Goal: Task Accomplishment & Management: Manage account settings

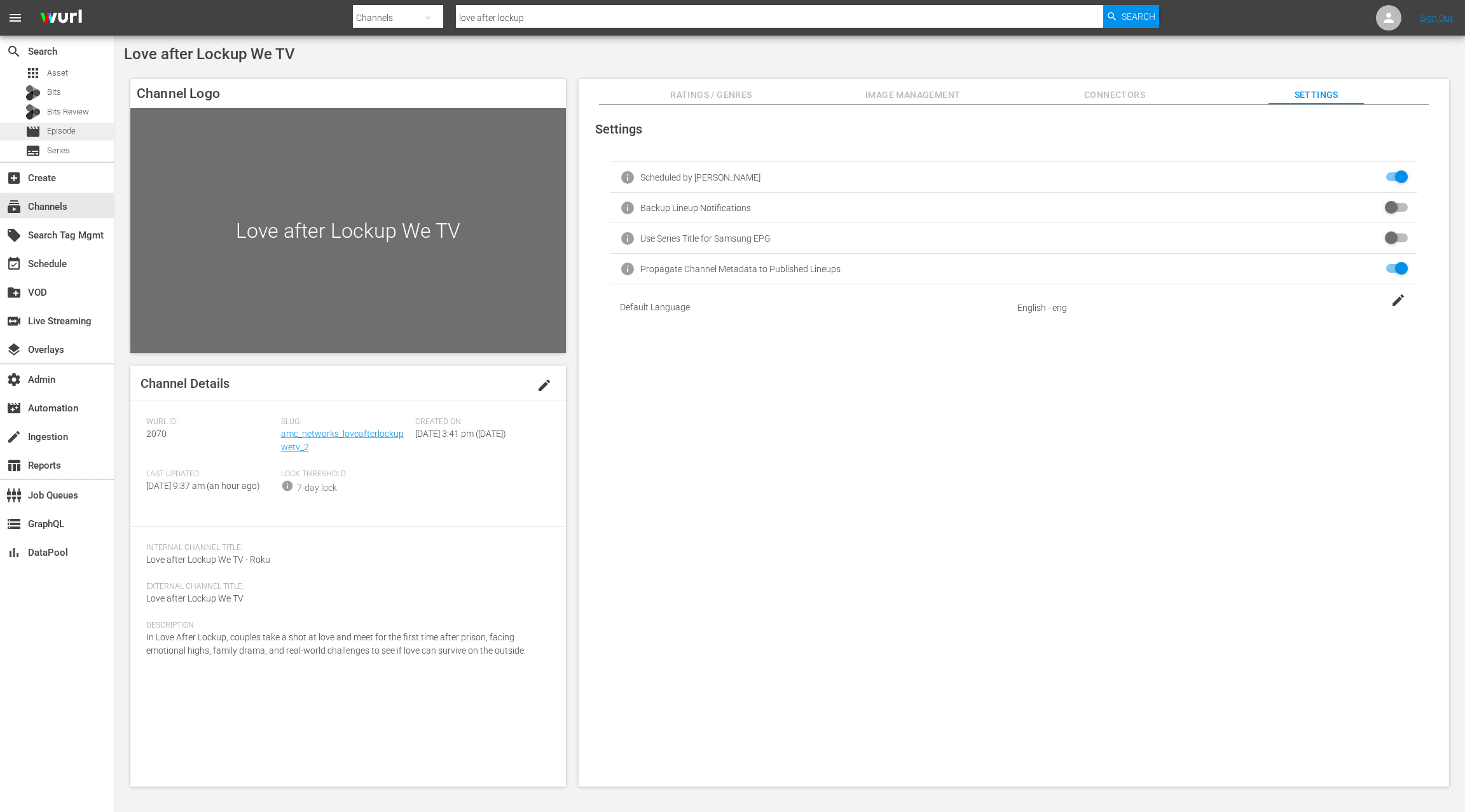
click at [84, 129] on div "movie Episode" at bounding box center [57, 132] width 114 height 18
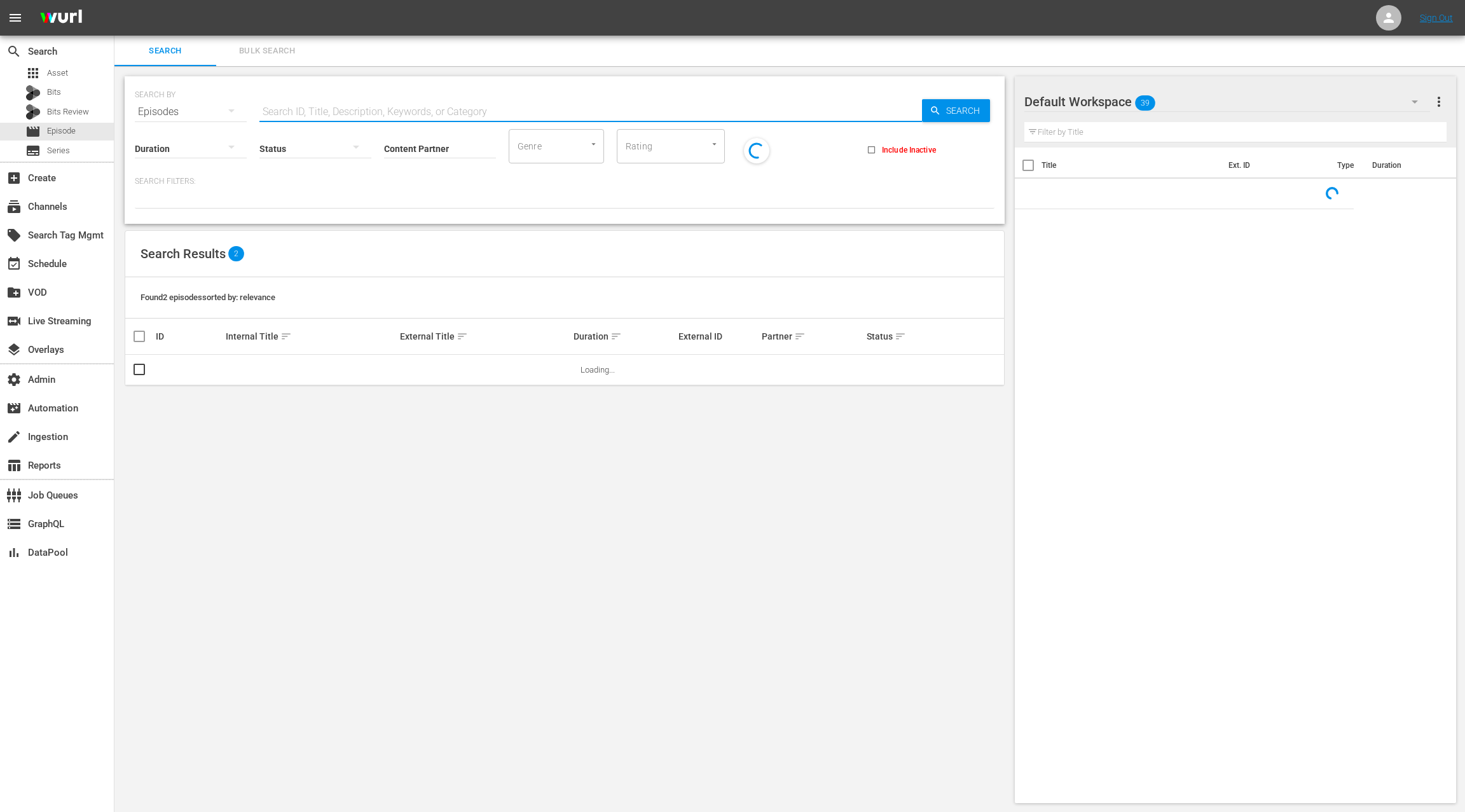
click at [281, 107] on input "text" at bounding box center [591, 111] width 663 height 30
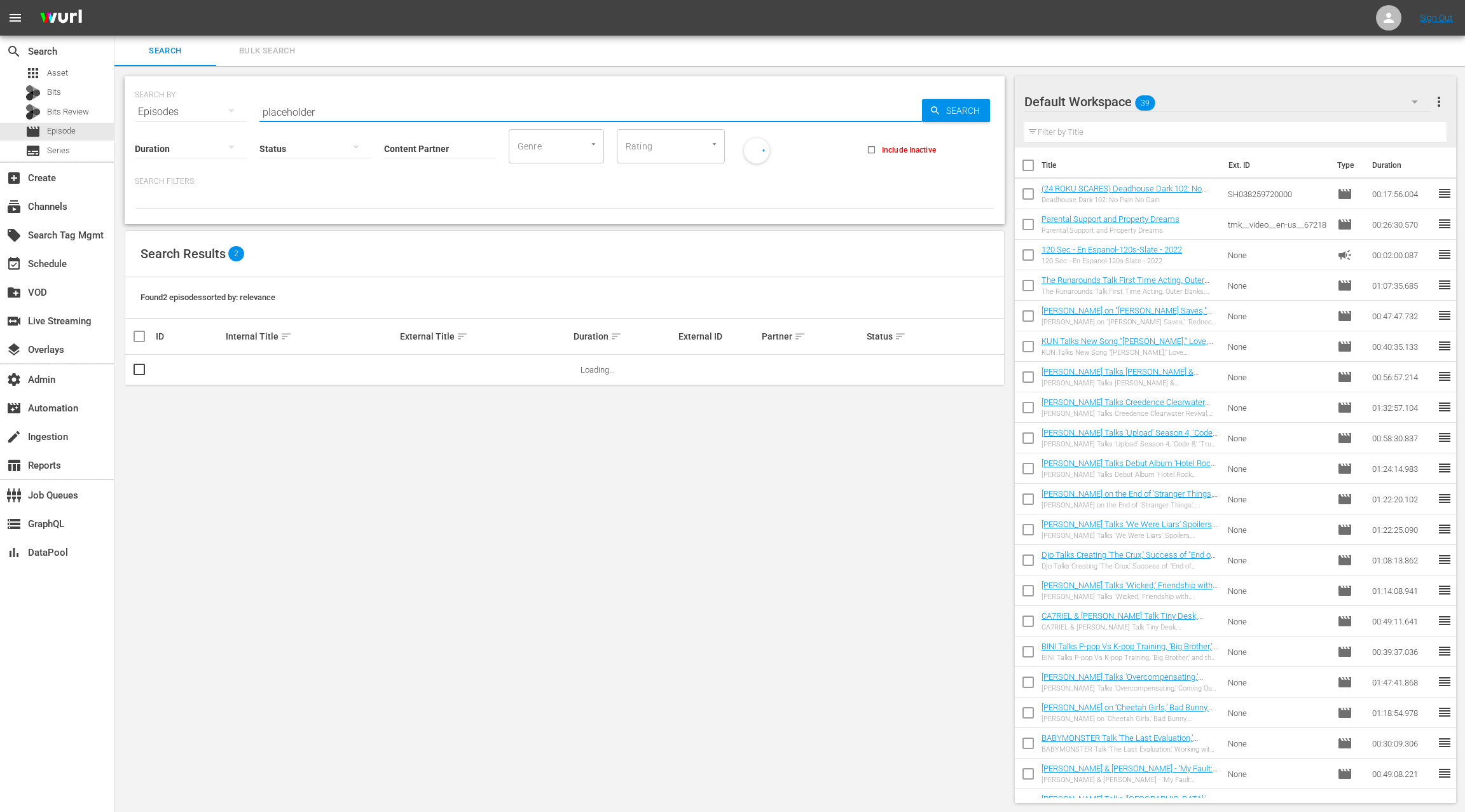
type input "placeholder"
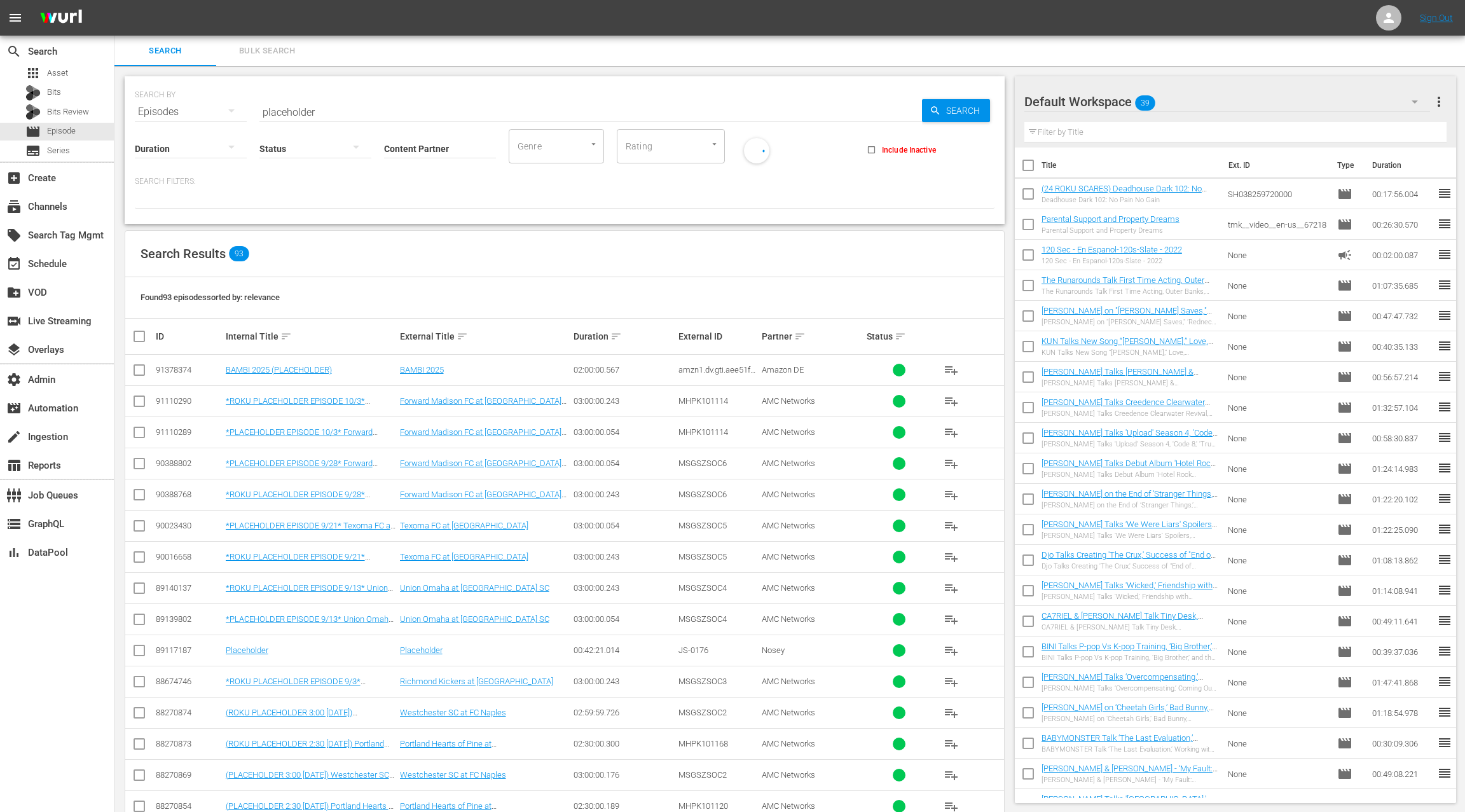
click at [380, 267] on div "Search Results 93" at bounding box center [565, 254] width 879 height 47
click at [397, 149] on input "Content Partner" at bounding box center [439, 149] width 112 height 46
click at [443, 186] on div "AMC Networks (138)" at bounding box center [487, 183] width 186 height 30
type input "AMC Networks (138)"
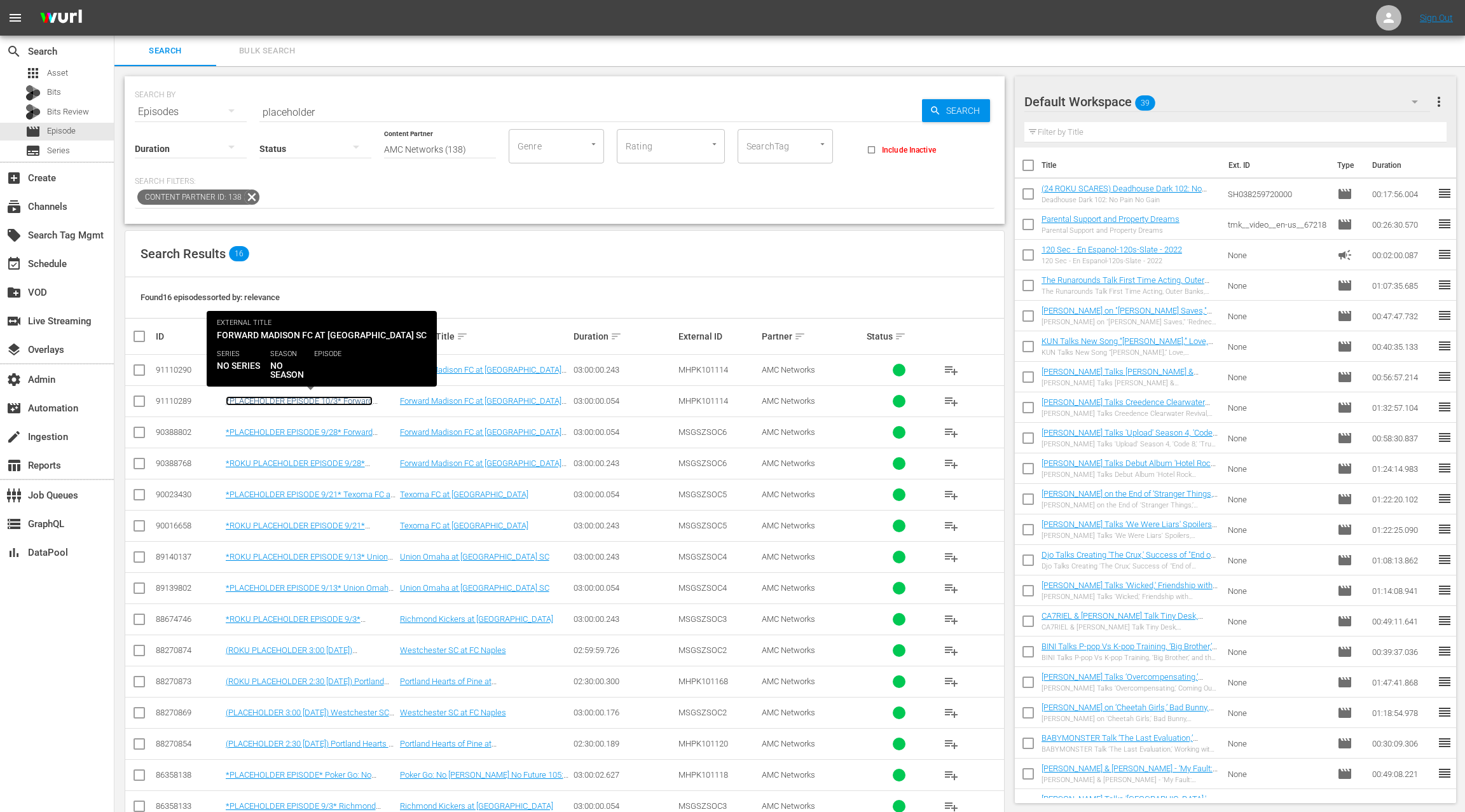
click at [302, 397] on link "*PLACEHOLDER EPISODE 10/3* Forward Madison FC at Westchester SC" at bounding box center [299, 405] width 147 height 19
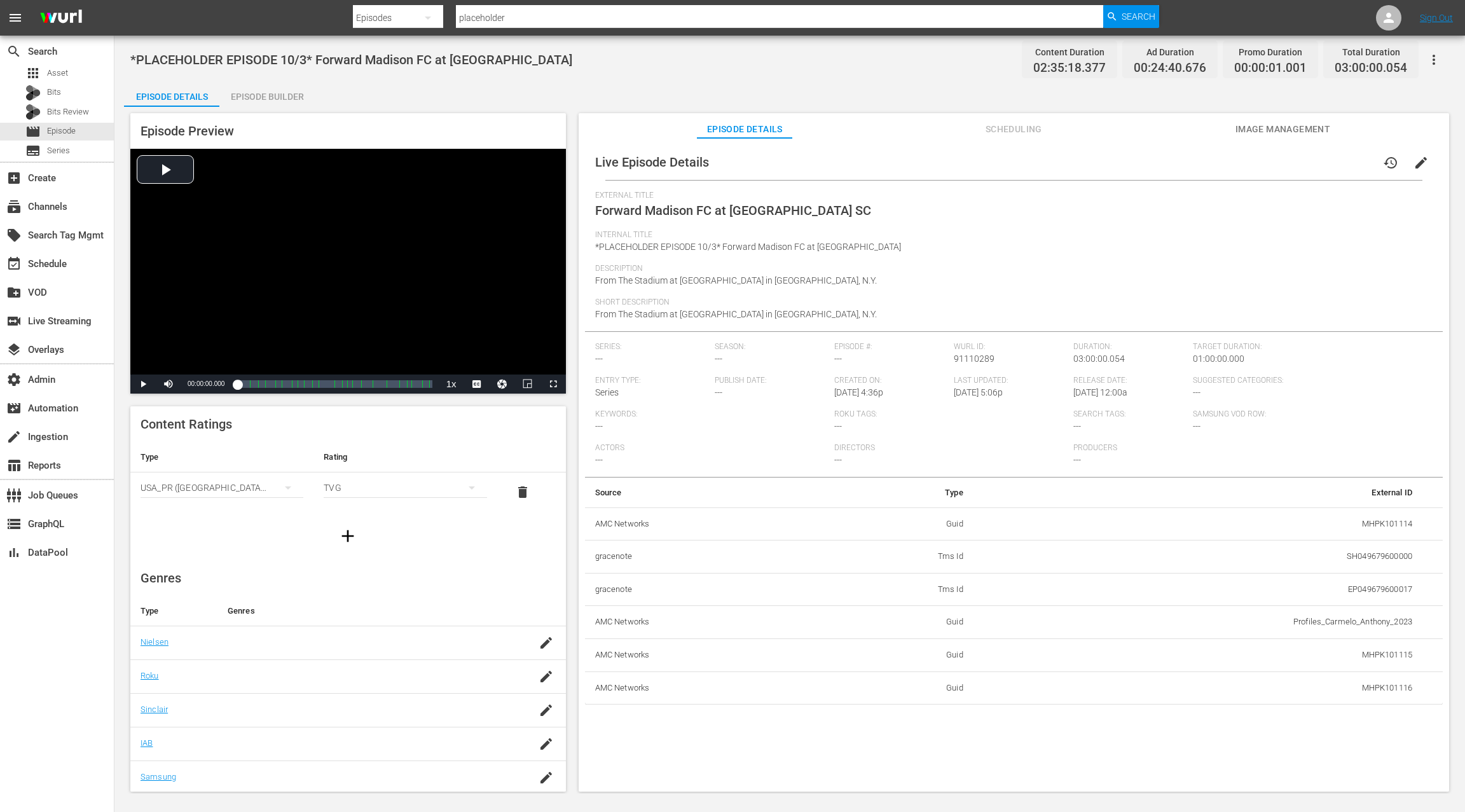
click at [1001, 128] on span "Scheduling" at bounding box center [1013, 129] width 95 height 16
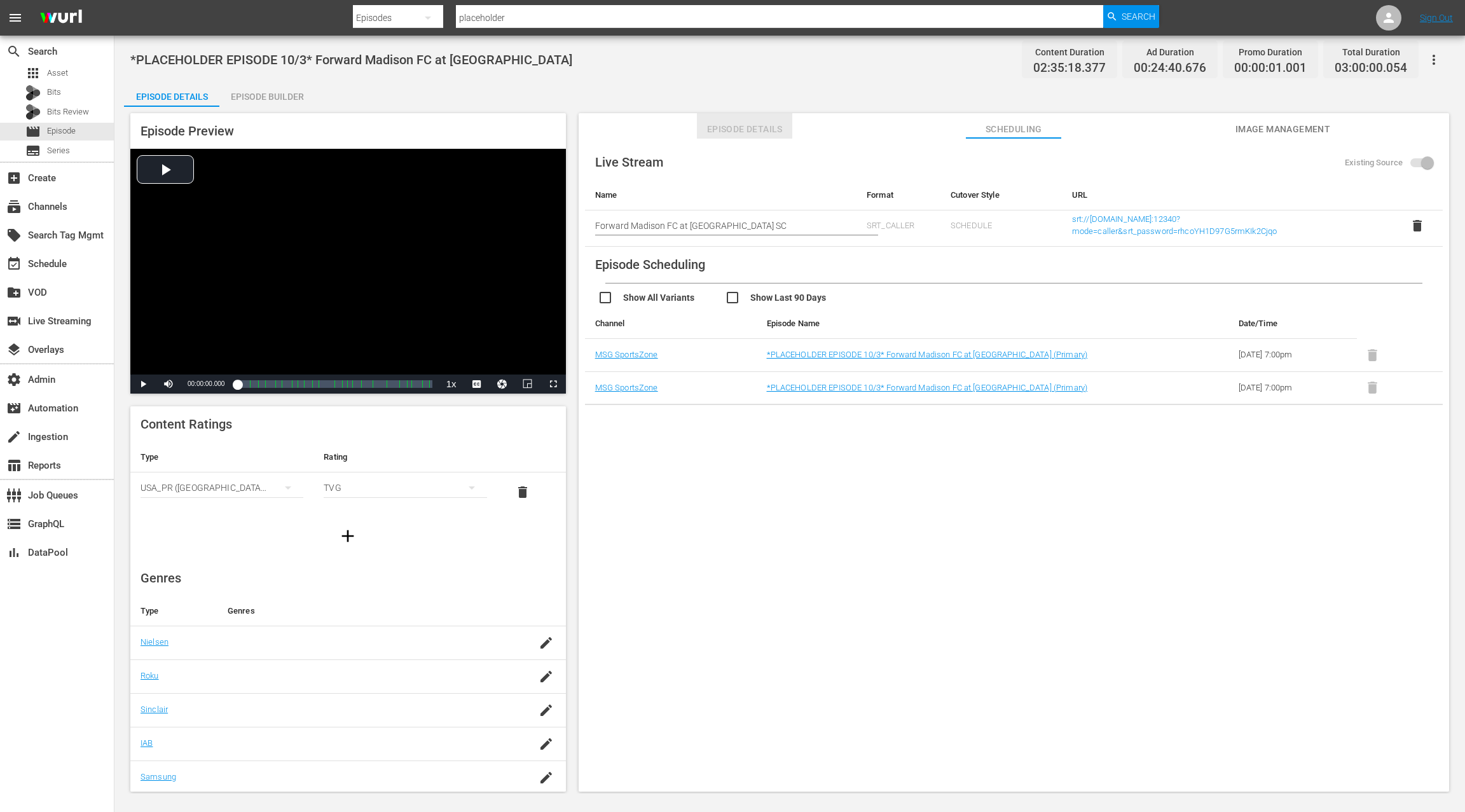
click at [762, 131] on span "Episode Details" at bounding box center [744, 129] width 95 height 16
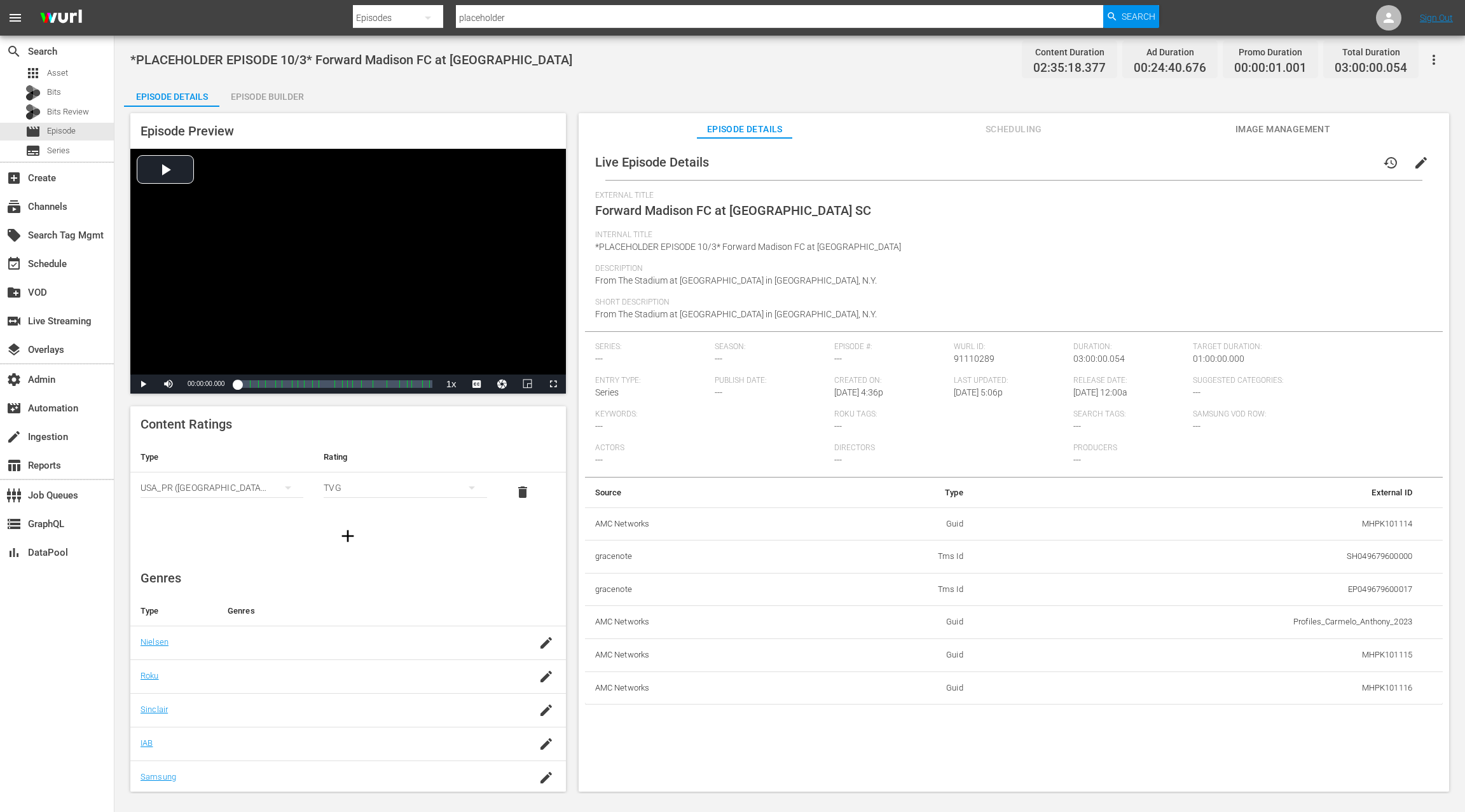
click at [1416, 166] on span "edit" at bounding box center [1421, 163] width 16 height 16
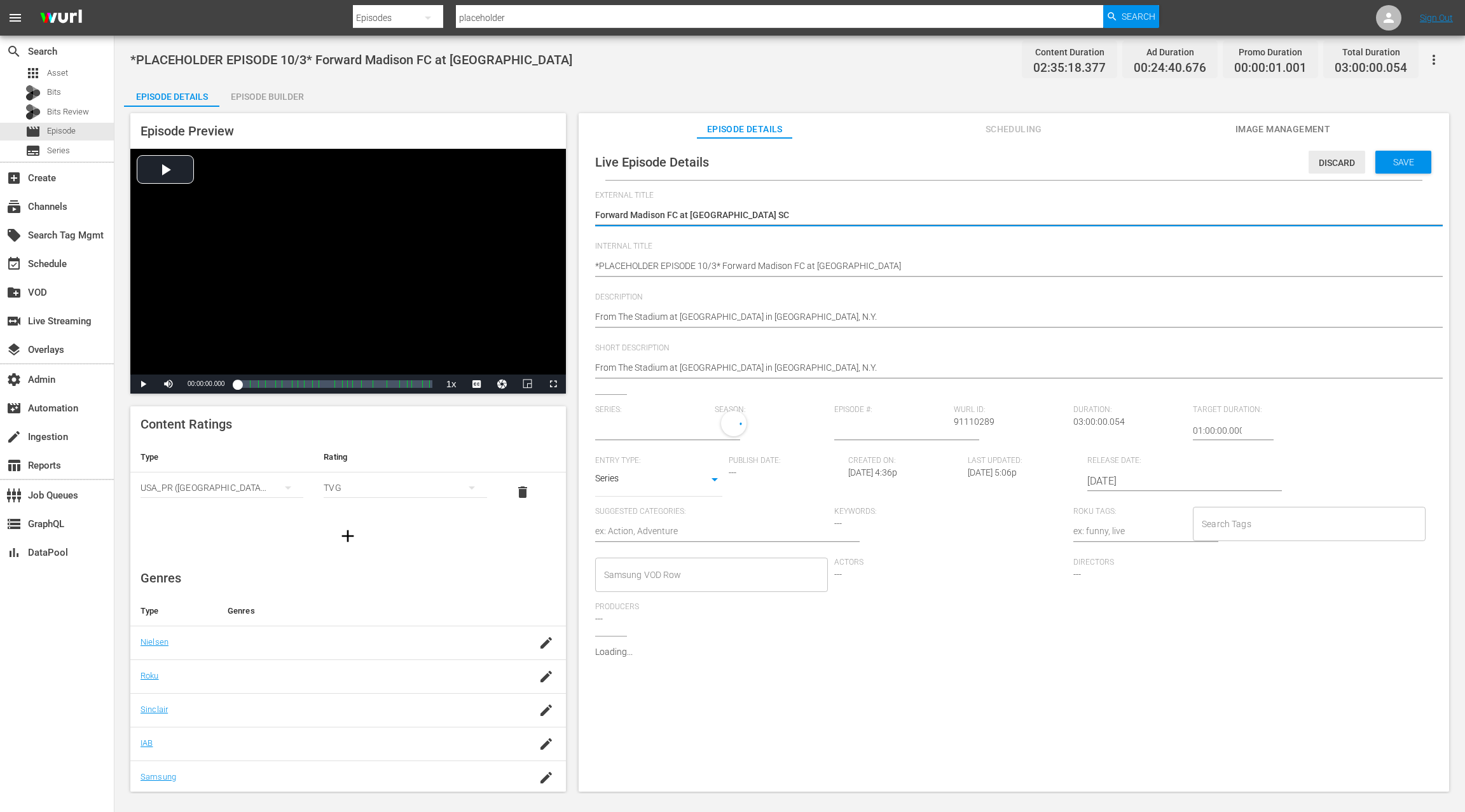
type input "No Series"
click at [604, 212] on textarea "Forward Madison FC at [GEOGRAPHIC_DATA] SC" at bounding box center [1011, 216] width 831 height 16
drag, startPoint x: 686, startPoint y: 216, endPoint x: 777, endPoint y: 218, distance: 91.0
click at [777, 218] on textarea "Forward Madison FC at [GEOGRAPHIC_DATA] SC" at bounding box center [1011, 216] width 831 height 16
type textarea "Westchester [GEOGRAPHIC_DATA] at [GEOGRAPHIC_DATA][US_STATE]"
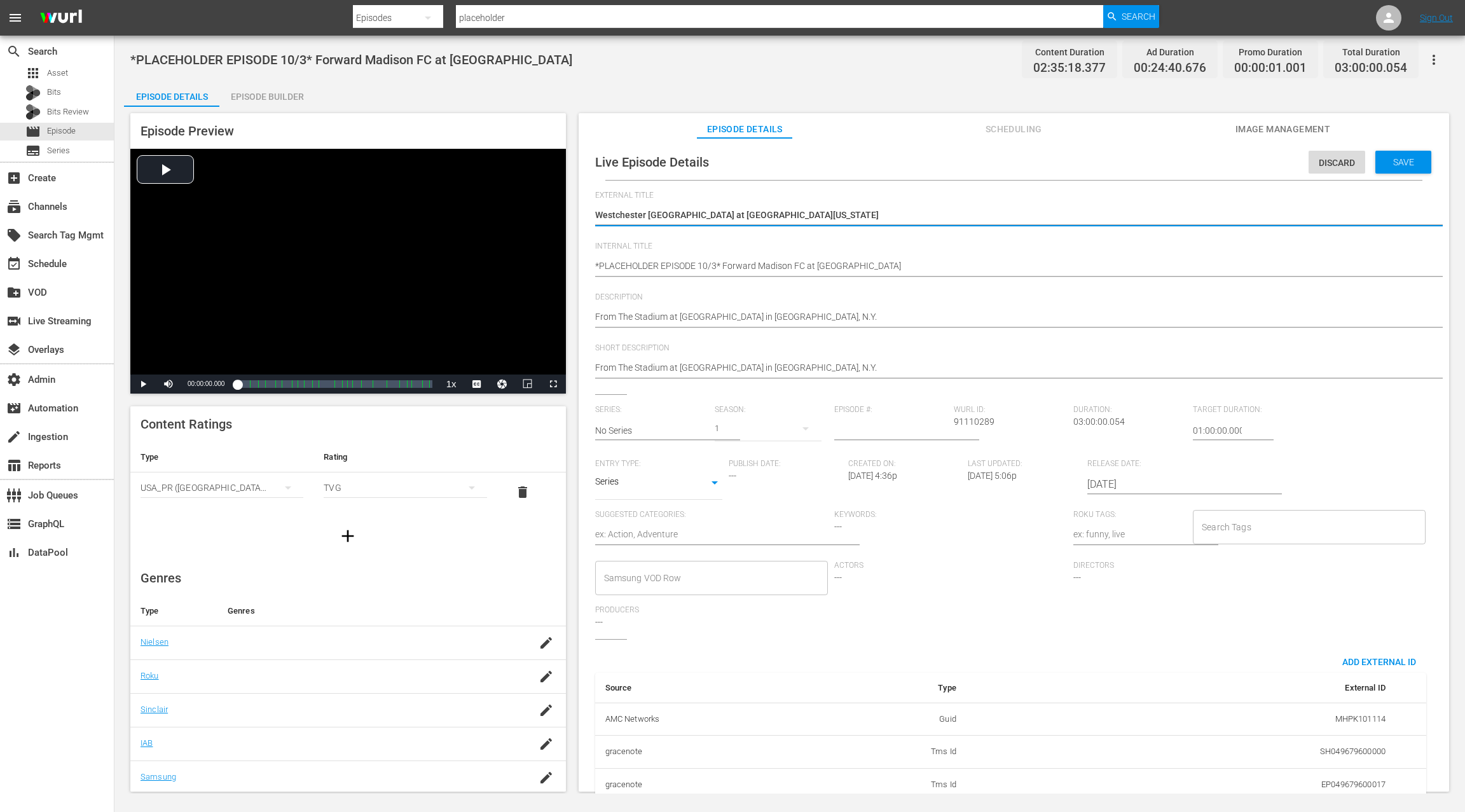
type textarea "Westchester [GEOGRAPHIC_DATA] at [GEOGRAPHIC_DATA][US_STATE]"
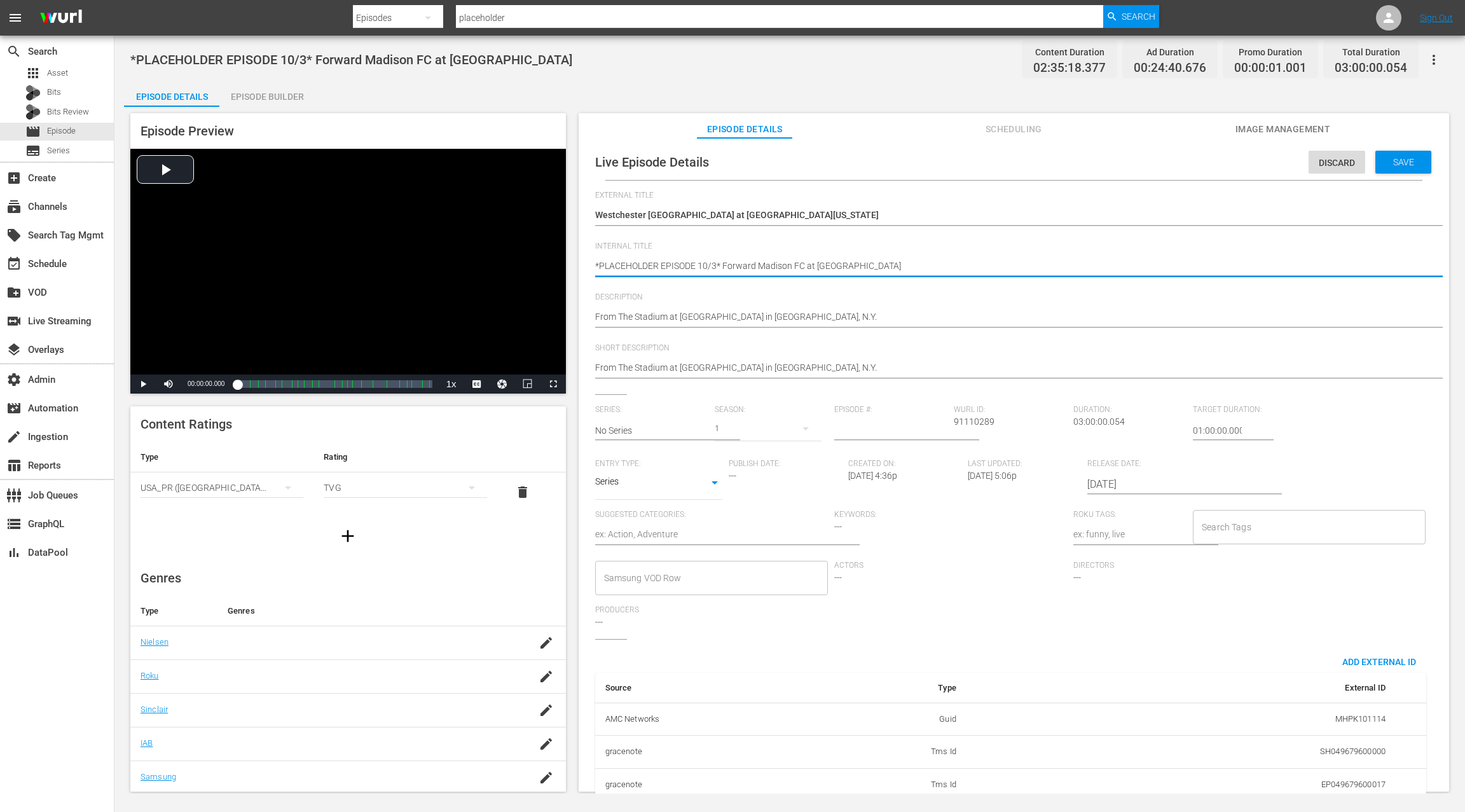
drag, startPoint x: 769, startPoint y: 267, endPoint x: 884, endPoint y: 269, distance: 115.0
click at [884, 269] on textarea "*PLACEHOLDER EPISODE 10/3* Forward Madison FC at Westchester SC" at bounding box center [1011, 267] width 831 height 16
paste textarea "Westchester [GEOGRAPHIC_DATA] at [GEOGRAPHIC_DATA][US_STATE]"
type textarea "*PLACEHOLDER EPISODE 10/3* Westchester SC at South Georgia Tormenta"
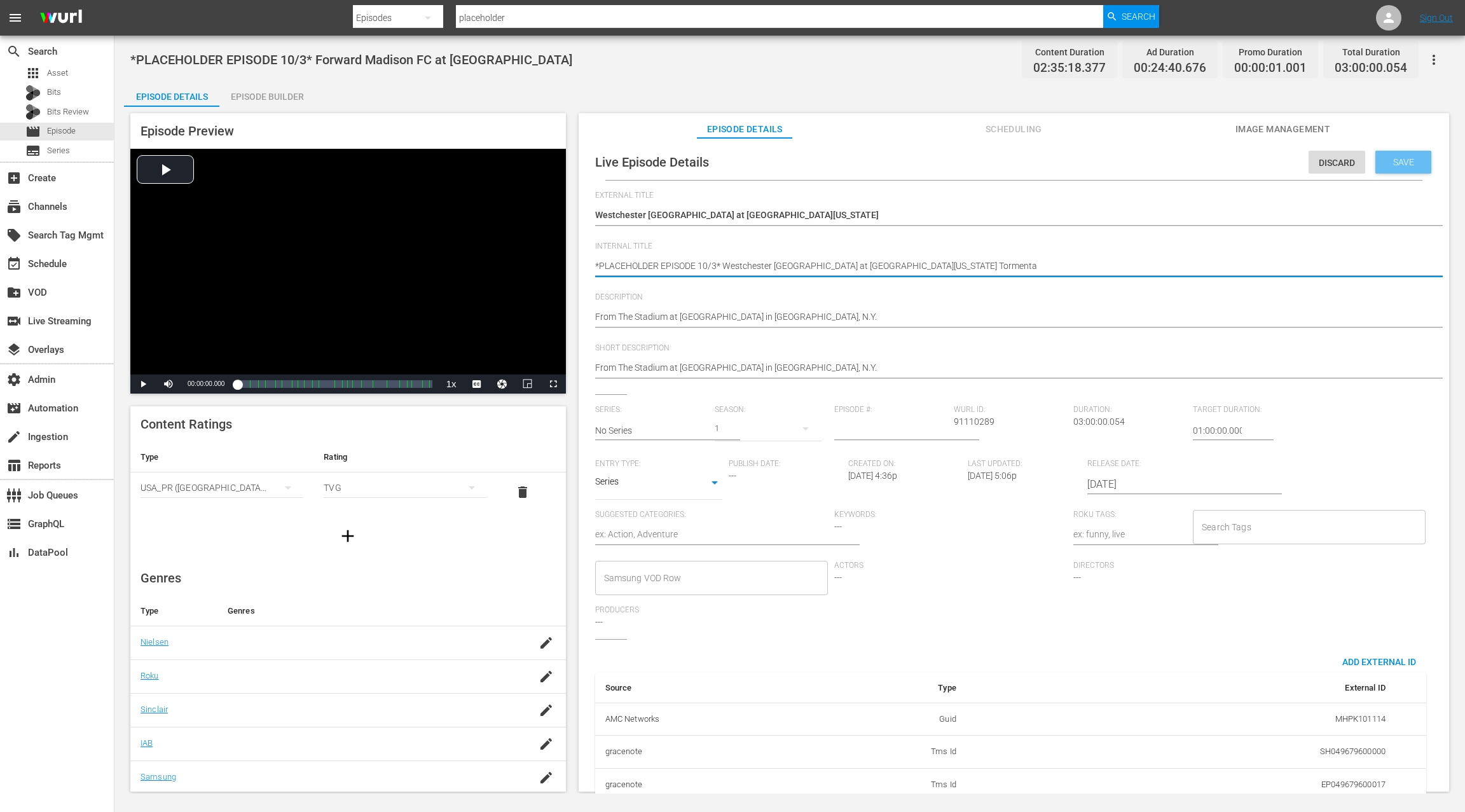
drag, startPoint x: 1389, startPoint y: 167, endPoint x: 1024, endPoint y: 99, distance: 371.3
click at [1388, 167] on span "Save" at bounding box center [1404, 162] width 41 height 10
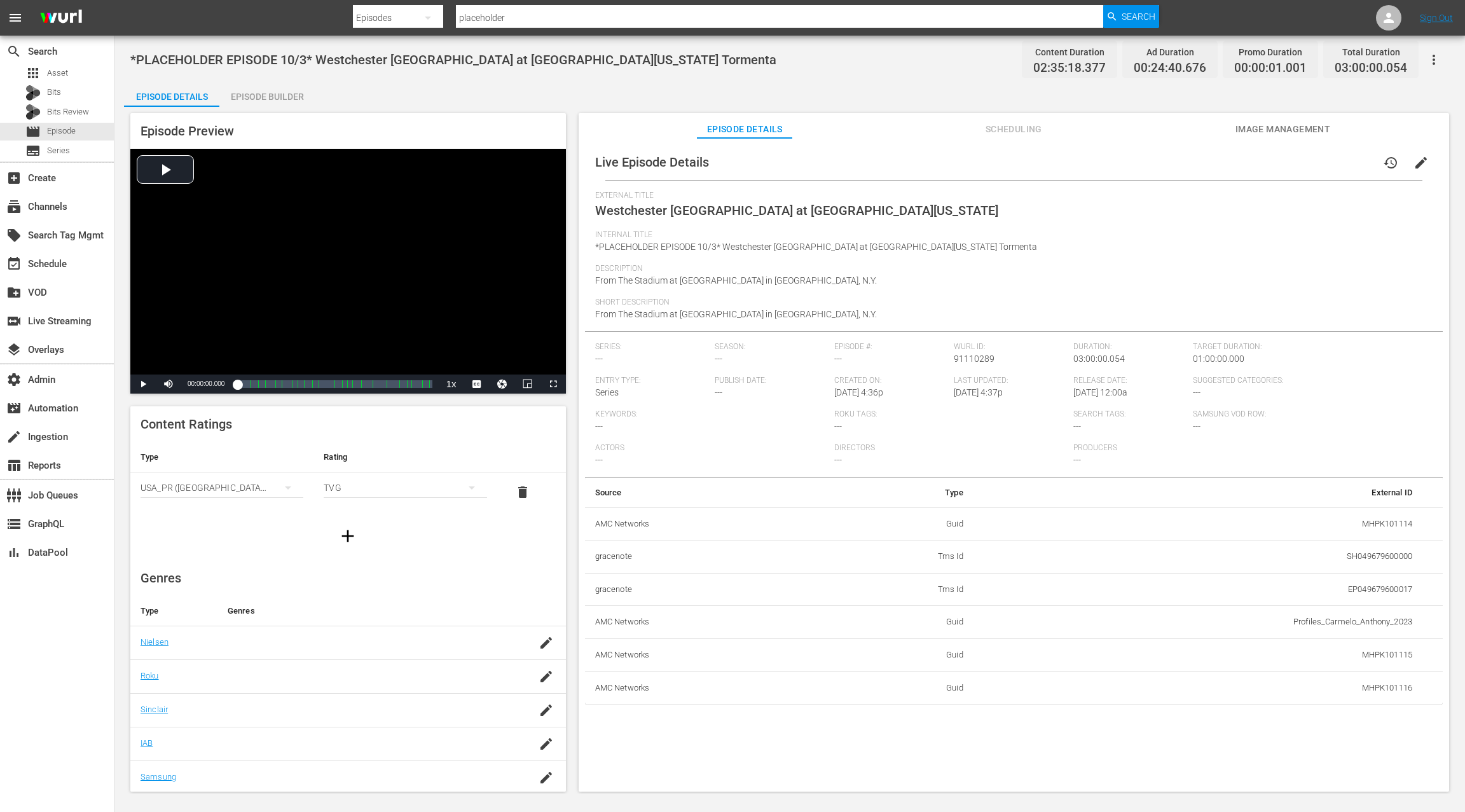
click at [1413, 168] on span "edit" at bounding box center [1421, 163] width 16 height 16
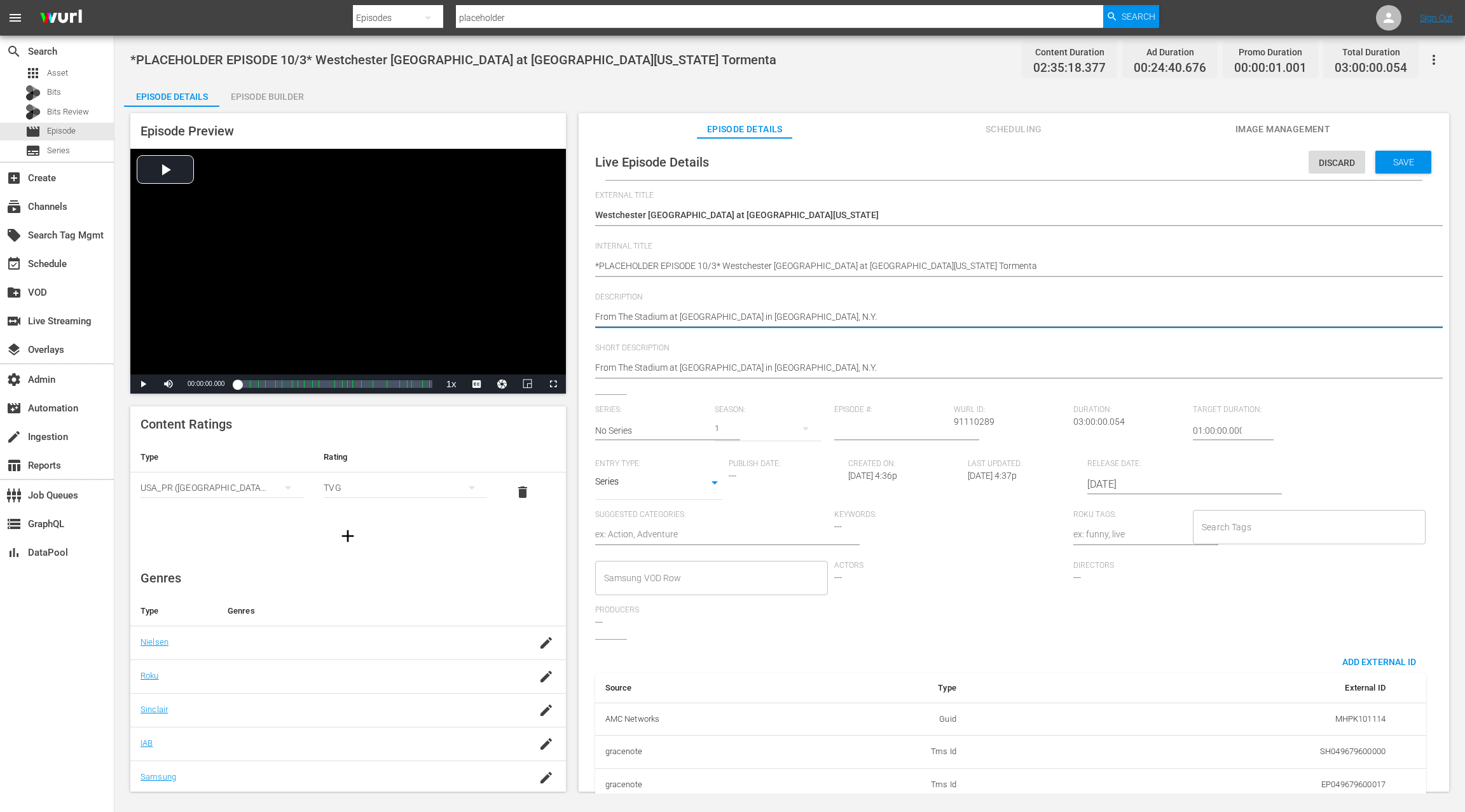
drag, startPoint x: 597, startPoint y: 314, endPoint x: 833, endPoint y: 322, distance: 236.1
click at [833, 322] on textarea "From The Stadium at Memorial Field in Mount Vernon, N.Y." at bounding box center [1011, 318] width 831 height 16
paste textarea "ormenta Stadium in Statesboro, Ga"
type textarea "From [GEOGRAPHIC_DATA] in [GEOGRAPHIC_DATA], [GEOGRAPHIC_DATA]."
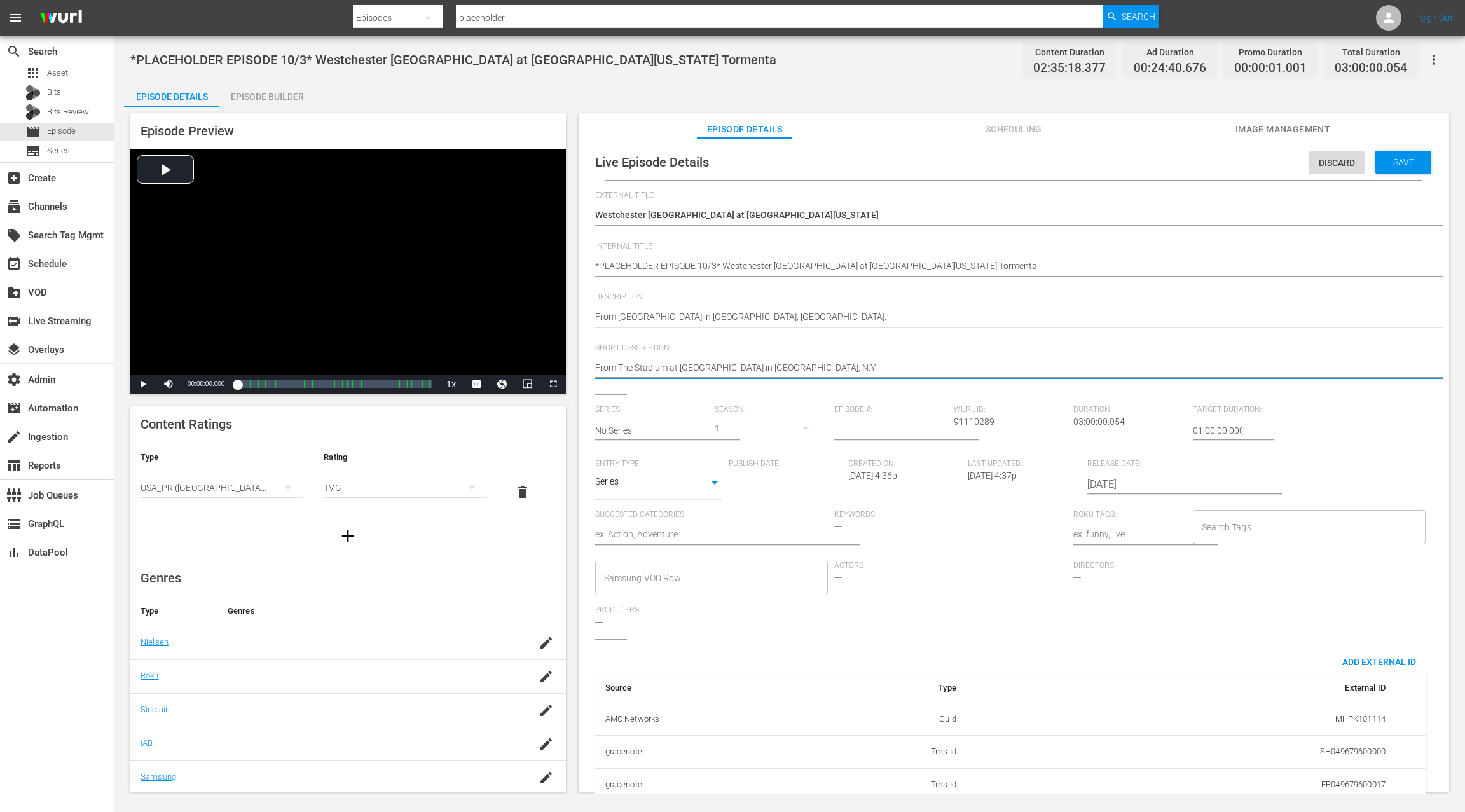
drag, startPoint x: 614, startPoint y: 366, endPoint x: 832, endPoint y: 368, distance: 218.0
click at [832, 368] on textarea "From The Stadium at Memorial Field in Mount Vernon, N.Y." at bounding box center [1011, 369] width 831 height 16
paste textarea "ormenta Stadium in Statesboro, Ga"
type textarea "From [GEOGRAPHIC_DATA] in [GEOGRAPHIC_DATA], [GEOGRAPHIC_DATA]."
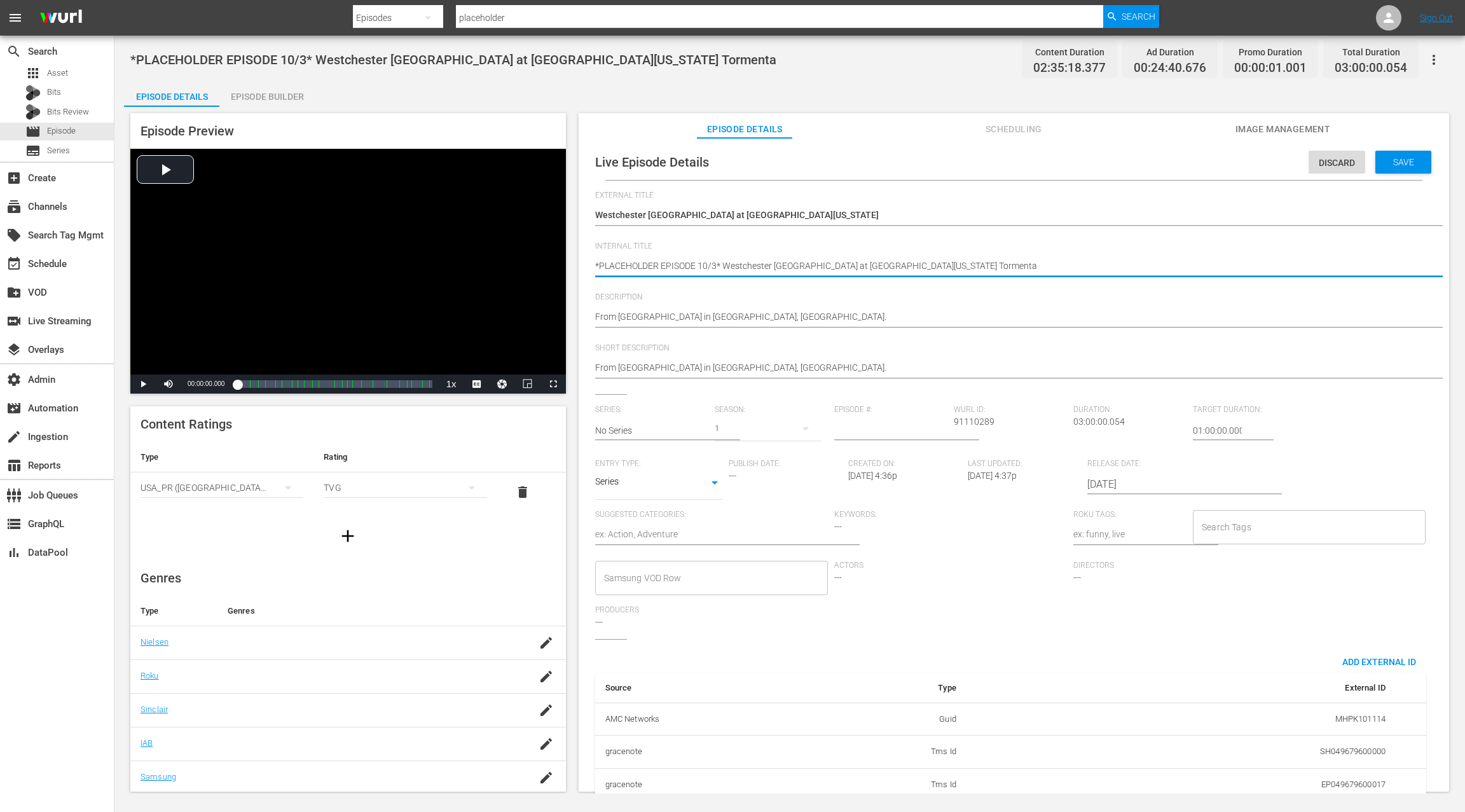
drag, startPoint x: 750, startPoint y: 265, endPoint x: 895, endPoint y: 265, distance: 145.0
click at [895, 265] on textarea "*PLACEHOLDER EPISODE 10/3* Westchester SC at South Georgia Tormenta" at bounding box center [1011, 267] width 831 height 16
drag, startPoint x: 1394, startPoint y: 166, endPoint x: 1308, endPoint y: 158, distance: 86.4
click at [1394, 166] on span "Save" at bounding box center [1404, 162] width 41 height 10
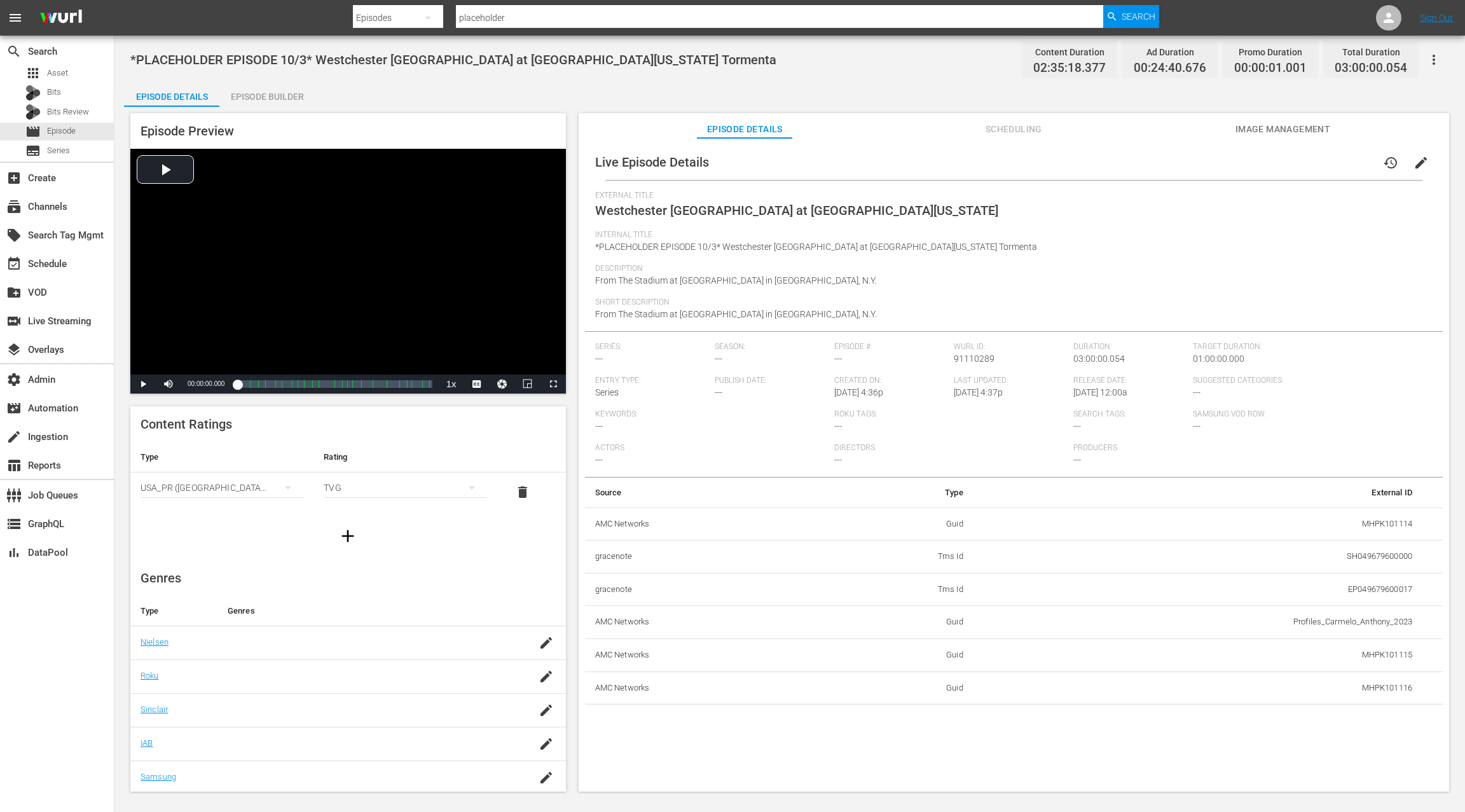
click at [1019, 133] on span "Scheduling" at bounding box center [1013, 129] width 95 height 16
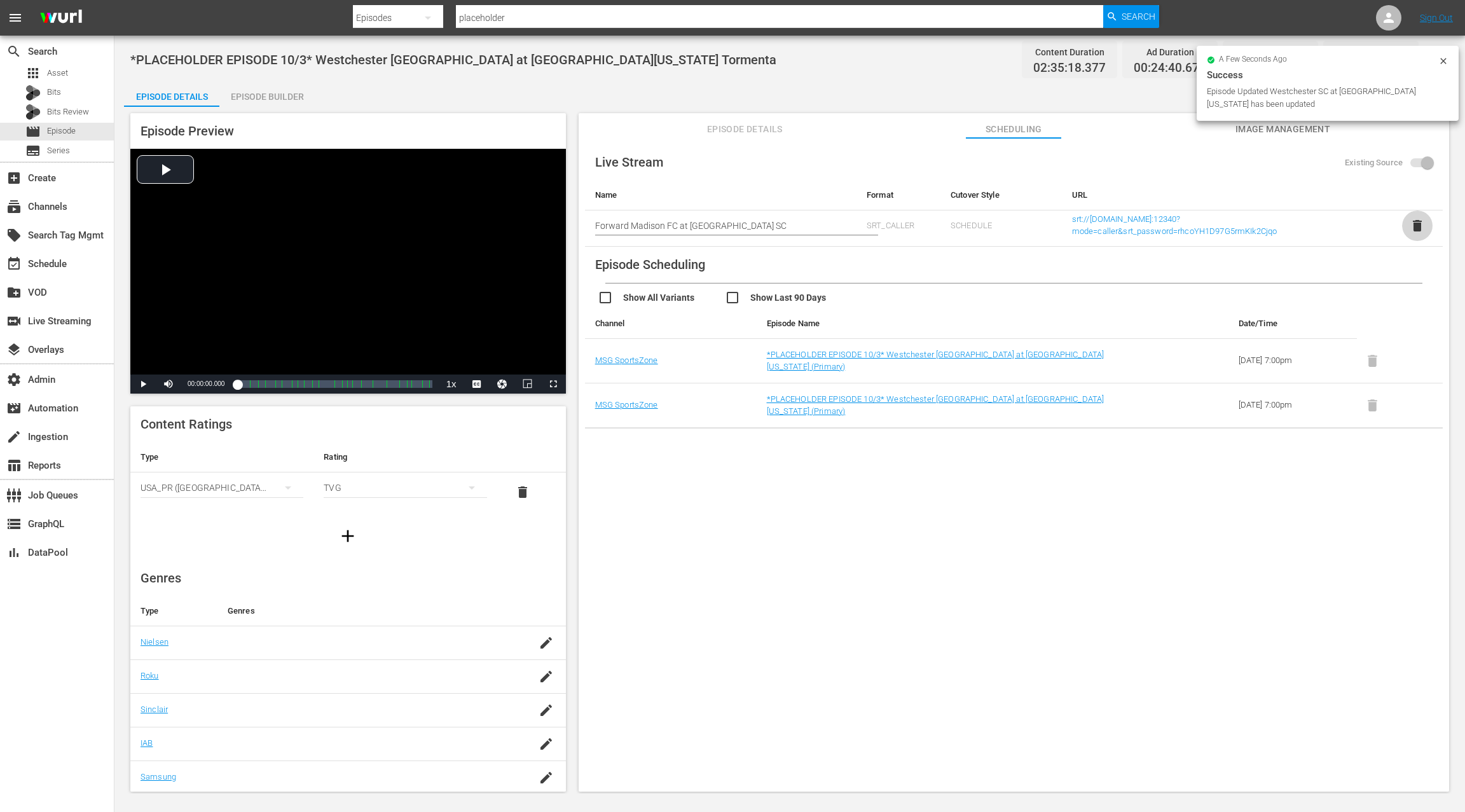
click at [1416, 224] on span "delete" at bounding box center [1417, 226] width 16 height 16
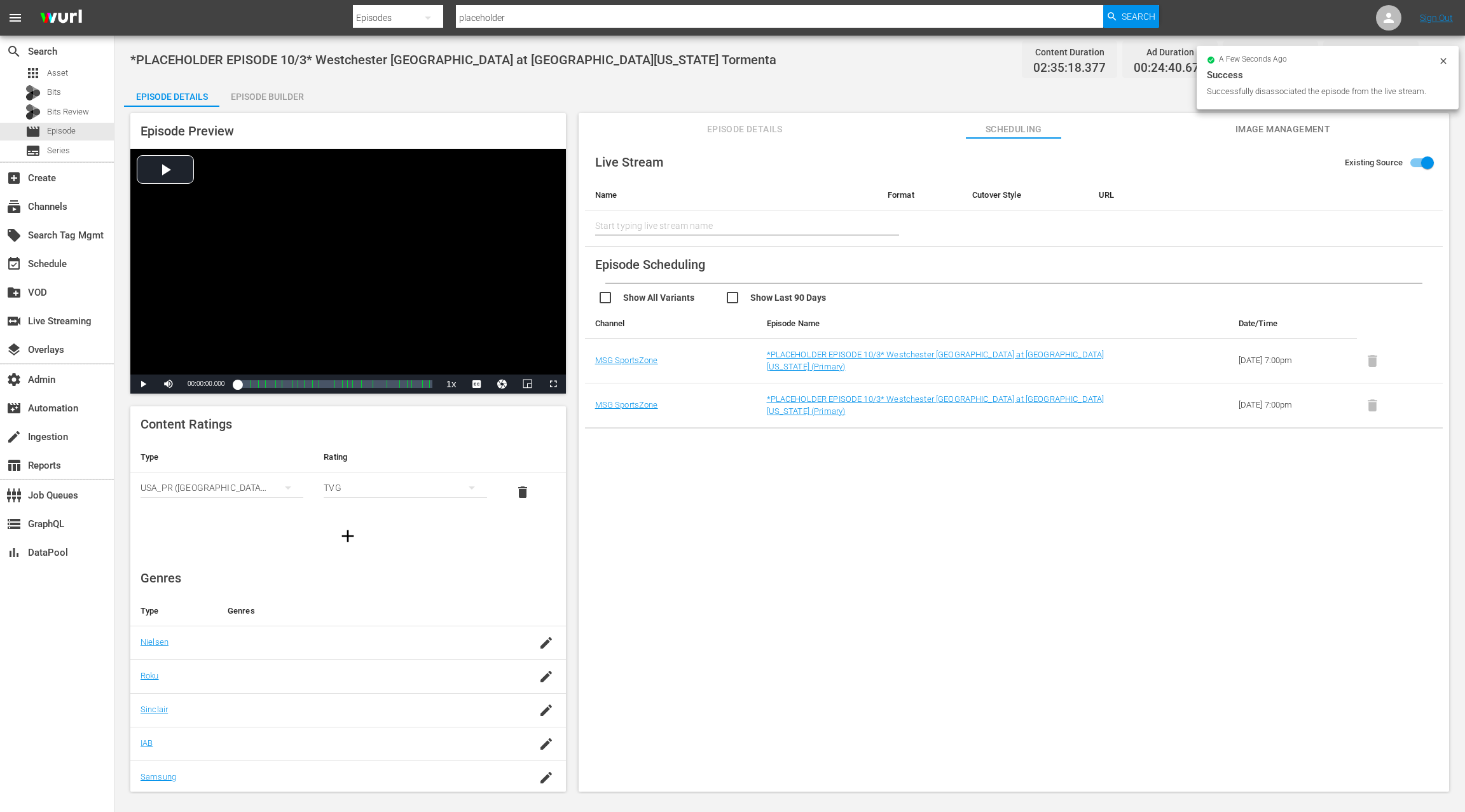
click at [632, 226] on input "text" at bounding box center [731, 225] width 272 height 30
paste input "Westchester [GEOGRAPHIC_DATA] at [GEOGRAPHIC_DATA][US_STATE]"
type input "Westchester SC at South Georgia Tormenta"
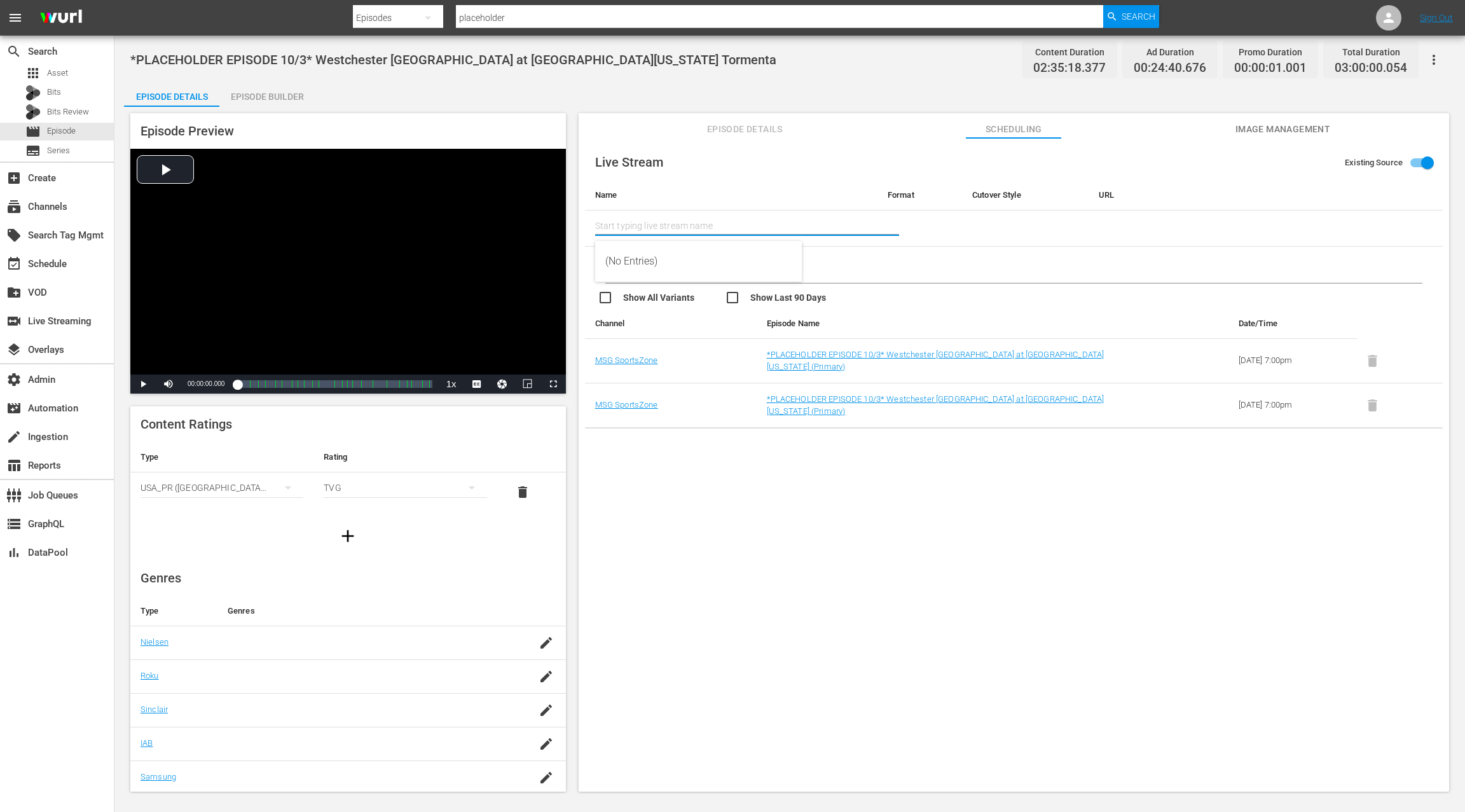
click at [1017, 220] on td at bounding box center [1026, 228] width 127 height 36
click at [1108, 200] on th "URL" at bounding box center [1255, 195] width 334 height 30
click at [639, 224] on input "text" at bounding box center [731, 225] width 272 height 30
paste input "Westchester SC at South Georgia Tormenta"
type input "Westchester SC at South Georgia Tormenta"
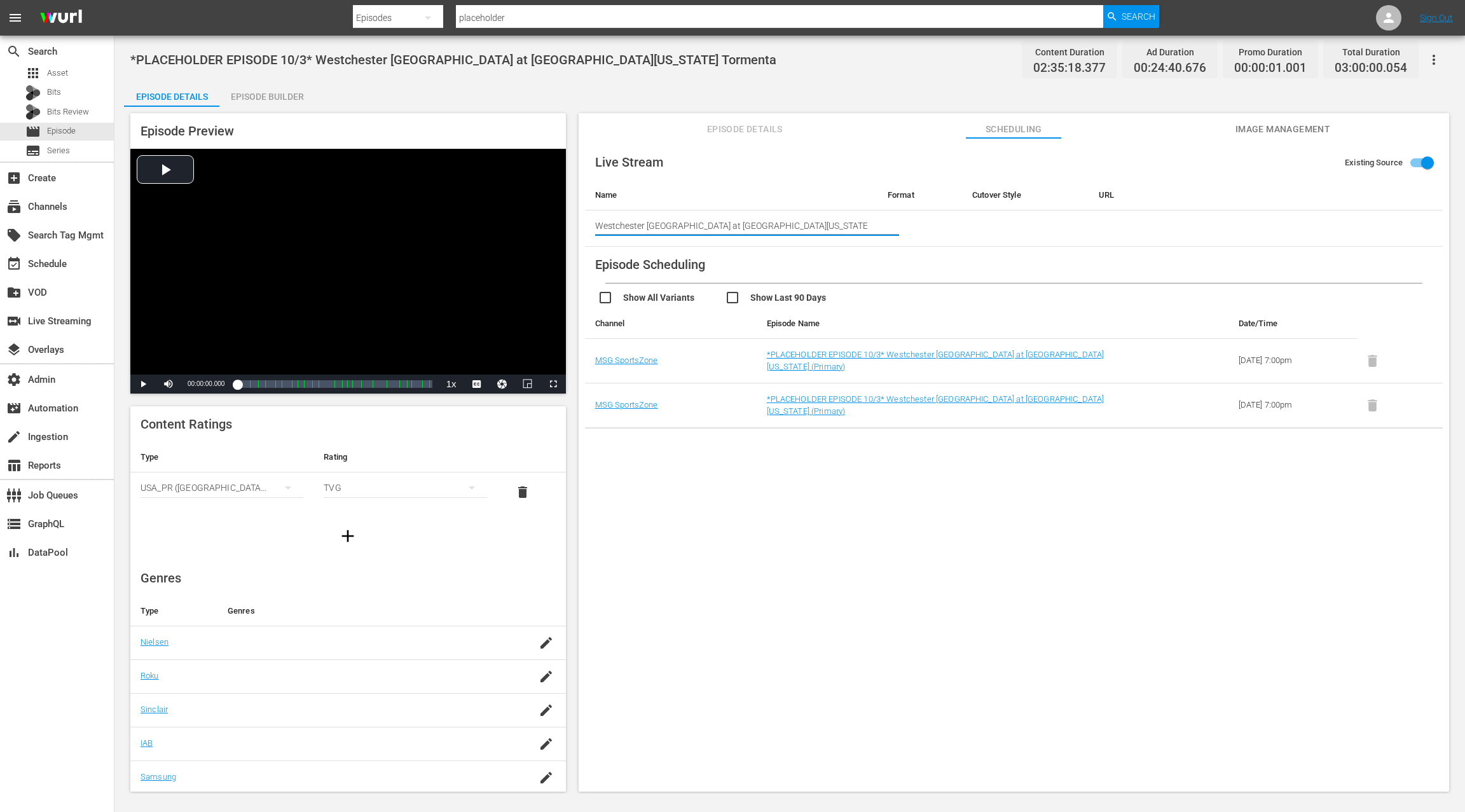
click at [938, 239] on td at bounding box center [920, 228] width 85 height 36
click at [1134, 201] on th "URL" at bounding box center [1255, 195] width 334 height 30
click at [1130, 206] on th "URL" at bounding box center [1255, 195] width 334 height 30
drag, startPoint x: 1000, startPoint y: 210, endPoint x: 987, endPoint y: 208, distance: 13.2
click at [1000, 210] on td at bounding box center [1026, 228] width 127 height 36
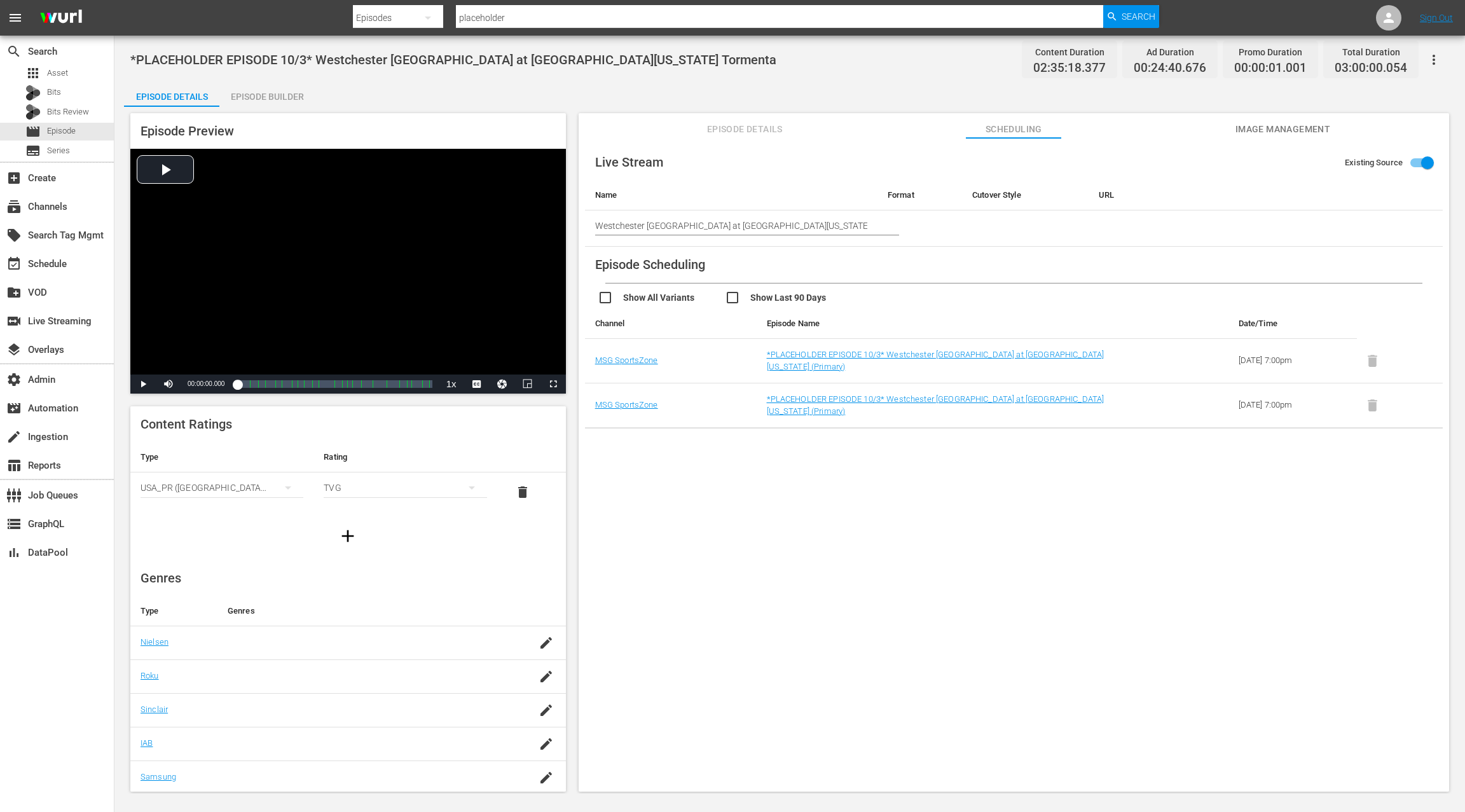
click at [906, 195] on th "Format" at bounding box center [920, 195] width 85 height 30
click at [824, 225] on input "Westchester SC at South Georgia Tormenta" at bounding box center [731, 225] width 272 height 30
click at [918, 227] on td at bounding box center [920, 228] width 85 height 36
click at [1428, 164] on input "Existing Source" at bounding box center [1427, 165] width 72 height 24
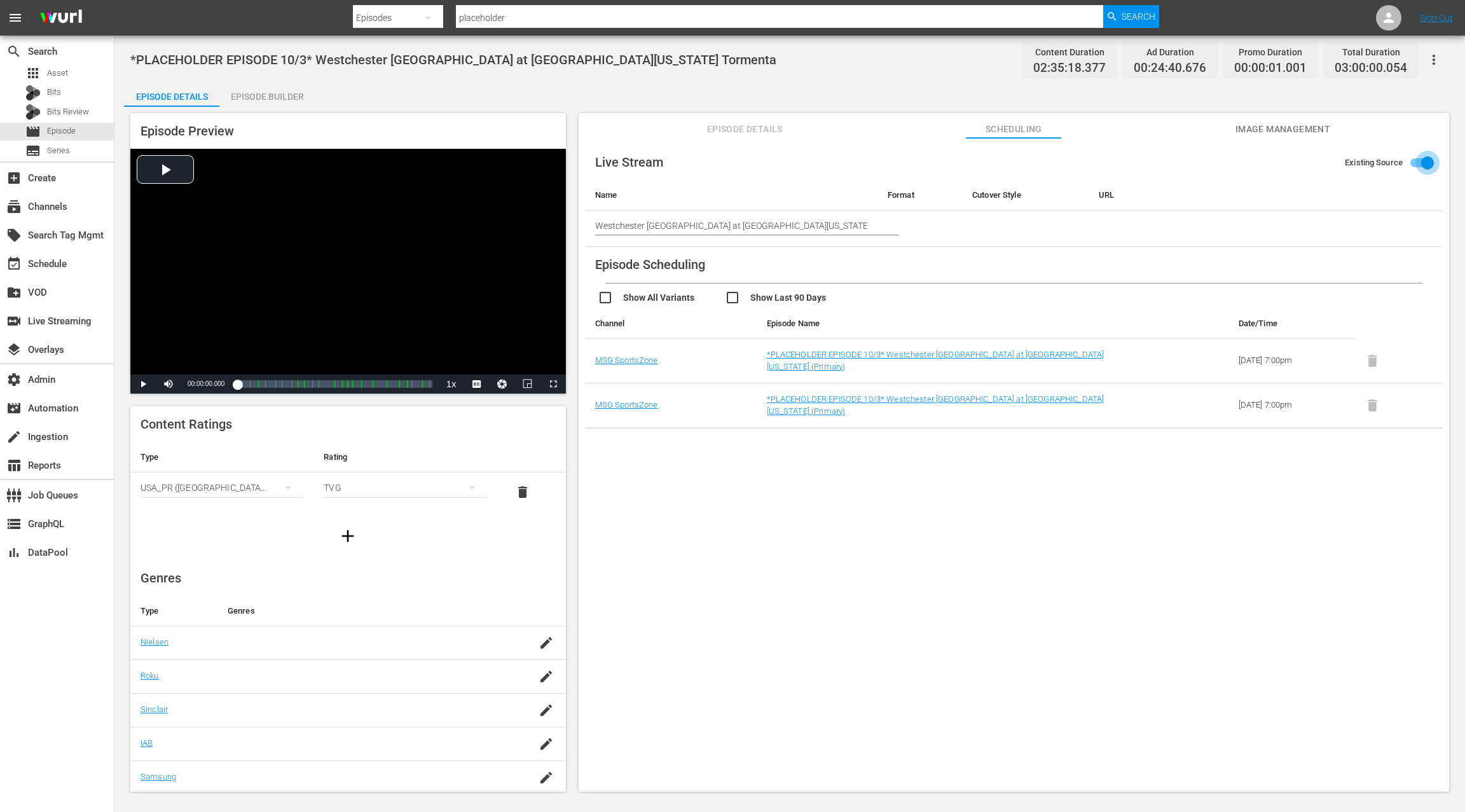
checkbox input "false"
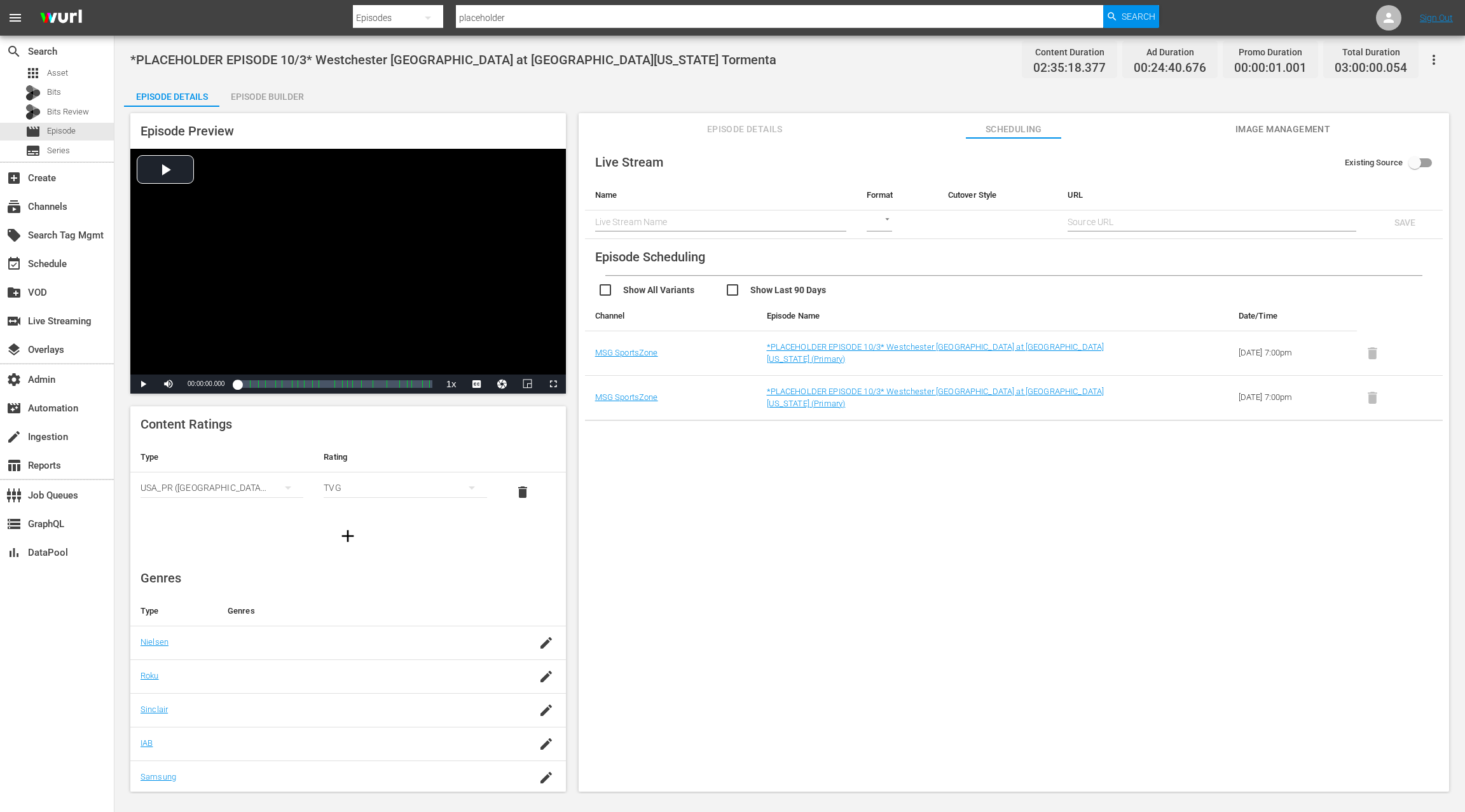
click at [1102, 222] on input "text" at bounding box center [1212, 221] width 289 height 19
paste input "srt://ltnp-nyc-o-server1-cc.ltnglobal.com:12340?mode=caller&srt_password=rhcoYH…"
type input "srt://ltnp-nyc-o-server1-cc.ltnglobal.com:12340?mode=caller&srt_password=rhcoYH…"
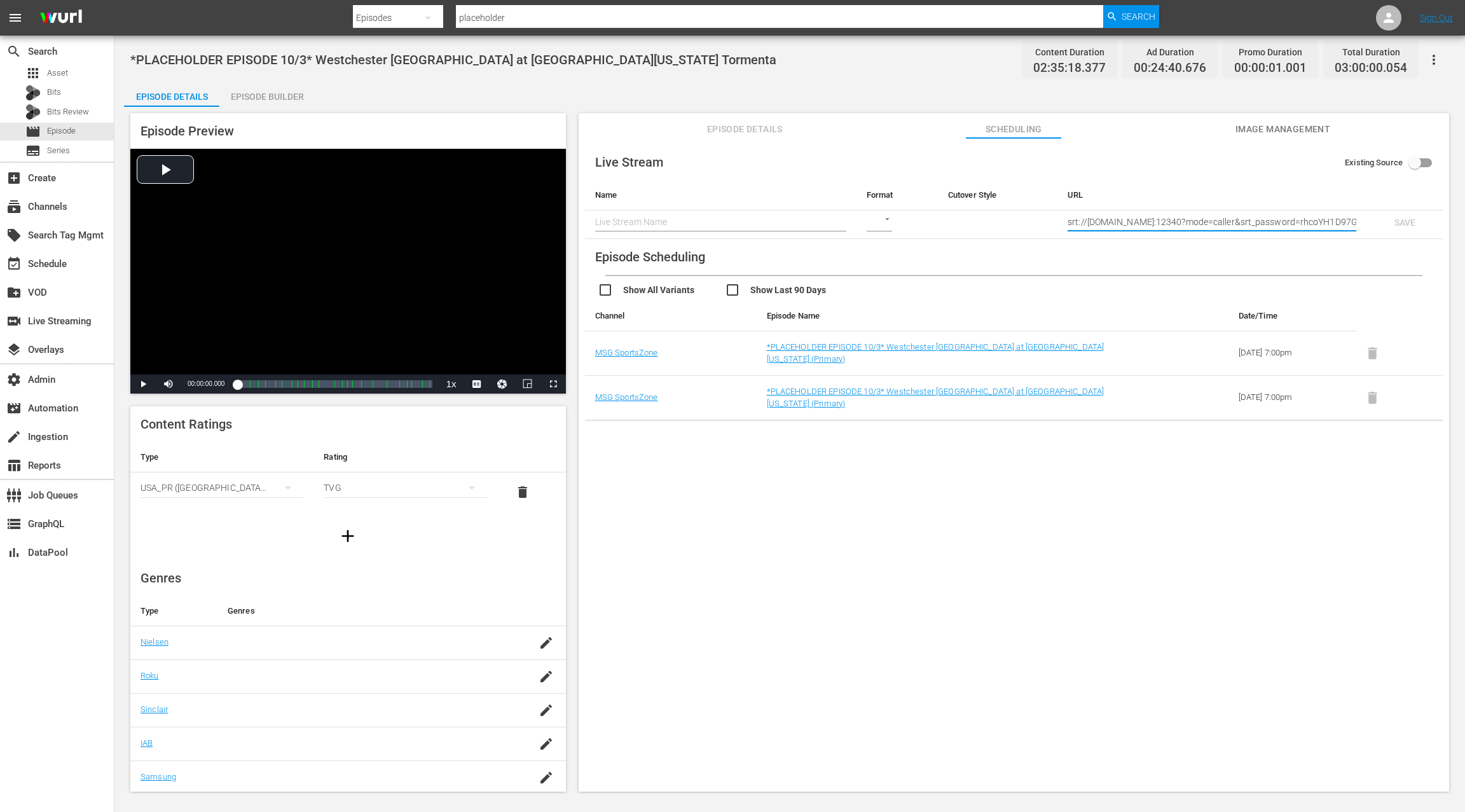
click at [636, 216] on input "text" at bounding box center [721, 221] width 251 height 19
paste input "Westchester SC at South Georgia Tormenta"
type input "Westchester SC at South Georgia Tormenta"
click at [882, 218] on body "menu Search By Episodes Search ID, Title, Description, Keywords, or Category pl…" at bounding box center [732, 406] width 1465 height 812
click at [889, 280] on div "SRT" at bounding box center [887, 283] width 44 height 30
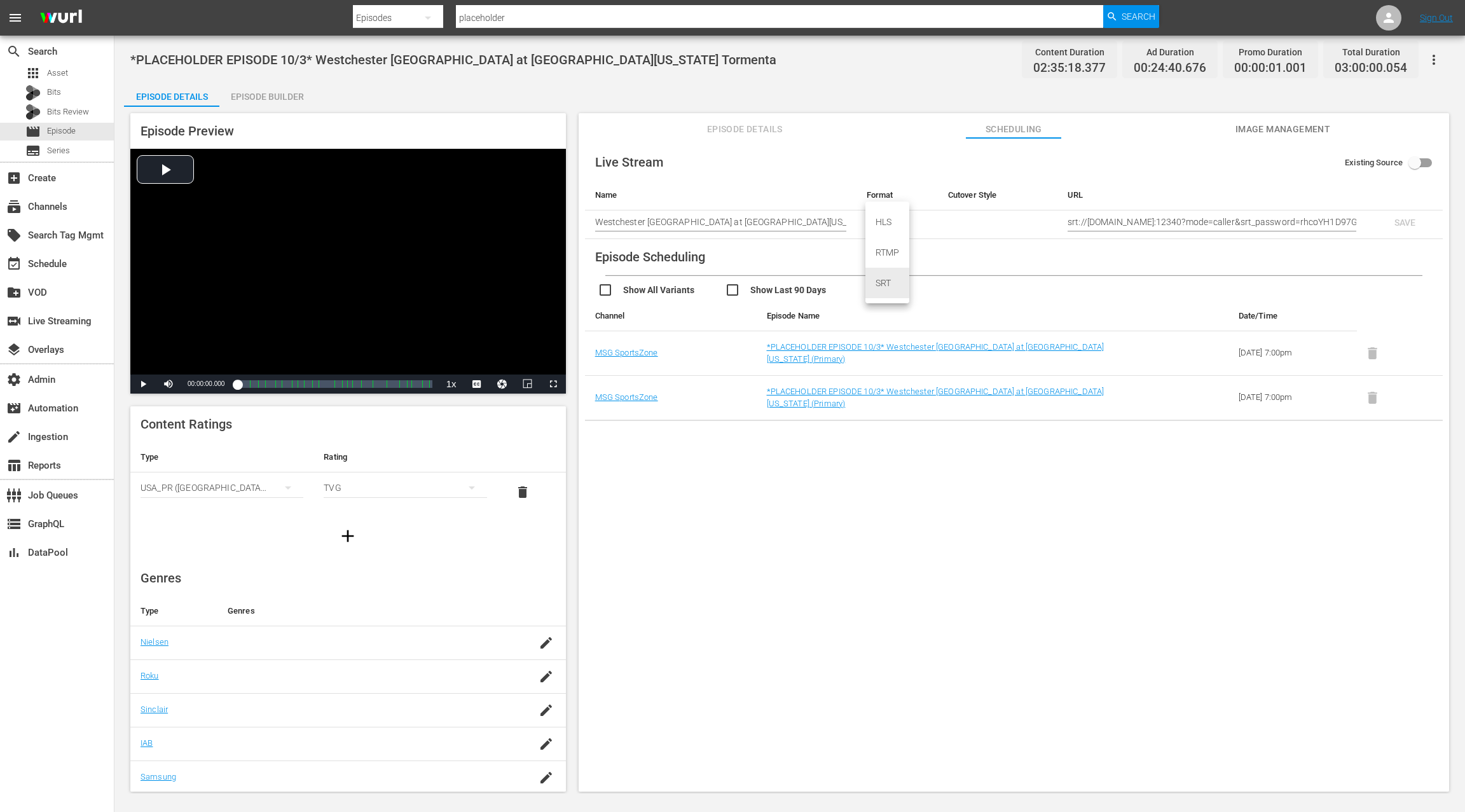
type input "SRT_CALLER"
click at [991, 225] on td at bounding box center [997, 225] width 120 height 28
click at [1401, 223] on span "SAVE" at bounding box center [1405, 223] width 41 height 10
checkbox input "true"
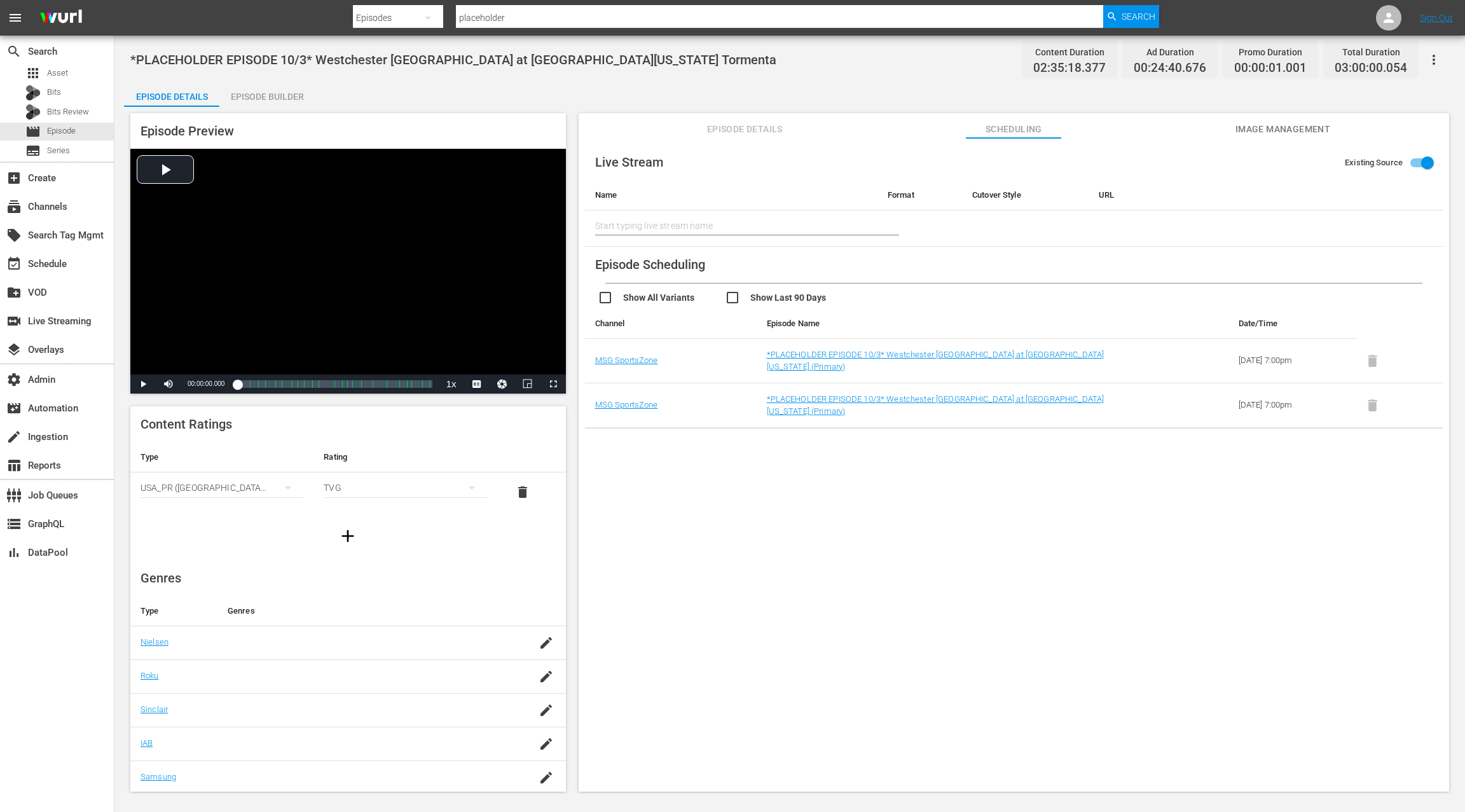
type input "Westchester SC at South Georgia Tormenta"
click at [1253, 128] on span "Image Management" at bounding box center [1282, 129] width 95 height 16
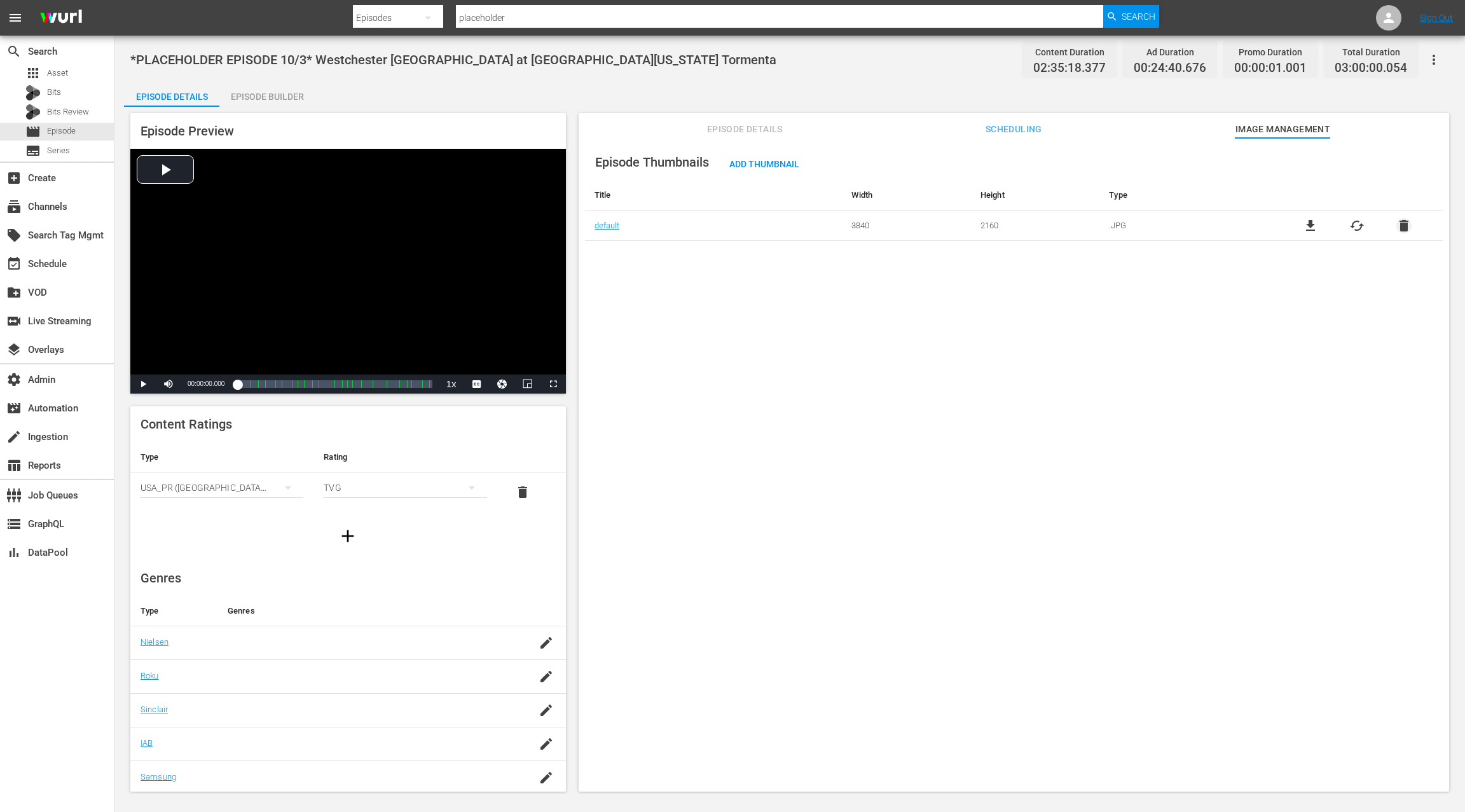
click at [1402, 231] on span "delete" at bounding box center [1404, 226] width 16 height 16
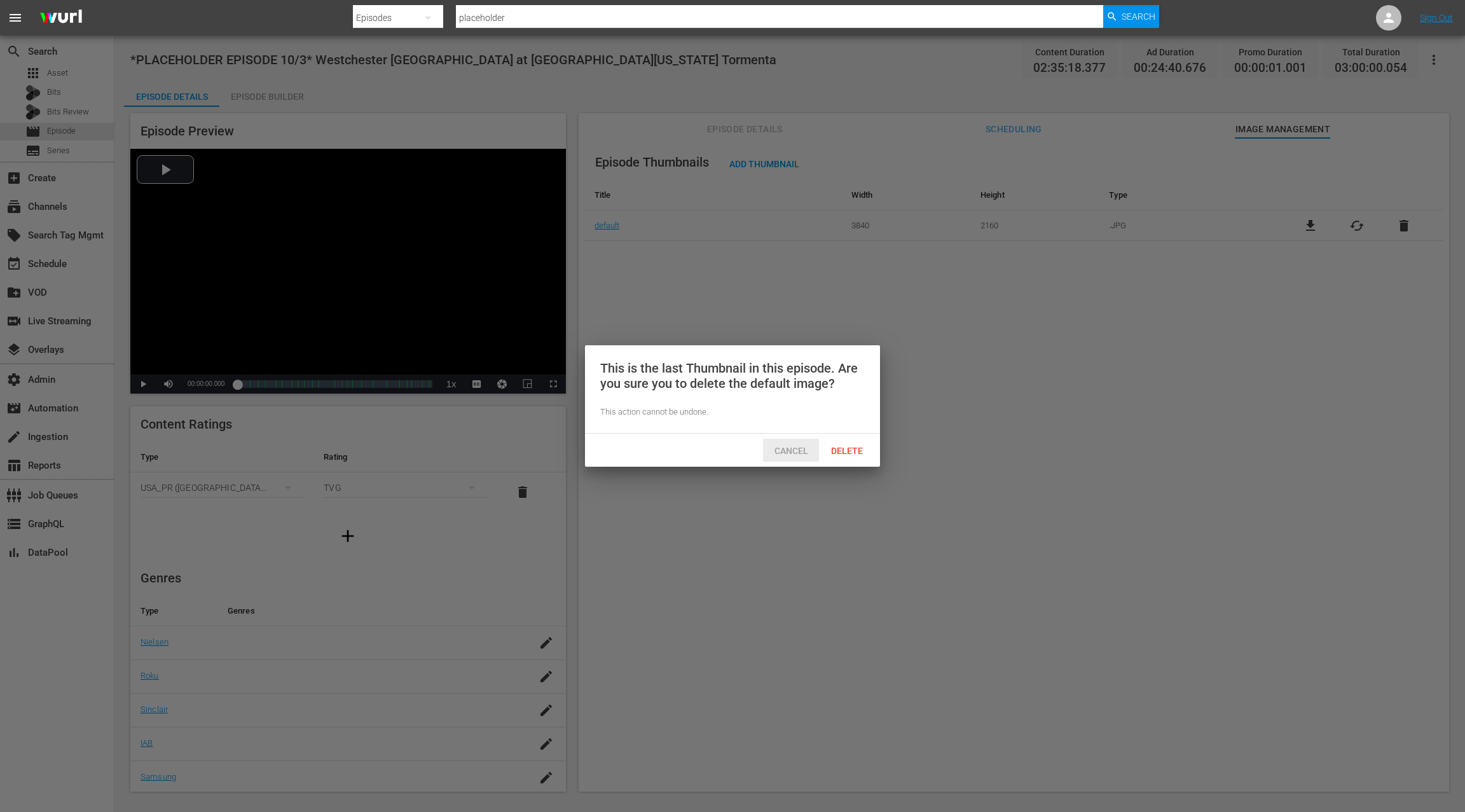
click at [791, 448] on span "Cancel" at bounding box center [791, 451] width 54 height 10
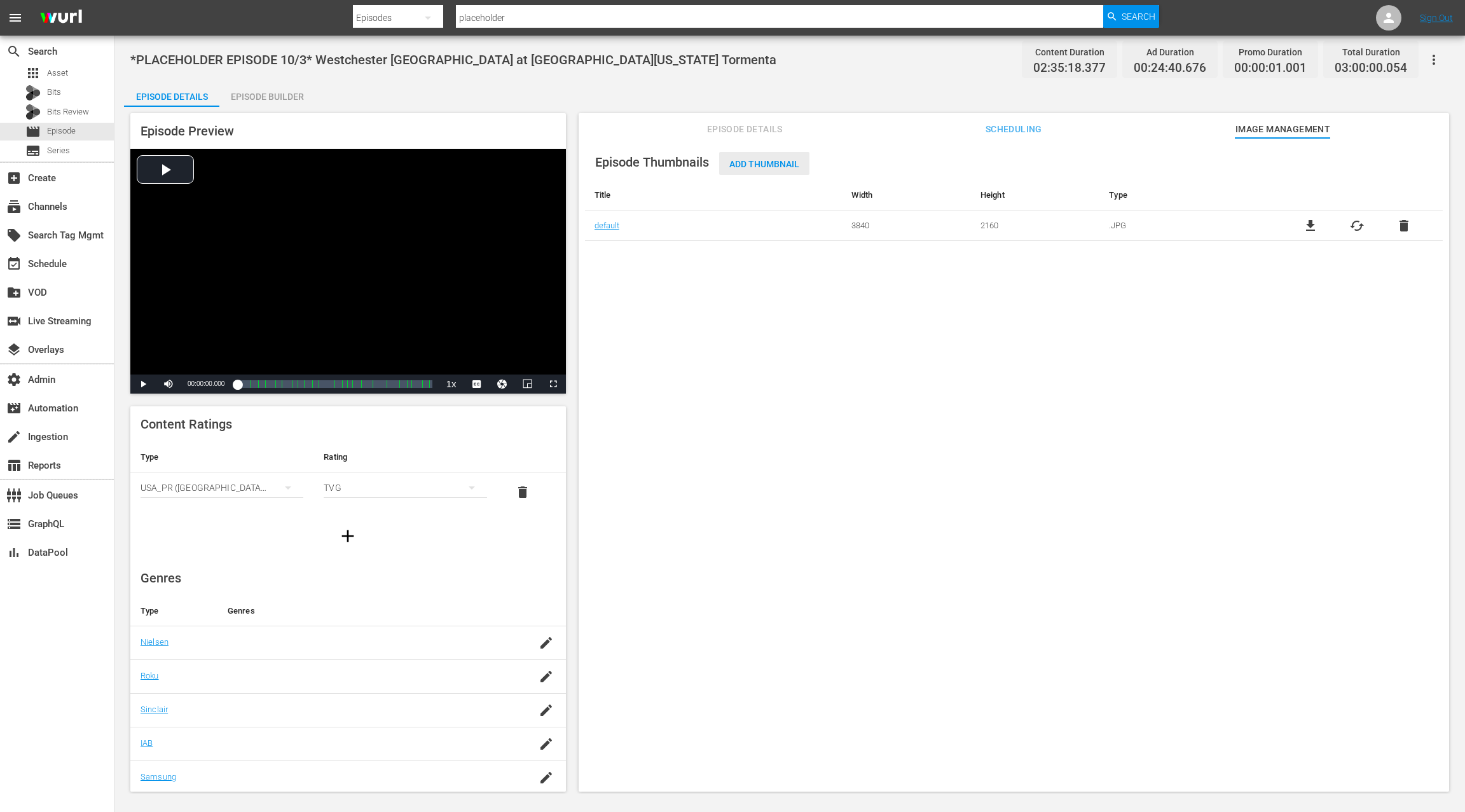
click at [760, 167] on span "Add Thumbnail" at bounding box center [764, 164] width 91 height 10
click at [761, 163] on span "Add Thumbnail" at bounding box center [764, 164] width 91 height 10
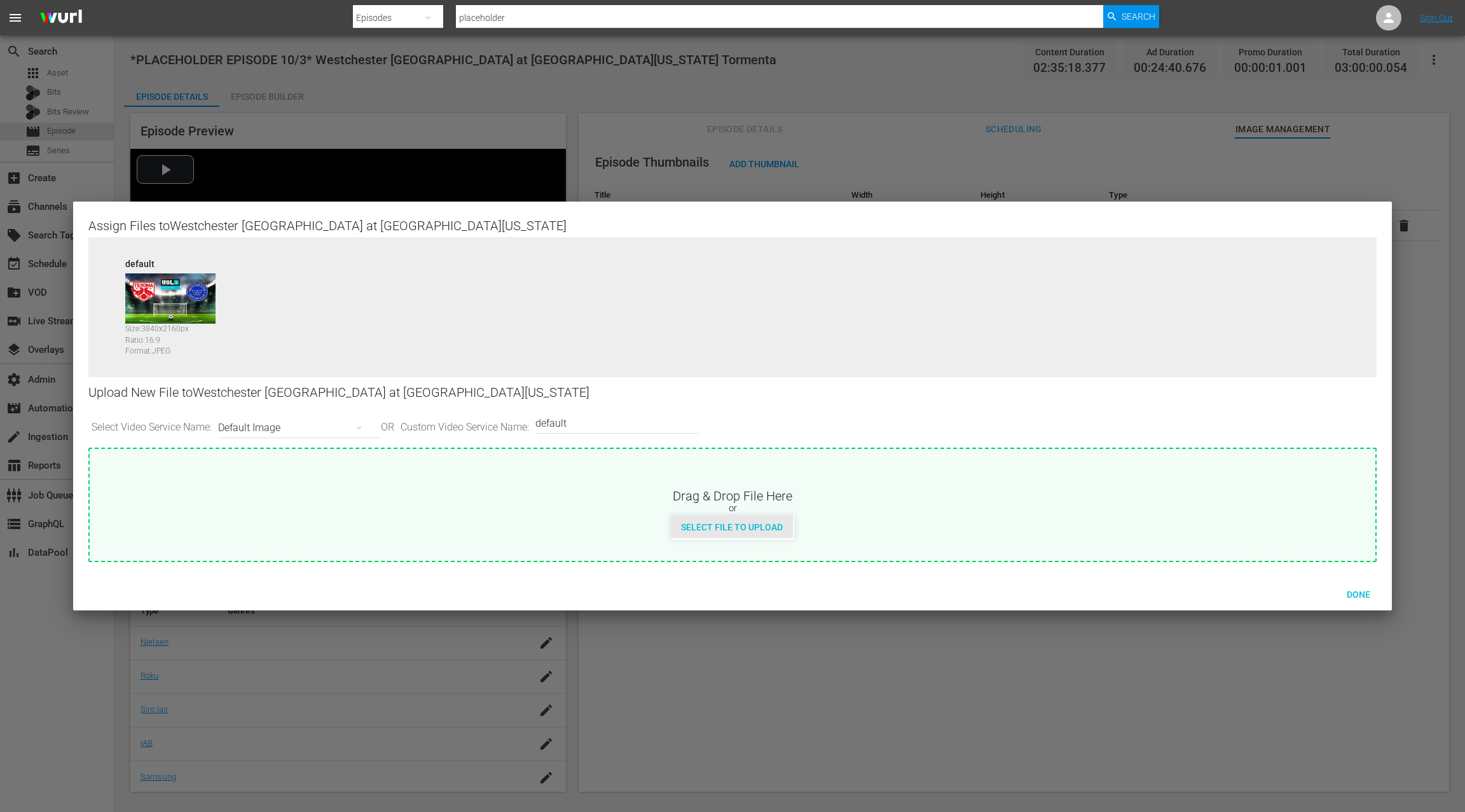
click at [727, 534] on div "Select File to Upload" at bounding box center [732, 527] width 122 height 23
drag, startPoint x: 1360, startPoint y: 595, endPoint x: 1332, endPoint y: 567, distance: 39.6
click at [1360, 595] on span "Done" at bounding box center [1358, 595] width 44 height 10
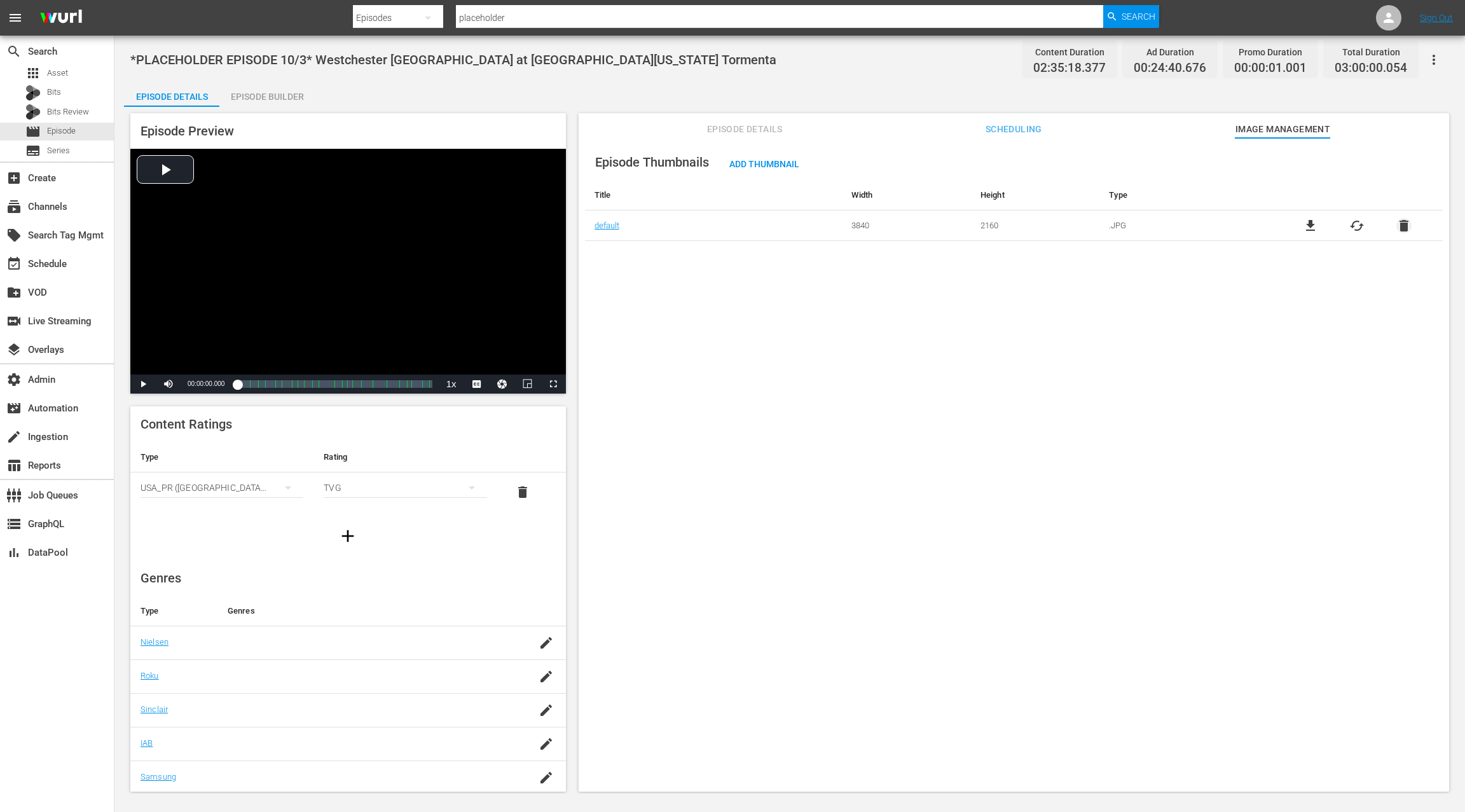
click at [1403, 225] on span "delete" at bounding box center [1404, 226] width 16 height 16
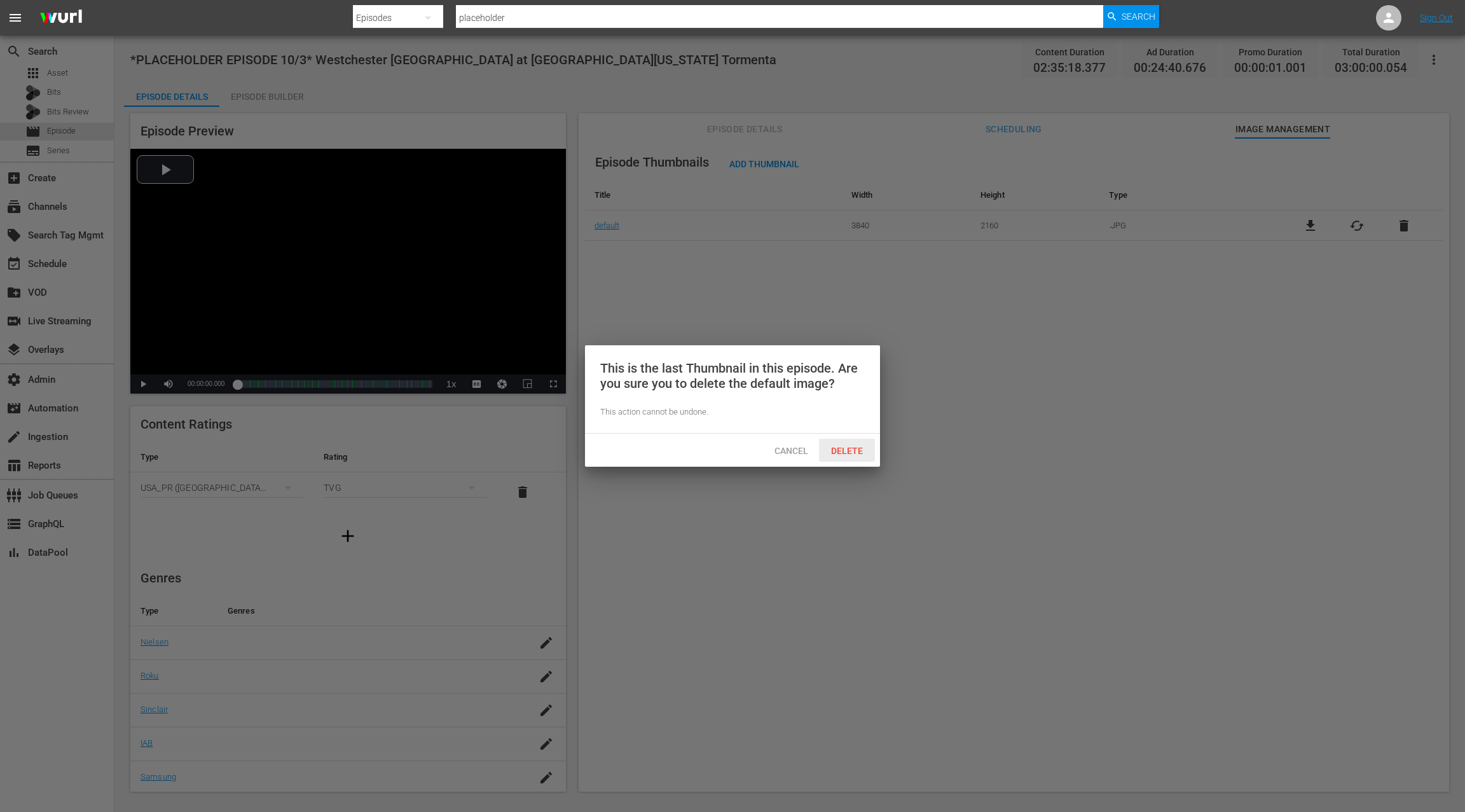
click at [841, 447] on span "Delete" at bounding box center [847, 451] width 52 height 10
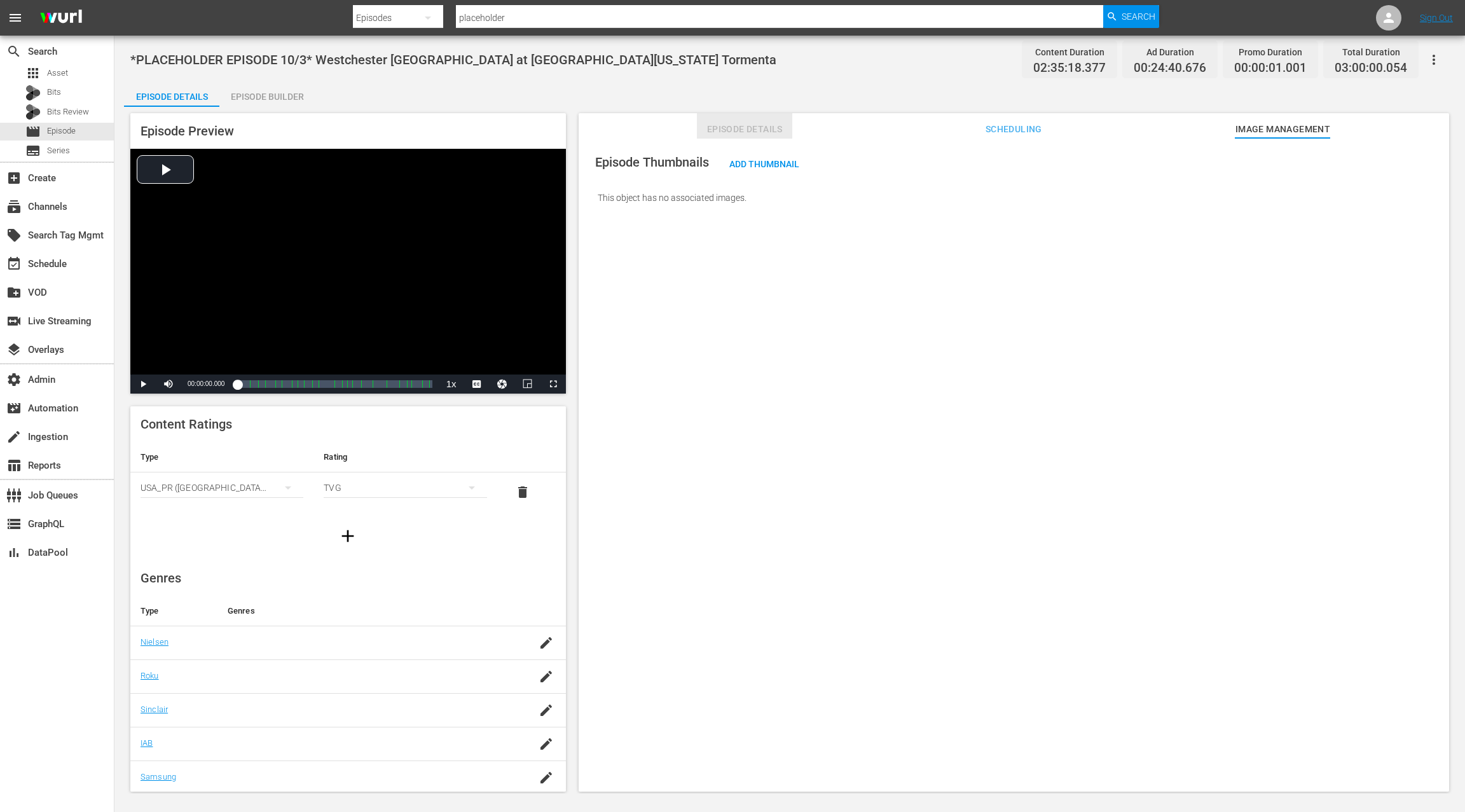
click at [739, 135] on span "Episode Details" at bounding box center [744, 129] width 95 height 16
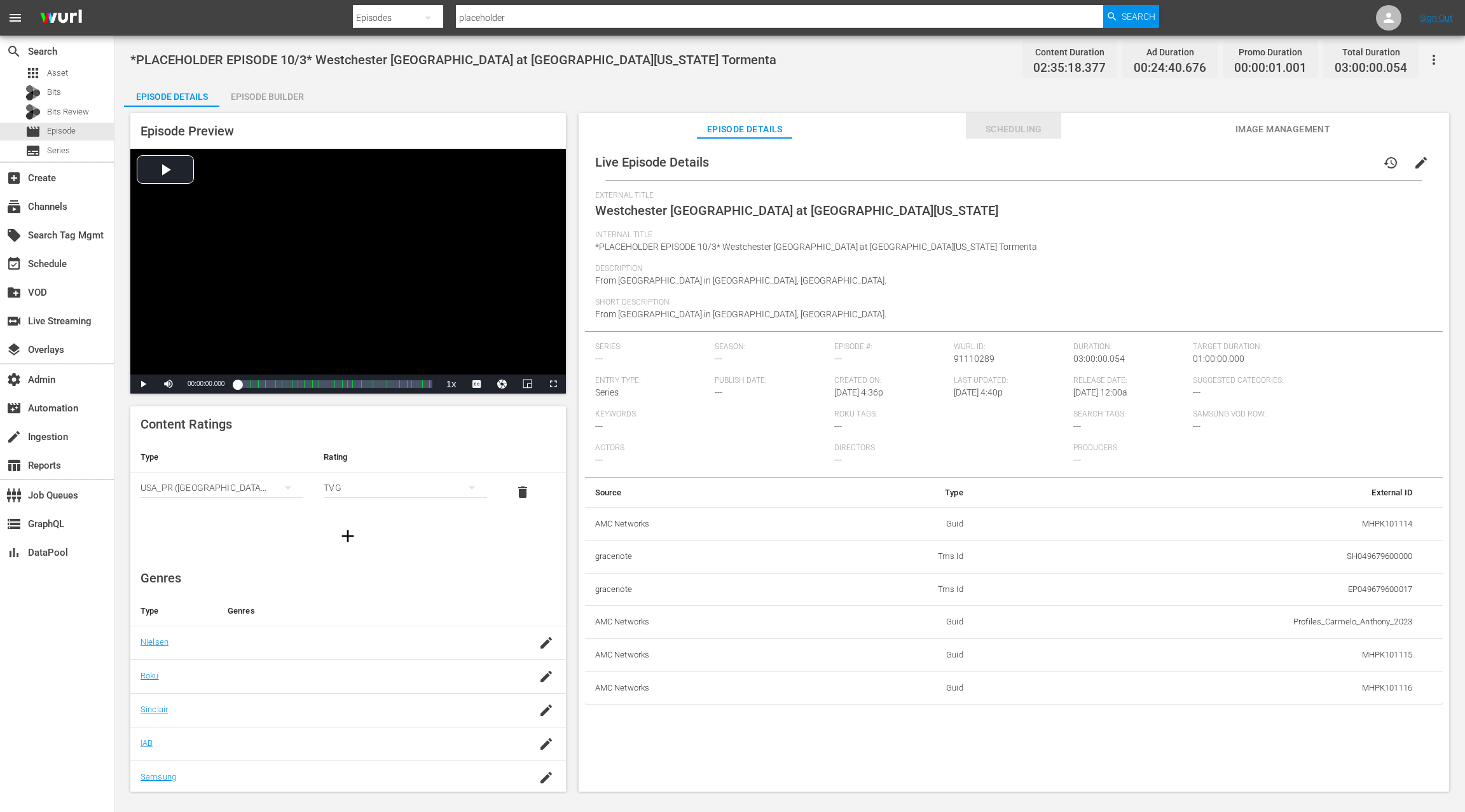
click at [1008, 131] on span "Scheduling" at bounding box center [1013, 129] width 95 height 16
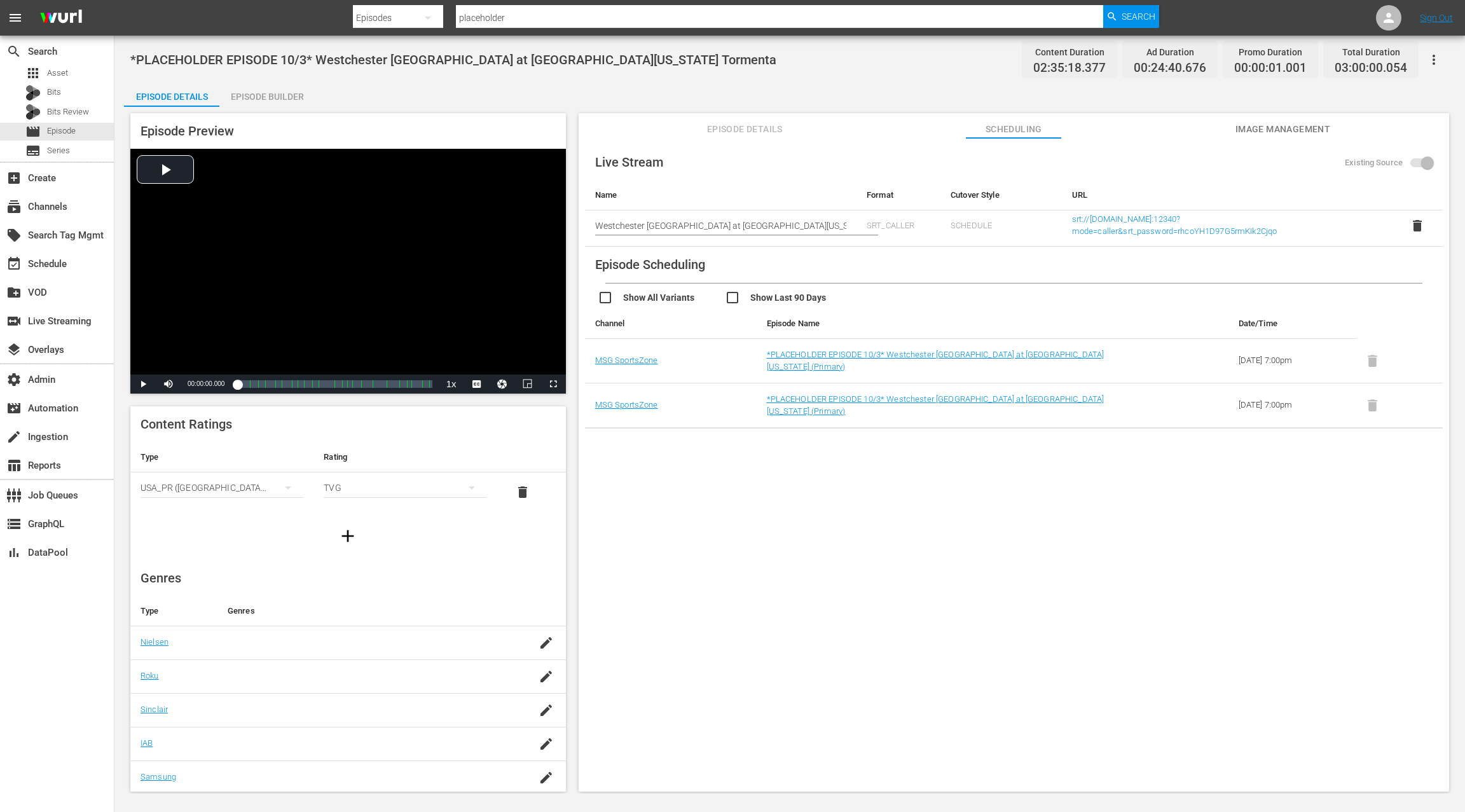
click at [738, 128] on span "Episode Details" at bounding box center [744, 129] width 95 height 16
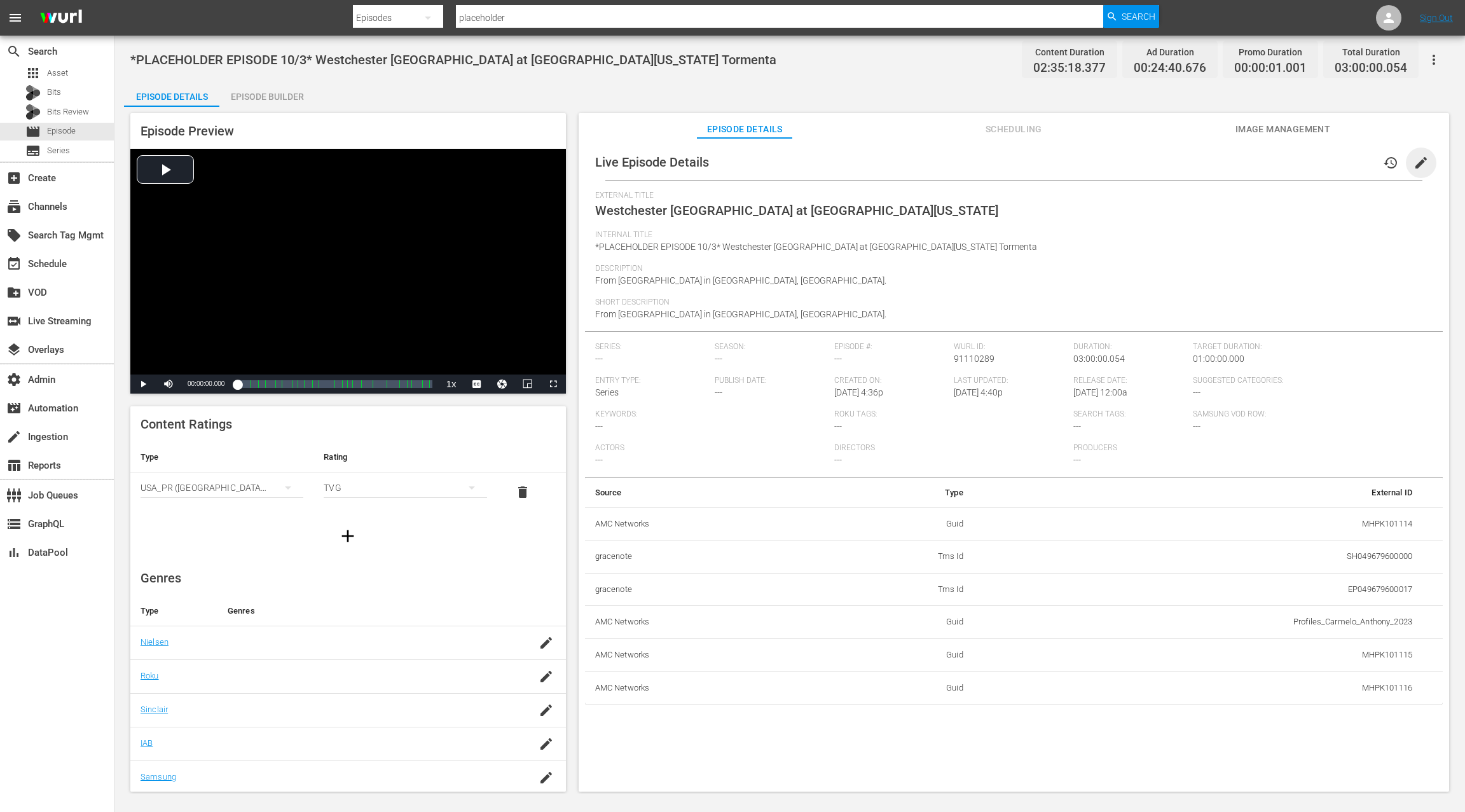
click at [1413, 164] on span "edit" at bounding box center [1421, 163] width 16 height 16
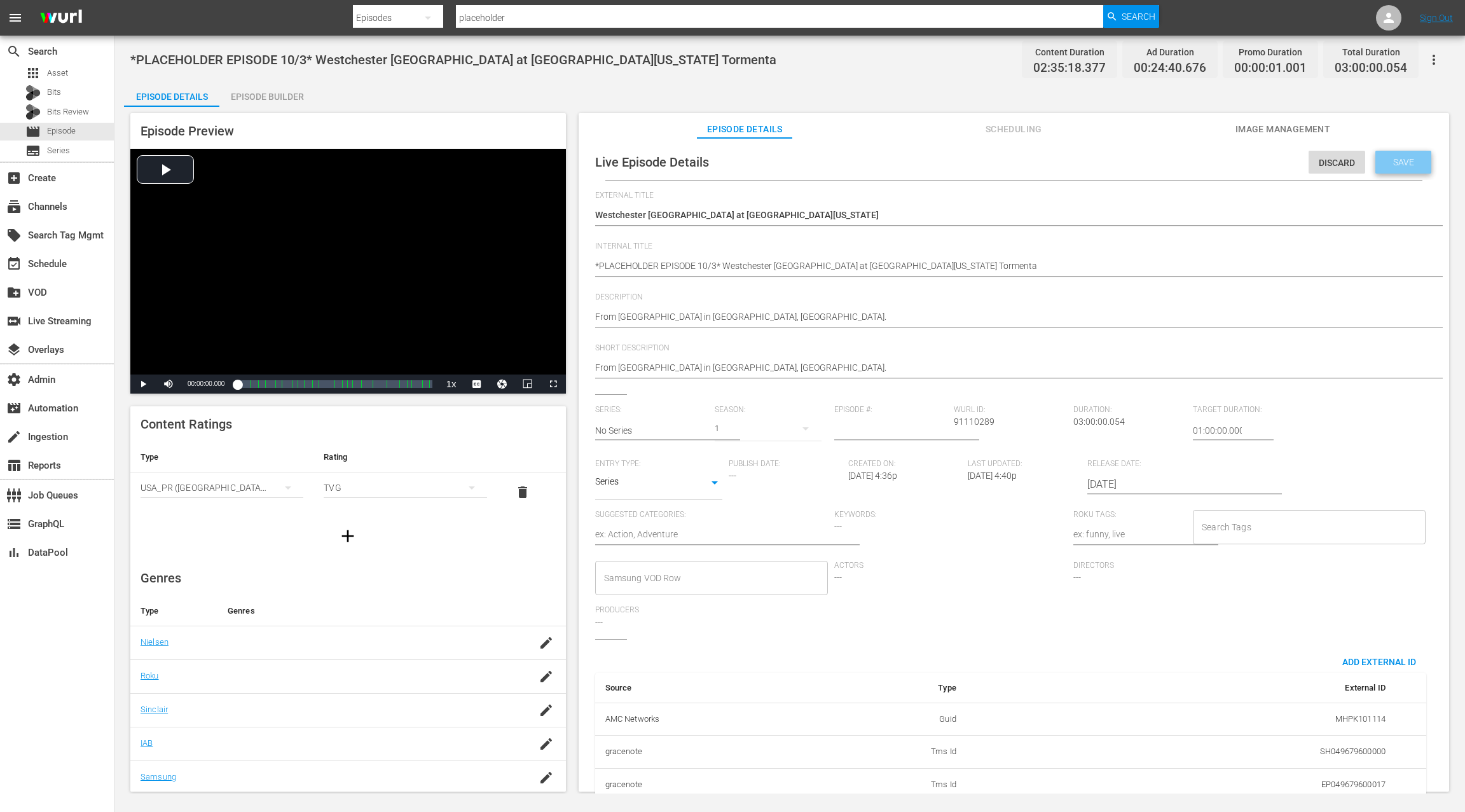
click at [1413, 162] on span "Save" at bounding box center [1404, 162] width 41 height 10
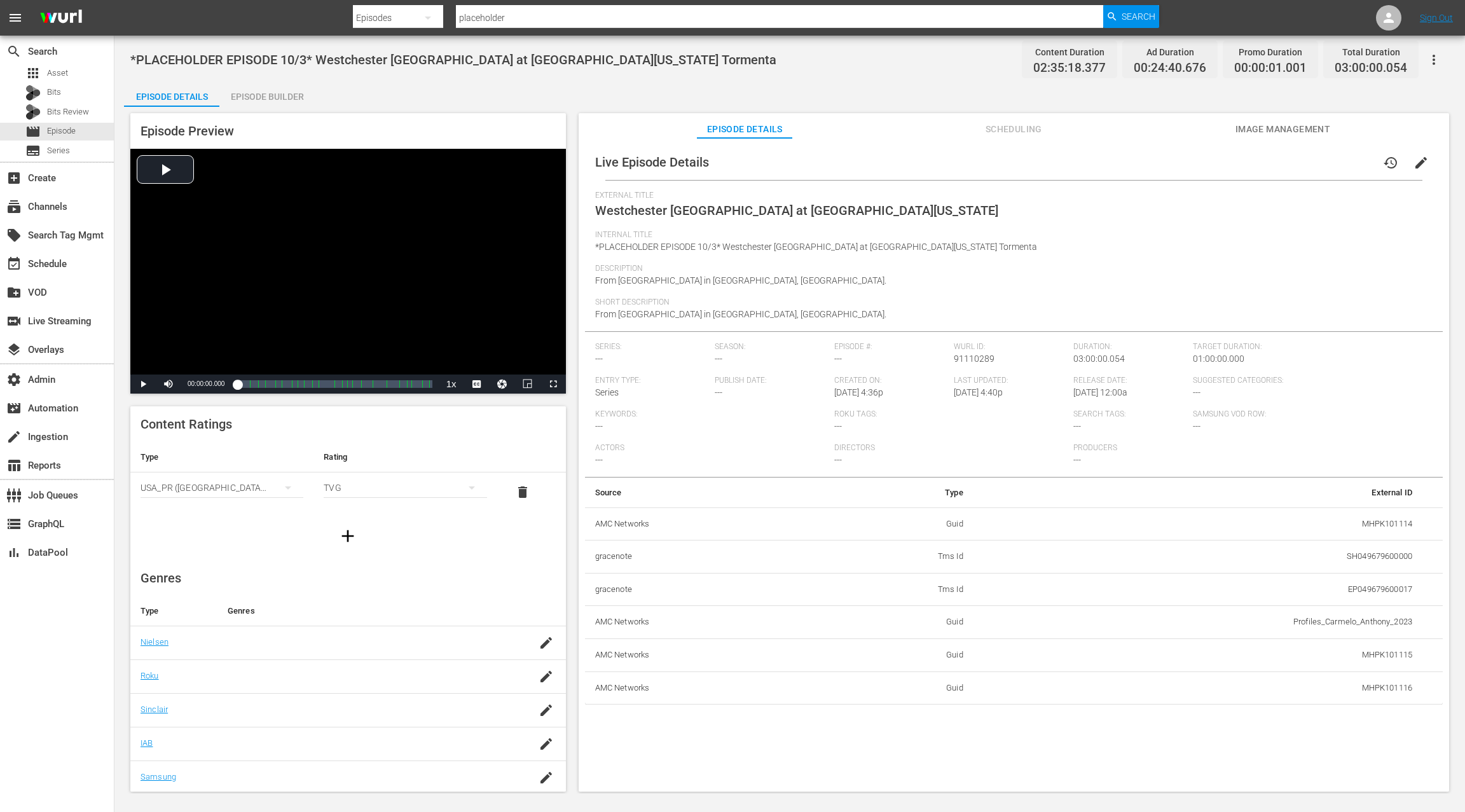
click at [1418, 164] on span "edit" at bounding box center [1421, 163] width 16 height 16
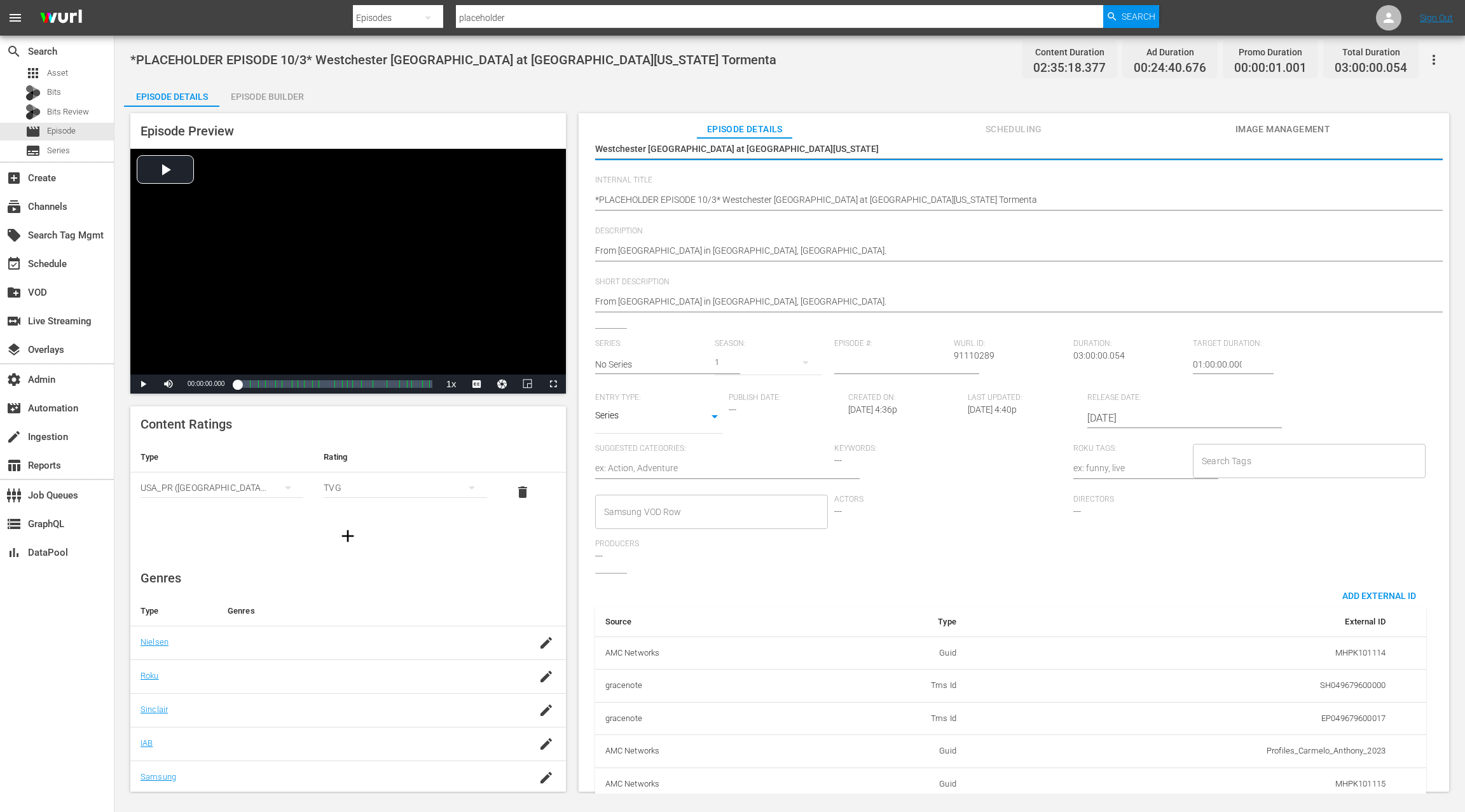
scroll to position [124, 0]
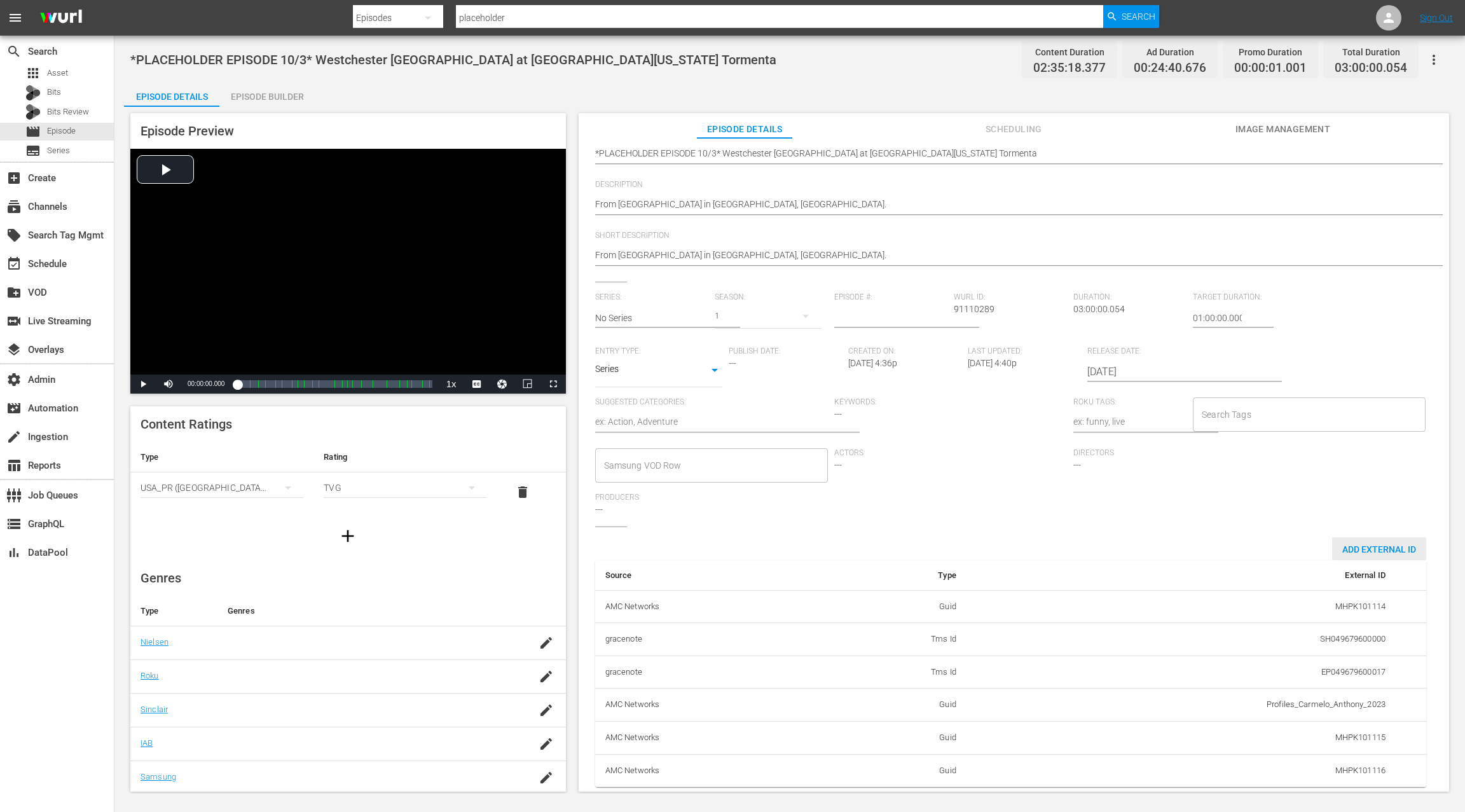
click at [1374, 544] on span "Add External Id" at bounding box center [1379, 549] width 94 height 10
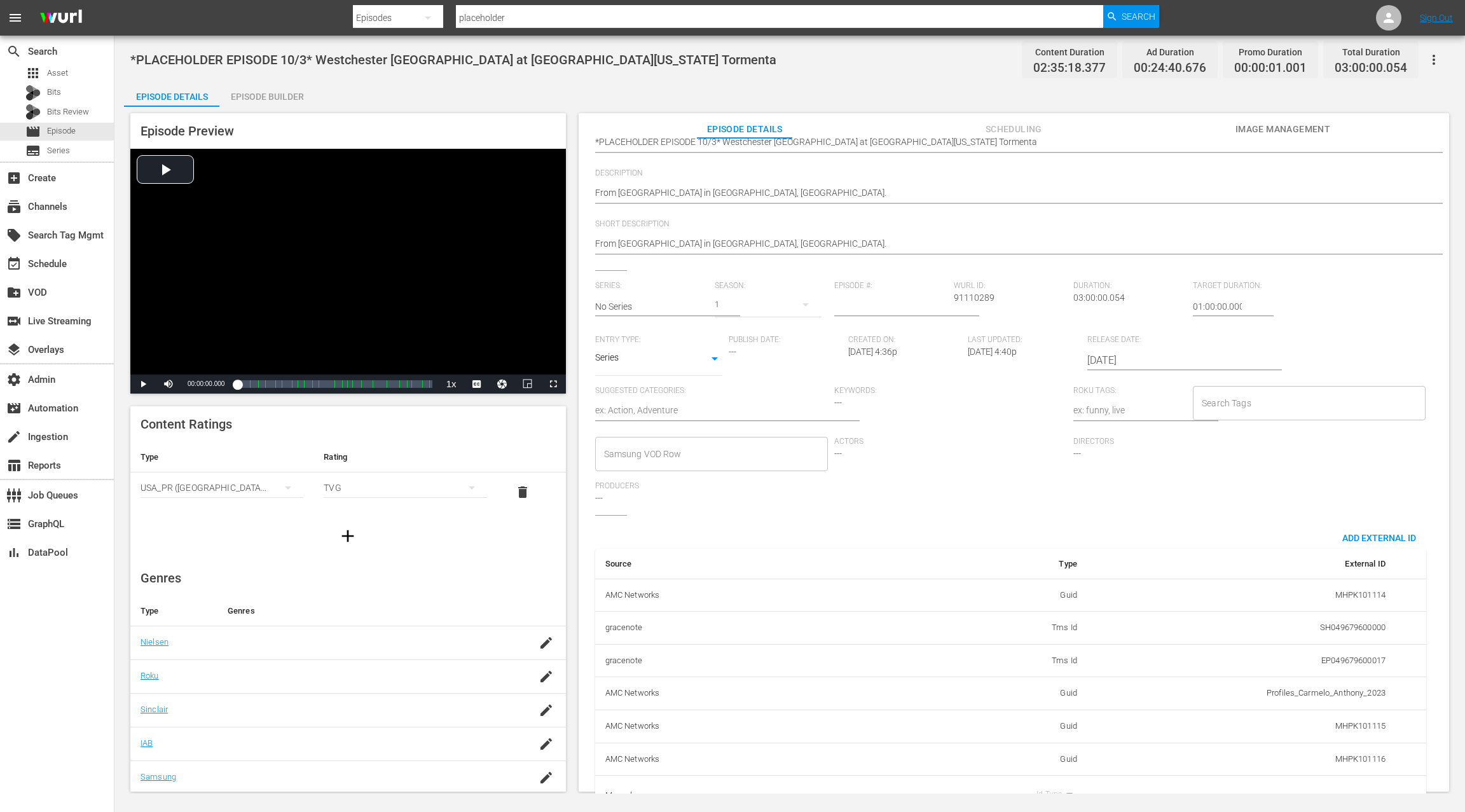
scroll to position [164, 0]
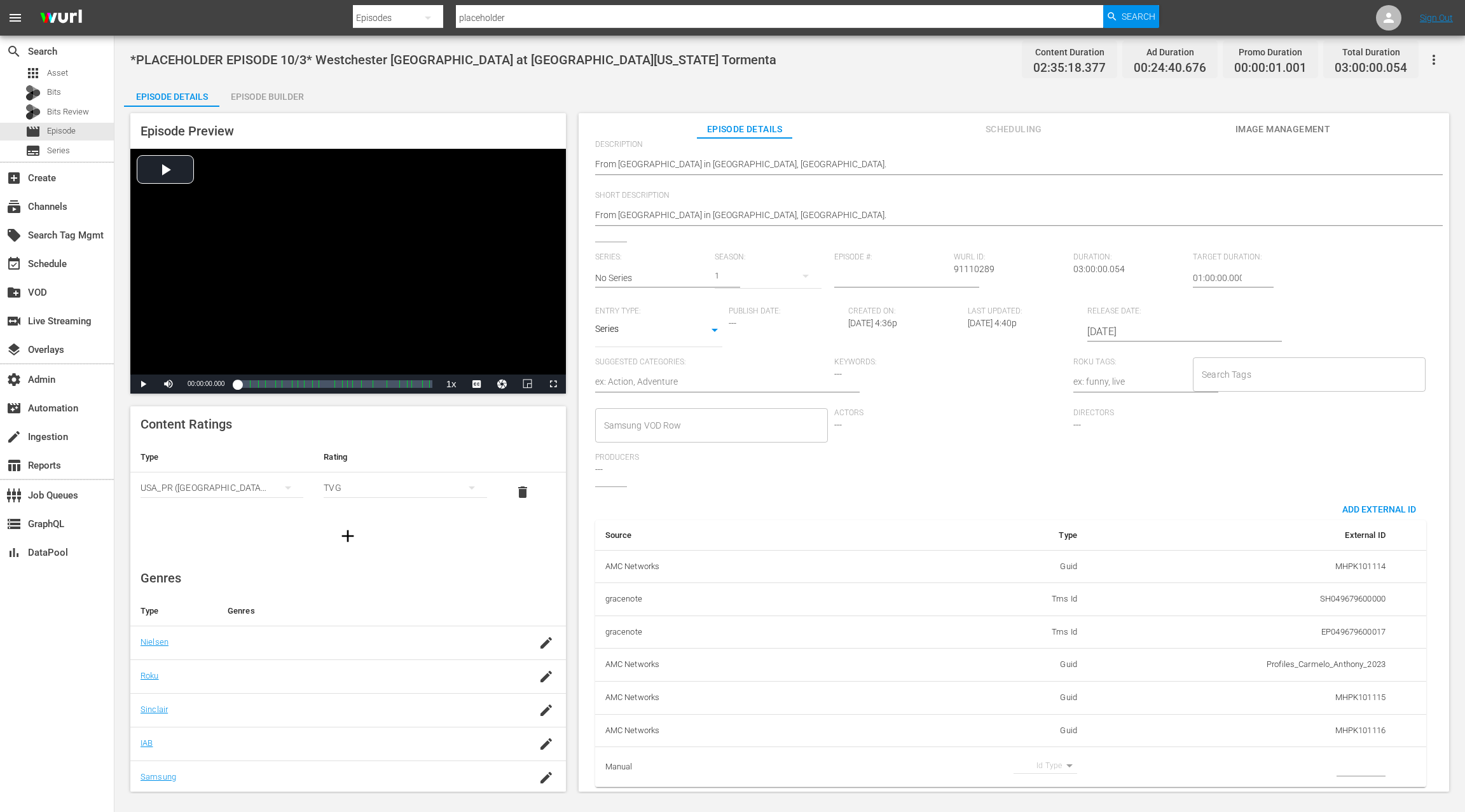
click at [1050, 758] on body "menu Search By Episodes Search ID, Title, Description, Keywords, or Category pl…" at bounding box center [732, 406] width 1465 height 812
drag, startPoint x: 1045, startPoint y: 788, endPoint x: 1196, endPoint y: 756, distance: 154.4
click at [1046, 789] on li "Guid" at bounding box center [1040, 786] width 63 height 21
type input "guid"
click at [1343, 757] on input "simple table" at bounding box center [1361, 766] width 49 height 19
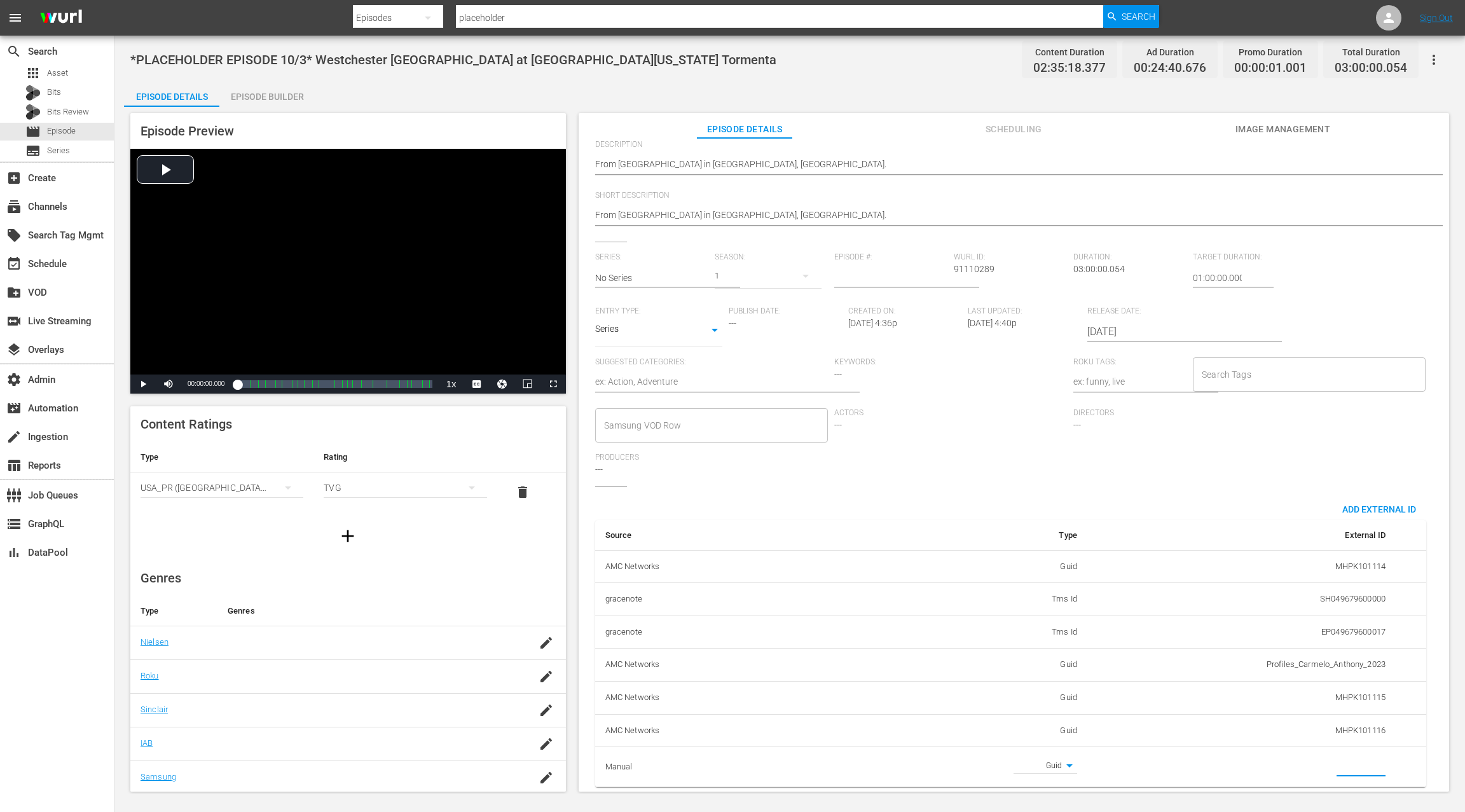
paste input "MSGSZSOC7"
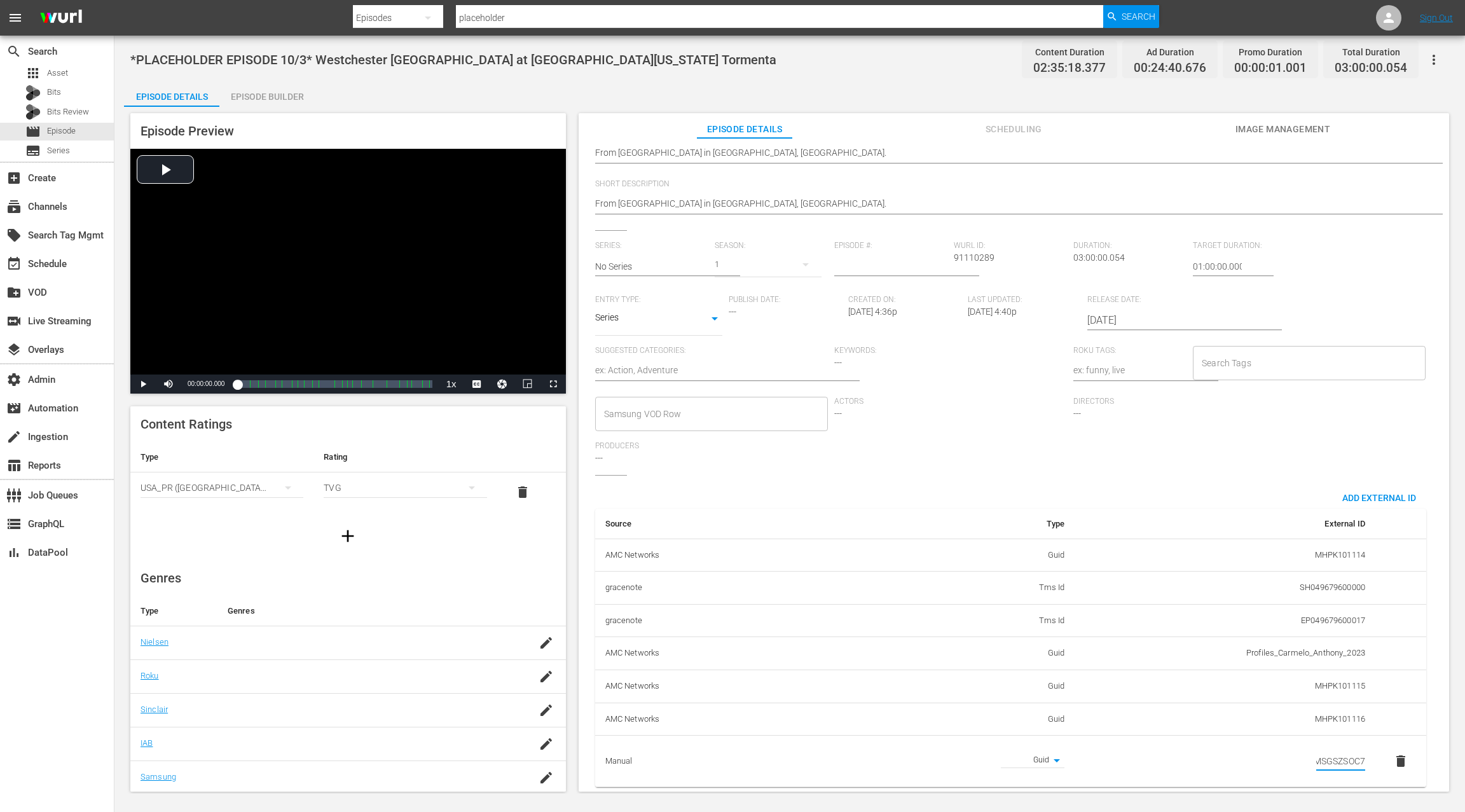
type input "MSGSZSOC7"
click at [1263, 742] on td "MSGSZSOC7" at bounding box center [1225, 762] width 301 height 52
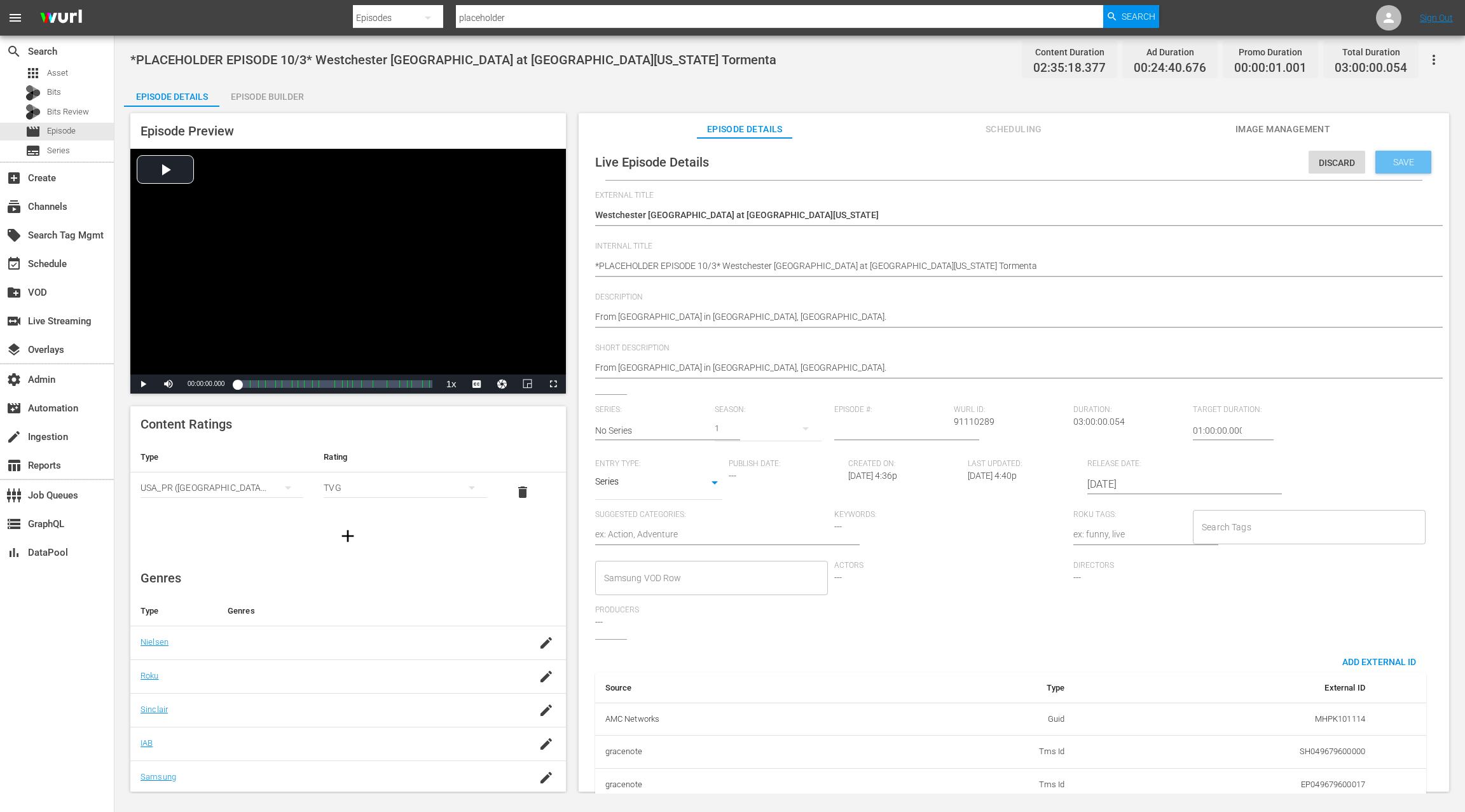
click at [1396, 160] on span "Save" at bounding box center [1404, 162] width 41 height 10
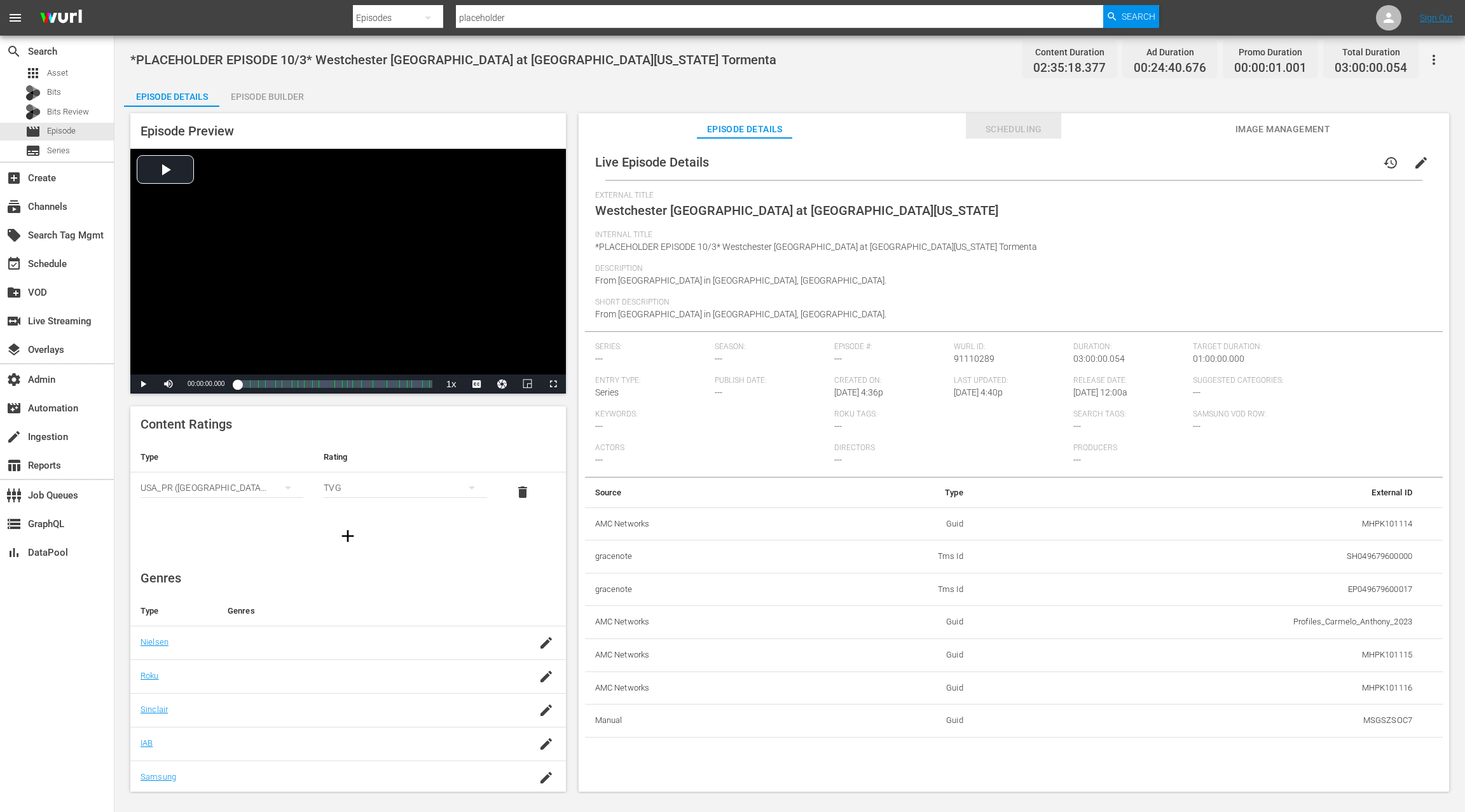
click at [1002, 133] on span "Scheduling" at bounding box center [1013, 129] width 95 height 16
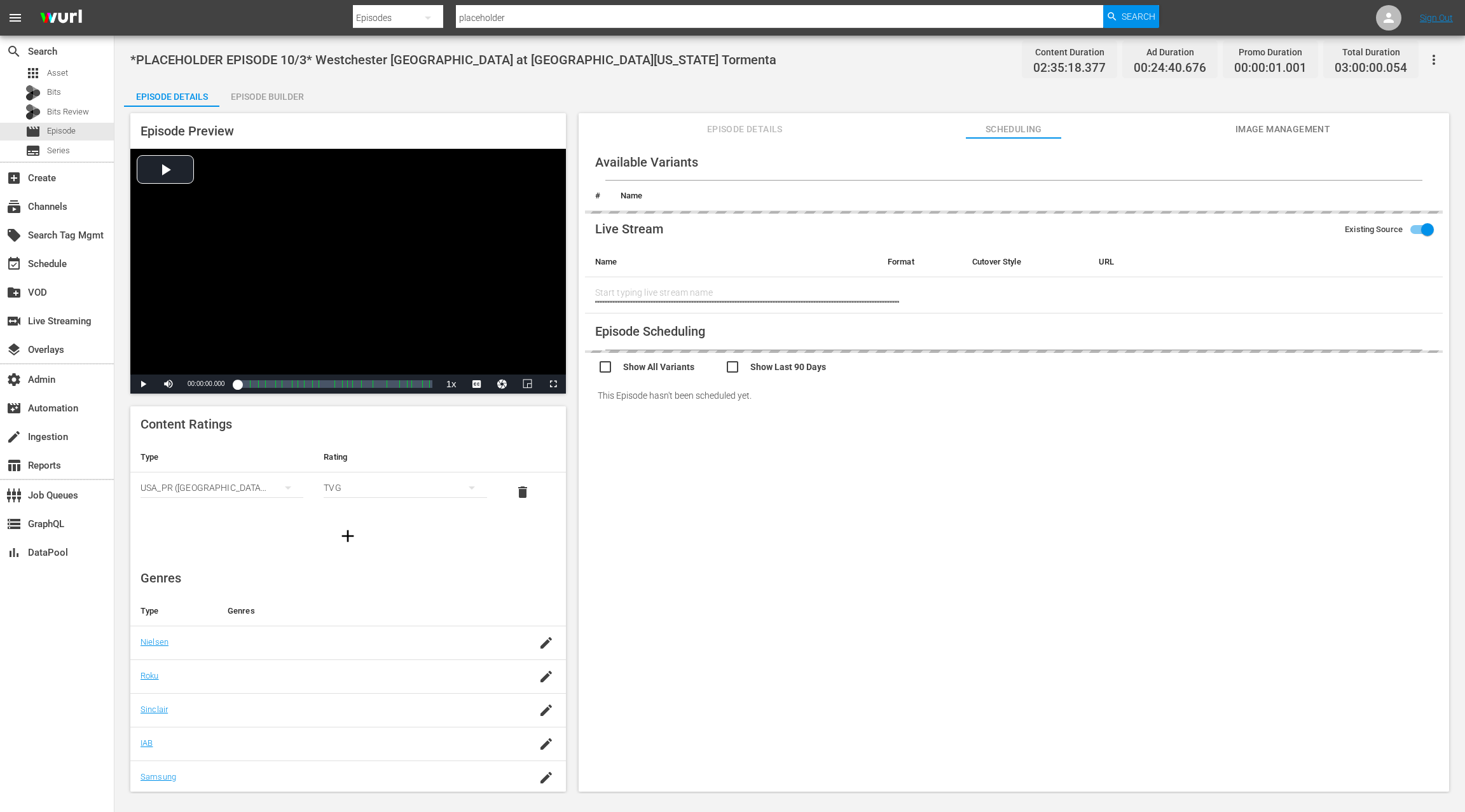
type input "Westchester SC at South Georgia Tormenta"
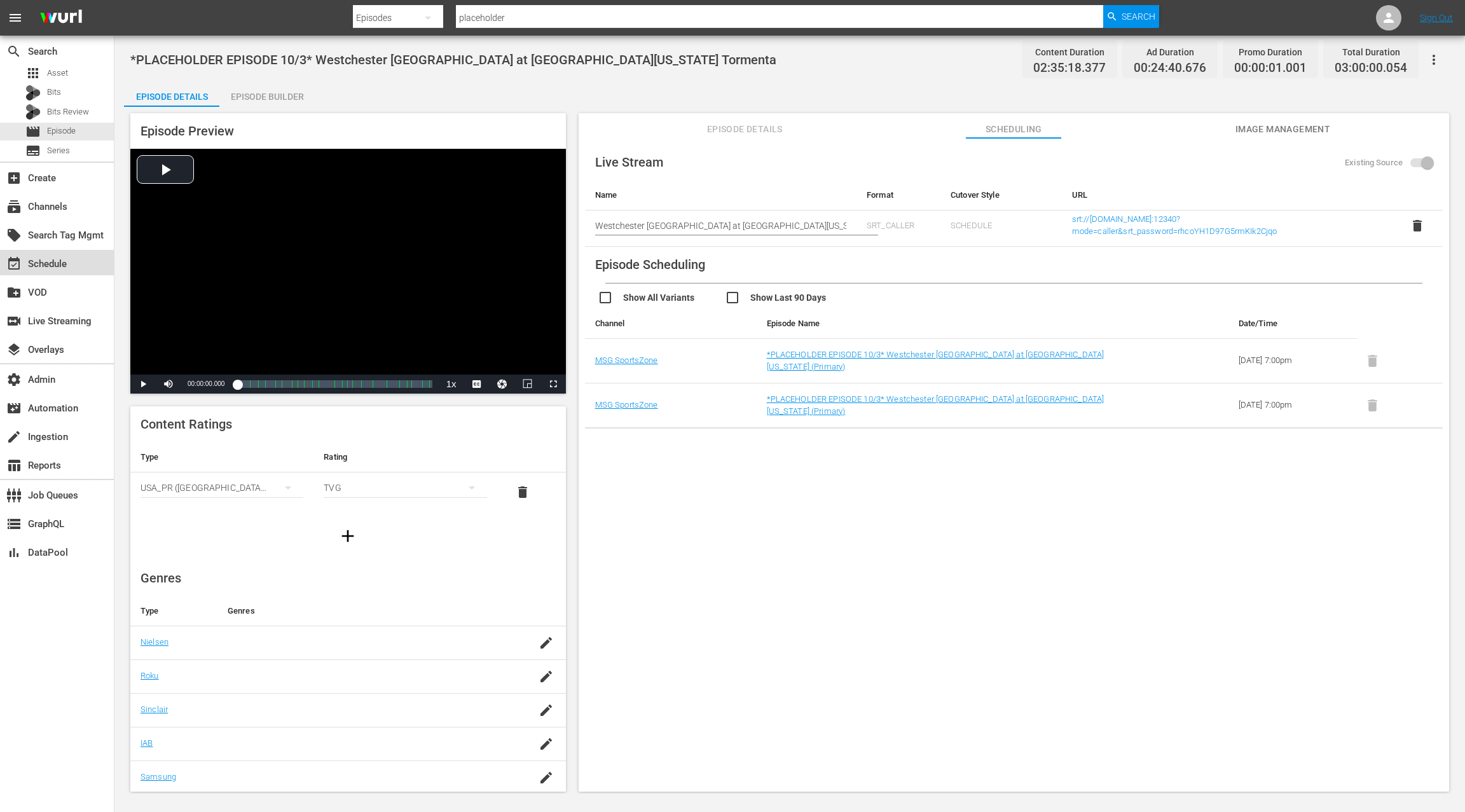
click at [78, 261] on div "event_available Schedule" at bounding box center [57, 262] width 114 height 25
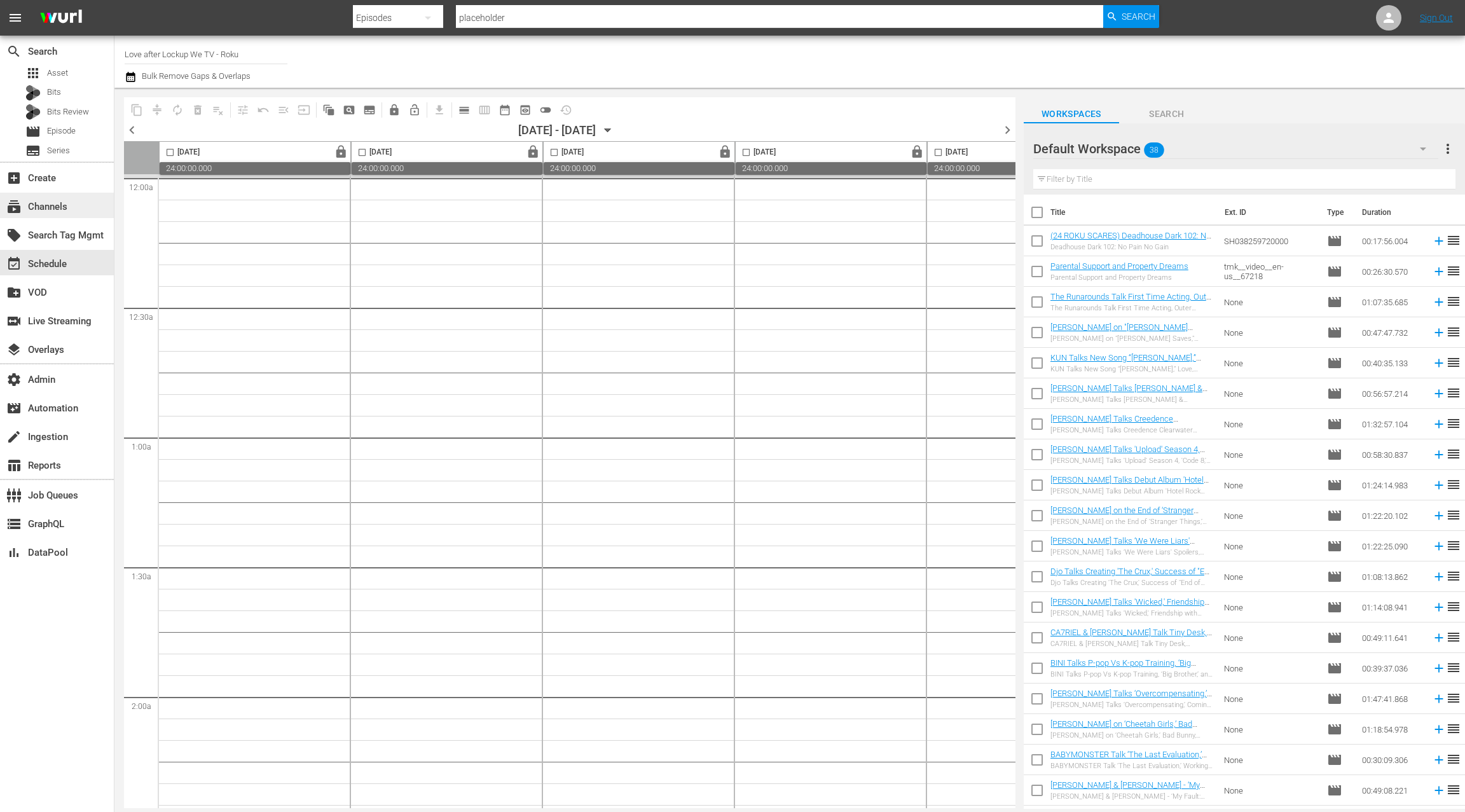
click at [71, 204] on div "subscriptions Channels" at bounding box center [36, 205] width 71 height 12
type input "love after lockup"
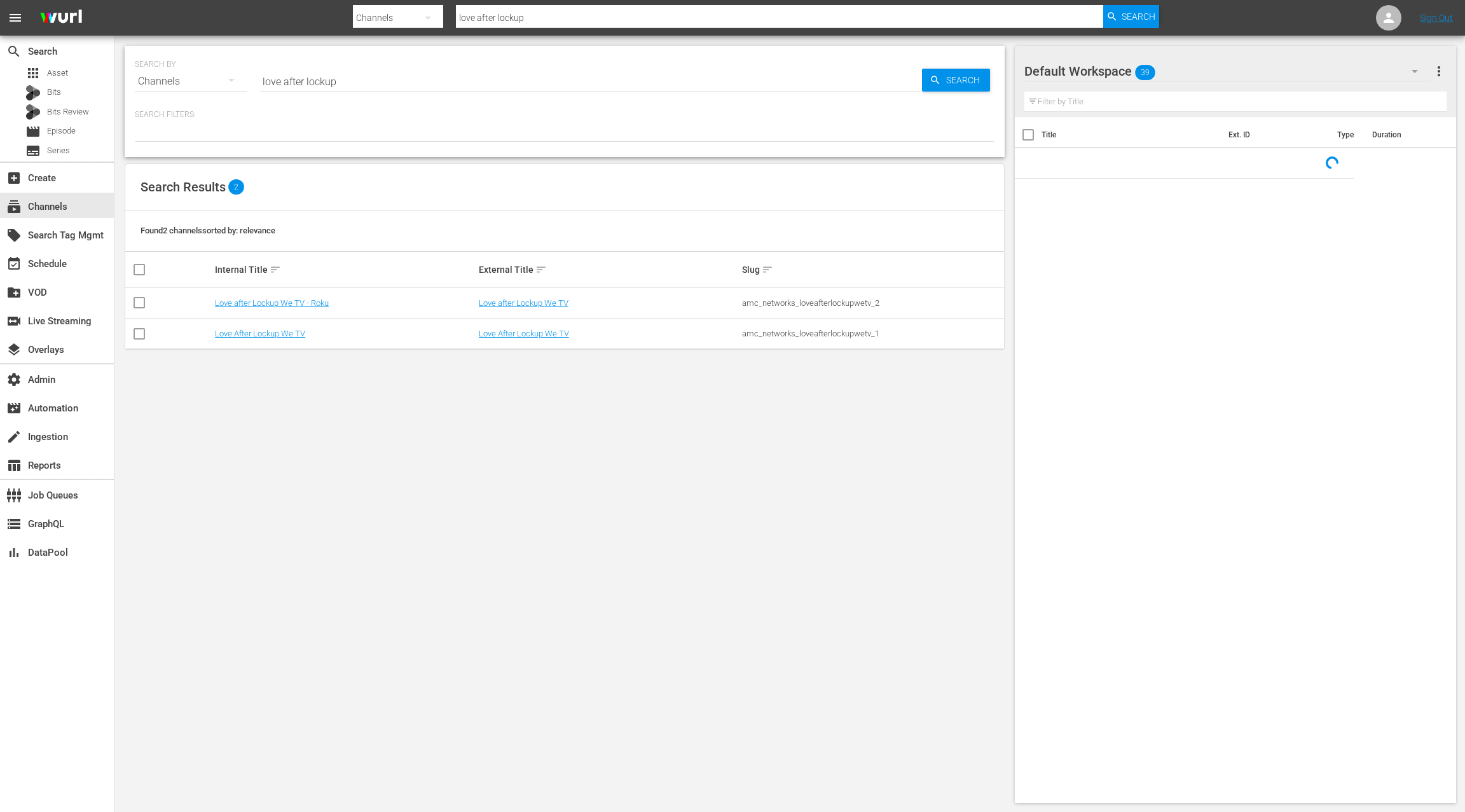
click at [272, 81] on input "love after lockup" at bounding box center [591, 81] width 663 height 30
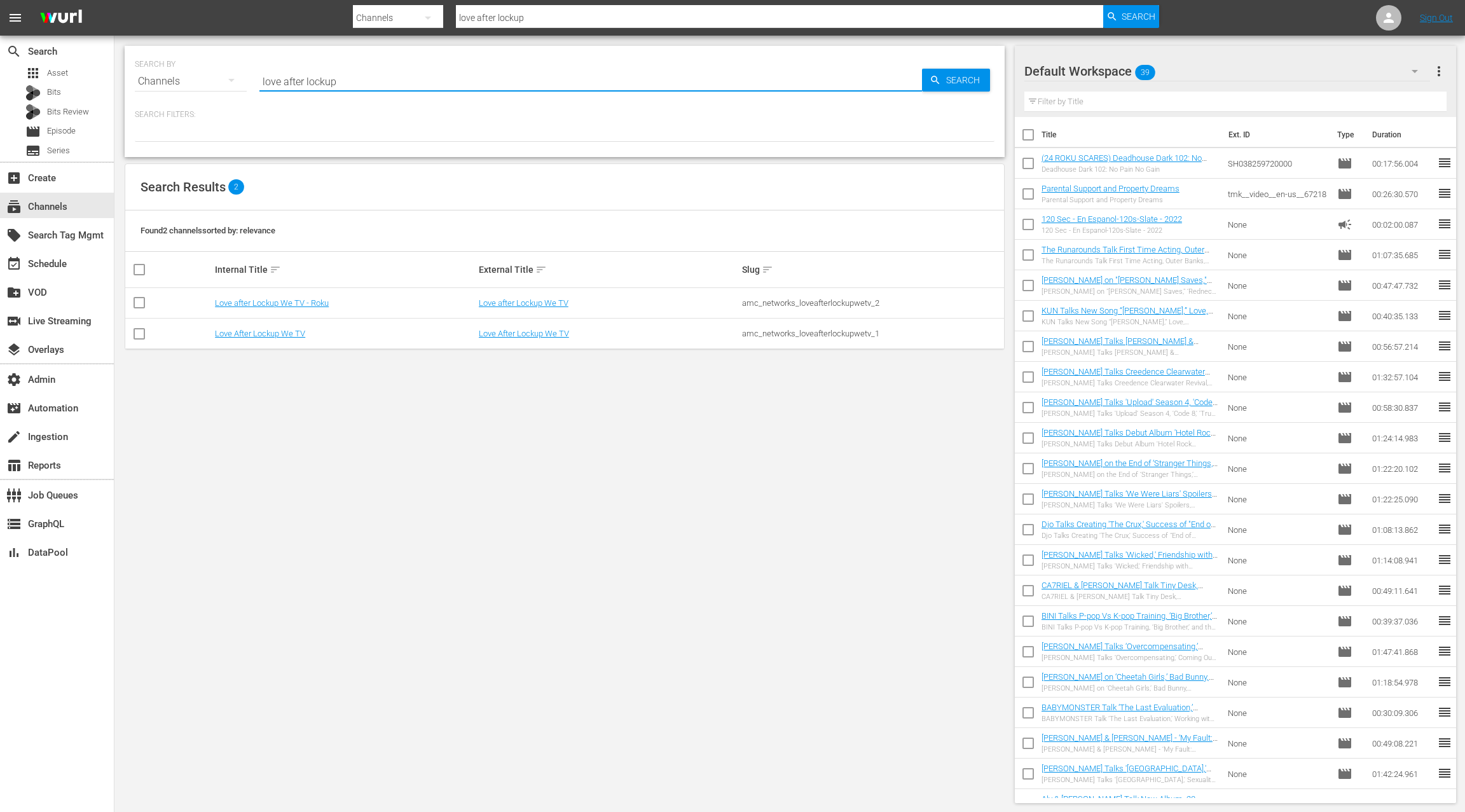
drag, startPoint x: 287, startPoint y: 83, endPoint x: 375, endPoint y: 91, distance: 88.4
click at [375, 91] on div "Search ID, Title, Description, Keywords, or Category love after lockup" at bounding box center [591, 81] width 663 height 30
type input "msg"
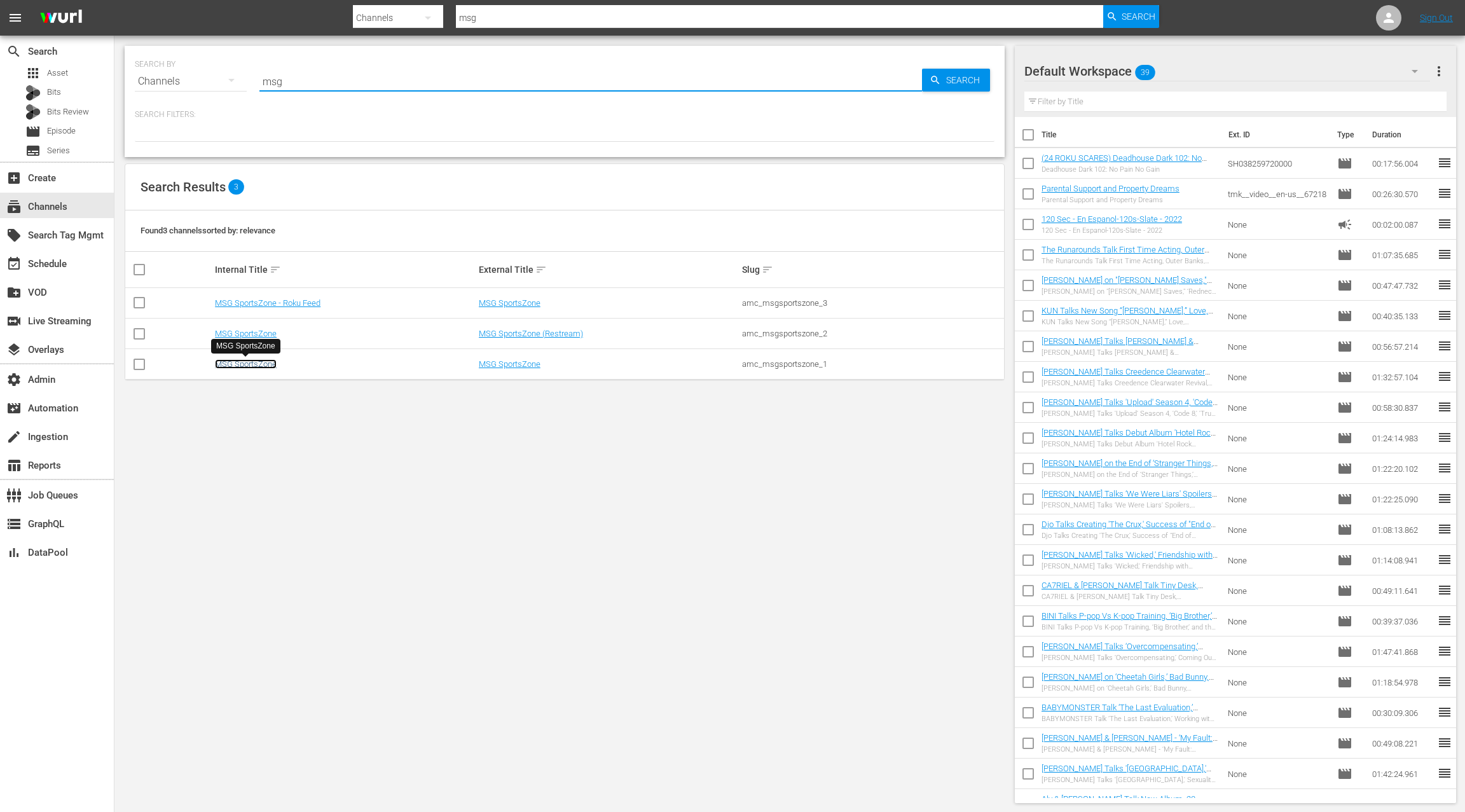
click at [264, 365] on link "MSG SportsZone" at bounding box center [245, 364] width 61 height 10
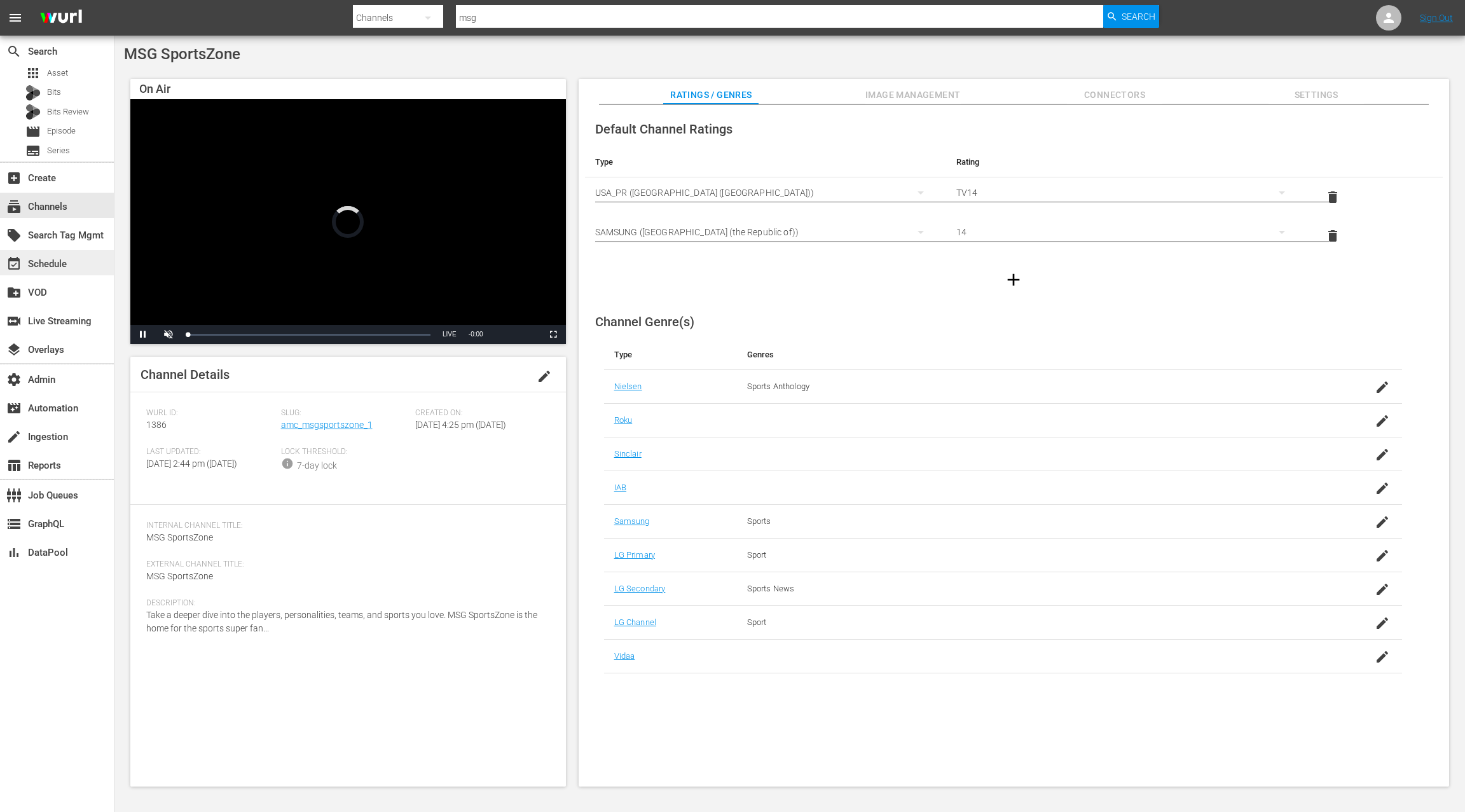
click at [78, 261] on div "event_available Schedule" at bounding box center [57, 262] width 114 height 25
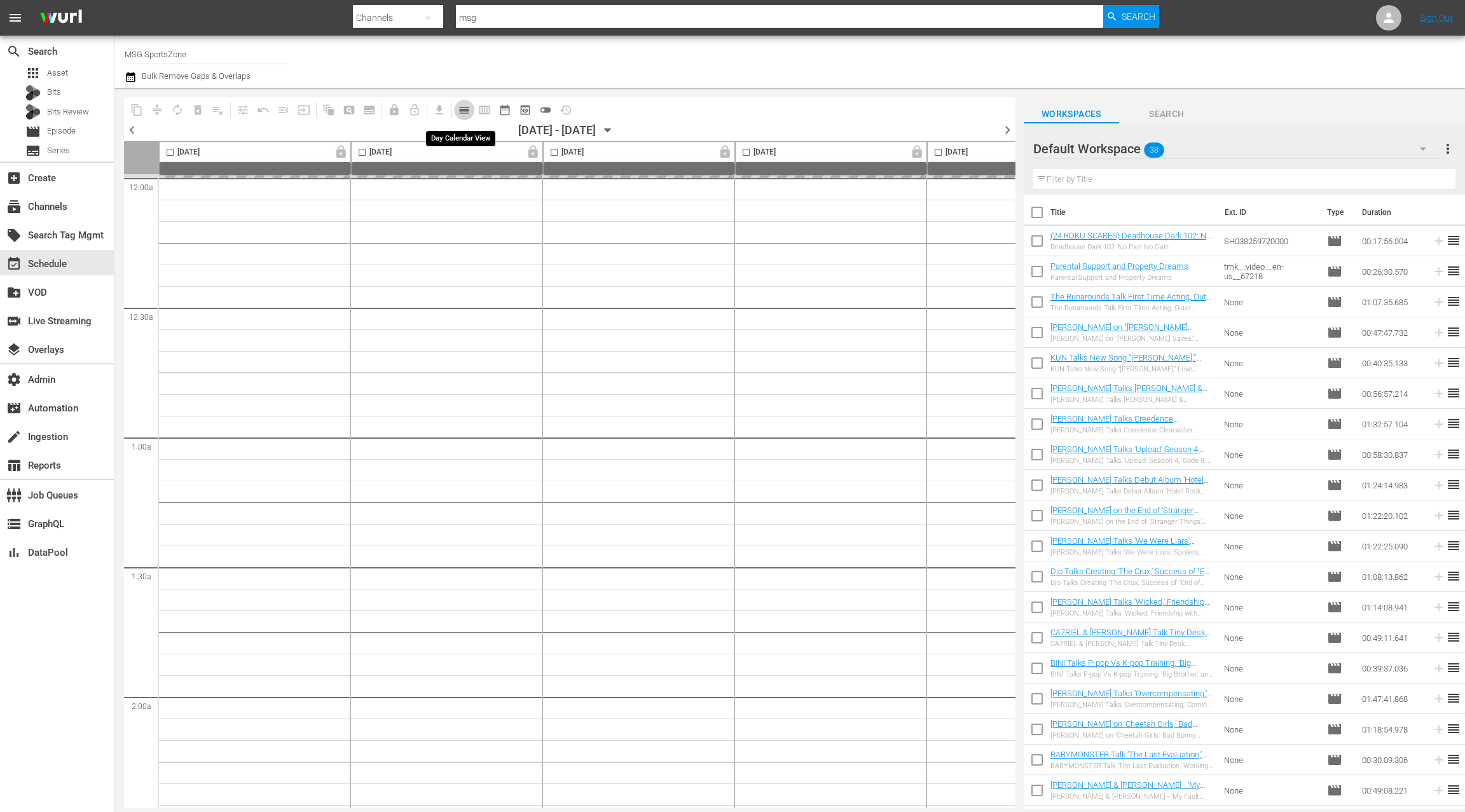
click at [460, 105] on span "calendar_view_day_outlined" at bounding box center [464, 110] width 13 height 13
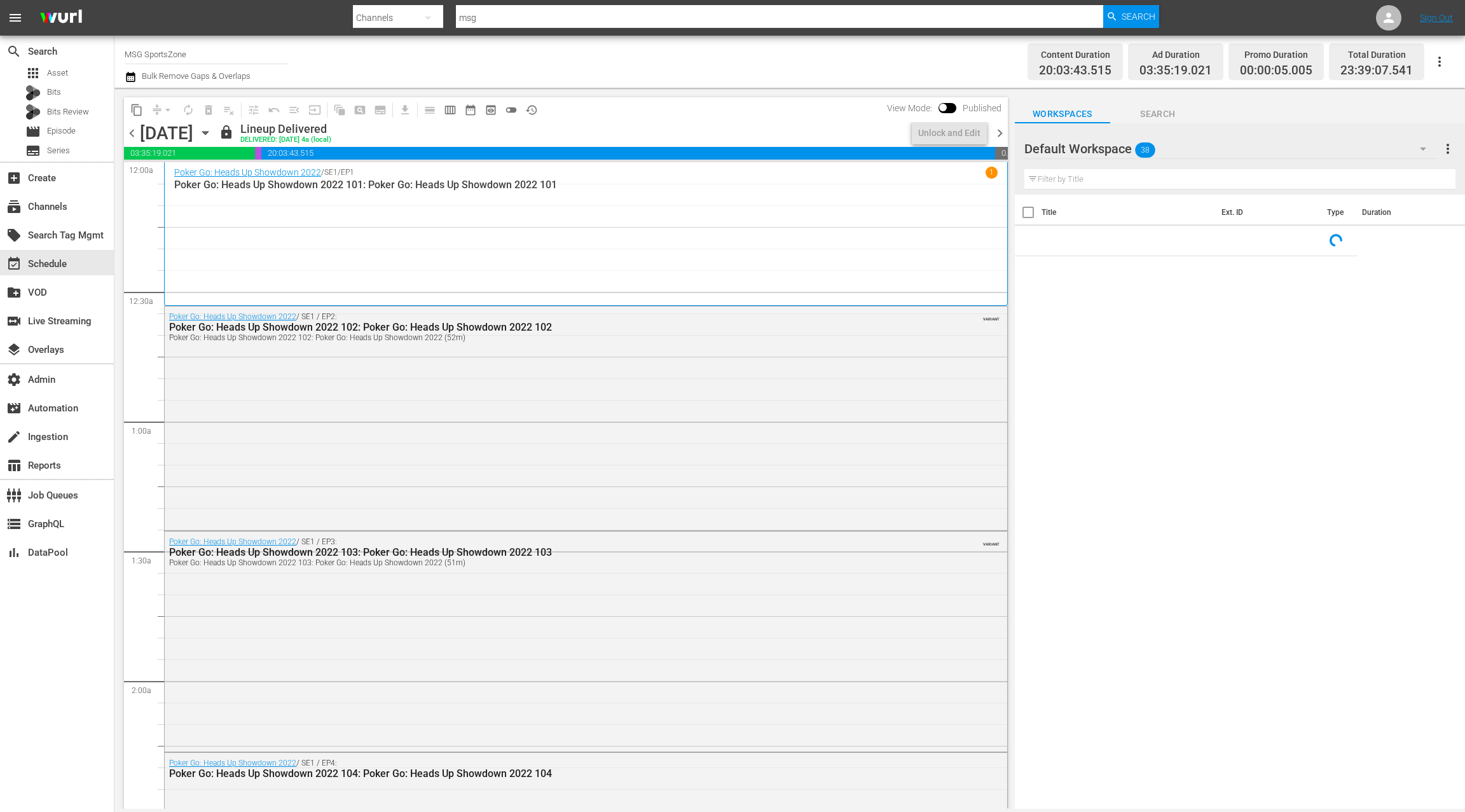
click at [212, 132] on icon "button" at bounding box center [206, 133] width 14 height 14
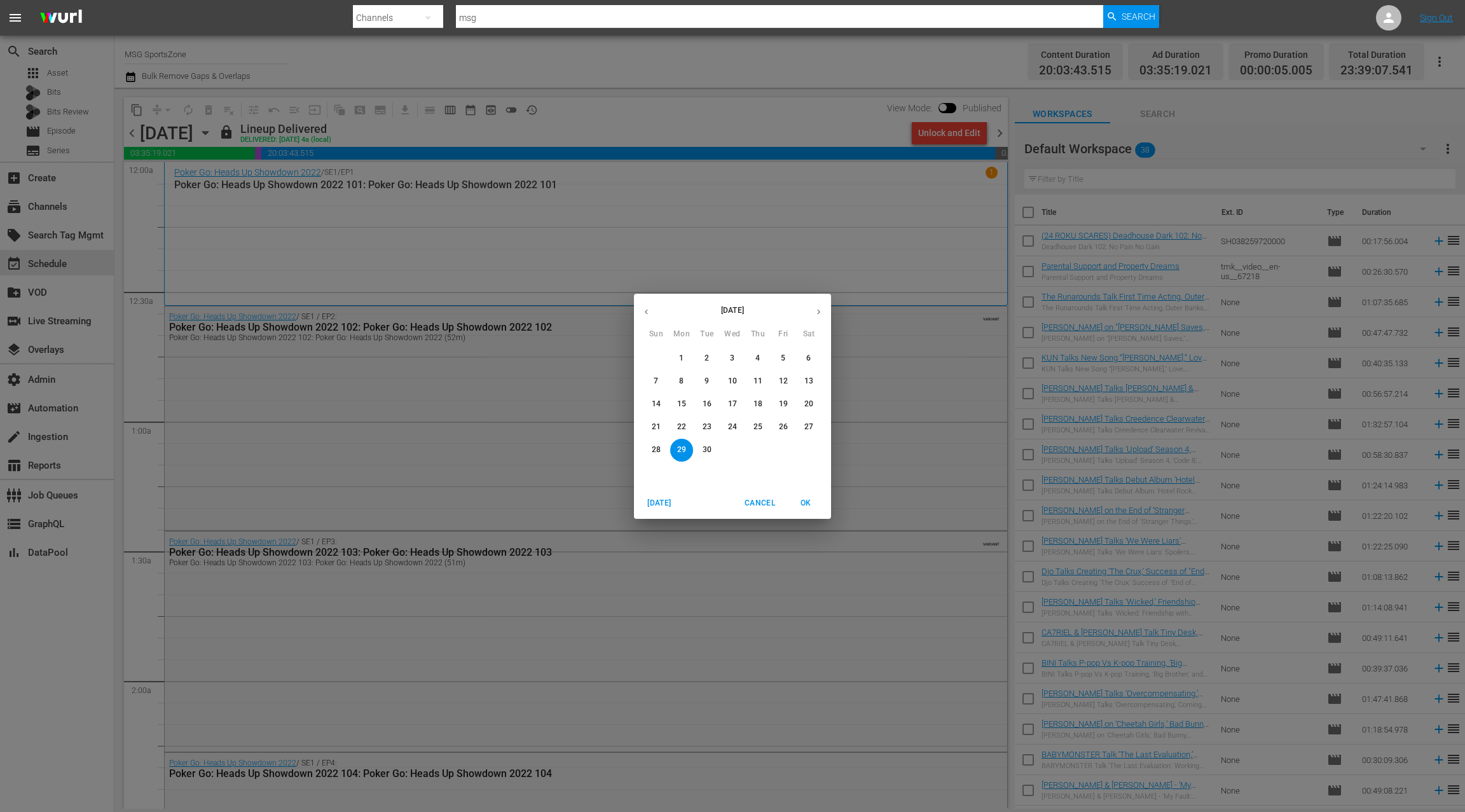
click at [822, 308] on icon "button" at bounding box center [819, 312] width 10 height 10
click at [789, 357] on span "3" at bounding box center [783, 358] width 23 height 11
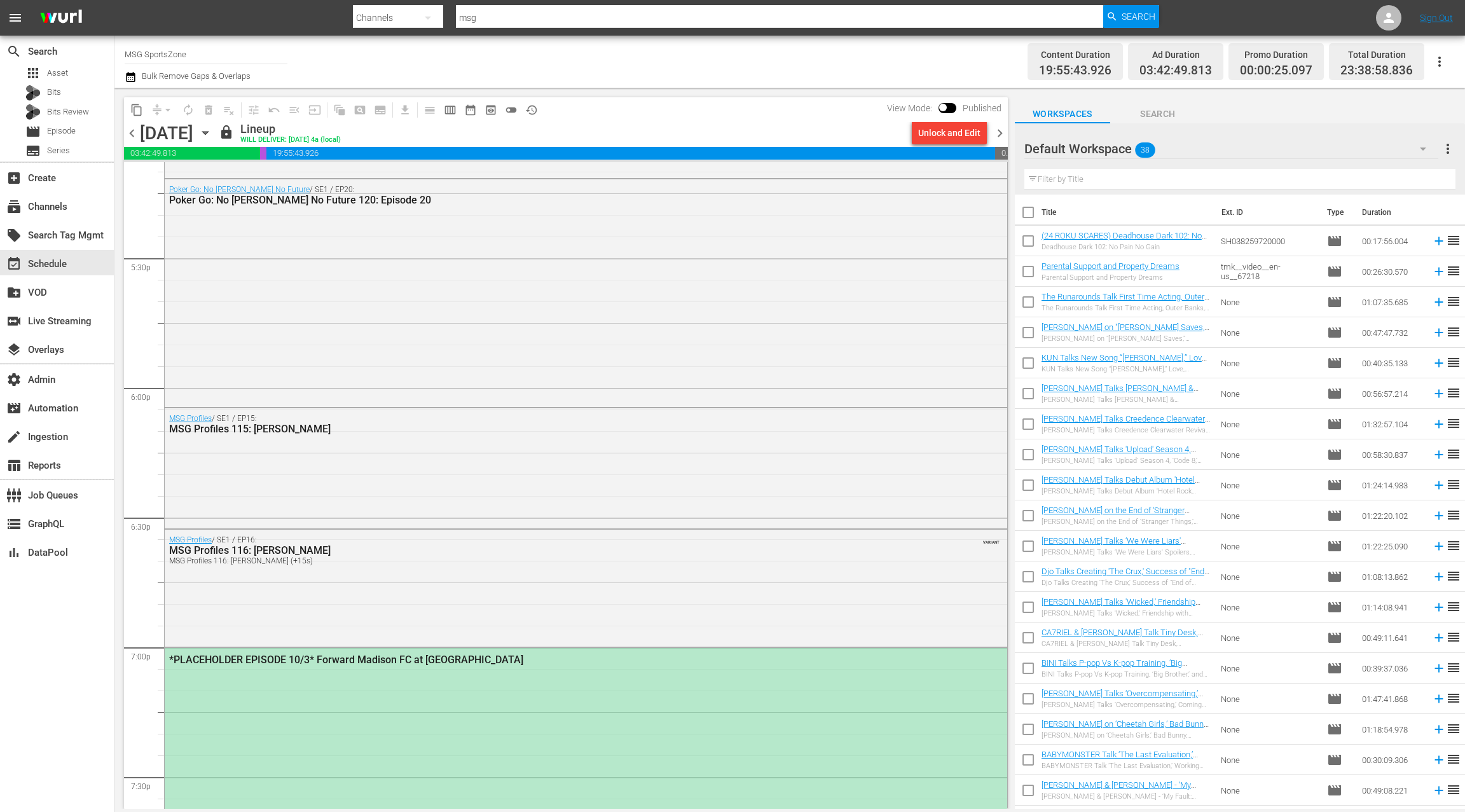
scroll to position [4667, 0]
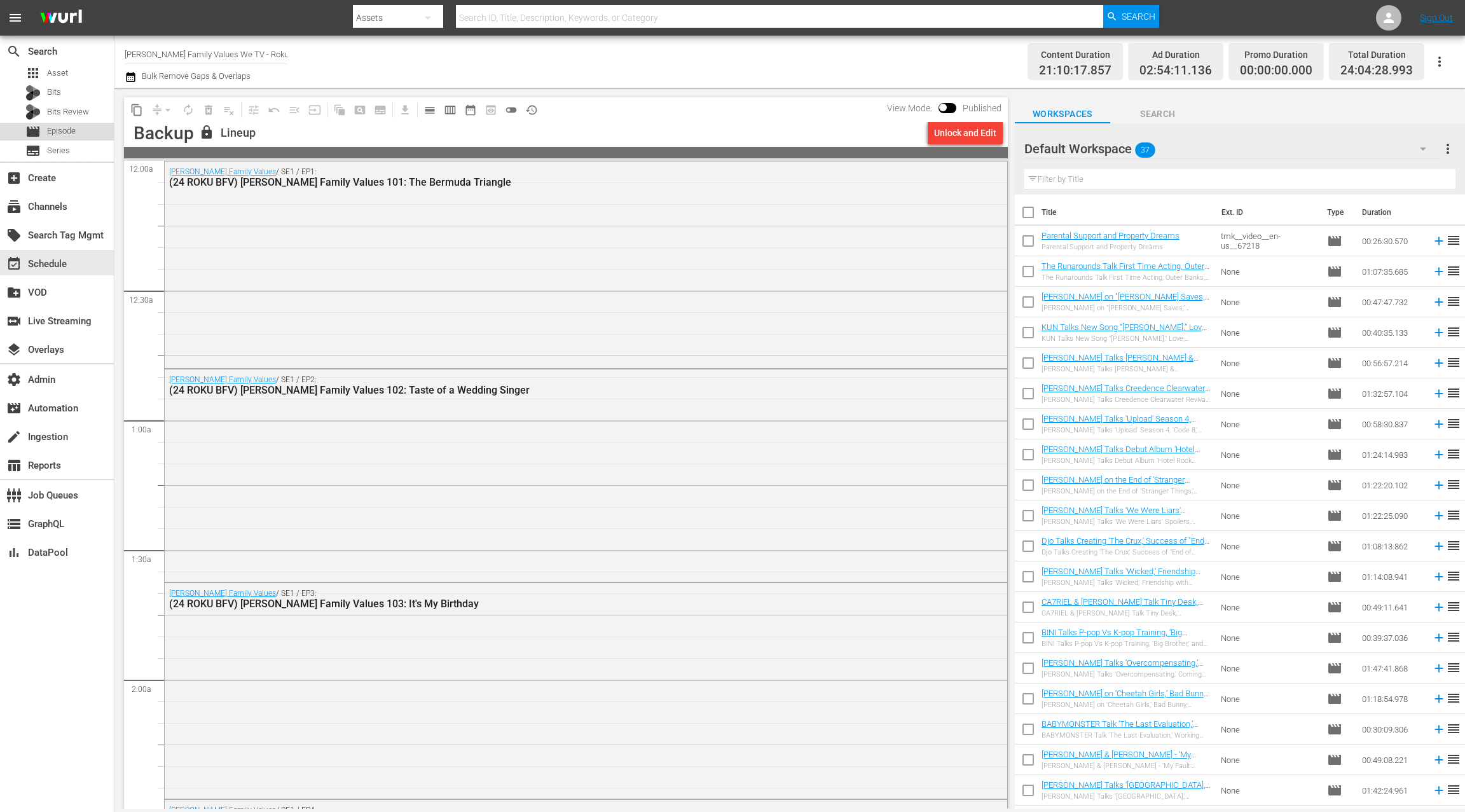
click at [90, 129] on div "movie Episode" at bounding box center [57, 132] width 114 height 18
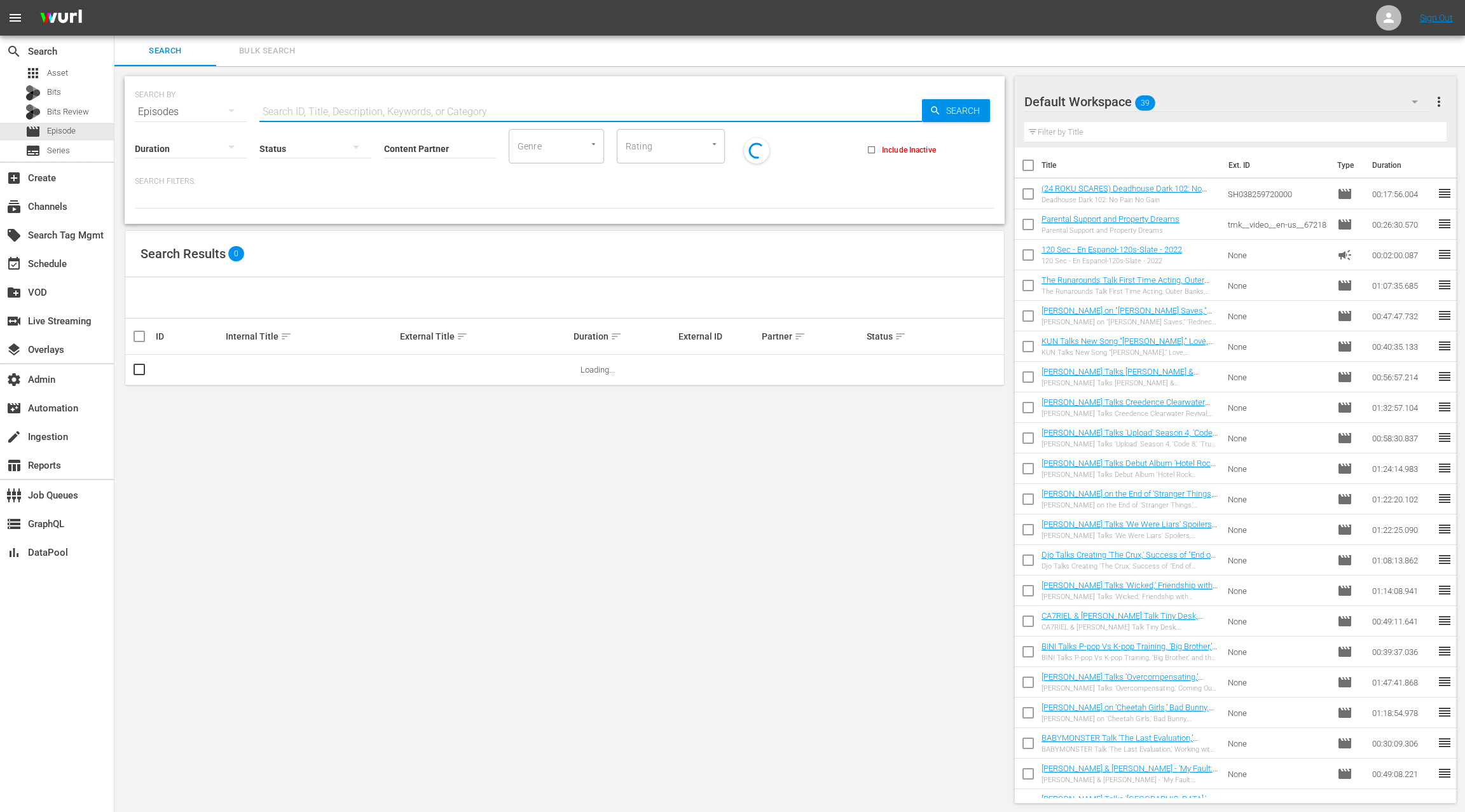
click at [274, 109] on input "text" at bounding box center [591, 111] width 663 height 30
type input "placeholder"
click at [408, 150] on input "Content Partner" at bounding box center [439, 149] width 112 height 46
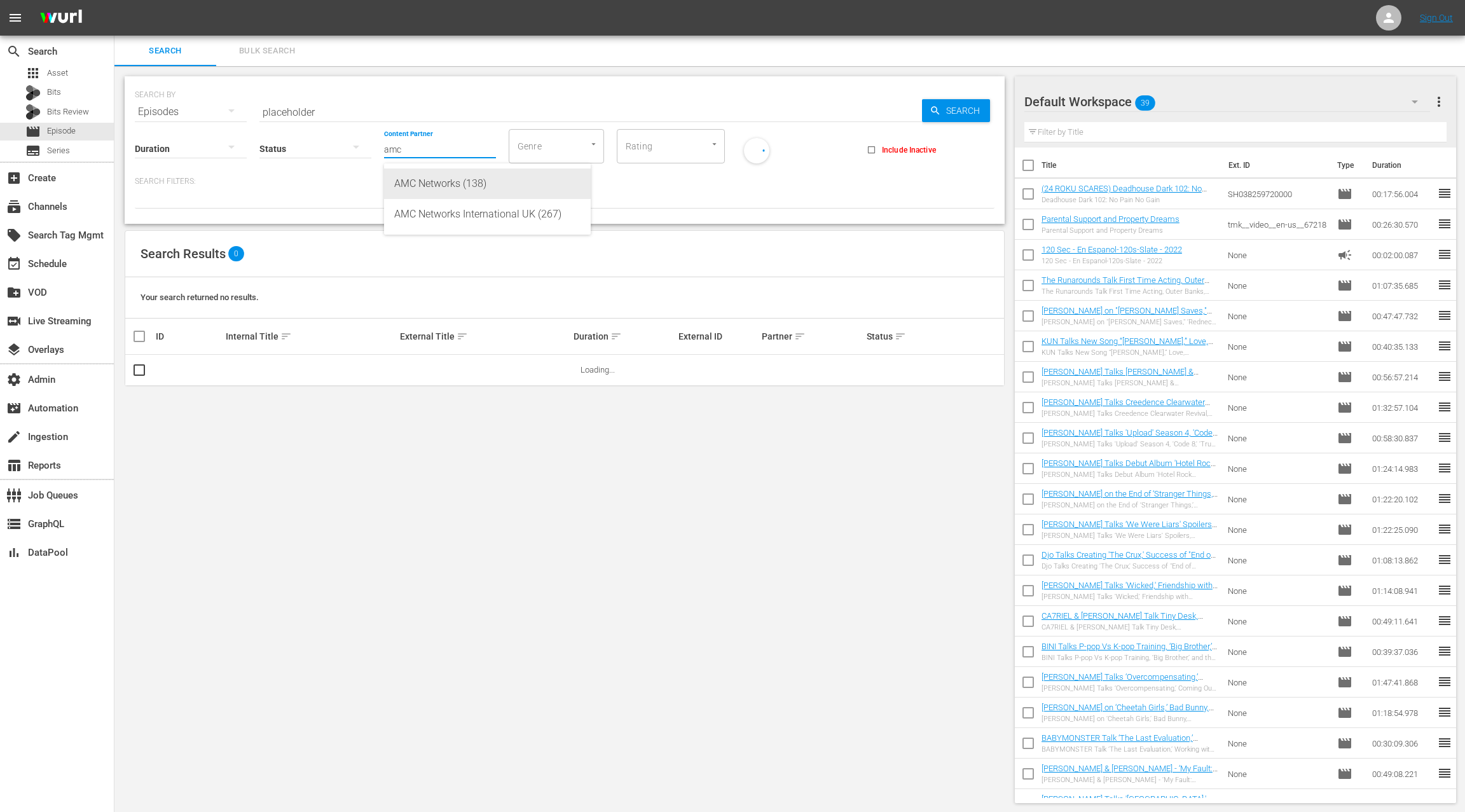
click at [448, 179] on div "AMC Networks (138)" at bounding box center [487, 183] width 186 height 30
type input "AMC Networks (138)"
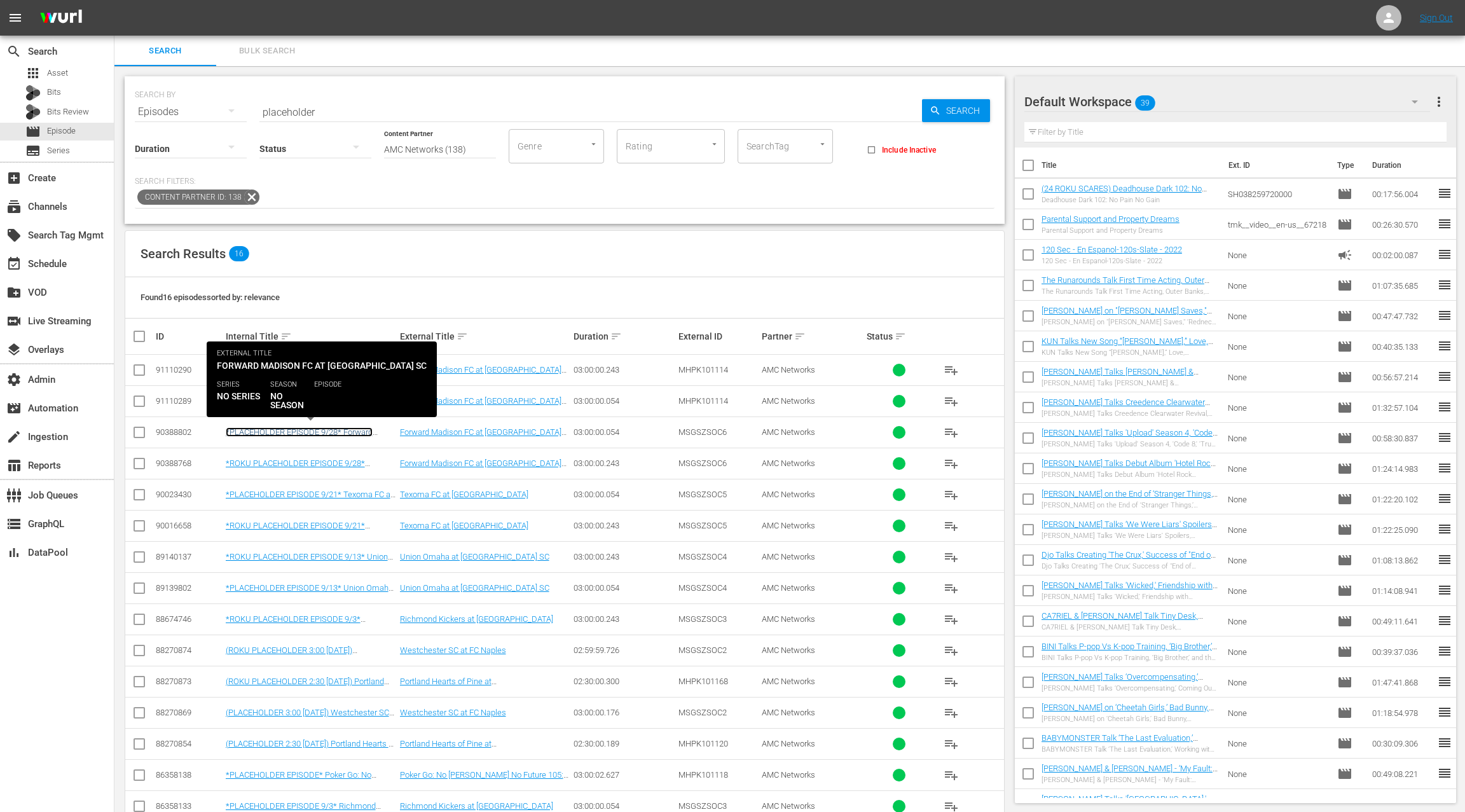
click at [316, 432] on link "*PLACEHOLDER EPISODE 9/28* Forward Madison FC at [GEOGRAPHIC_DATA]" at bounding box center [299, 436] width 147 height 19
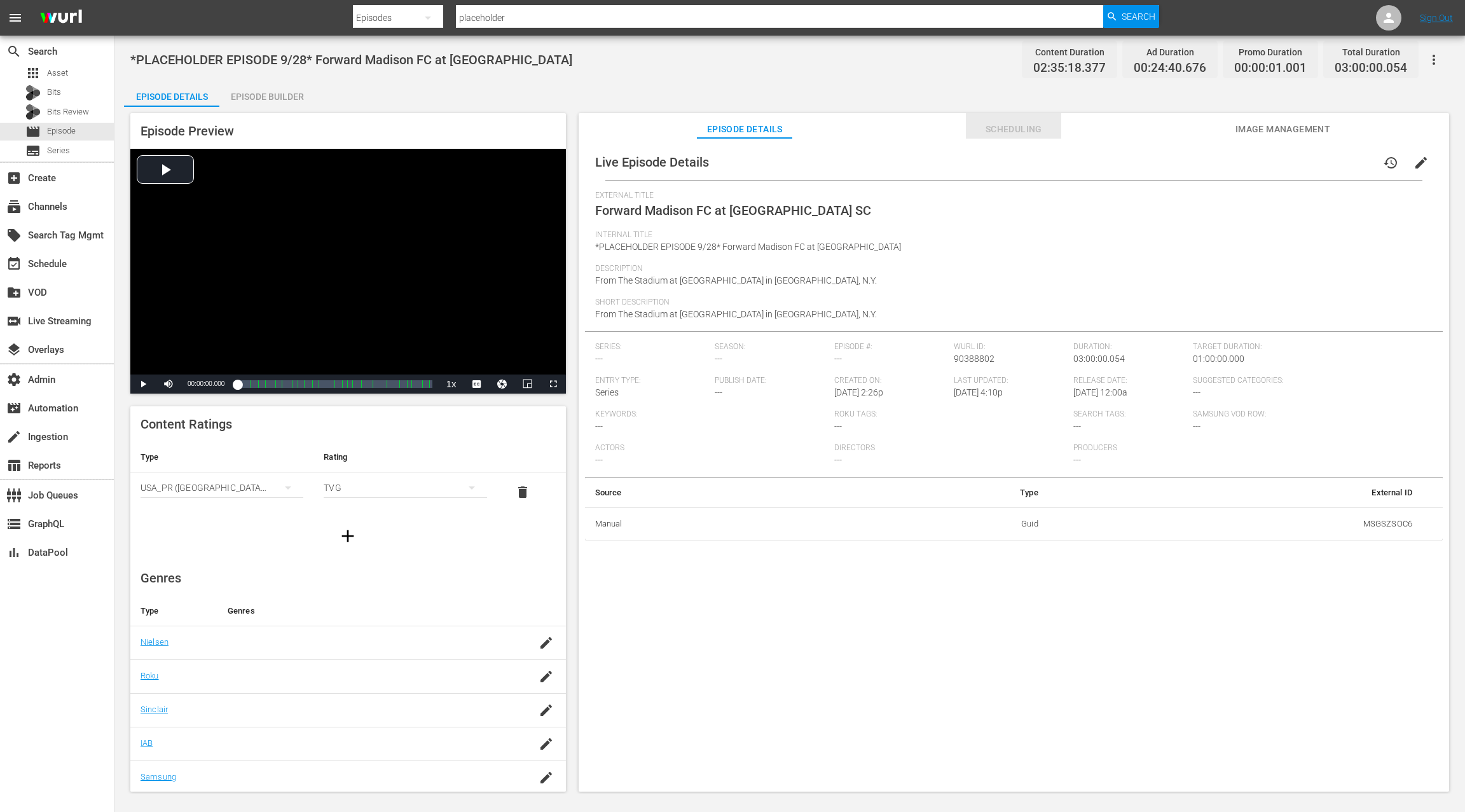
click at [1012, 122] on span "Scheduling" at bounding box center [1013, 129] width 95 height 16
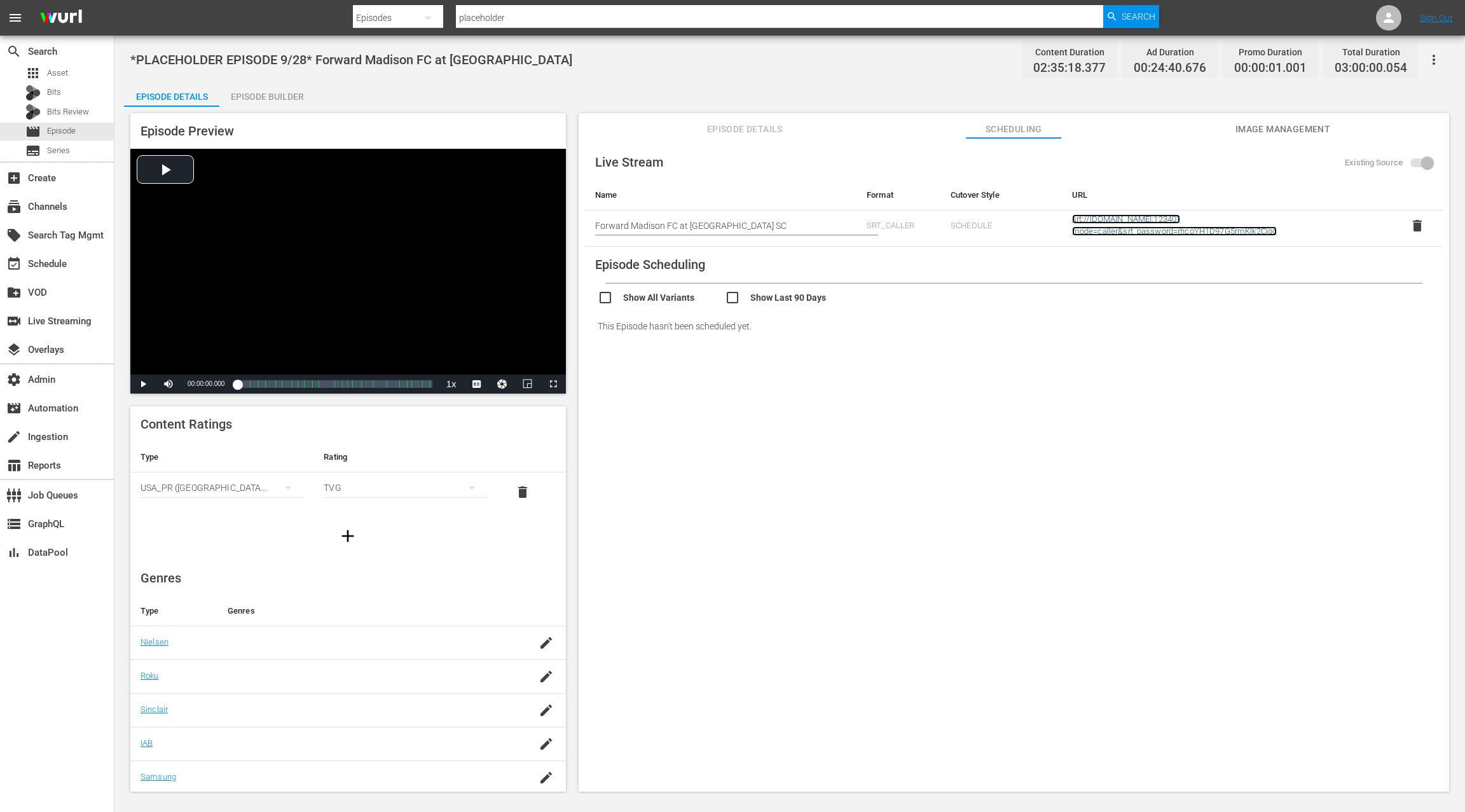
click at [1106, 224] on link "srt://ltnp-nyc-o-server1-cc.ltnglobal.com:12340?mode=caller&srt_password=rhcoYH…" at bounding box center [1174, 225] width 205 height 21
click at [778, 124] on span "Episode Details" at bounding box center [744, 129] width 95 height 16
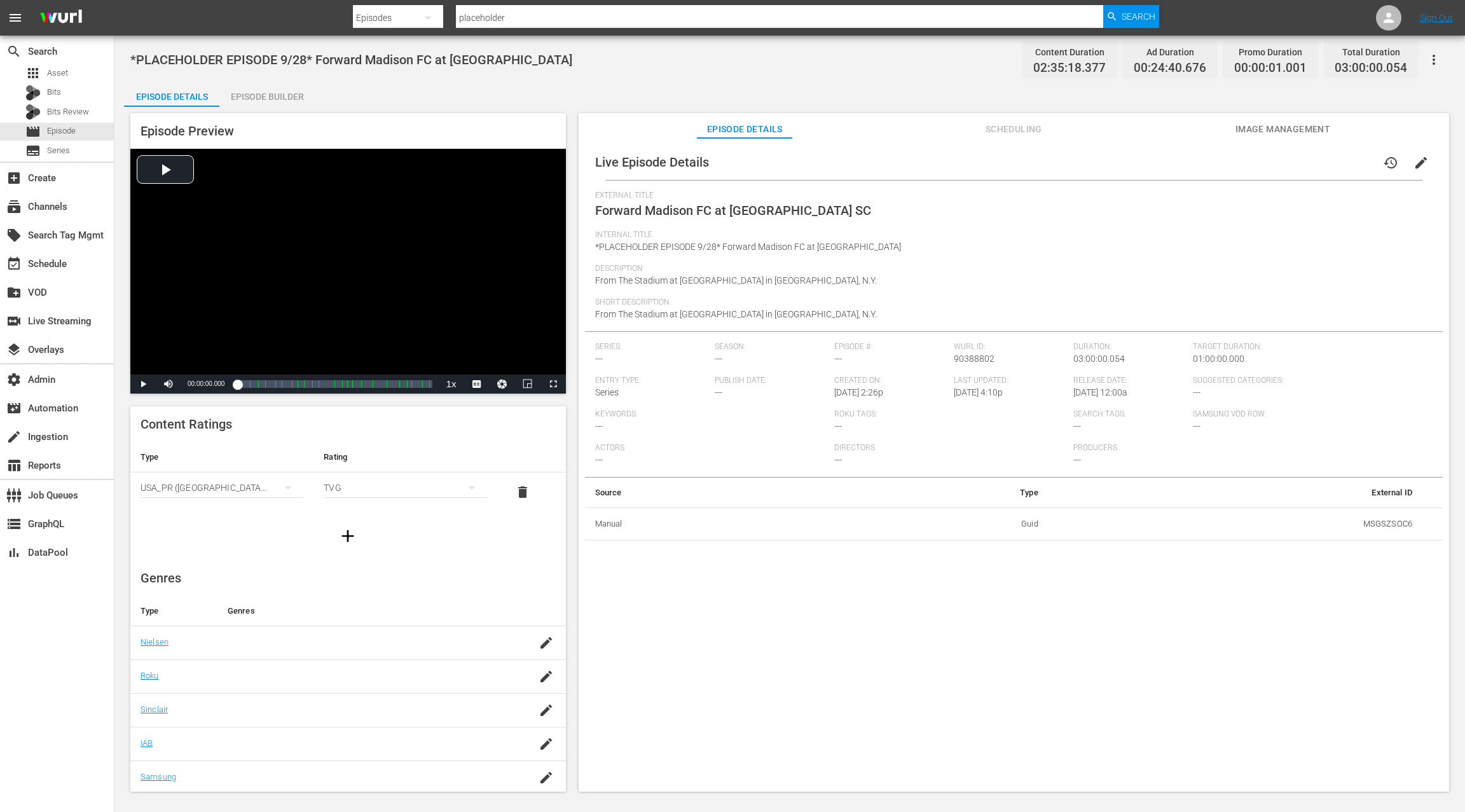
click at [1416, 164] on span "edit" at bounding box center [1421, 163] width 16 height 16
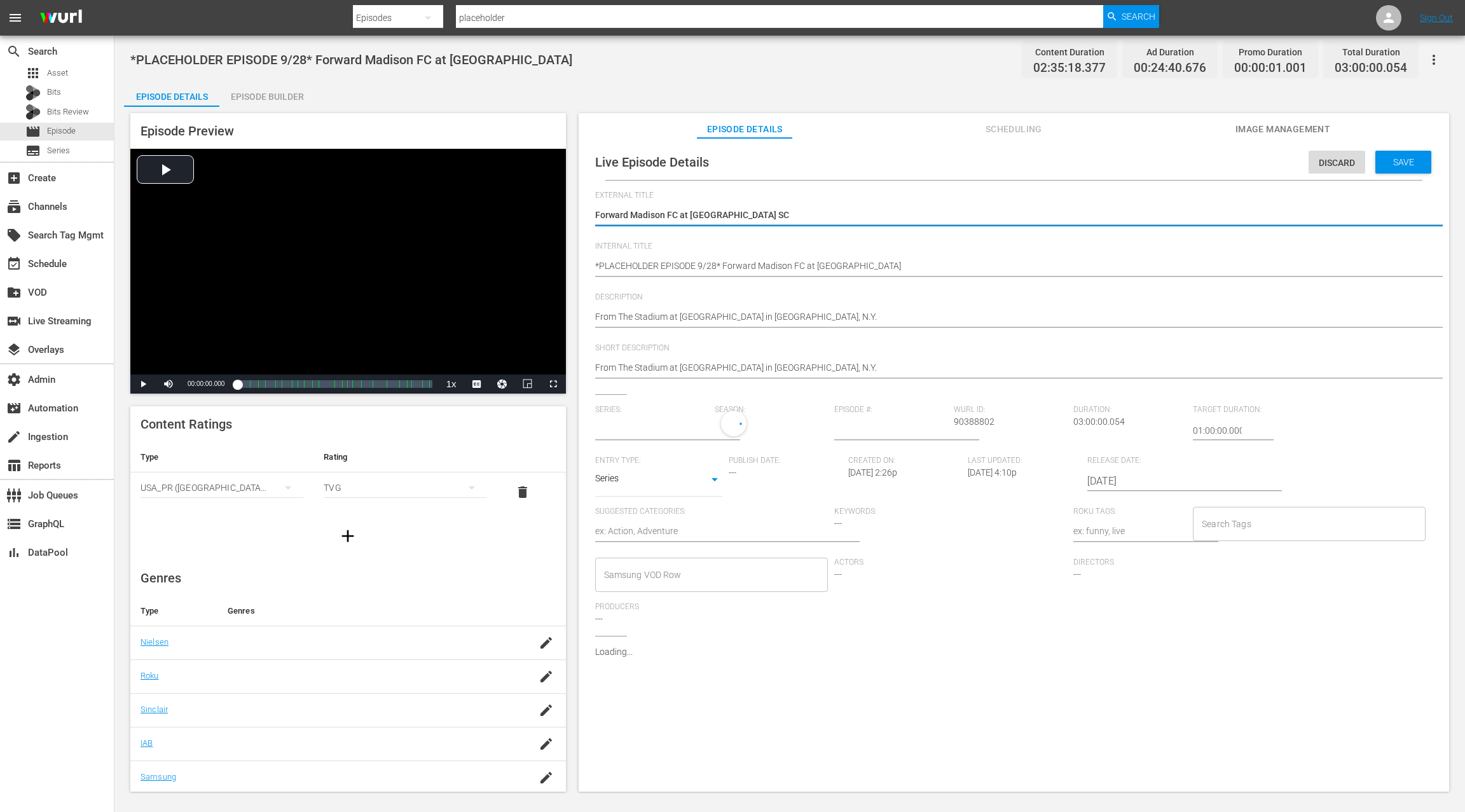
type input "No Series"
click at [1324, 164] on span "Discard" at bounding box center [1336, 163] width 56 height 10
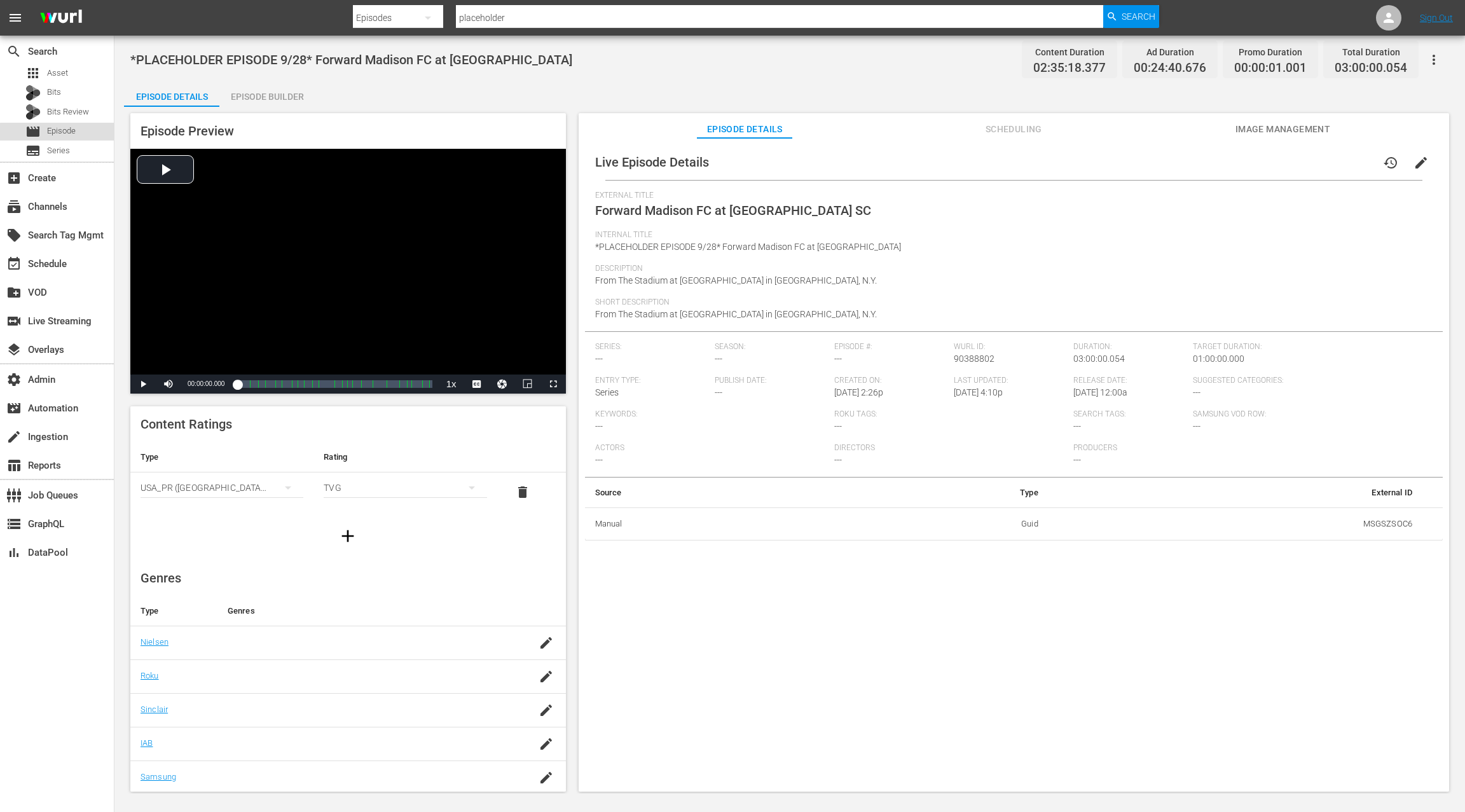
click at [82, 134] on div "movie Episode" at bounding box center [57, 132] width 114 height 18
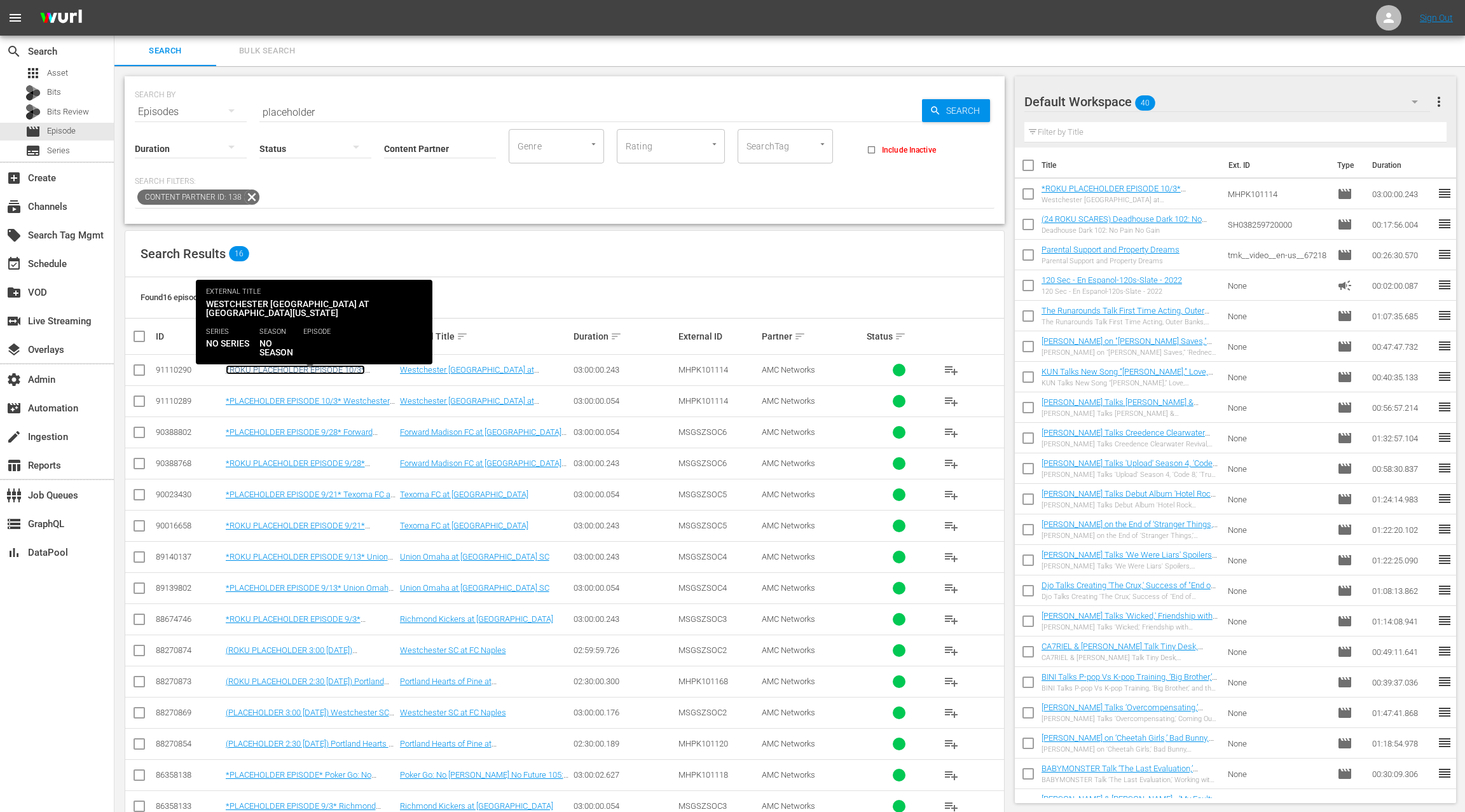
click at [348, 369] on link "*ROKU PLACEHOLDER EPISODE 10/3* Westchester [GEOGRAPHIC_DATA] at [GEOGRAPHIC_DA…" at bounding box center [303, 379] width 156 height 28
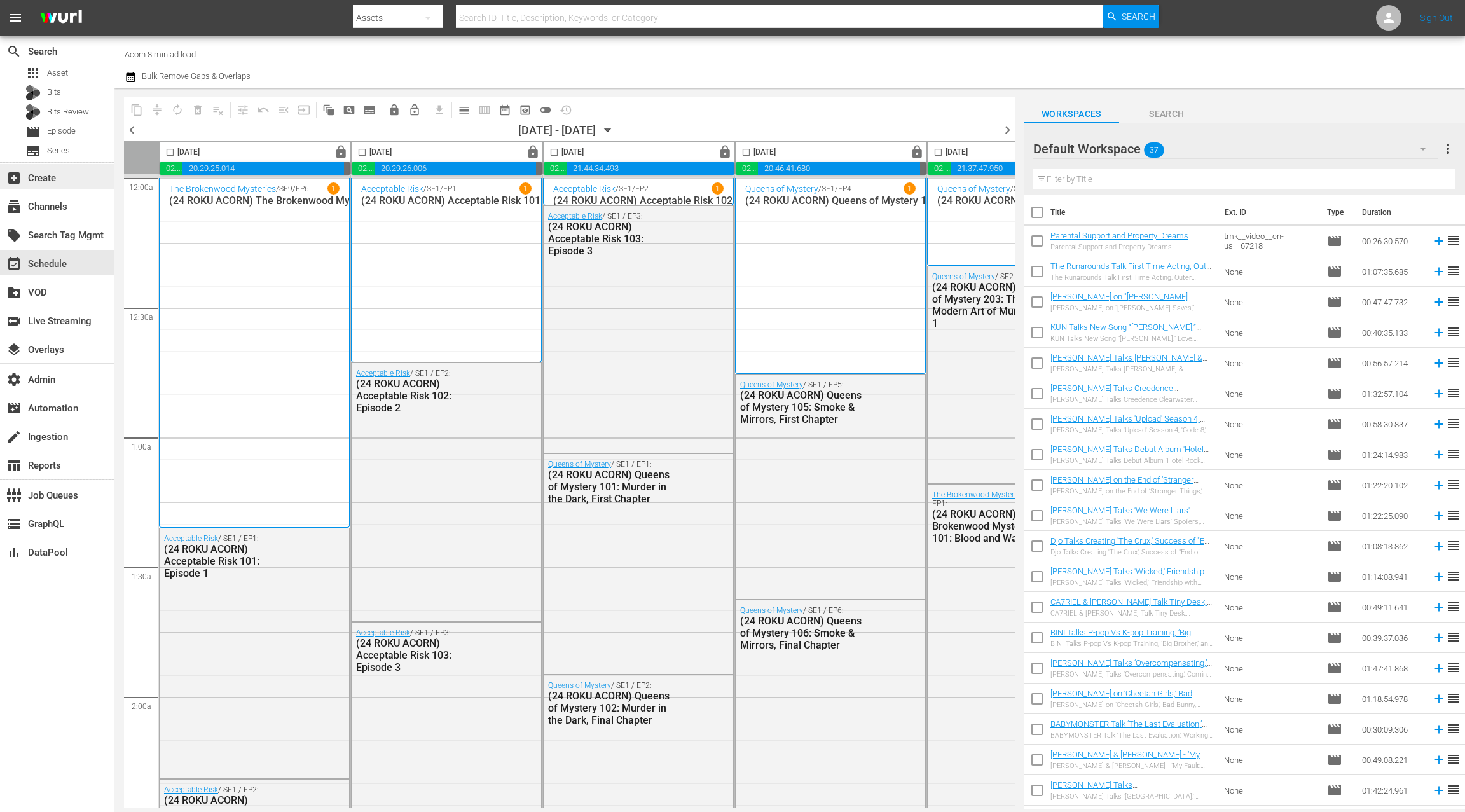
scroll to position [0, 379]
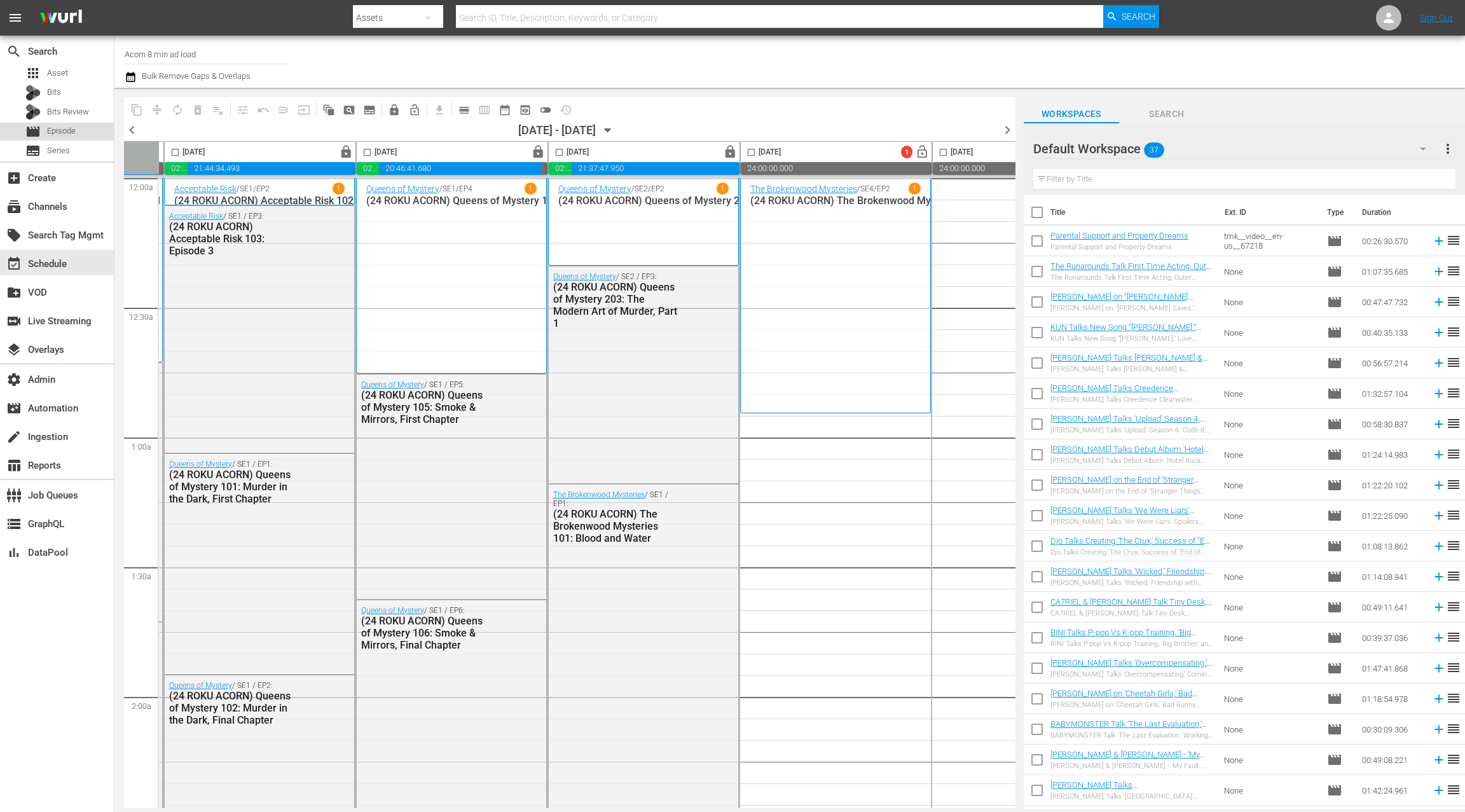
click at [61, 133] on span "Episode" at bounding box center [61, 131] width 28 height 13
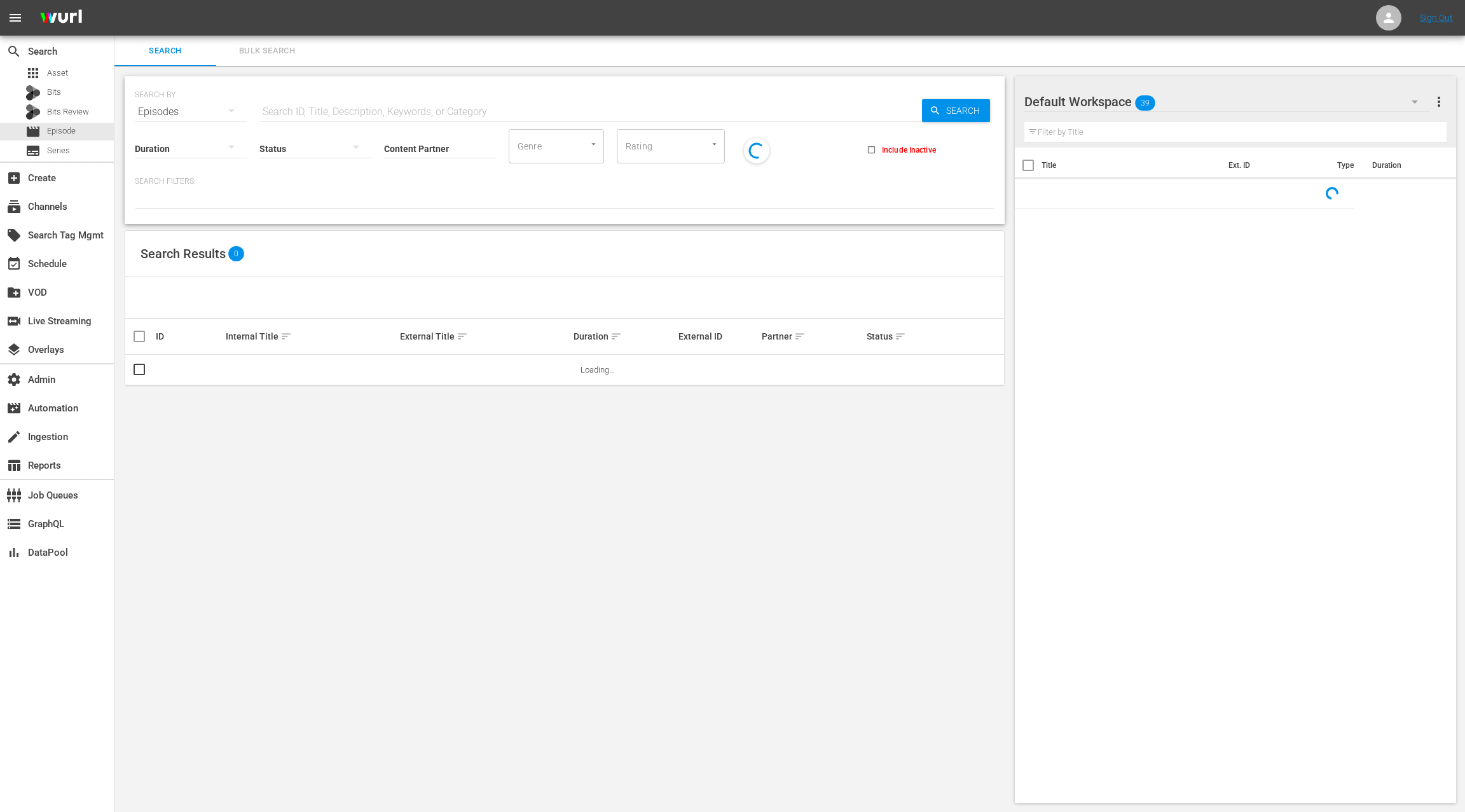
click at [282, 109] on input "text" at bounding box center [591, 111] width 663 height 30
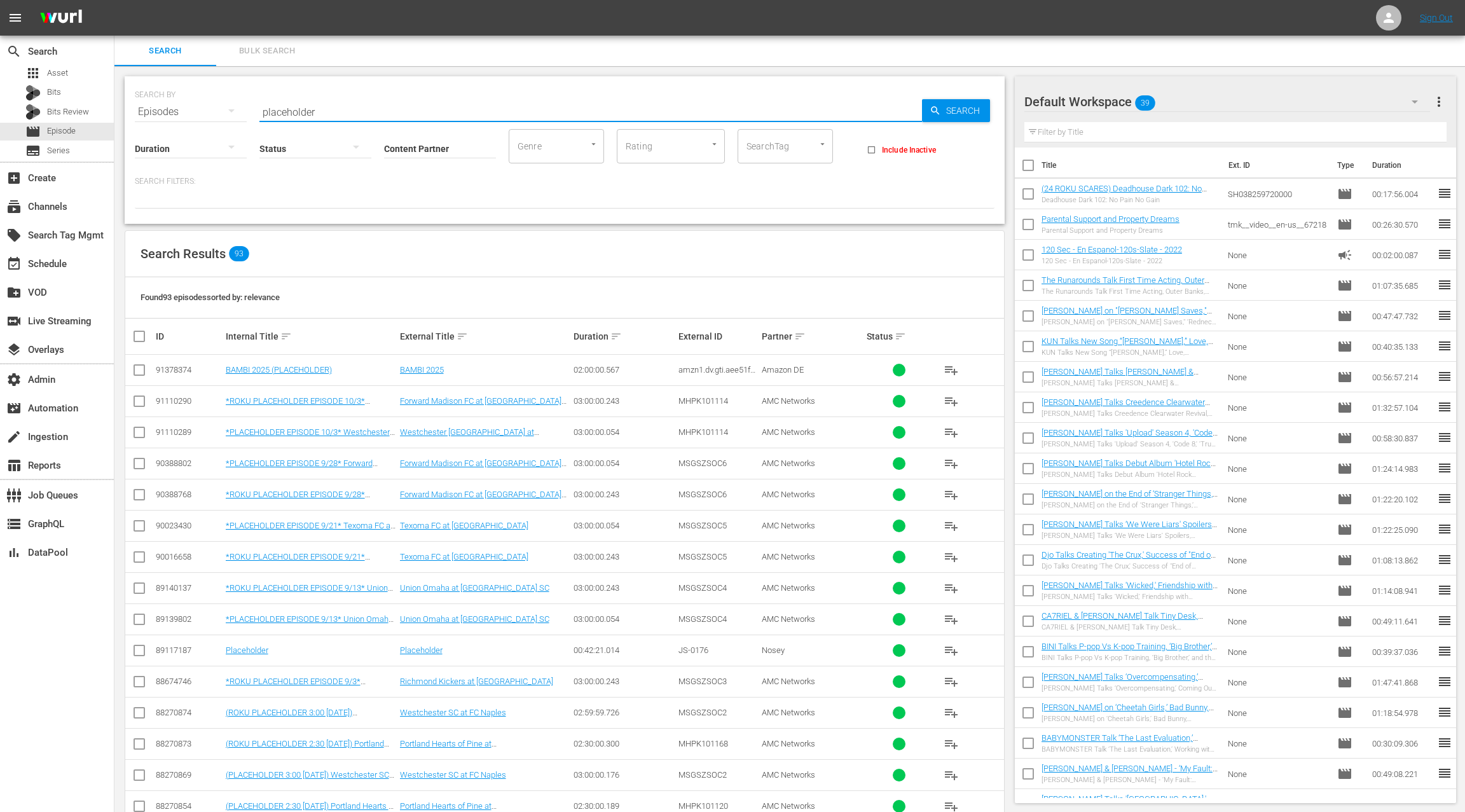
type input "placeholder"
click at [408, 153] on input "Content Partner" at bounding box center [439, 149] width 112 height 46
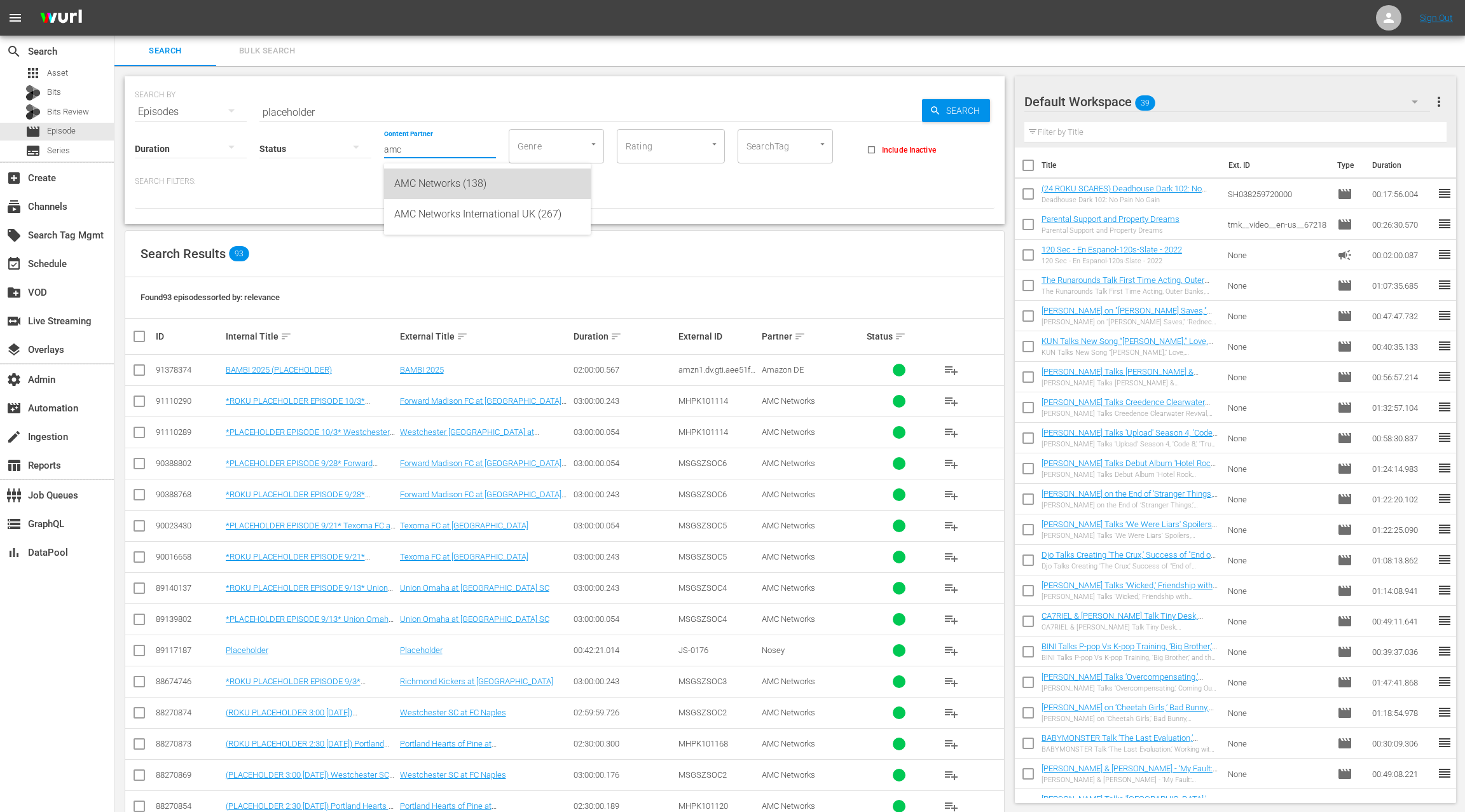
click at [445, 194] on div "AMC Networks (138)" at bounding box center [487, 183] width 186 height 30
type input "AMC Networks (138)"
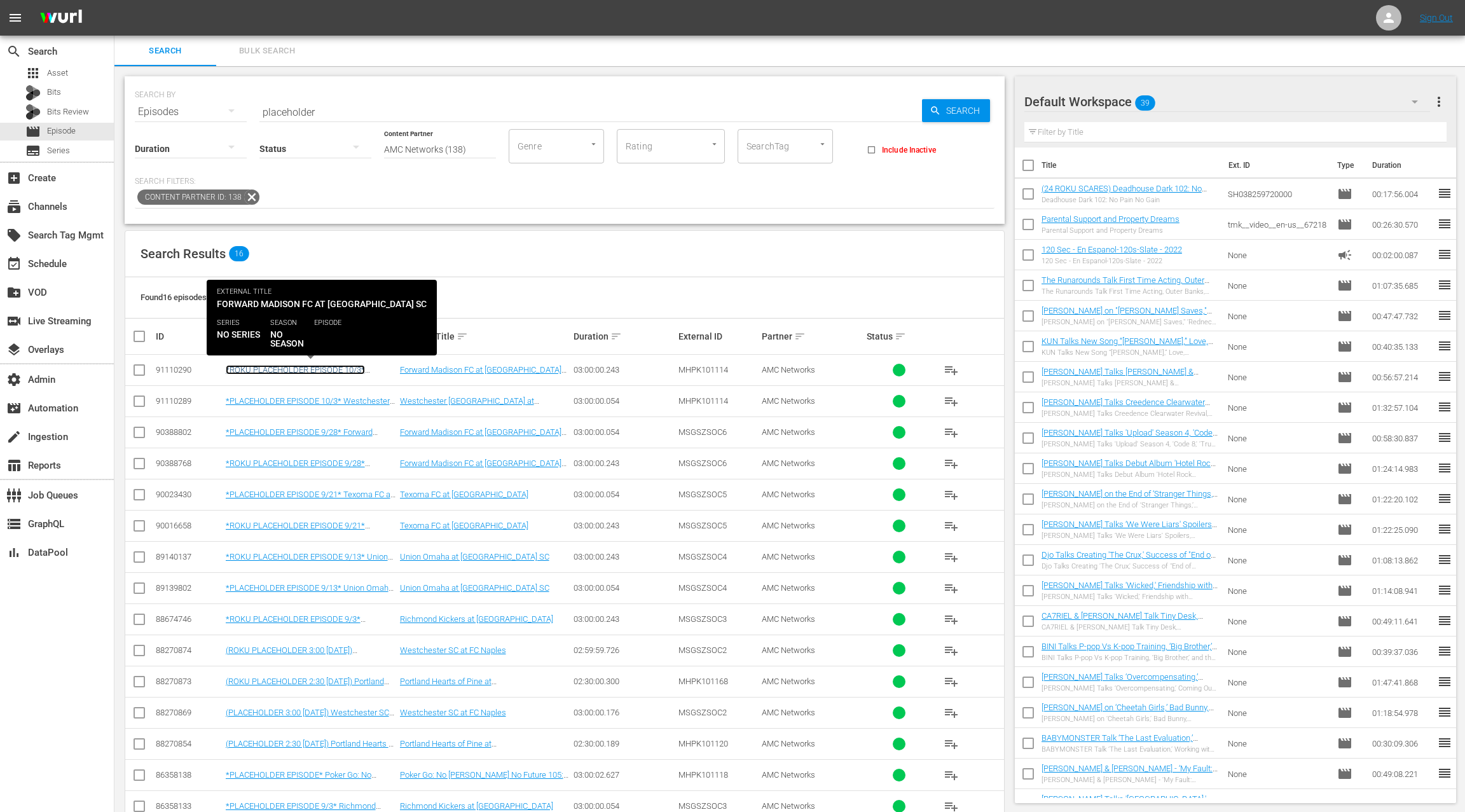
click at [344, 368] on link "*ROKU PLACEHOLDER EPISODE 10/3* Forward Madison FC at Westchester SC" at bounding box center [307, 374] width 162 height 19
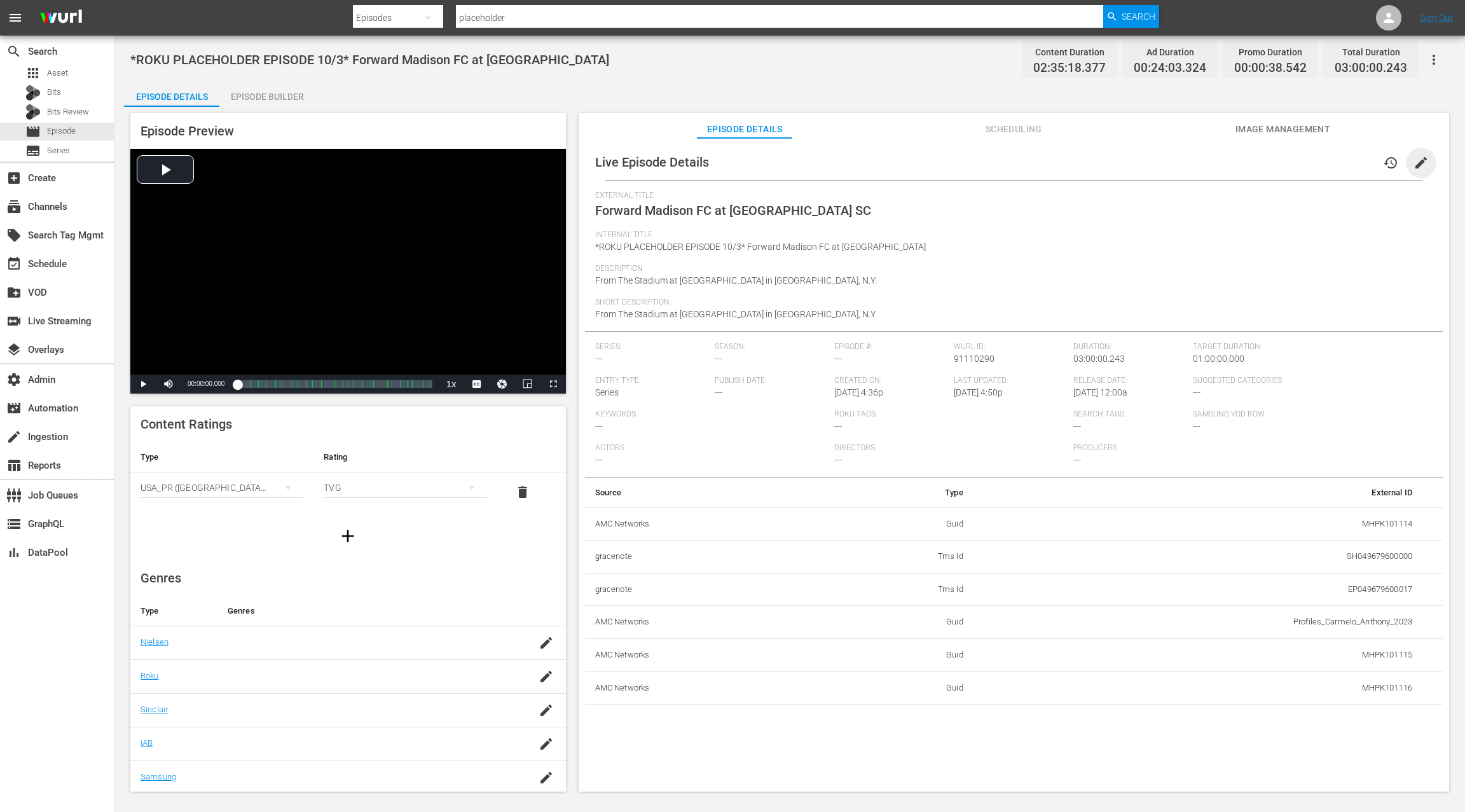
click at [1413, 169] on span "edit" at bounding box center [1421, 163] width 16 height 16
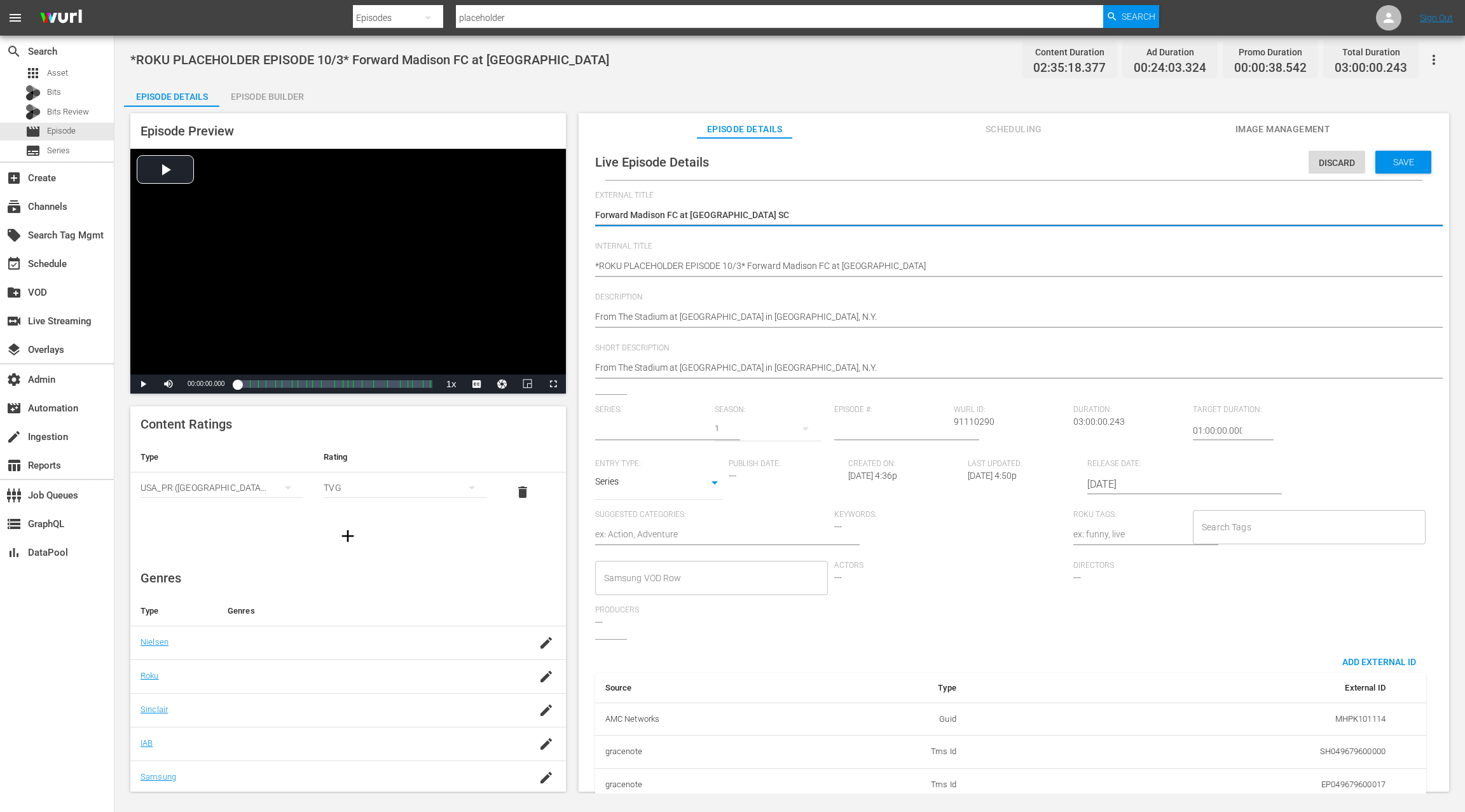
type input "No Series"
click at [608, 210] on textarea "Forward Madison FC at Westchester SC" at bounding box center [1011, 216] width 831 height 16
drag, startPoint x: 662, startPoint y: 212, endPoint x: 773, endPoint y: 221, distance: 111.4
click at [773, 221] on textarea "Forward Madison FC at Westchester SC" at bounding box center [1011, 216] width 831 height 16
paste textarea "Westchester [GEOGRAPHIC_DATA] at [GEOGRAPHIC_DATA][US_STATE]"
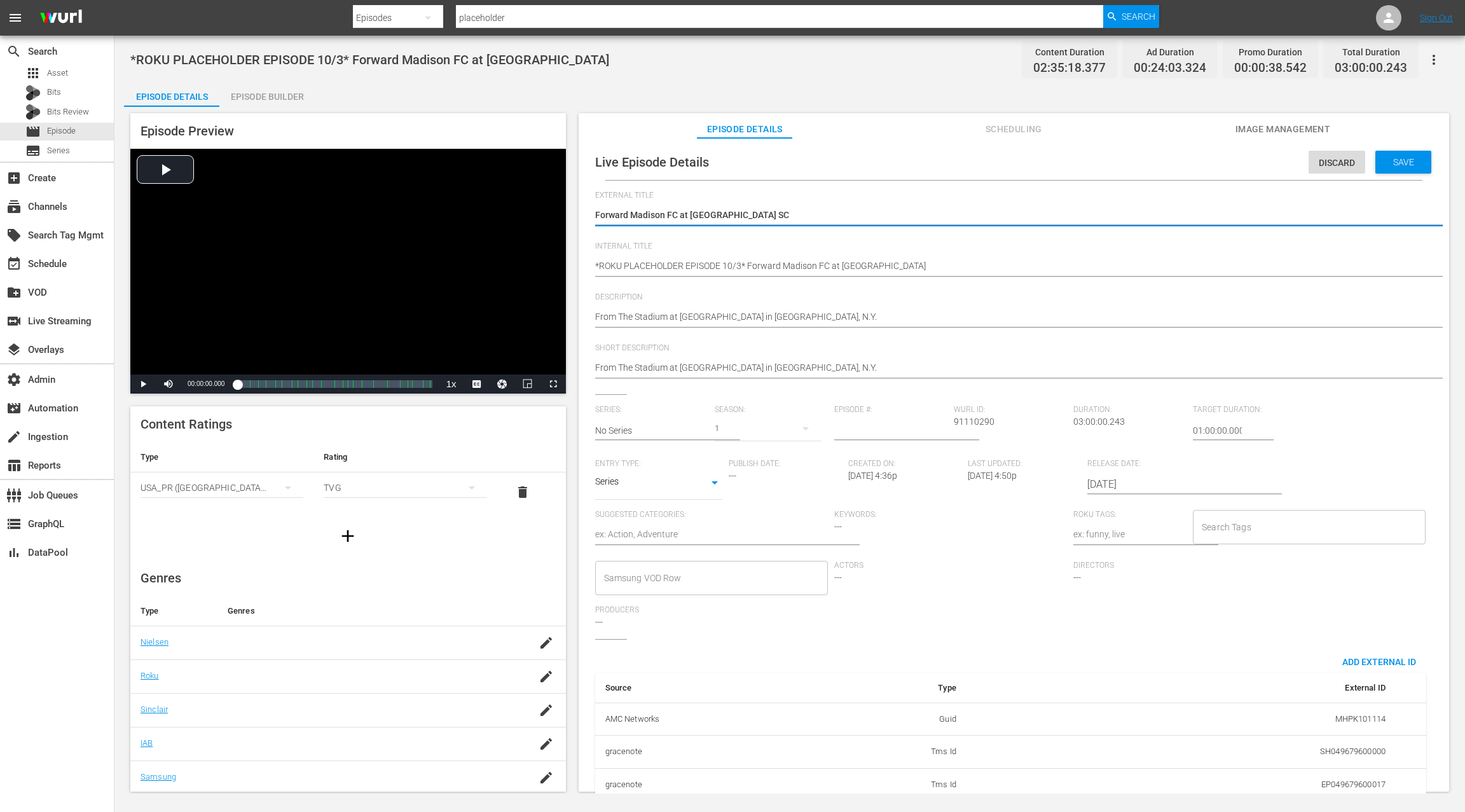
type textarea "Westchester [GEOGRAPHIC_DATA] at [GEOGRAPHIC_DATA][US_STATE]"
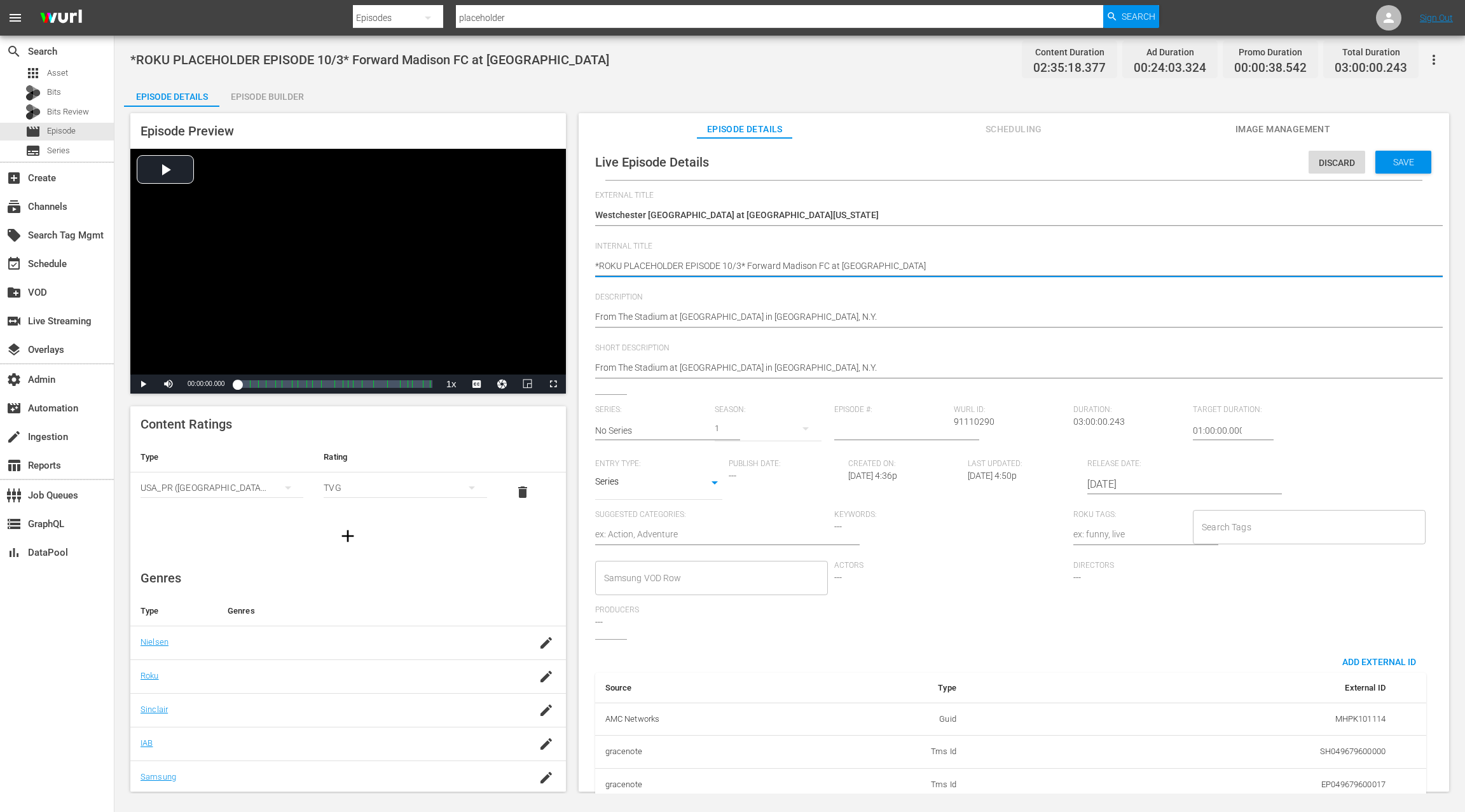
drag, startPoint x: 810, startPoint y: 265, endPoint x: 904, endPoint y: 269, distance: 94.1
click at [904, 269] on textarea "*ROKU PLACEHOLDER EPISODE 10/3* Forward Madison FC at Westchester SC" at bounding box center [1011, 267] width 831 height 16
paste textarea "Westchester [GEOGRAPHIC_DATA] at [GEOGRAPHIC_DATA][US_STATE]"
type textarea "*ROKU PLACEHOLDER EPISODE 10/3* Westchester [GEOGRAPHIC_DATA] at [GEOGRAPHIC_DA…"
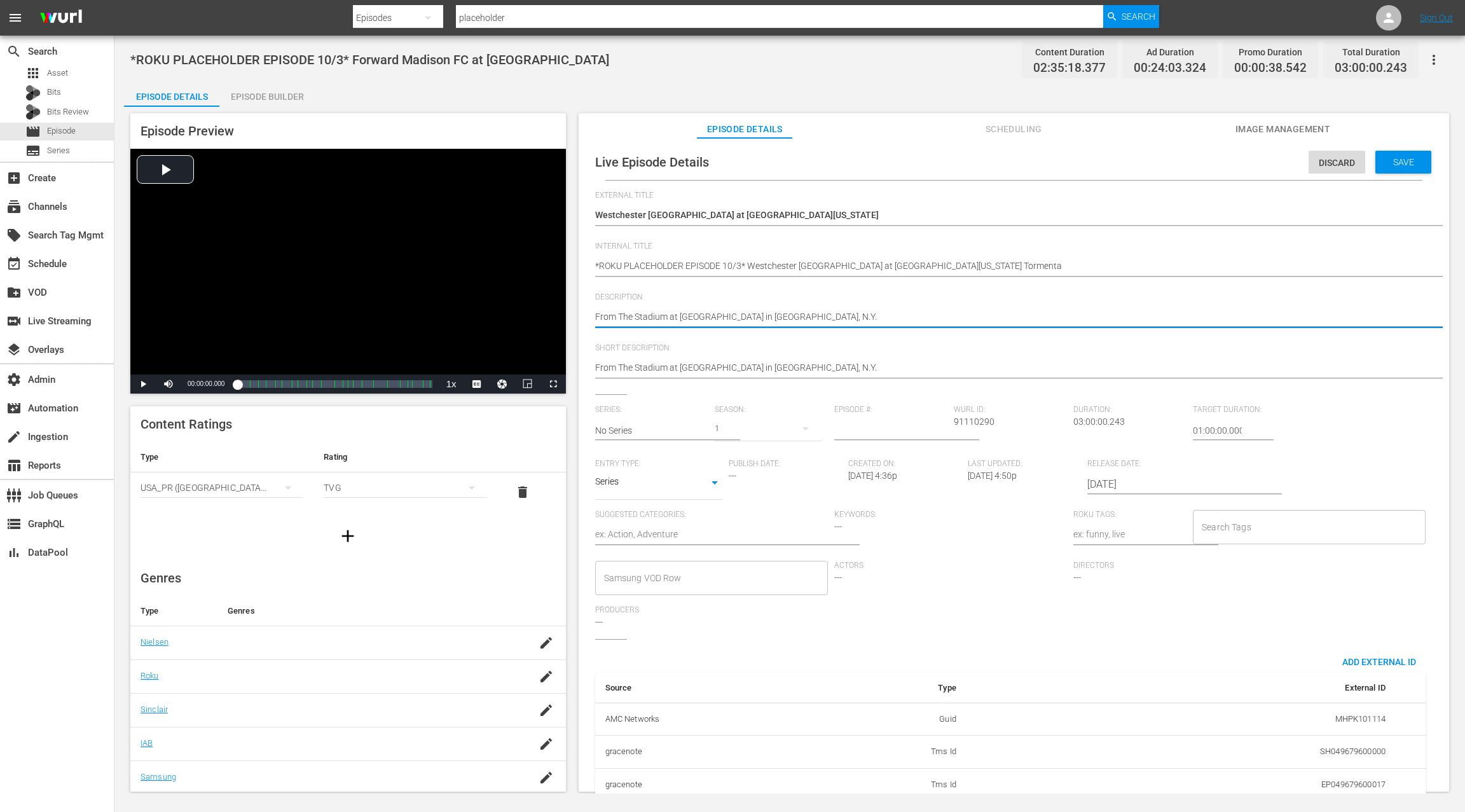
drag, startPoint x: 600, startPoint y: 314, endPoint x: 850, endPoint y: 323, distance: 250.2
click at [850, 322] on textarea "From The Stadium at Memorial Field in Mount Vernon, N.Y." at bounding box center [1011, 318] width 831 height 16
paste textarea "ormenta Stadium in Statesboro, Ga"
type textarea "From [GEOGRAPHIC_DATA] in [GEOGRAPHIC_DATA], [GEOGRAPHIC_DATA]."
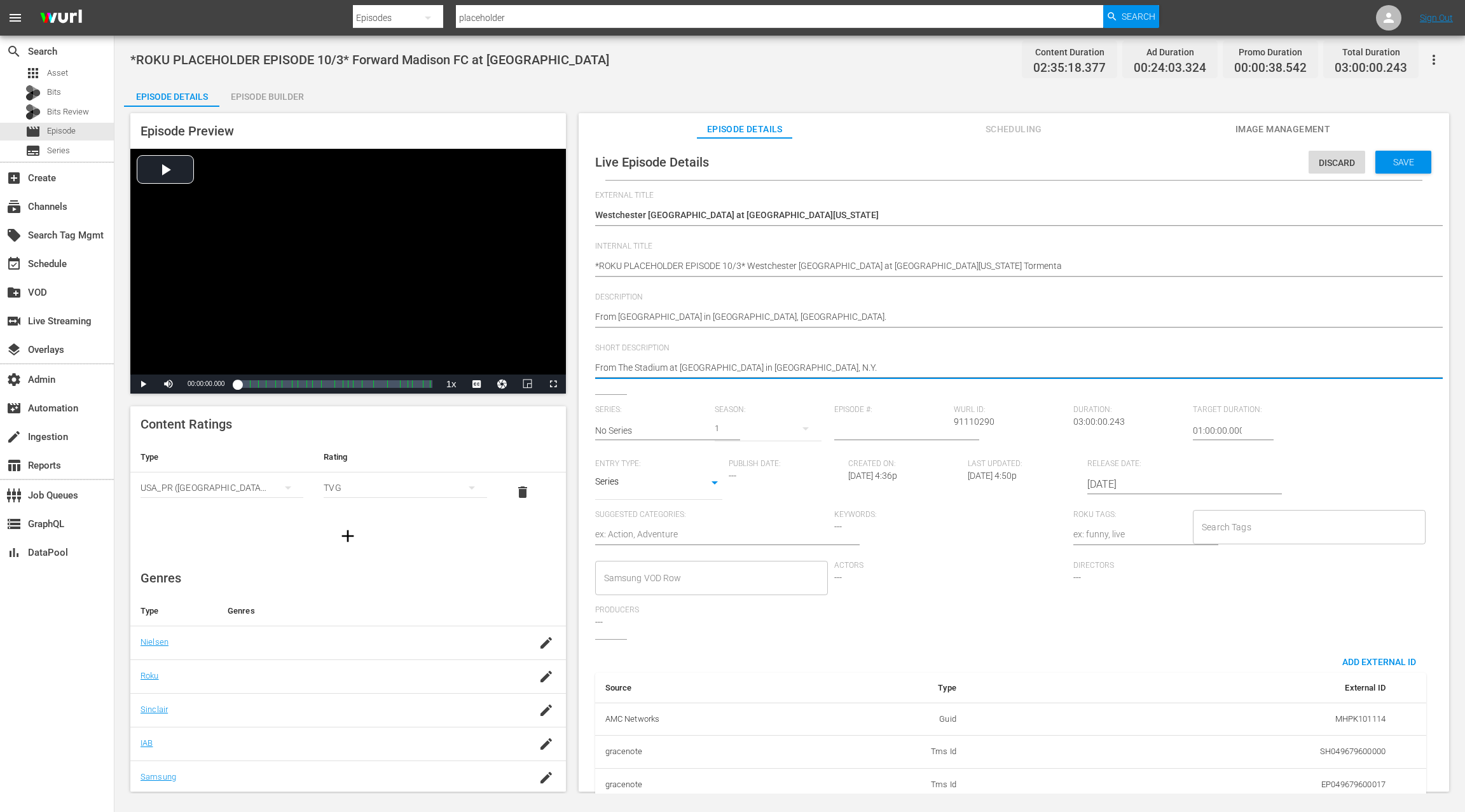
drag, startPoint x: 596, startPoint y: 369, endPoint x: 854, endPoint y: 372, distance: 258.0
click at [853, 372] on textarea "From The Stadium at Memorial Field in Mount Vernon, N.Y." at bounding box center [1011, 369] width 831 height 16
paste textarea "ormenta Stadium in Statesboro, Ga"
type textarea "From Tormenta Stadium in Statesboro, Ga."
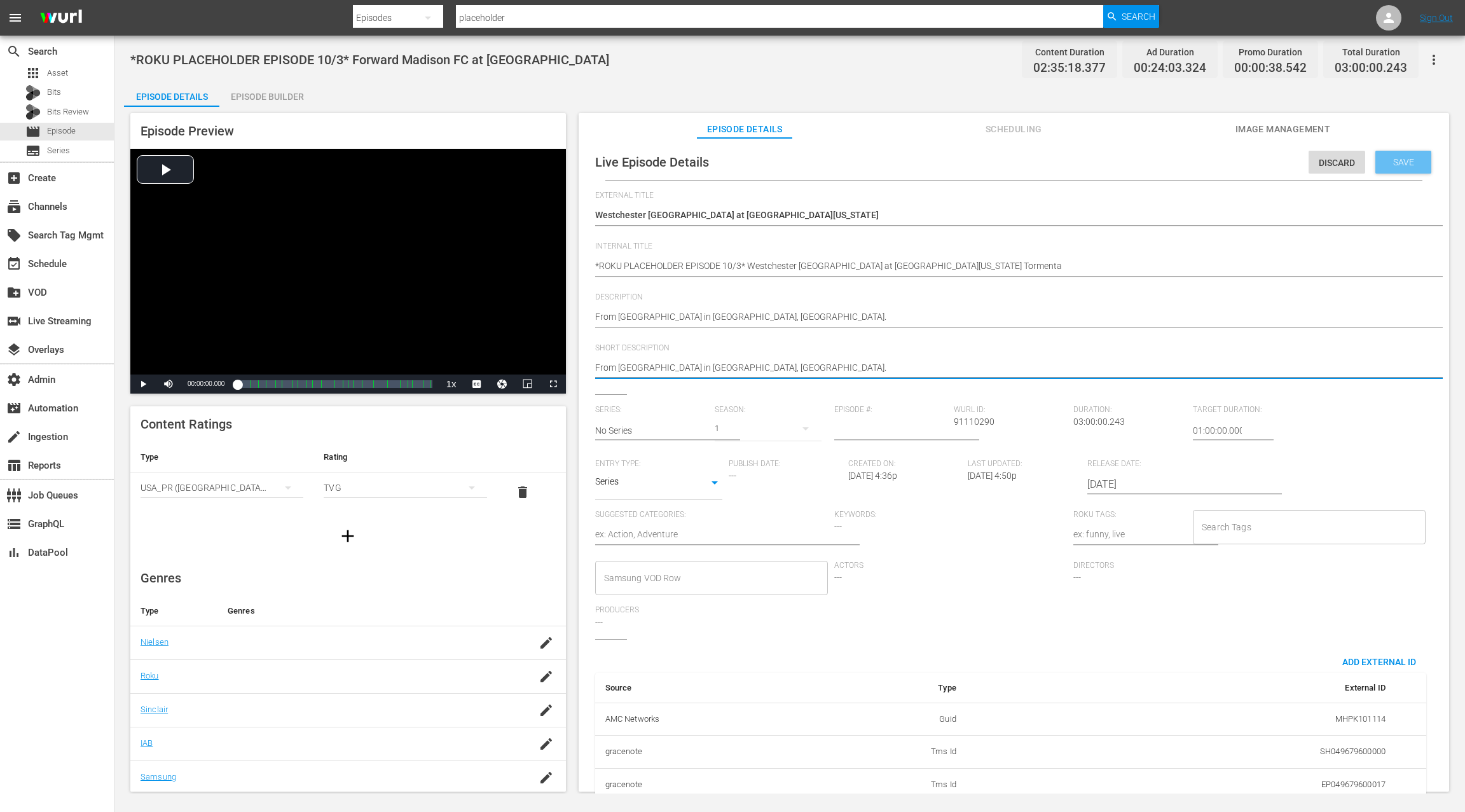
click at [1384, 164] on span "Save" at bounding box center [1404, 162] width 41 height 10
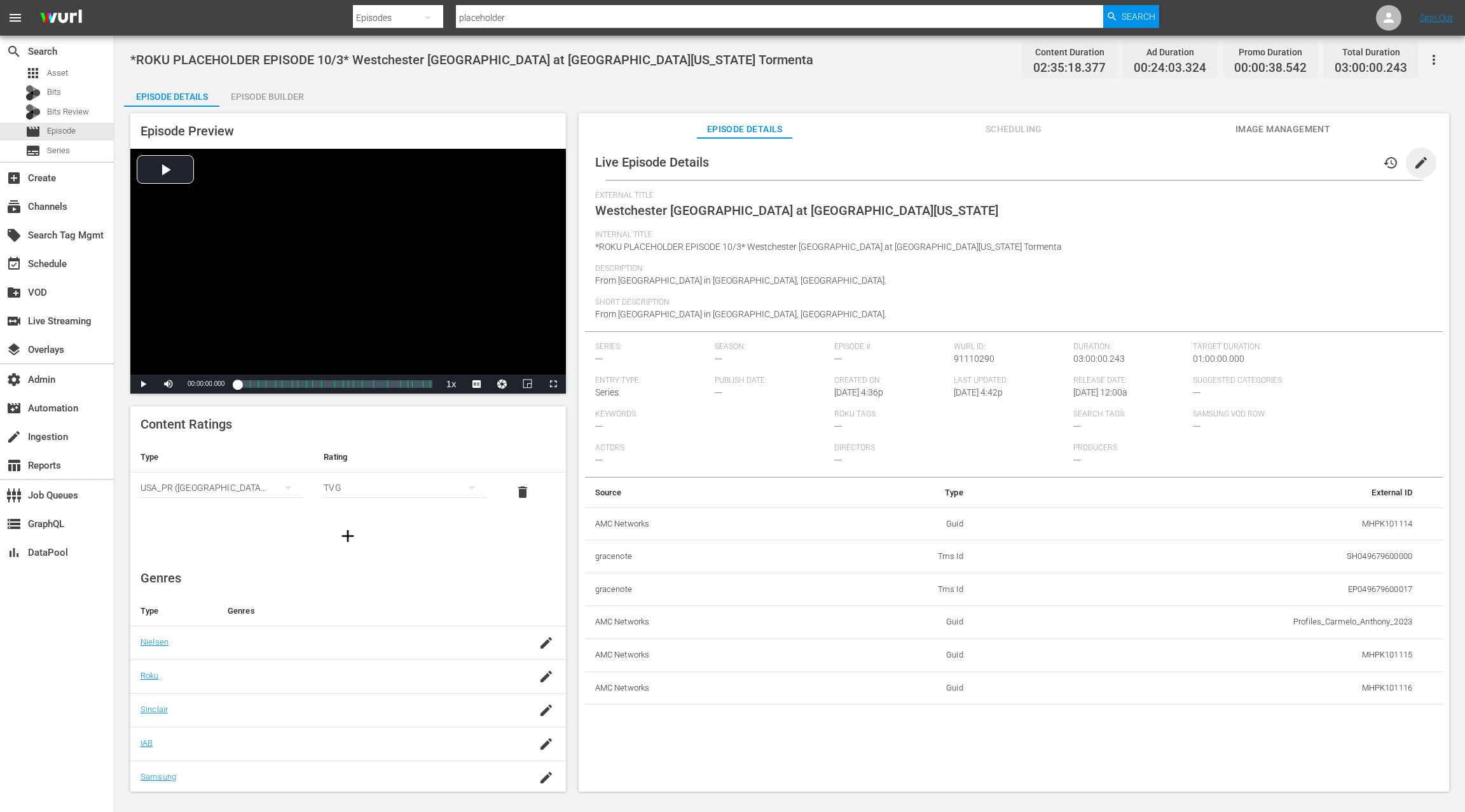
click at [1413, 164] on span "edit" at bounding box center [1421, 163] width 16 height 16
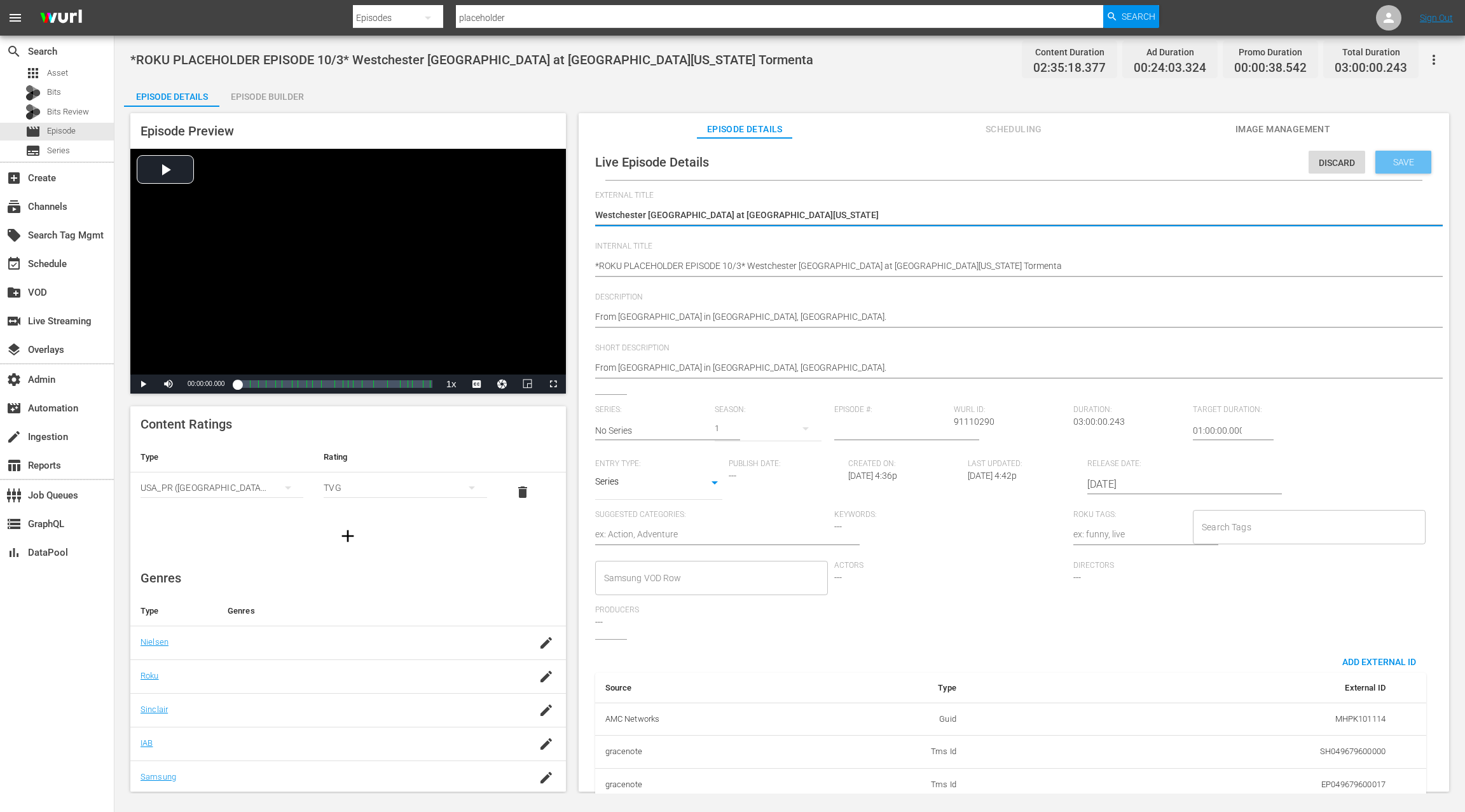
click at [1396, 170] on div "Save" at bounding box center [1403, 162] width 56 height 23
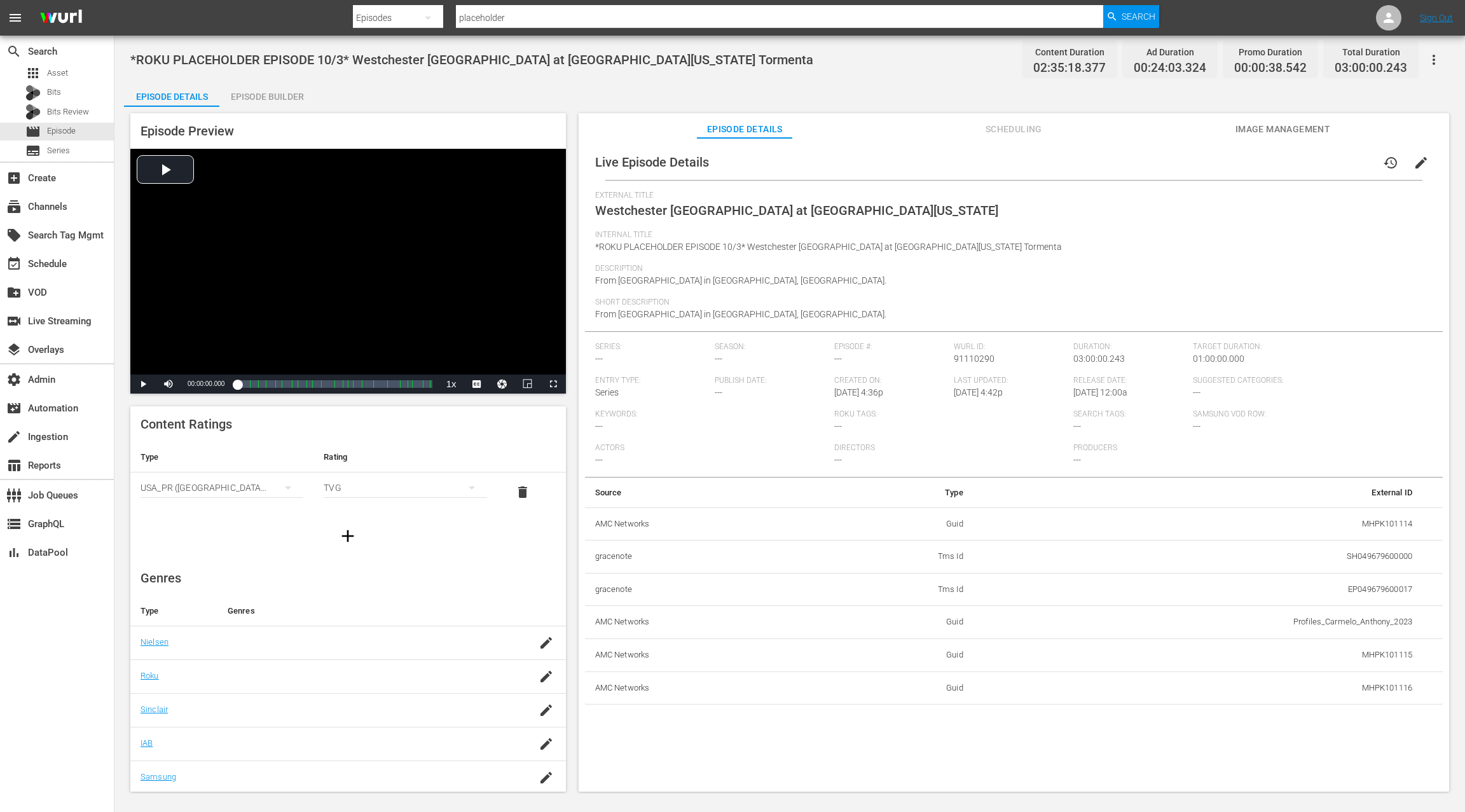
click at [288, 98] on div "Episode Builder" at bounding box center [267, 96] width 95 height 30
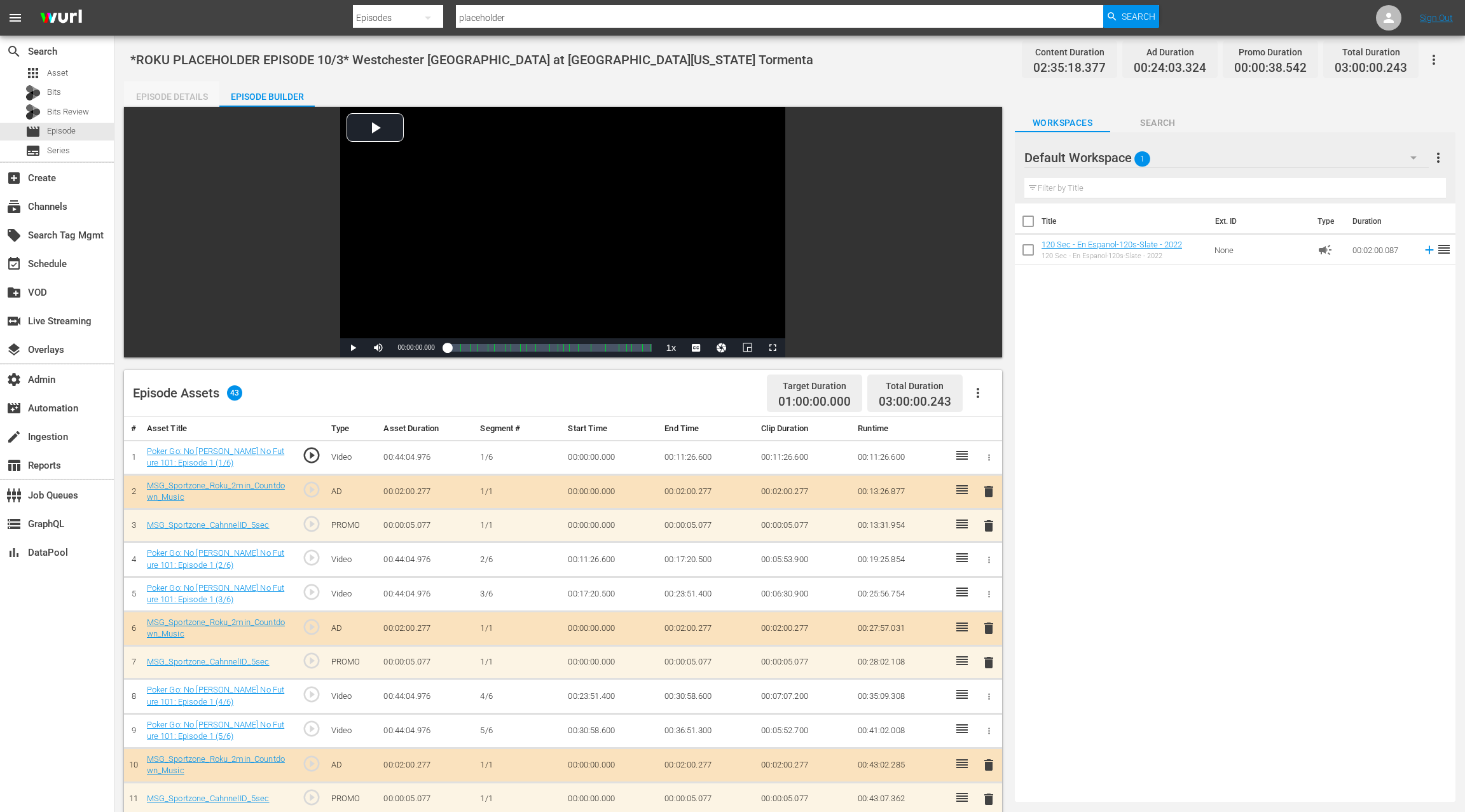
drag, startPoint x: 199, startPoint y: 94, endPoint x: 269, endPoint y: 96, distance: 70.0
click at [199, 94] on div "Episode Details" at bounding box center [171, 96] width 95 height 30
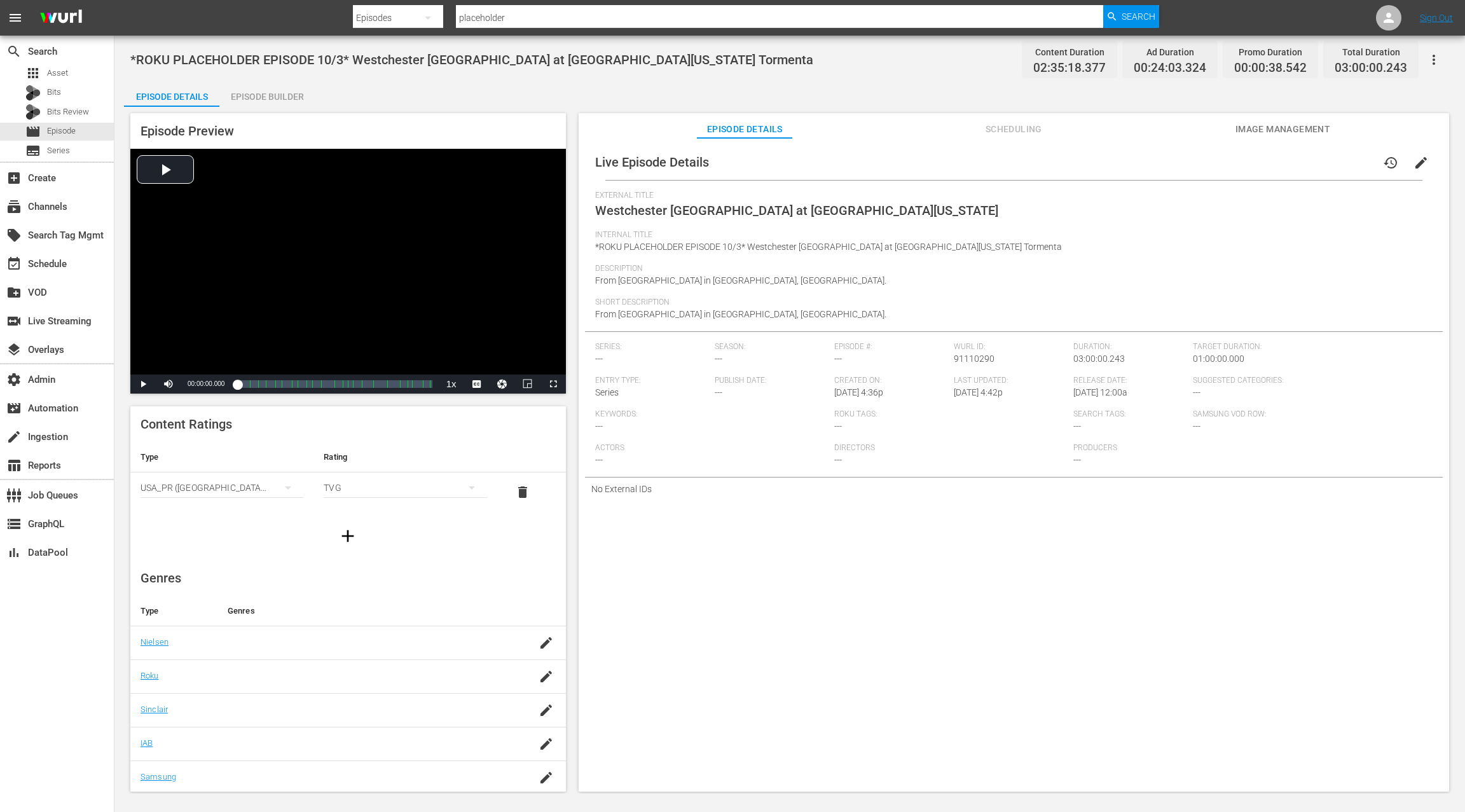
drag, startPoint x: 1017, startPoint y: 126, endPoint x: 1085, endPoint y: 133, distance: 68.4
click at [1017, 126] on span "Scheduling" at bounding box center [1013, 129] width 95 height 16
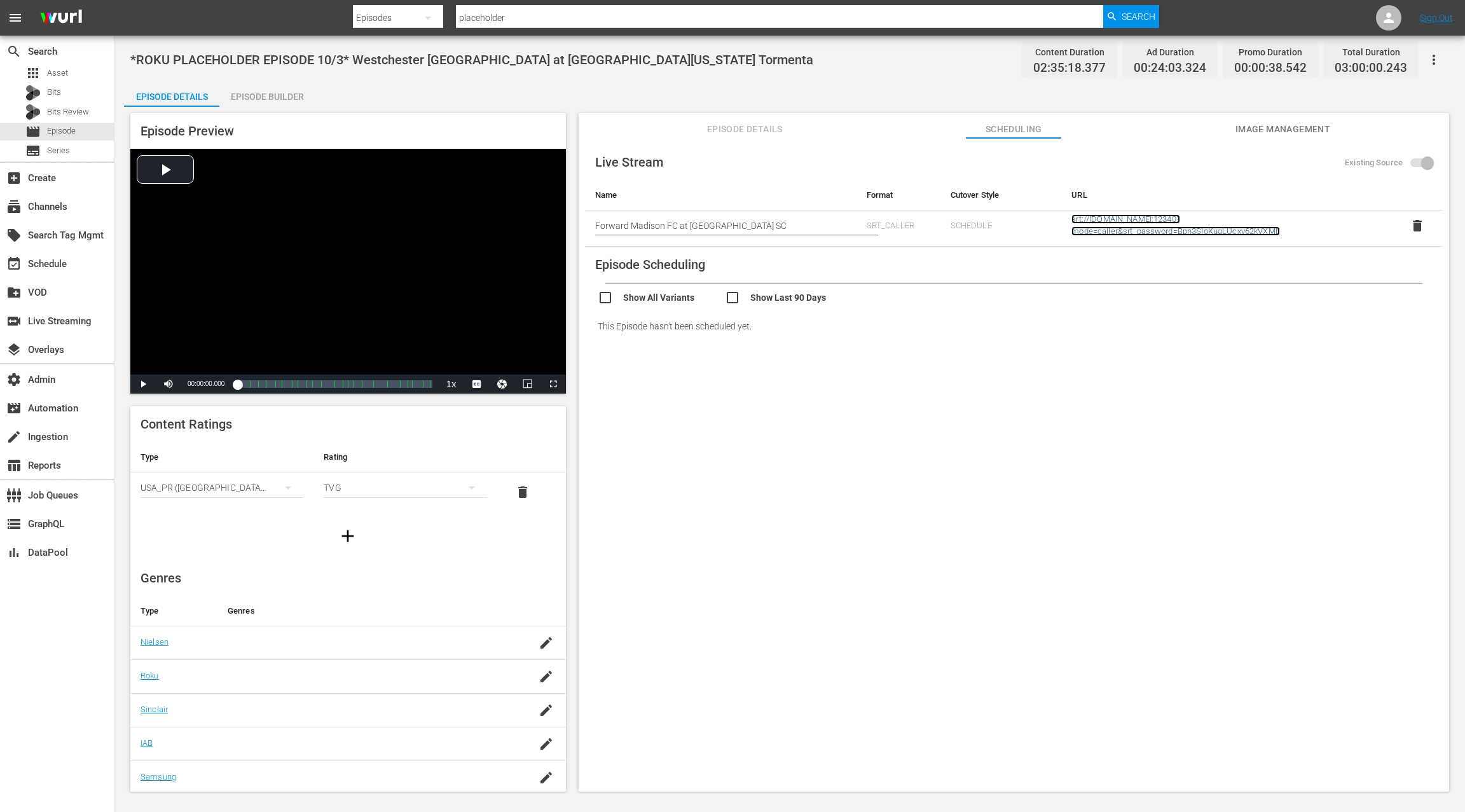
click at [1171, 232] on link "srt://ltnp-sjc-a-server1-pw.ltnglobal.com:12340?mode=caller&srt_password=Bpn3SI…" at bounding box center [1176, 225] width 208 height 21
click at [1425, 160] on span at bounding box center [1420, 163] width 21 height 9
click at [1412, 226] on span "delete" at bounding box center [1417, 226] width 16 height 16
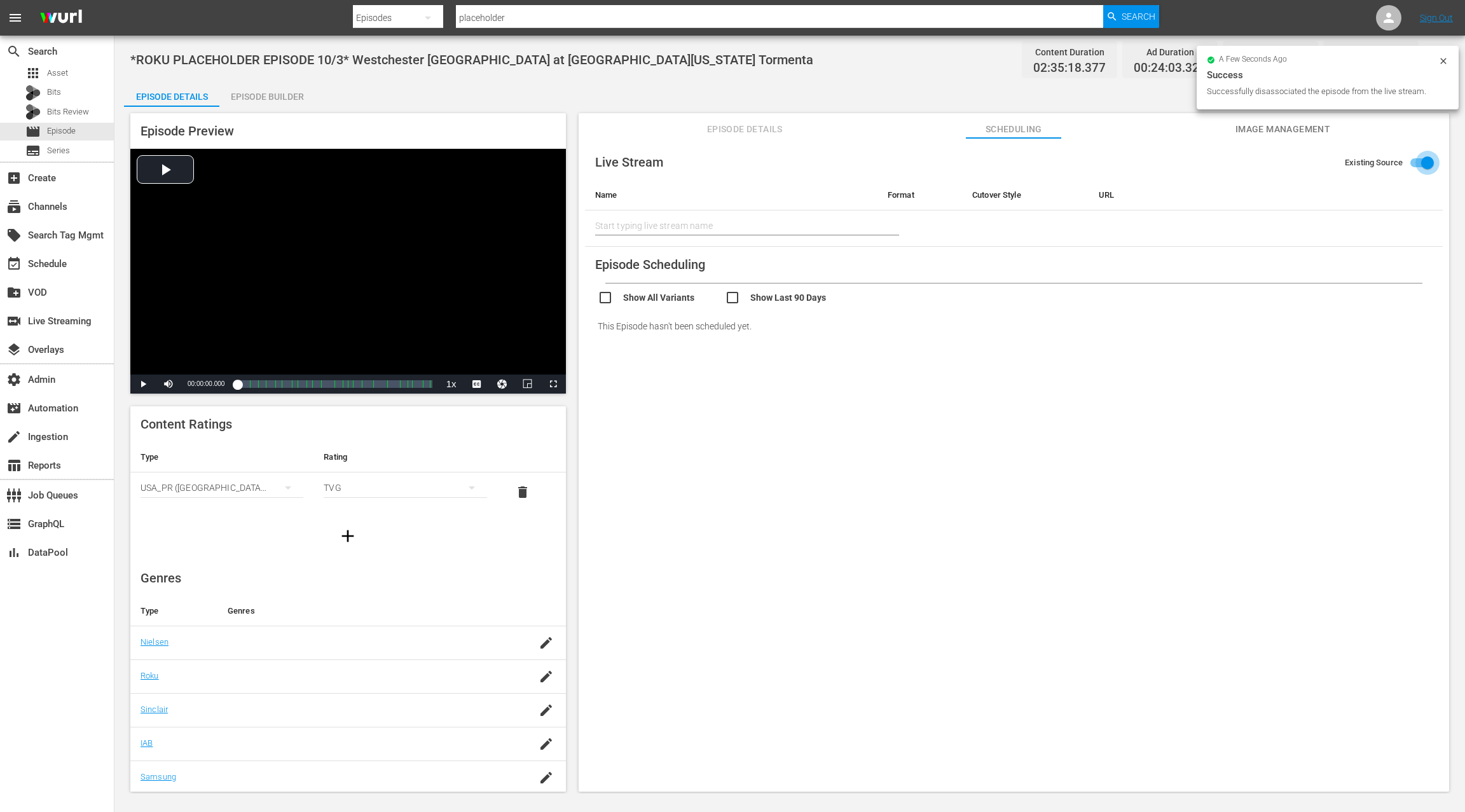
click at [1420, 164] on input "Existing Source" at bounding box center [1427, 165] width 72 height 24
checkbox input "false"
click at [639, 221] on input "text" at bounding box center [721, 221] width 251 height 19
paste input "Westchester SC at South Georgia Tormenta"
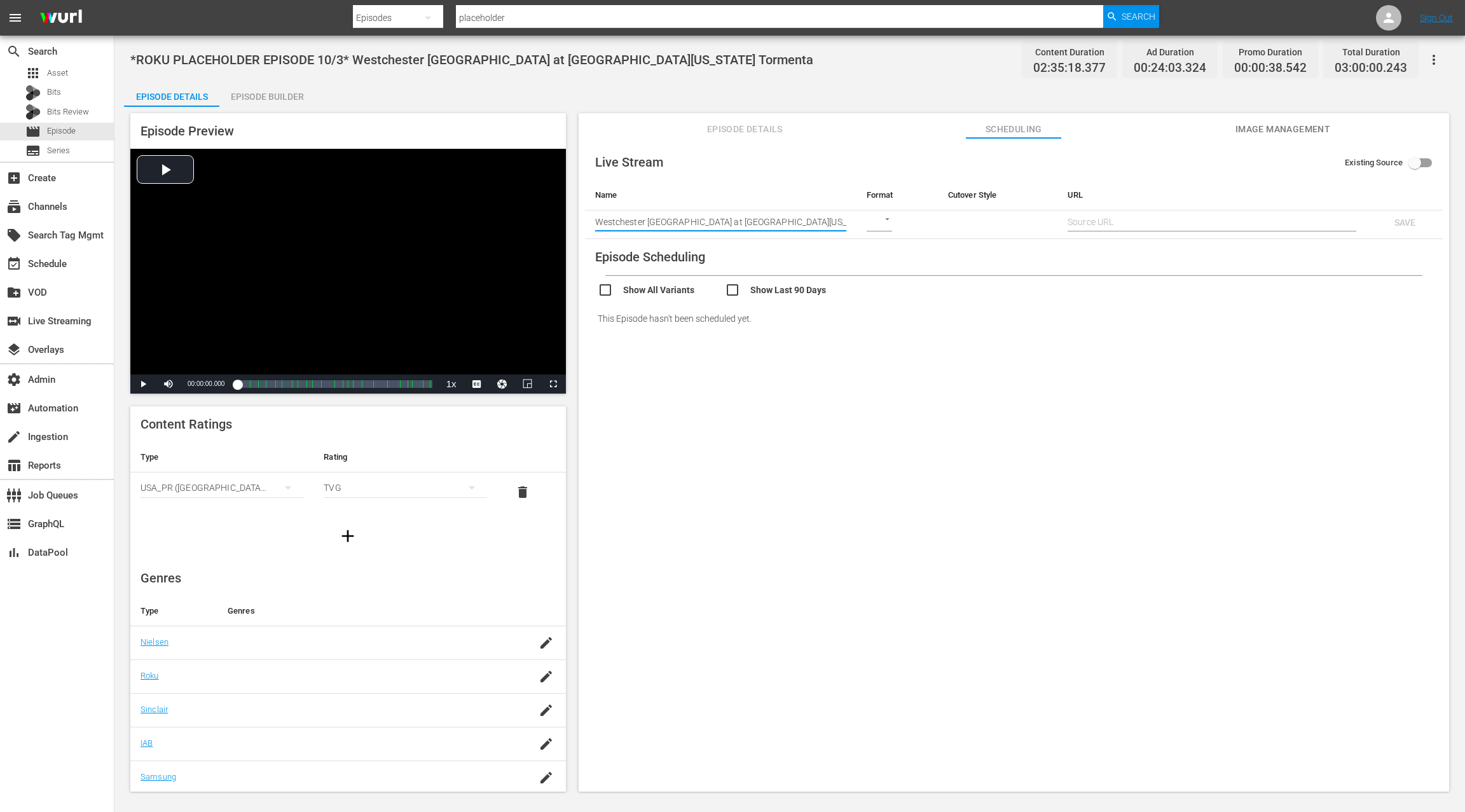
type input "Westchester SC at South Georgia Tormenta"
click at [884, 221] on body "menu Search By Episodes Search ID, Title, Description, Keywords, or Category pl…" at bounding box center [732, 406] width 1465 height 812
drag, startPoint x: 890, startPoint y: 282, endPoint x: 881, endPoint y: 258, distance: 25.6
click at [890, 282] on div "SRT" at bounding box center [887, 283] width 44 height 30
type input "SRT_CALLER"
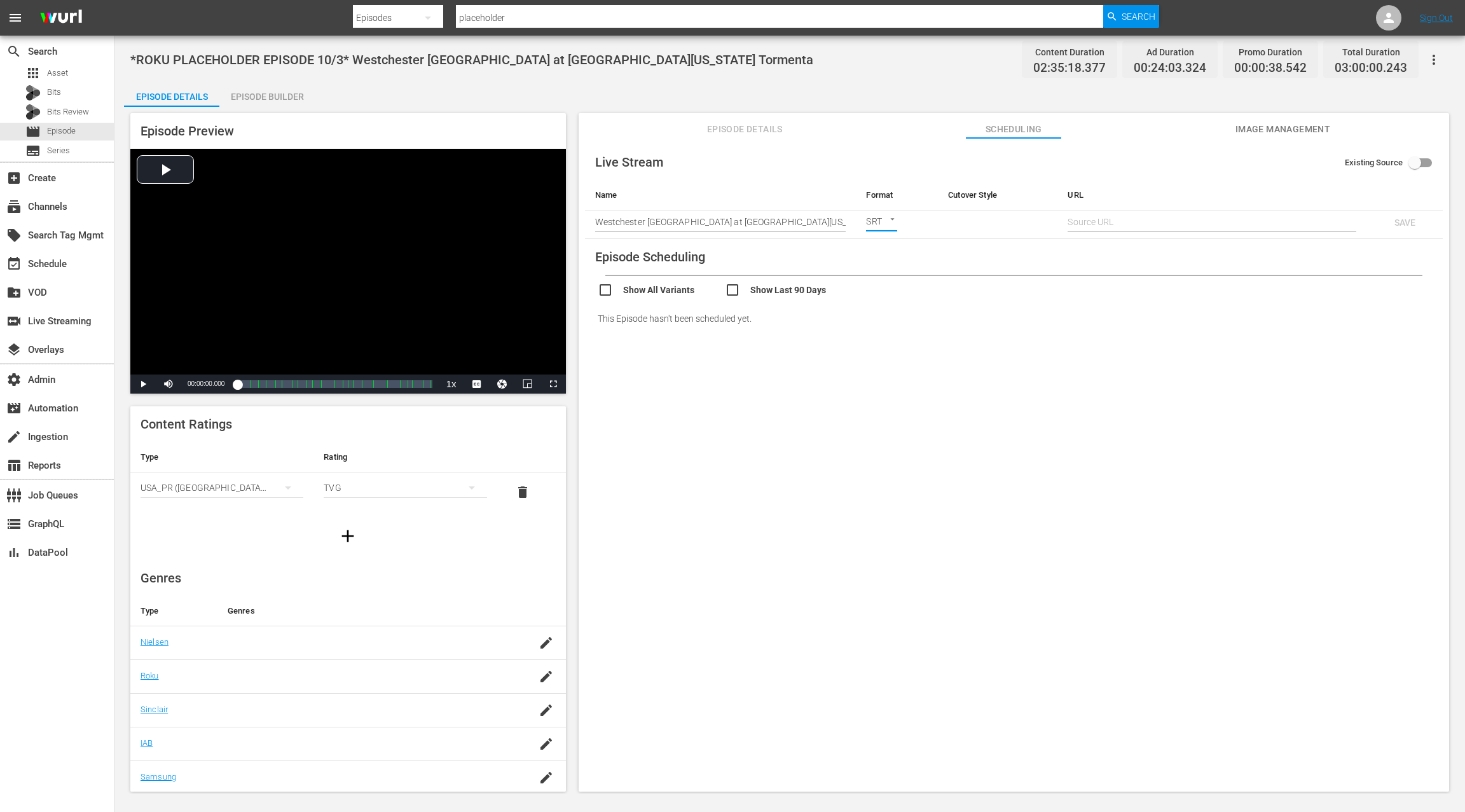
click at [1099, 223] on input "text" at bounding box center [1212, 221] width 289 height 19
paste input "srt://ltnp-sjc-a-server1-pw.ltnglobal.com:12340?mode=caller&srt_password=Bpn3SI…"
type input "srt://ltnp-sjc-a-server1-pw.ltnglobal.com:12340?mode=caller&srt_password=Bpn3SI…"
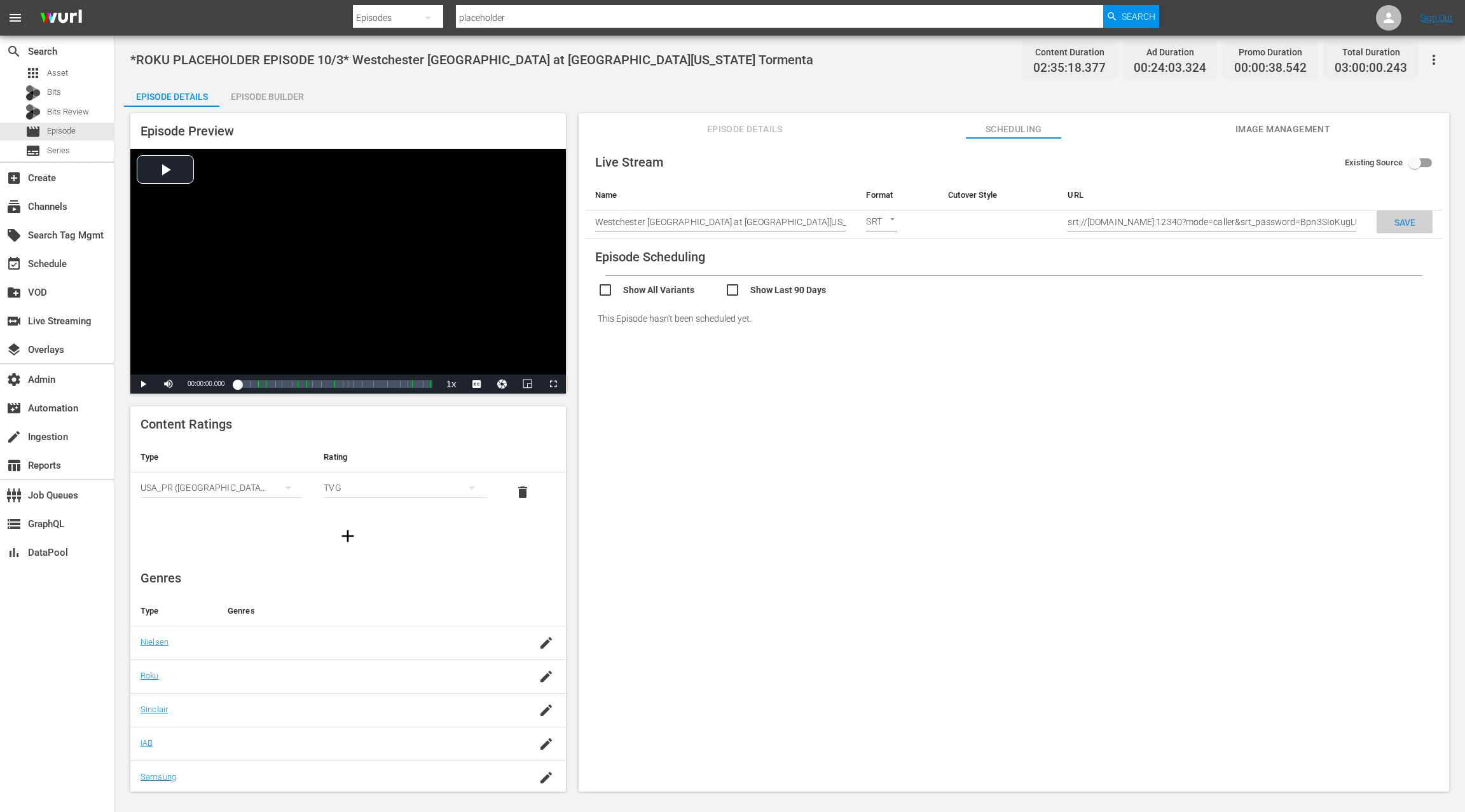
click at [1400, 224] on span "SAVE" at bounding box center [1405, 223] width 41 height 10
checkbox input "true"
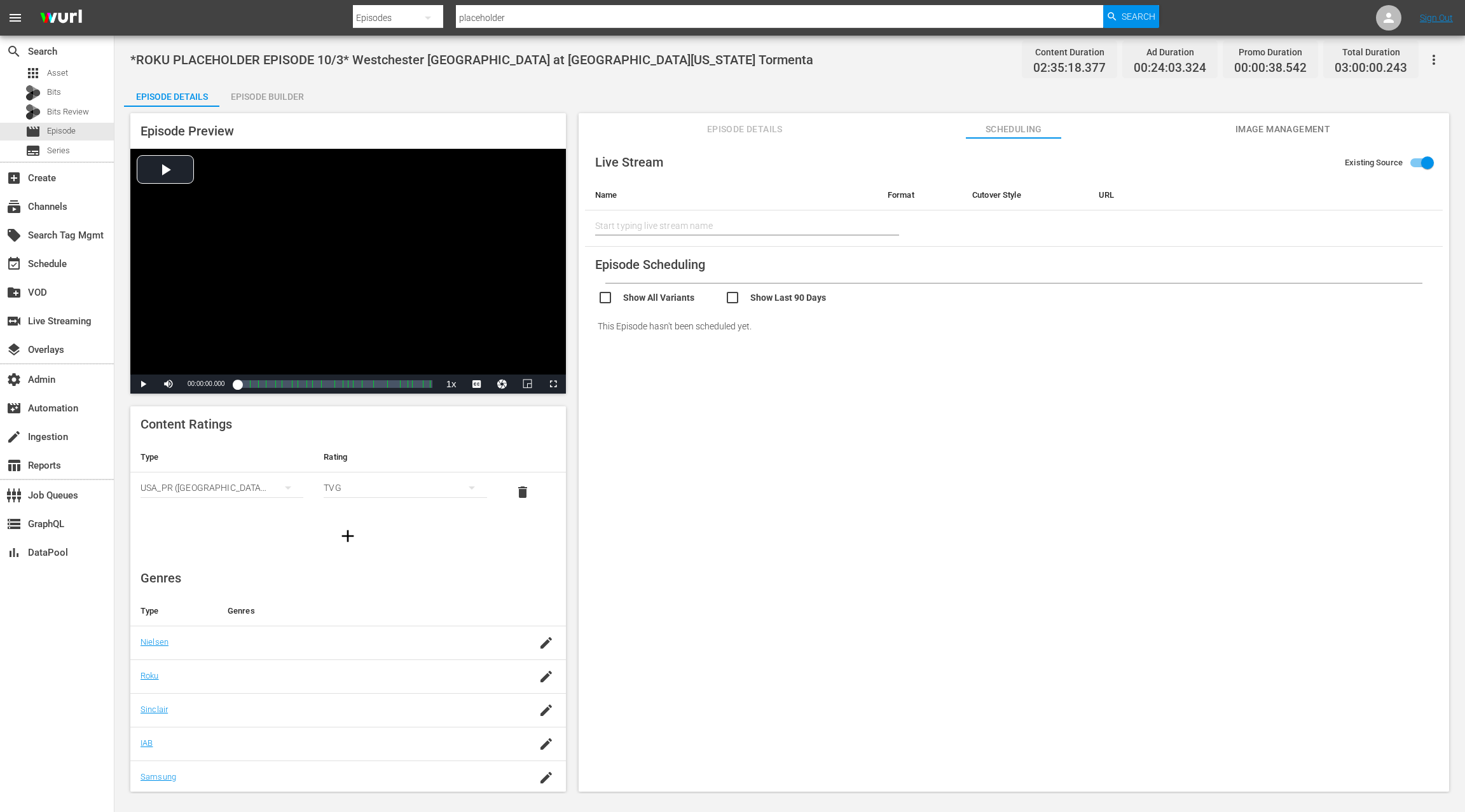
type input "Westchester SC at South Georgia Tormenta"
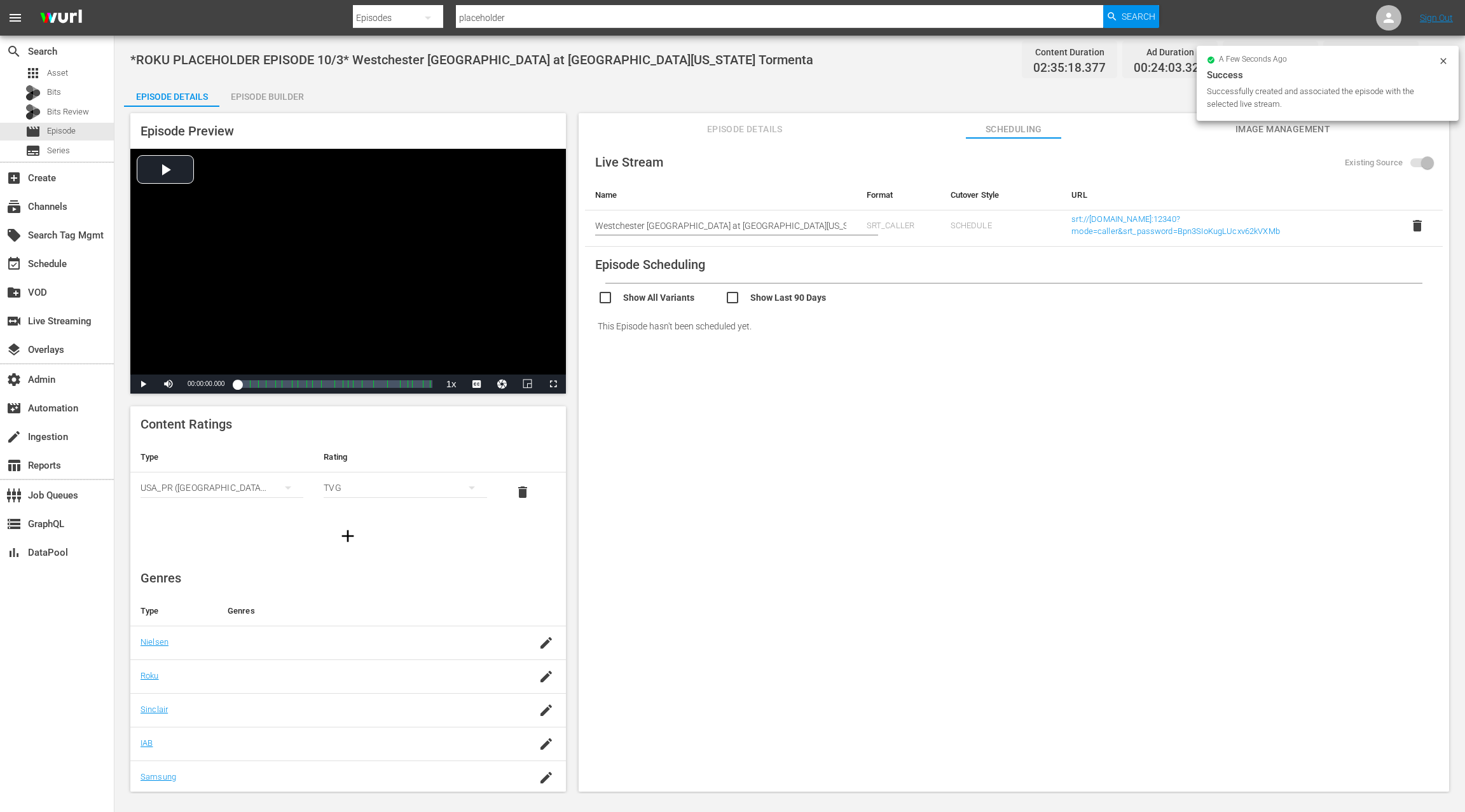
click at [1259, 131] on span "Image Management" at bounding box center [1282, 129] width 95 height 16
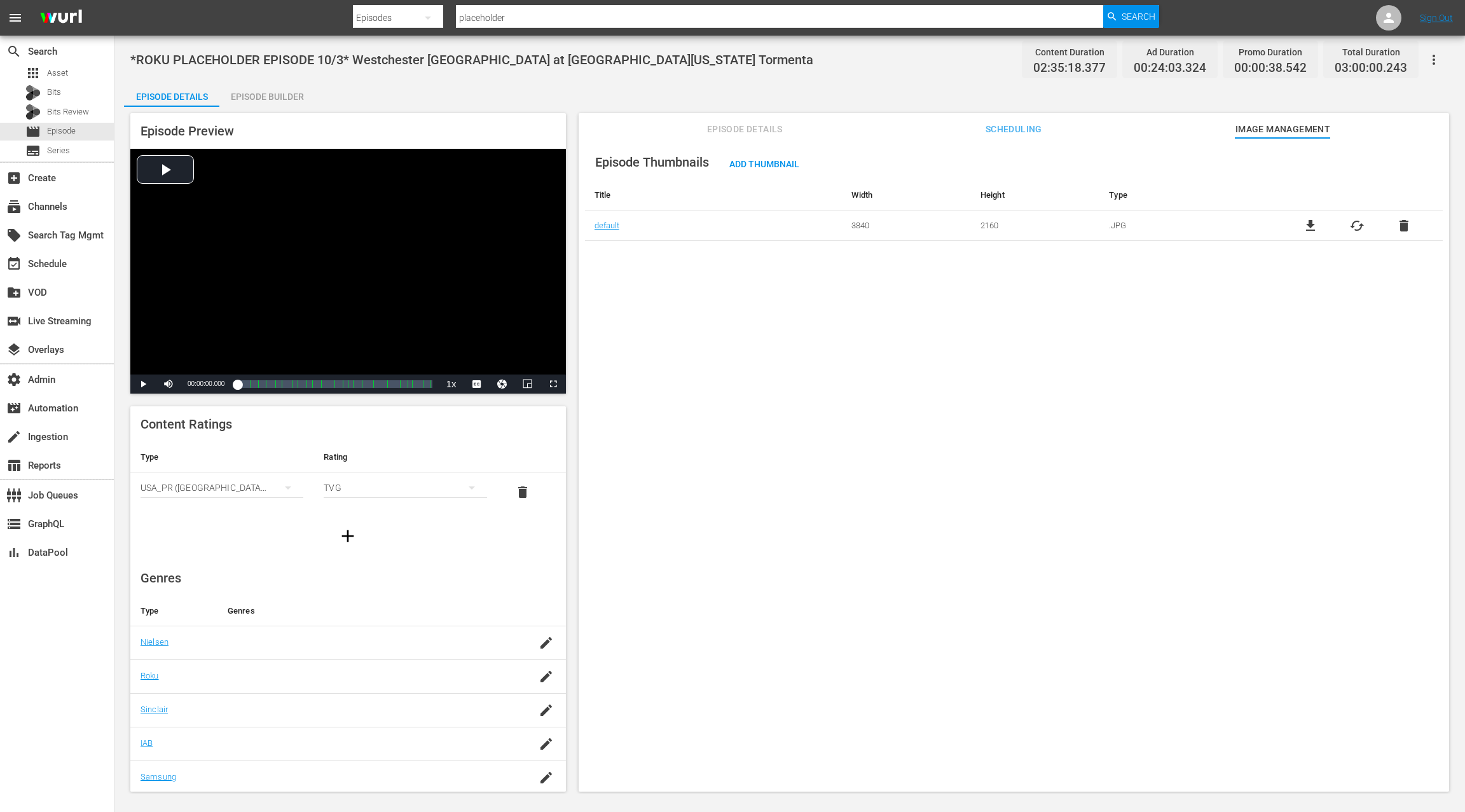
click at [1401, 233] on td "file_download cached delete" at bounding box center [1356, 225] width 171 height 30
click at [1401, 228] on span "delete" at bounding box center [1404, 226] width 16 height 16
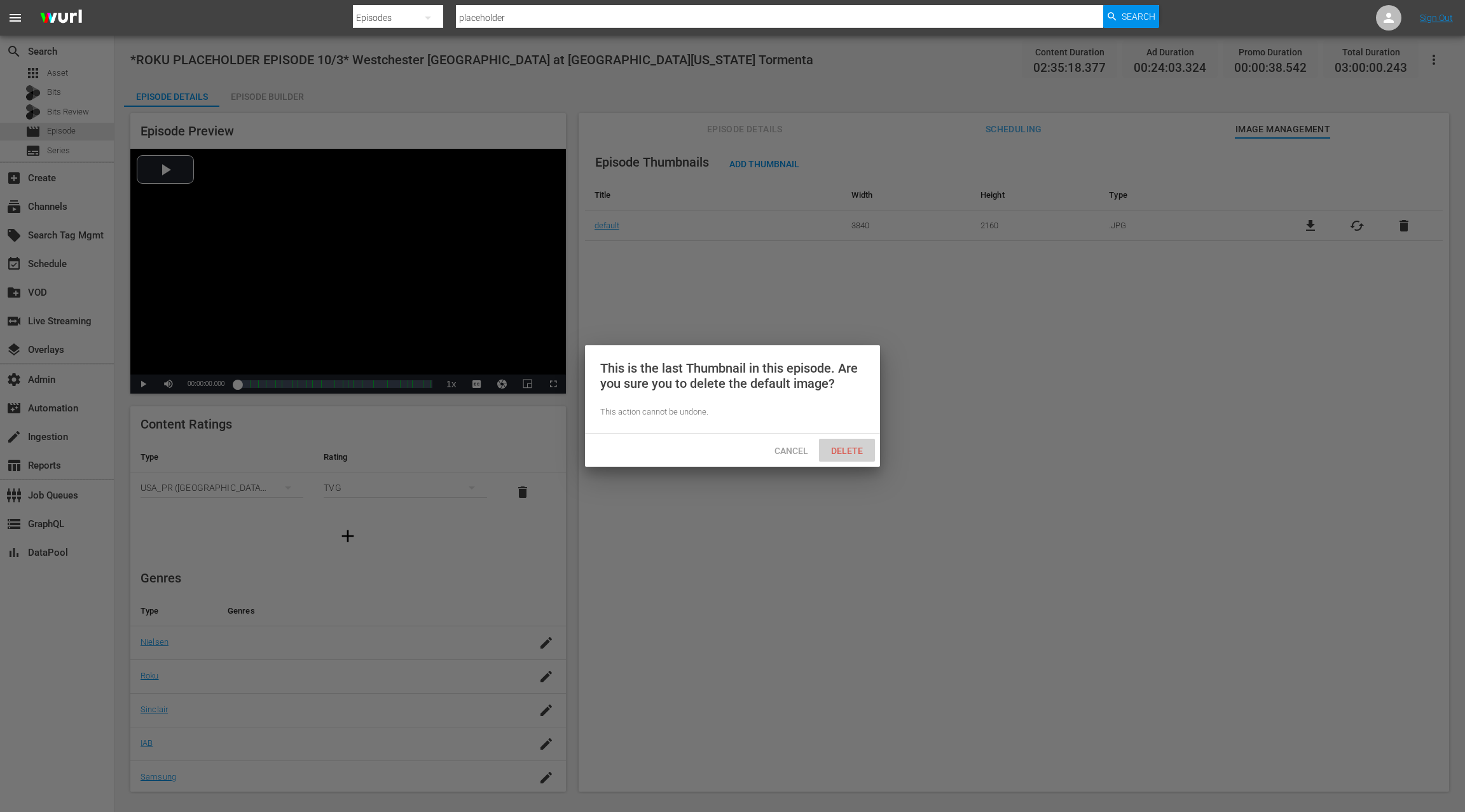
click at [857, 451] on span "Delete" at bounding box center [847, 451] width 52 height 10
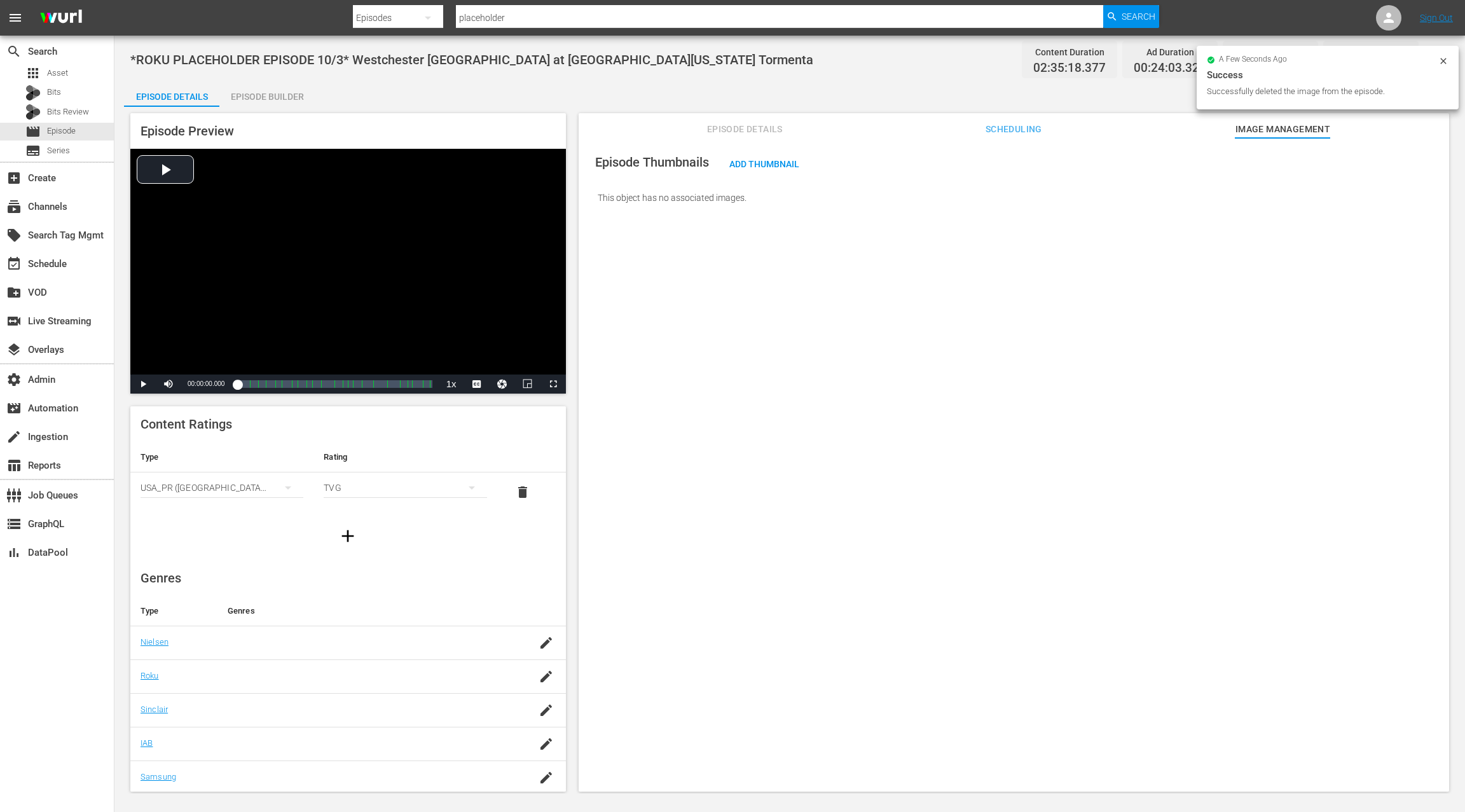
click at [729, 129] on span "Episode Details" at bounding box center [744, 129] width 95 height 16
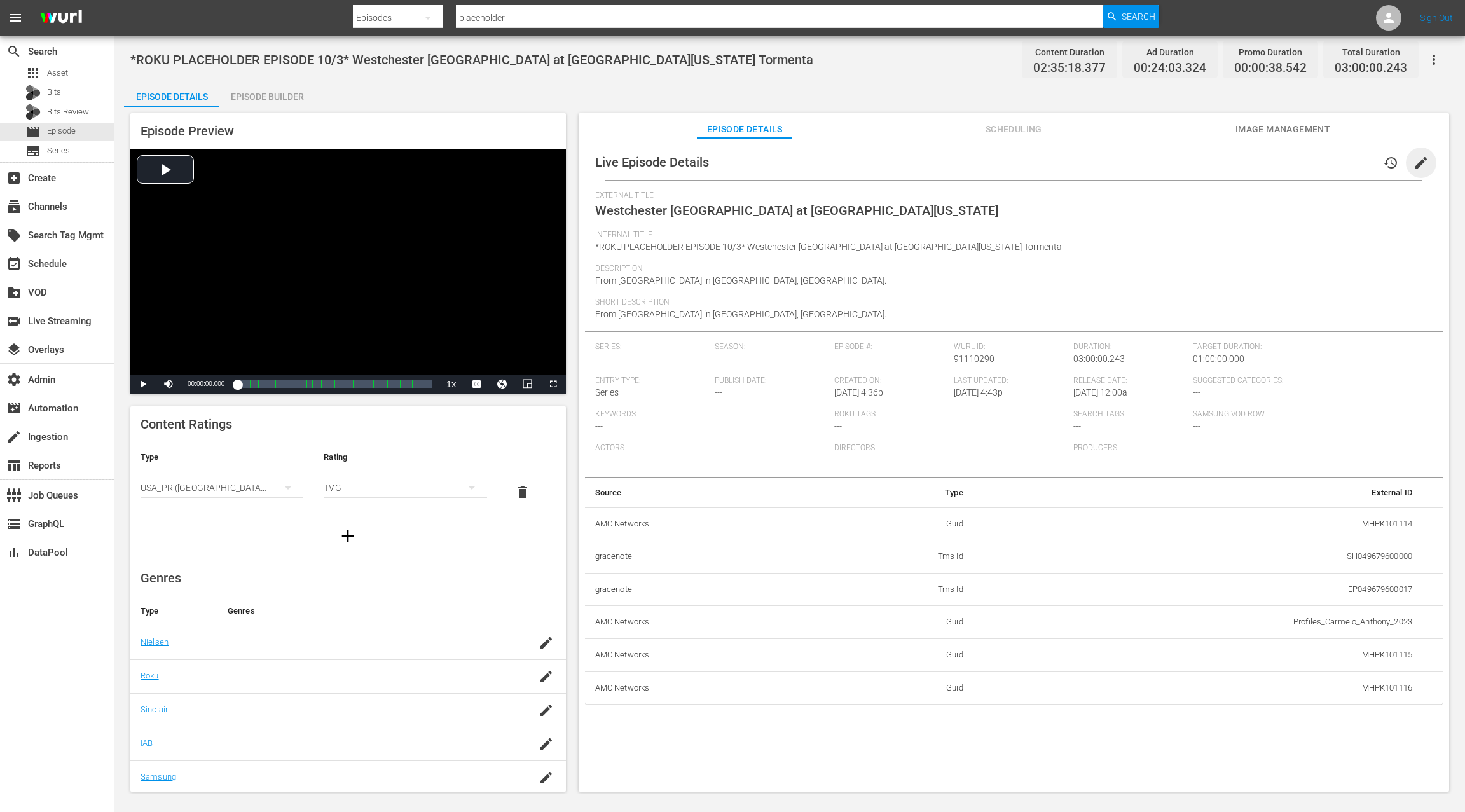
click at [1418, 164] on span "edit" at bounding box center [1421, 163] width 16 height 16
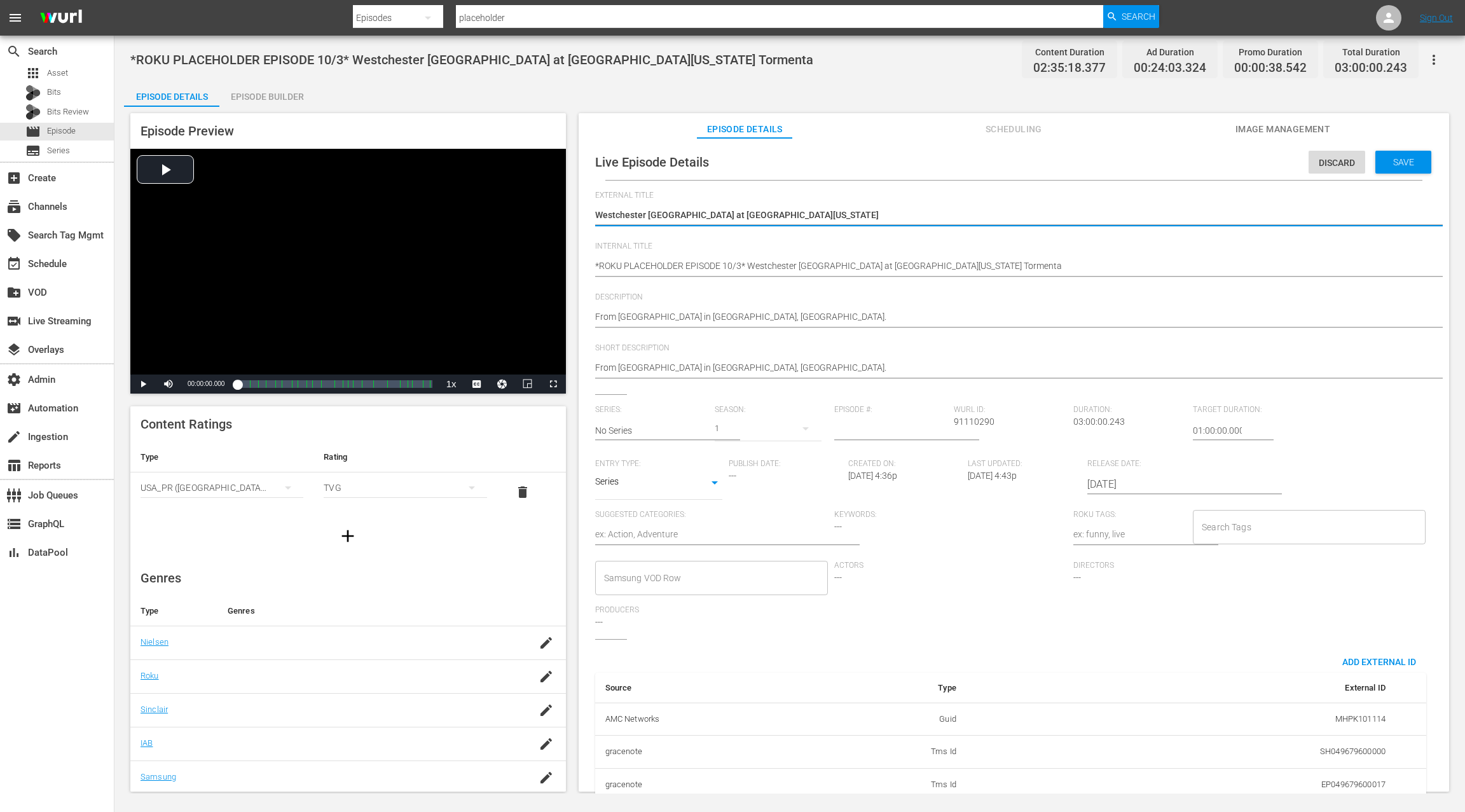
scroll to position [124, 0]
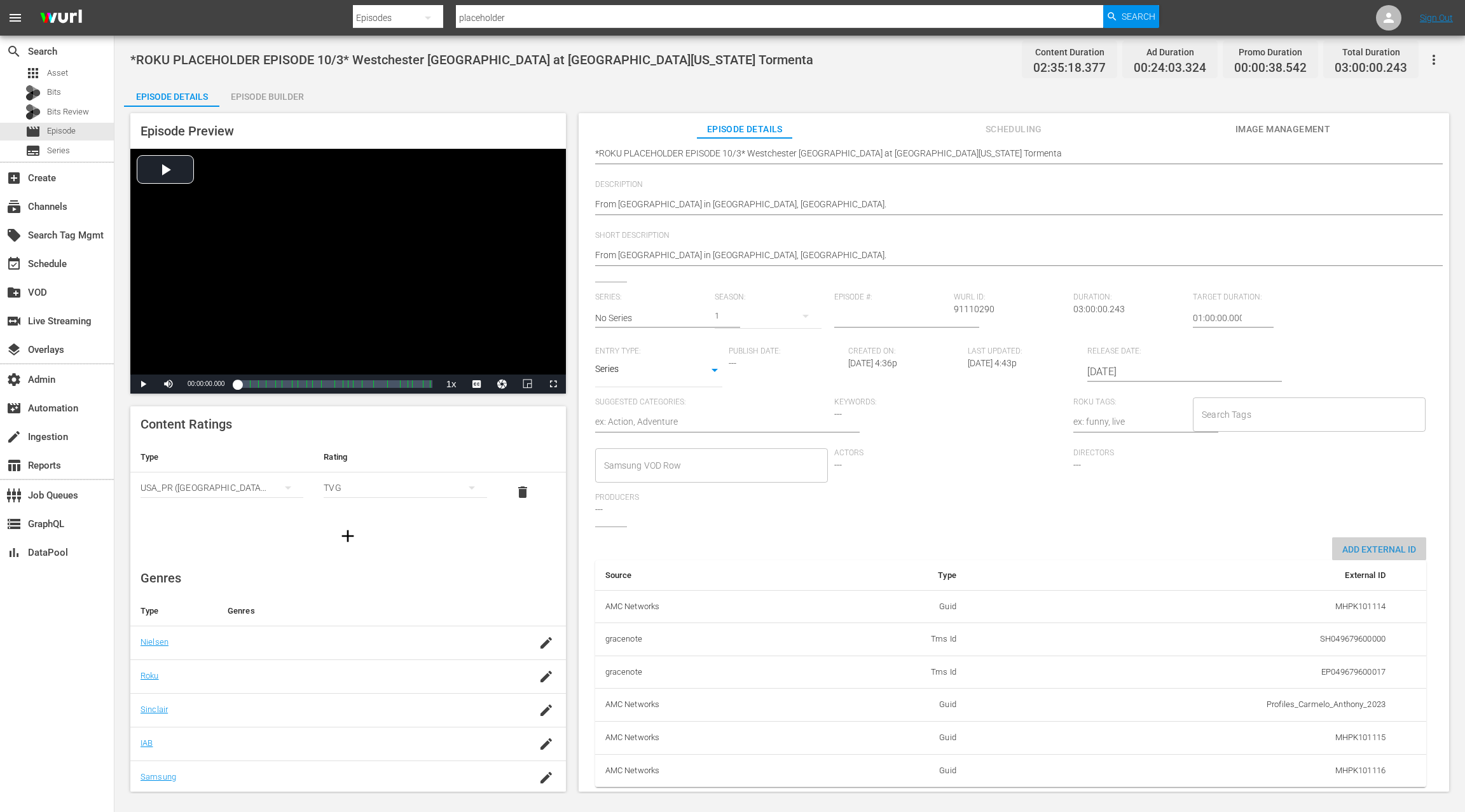
click at [1376, 544] on span "Add External Id" at bounding box center [1379, 549] width 94 height 10
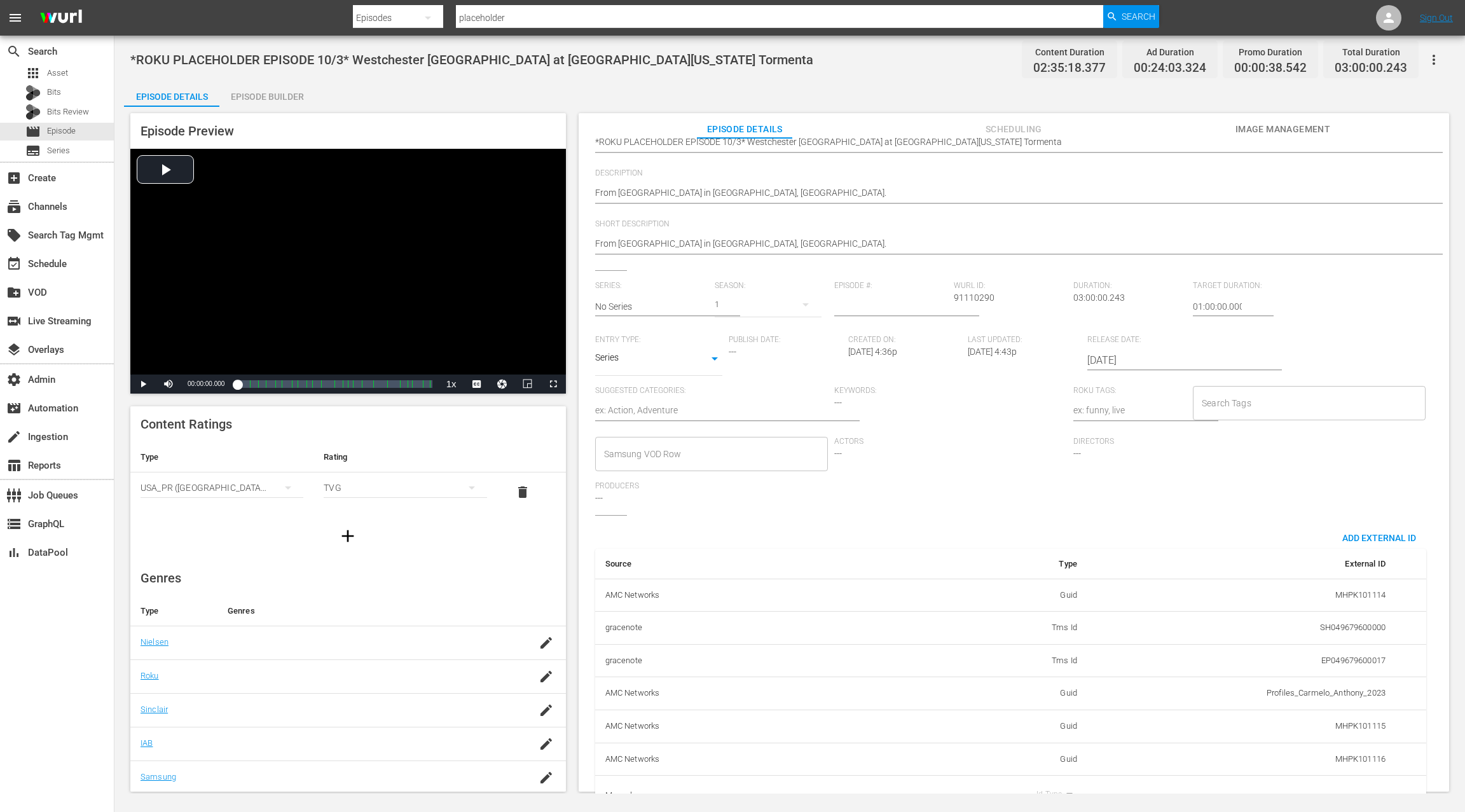
scroll to position [164, 0]
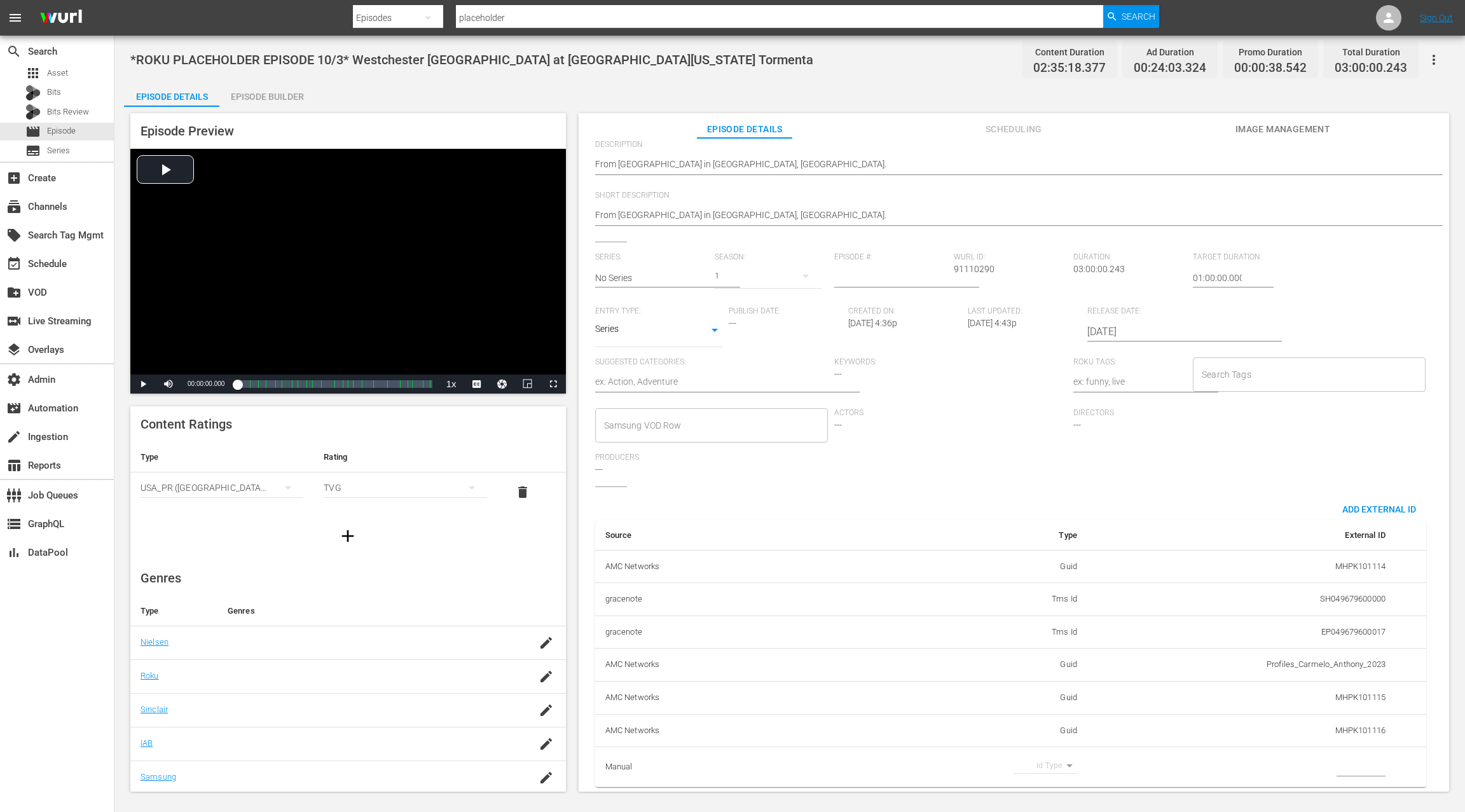
click at [1049, 754] on body "menu Search By Episodes Search ID, Title, Description, Keywords, or Category pl…" at bounding box center [732, 406] width 1465 height 812
click at [1030, 787] on li "Guid" at bounding box center [1040, 786] width 63 height 21
type input "guid"
click at [1347, 757] on input "simple table" at bounding box center [1361, 766] width 49 height 19
paste input "MSGSZSOC7"
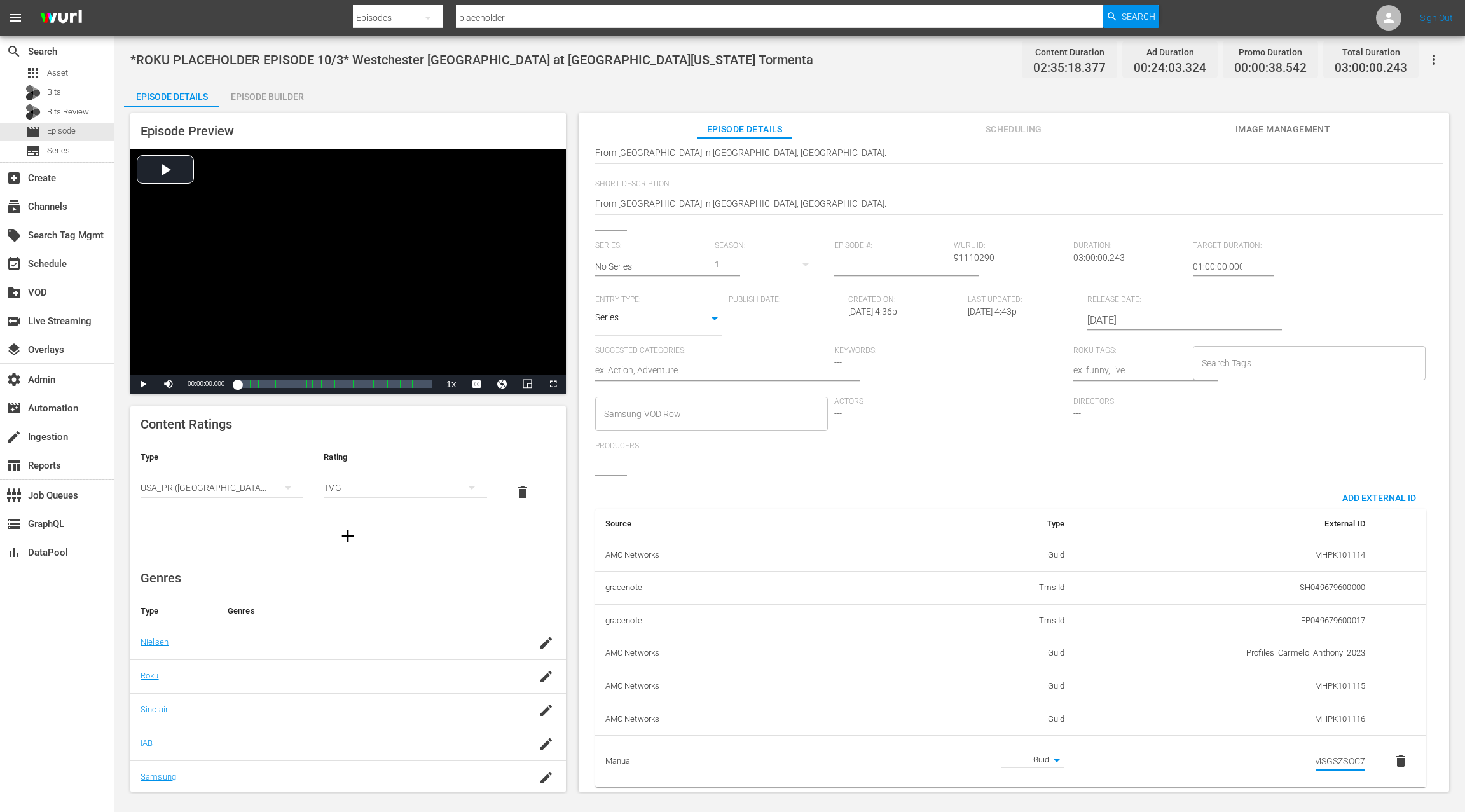
scroll to position [0, 0]
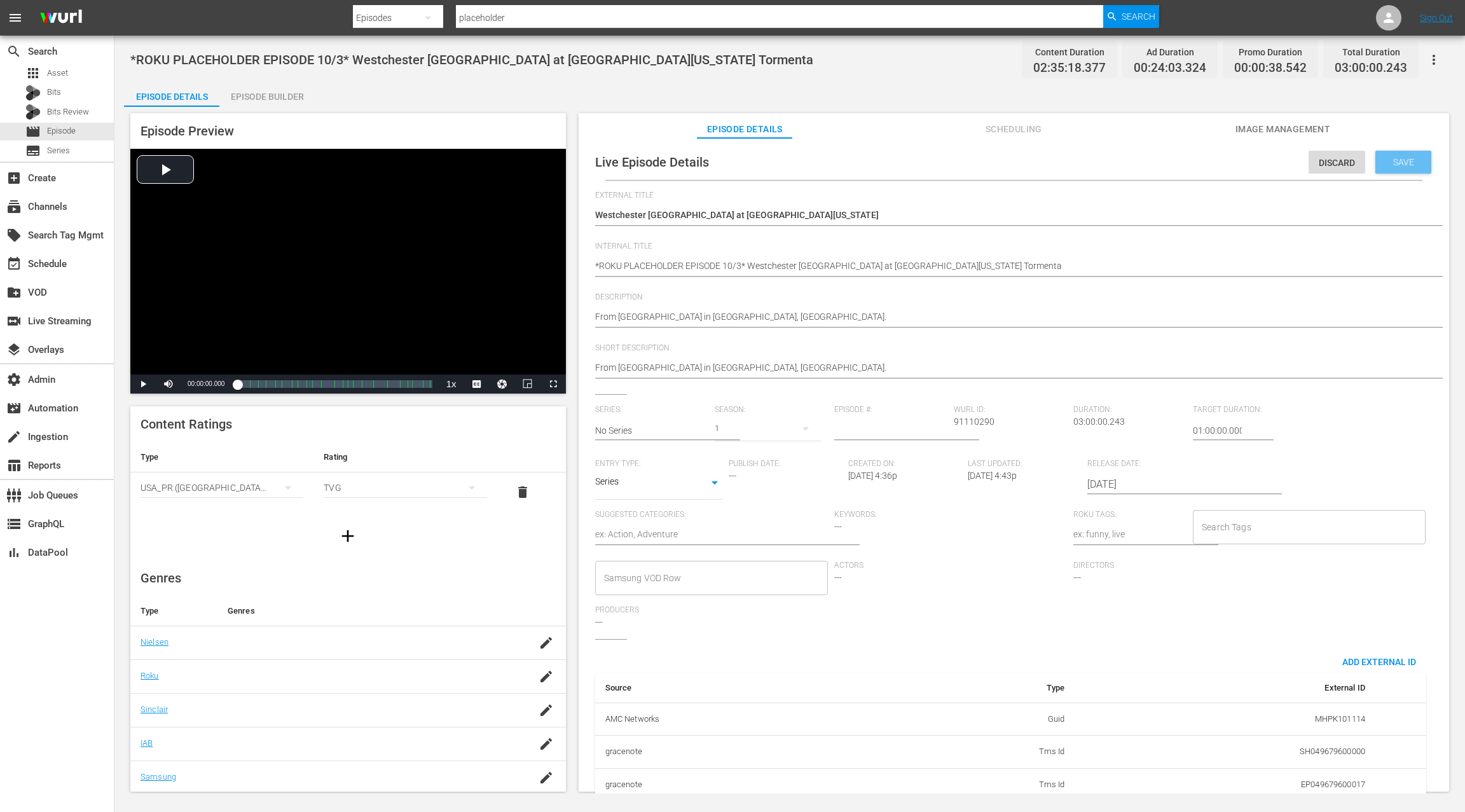
type input "MSGSZSOC7"
click at [1394, 166] on span "Save" at bounding box center [1404, 162] width 41 height 10
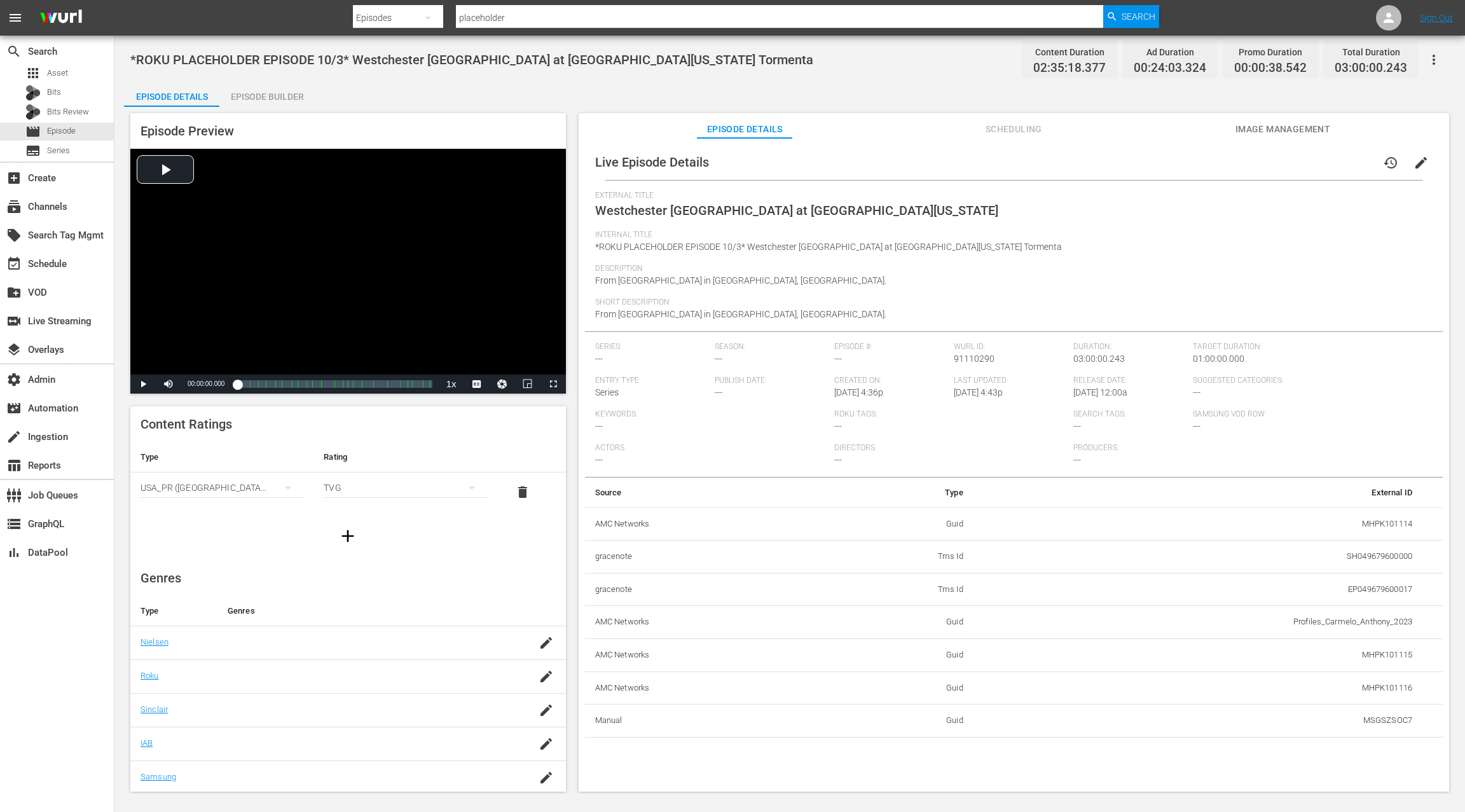
click at [1019, 129] on span "Scheduling" at bounding box center [1013, 129] width 95 height 16
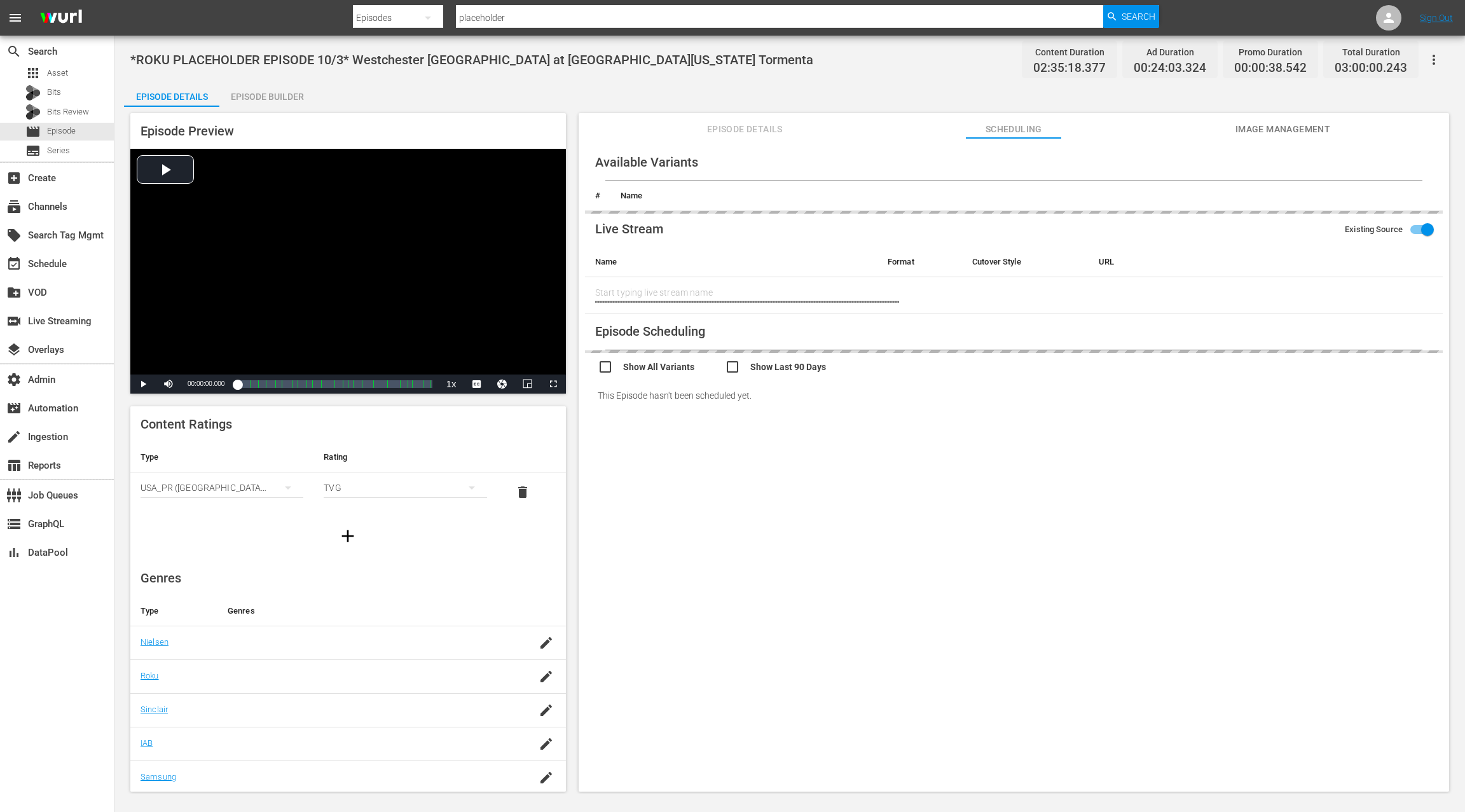
type input "Westchester SC at South Georgia Tormenta"
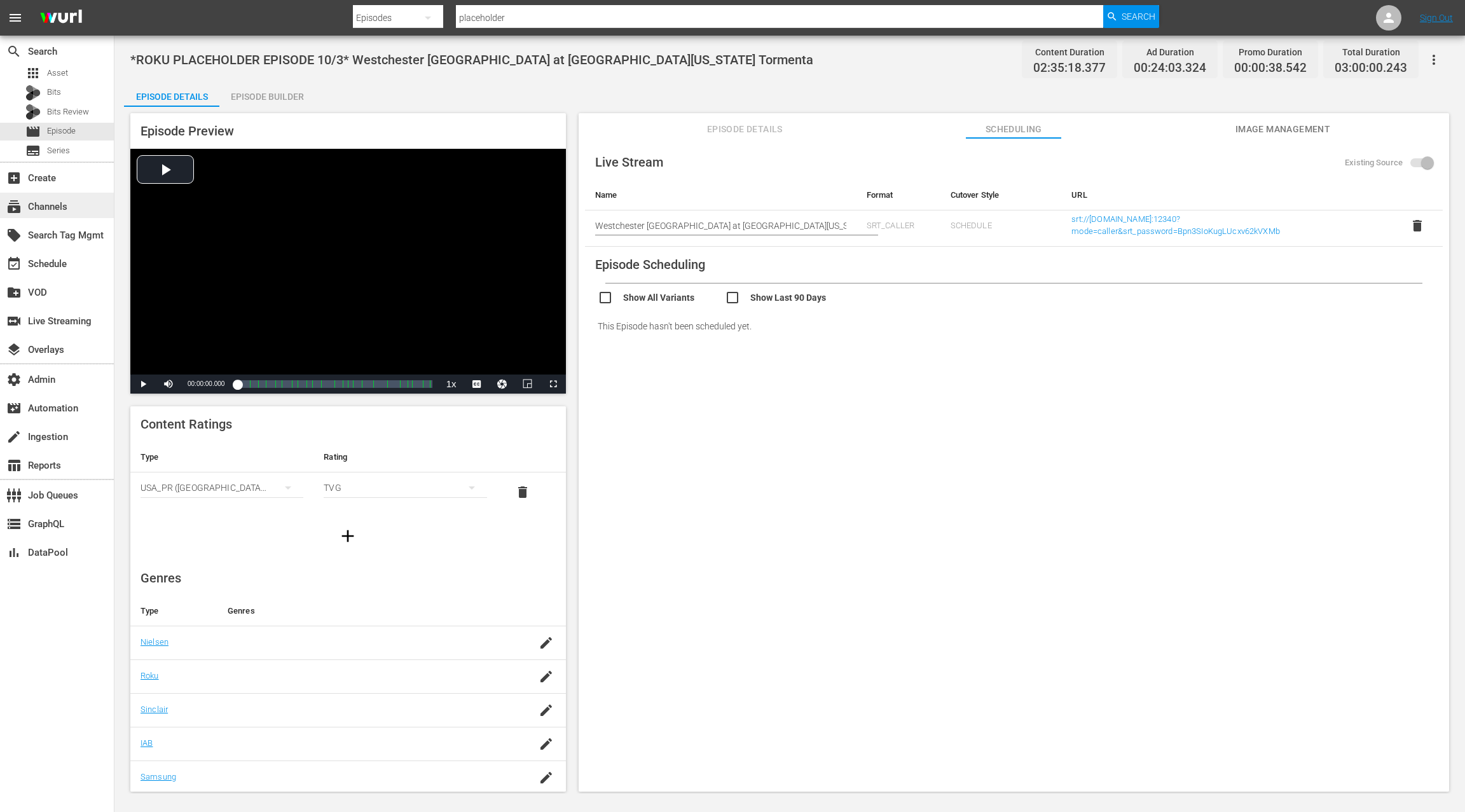
click at [66, 208] on div "subscriptions Channels" at bounding box center [36, 205] width 71 height 12
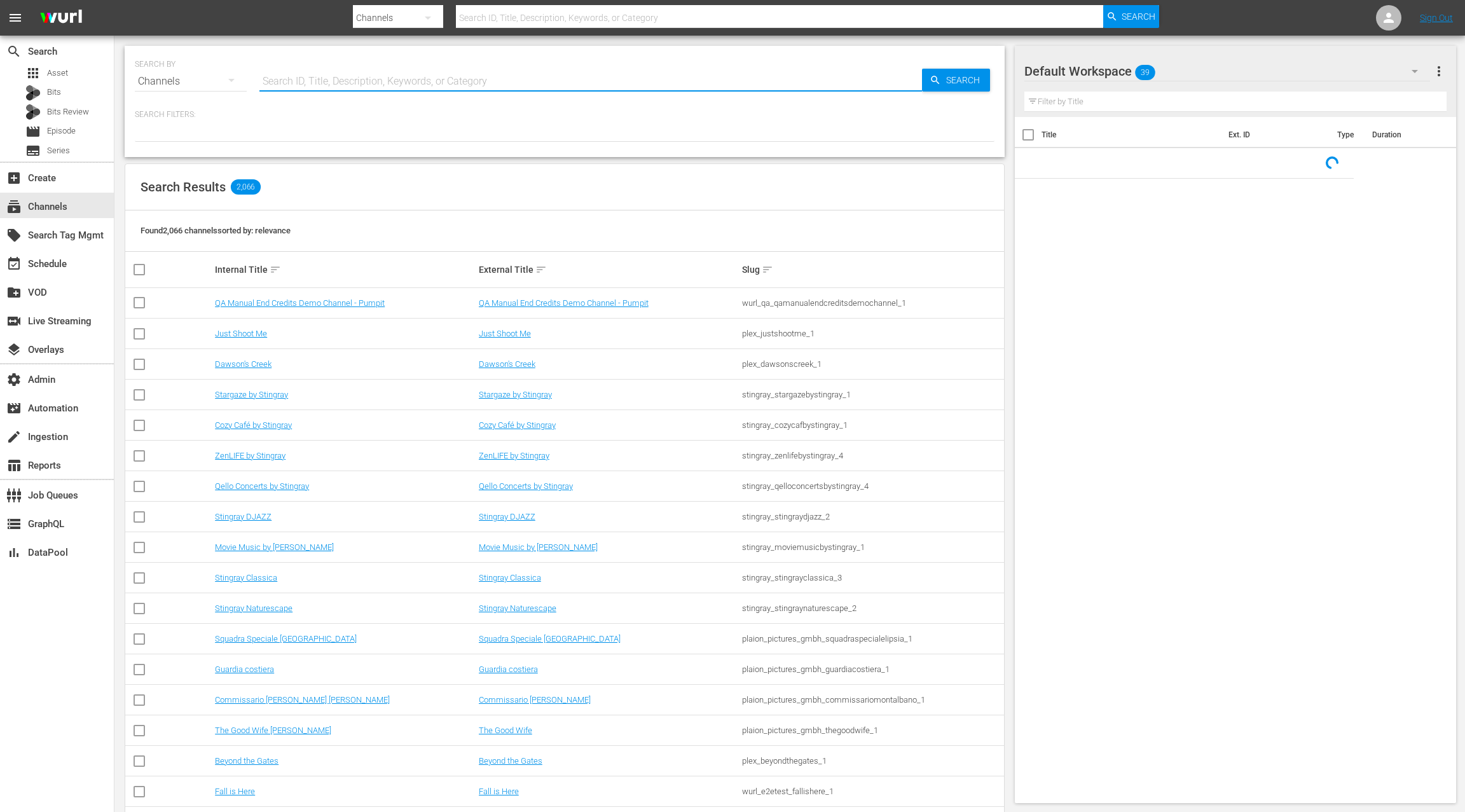
click at [297, 82] on input "text" at bounding box center [591, 81] width 663 height 30
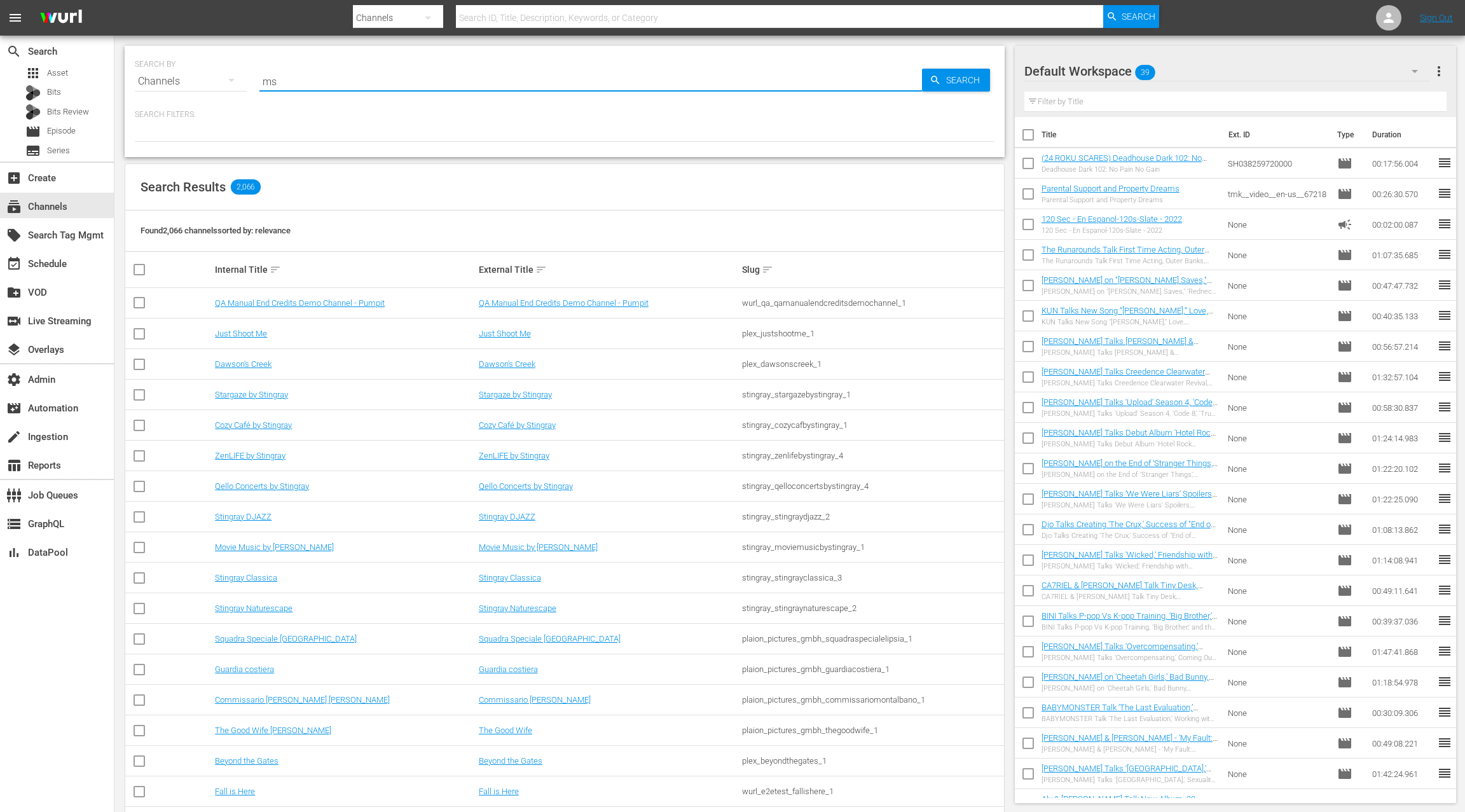
type input "msg"
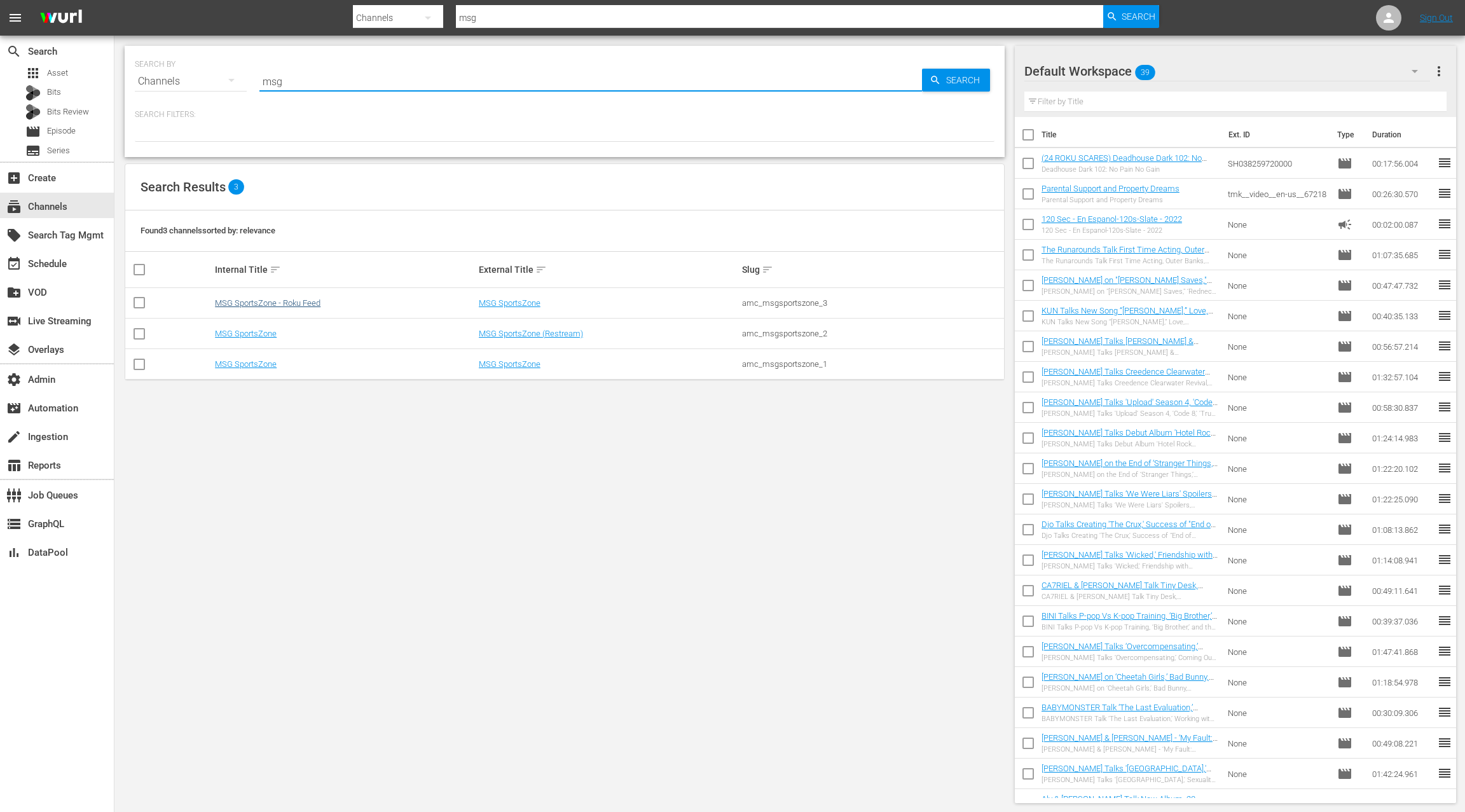
type input "msg"
click at [305, 304] on link "MSG SportsZone - Roku Feed" at bounding box center [267, 303] width 105 height 10
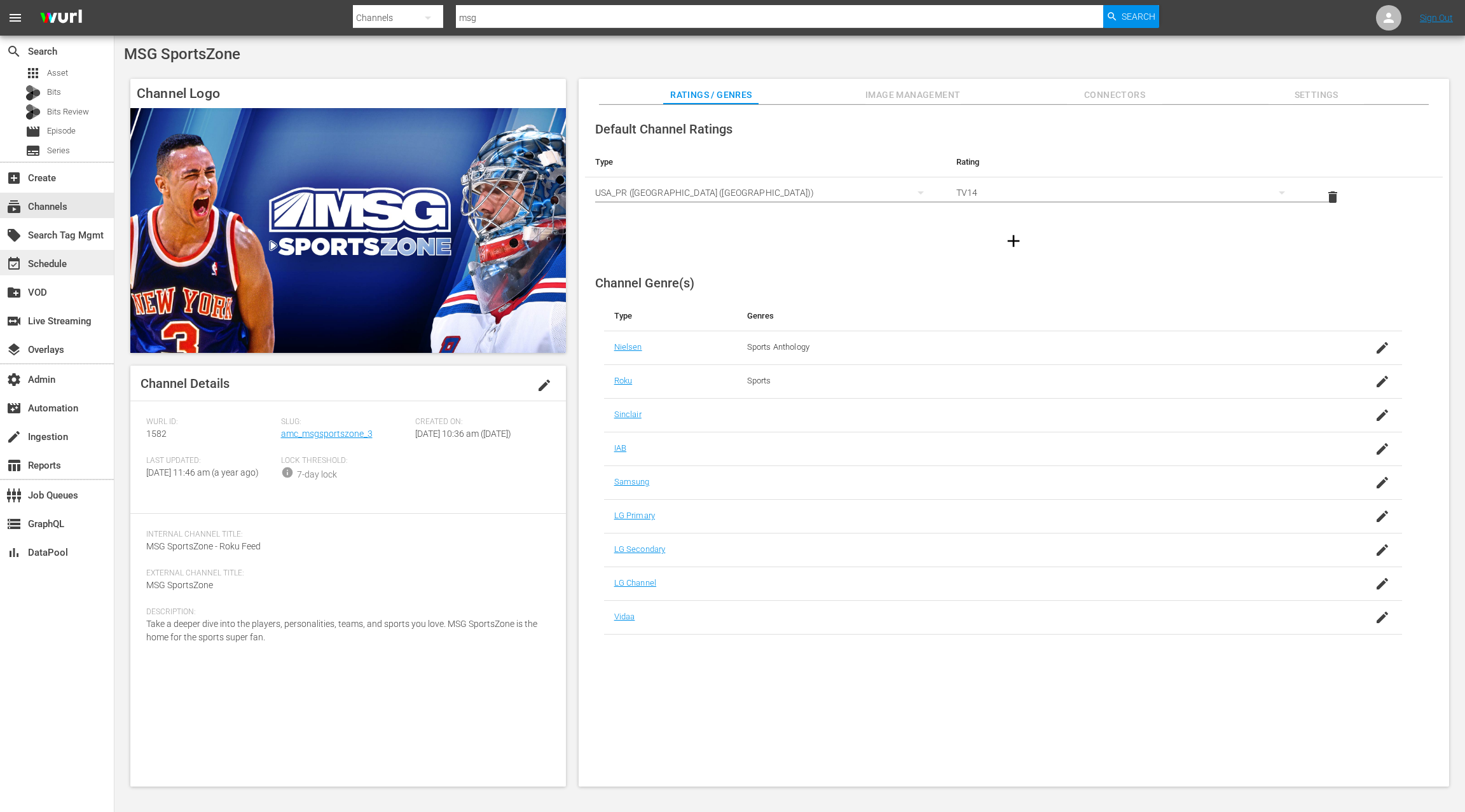
click at [76, 265] on div "event_available Schedule" at bounding box center [57, 262] width 114 height 25
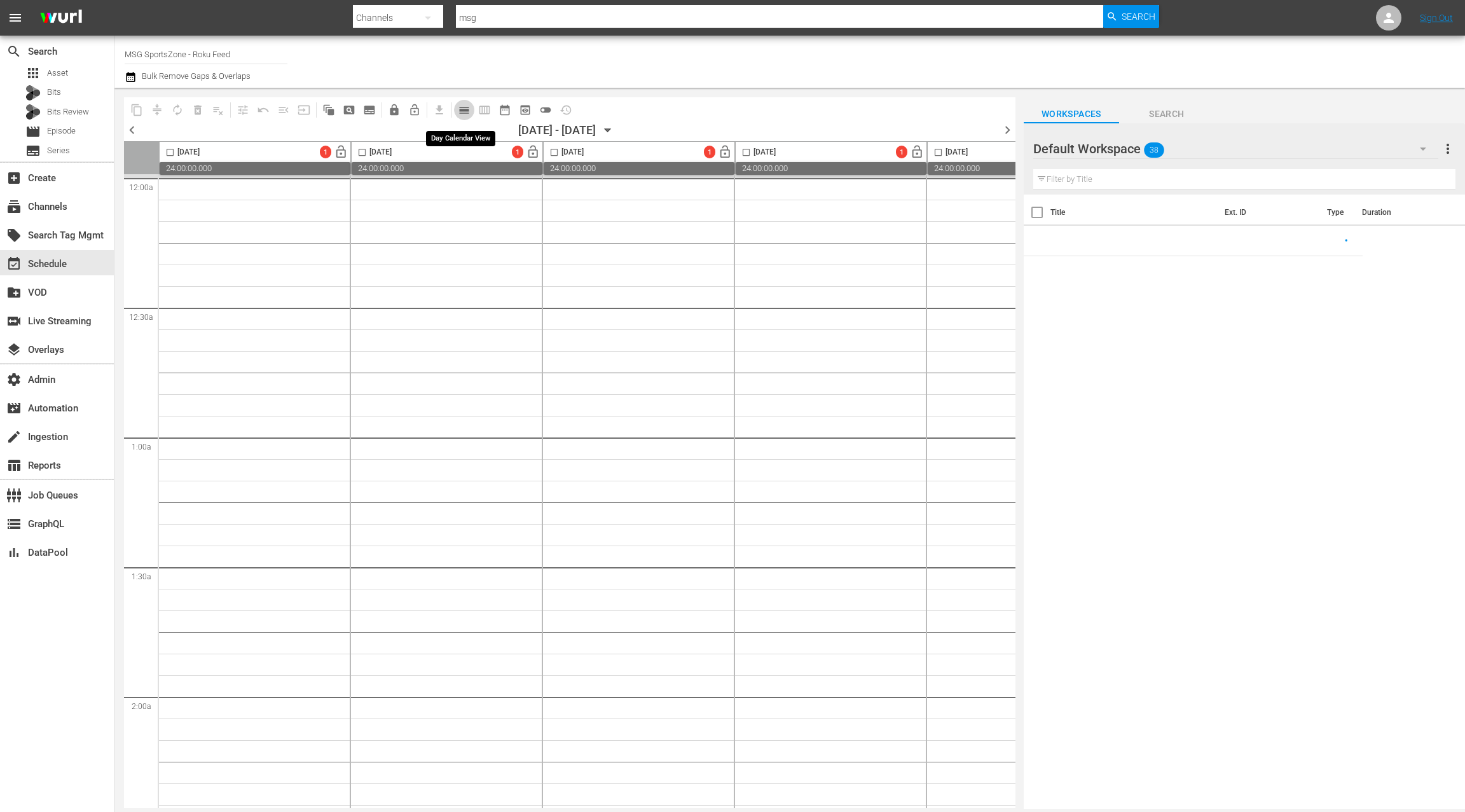
click at [462, 112] on span "calendar_view_day_outlined" at bounding box center [464, 110] width 13 height 13
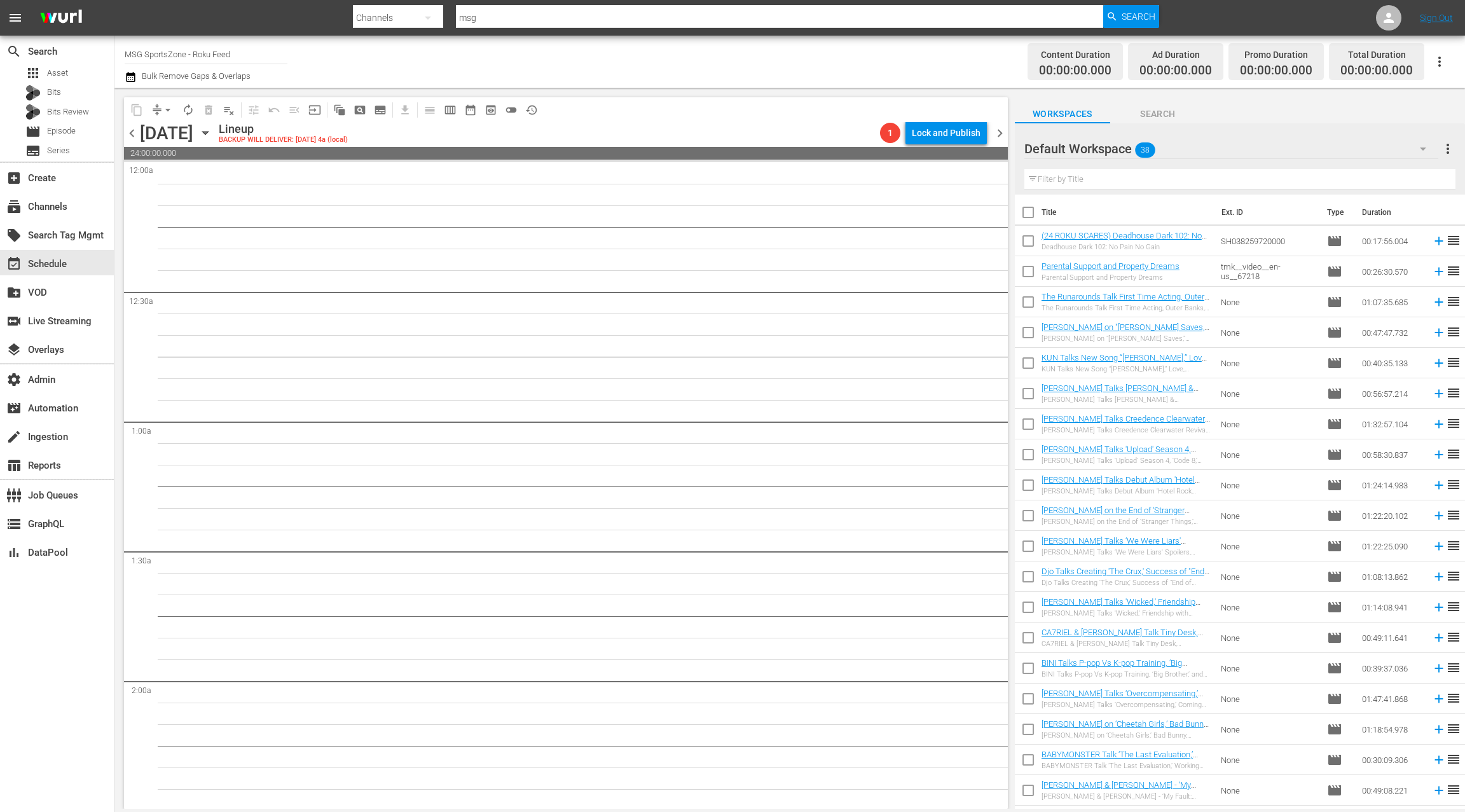
click at [212, 129] on icon "button" at bounding box center [206, 133] width 14 height 14
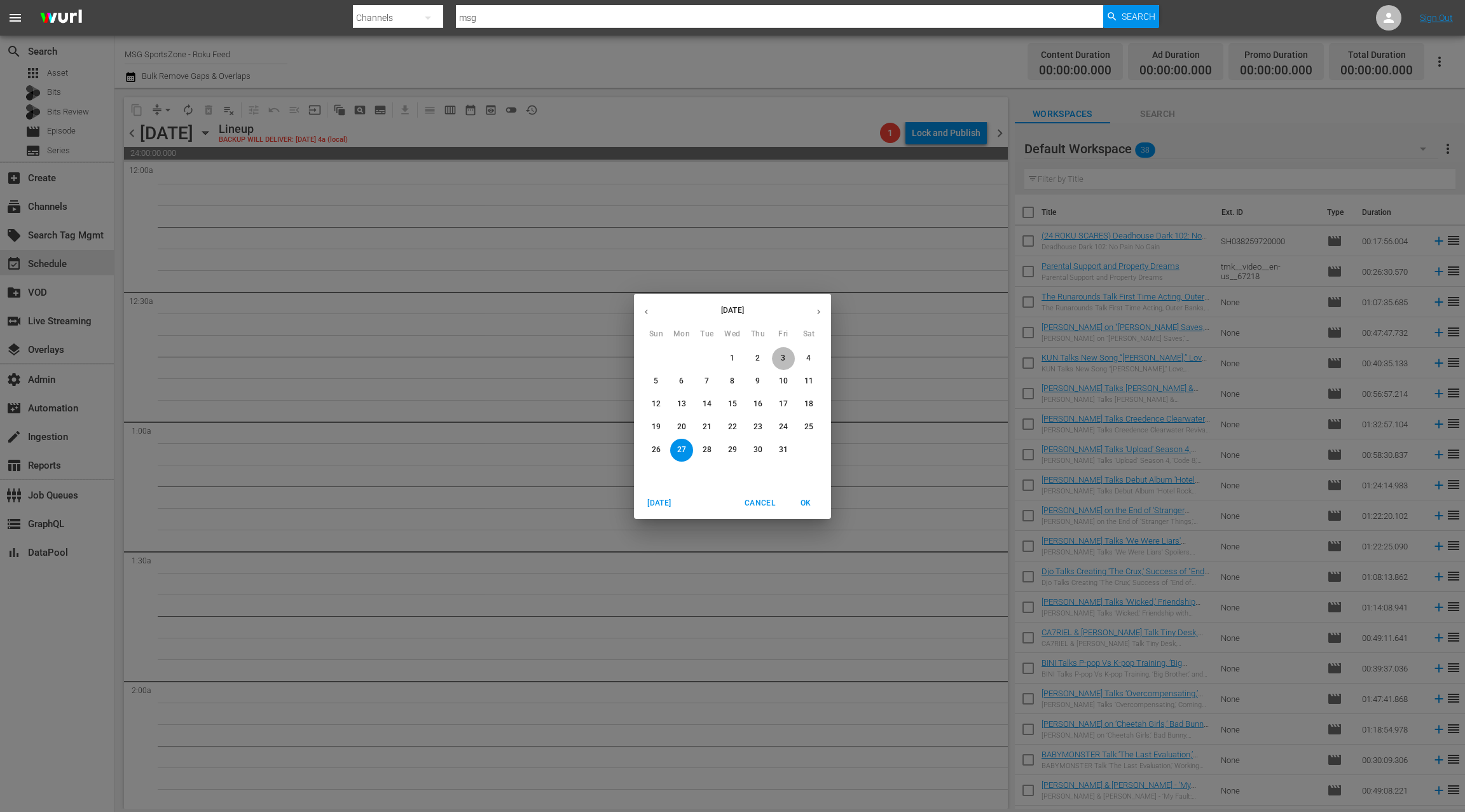
click at [785, 360] on p "3" at bounding box center [783, 358] width 5 height 11
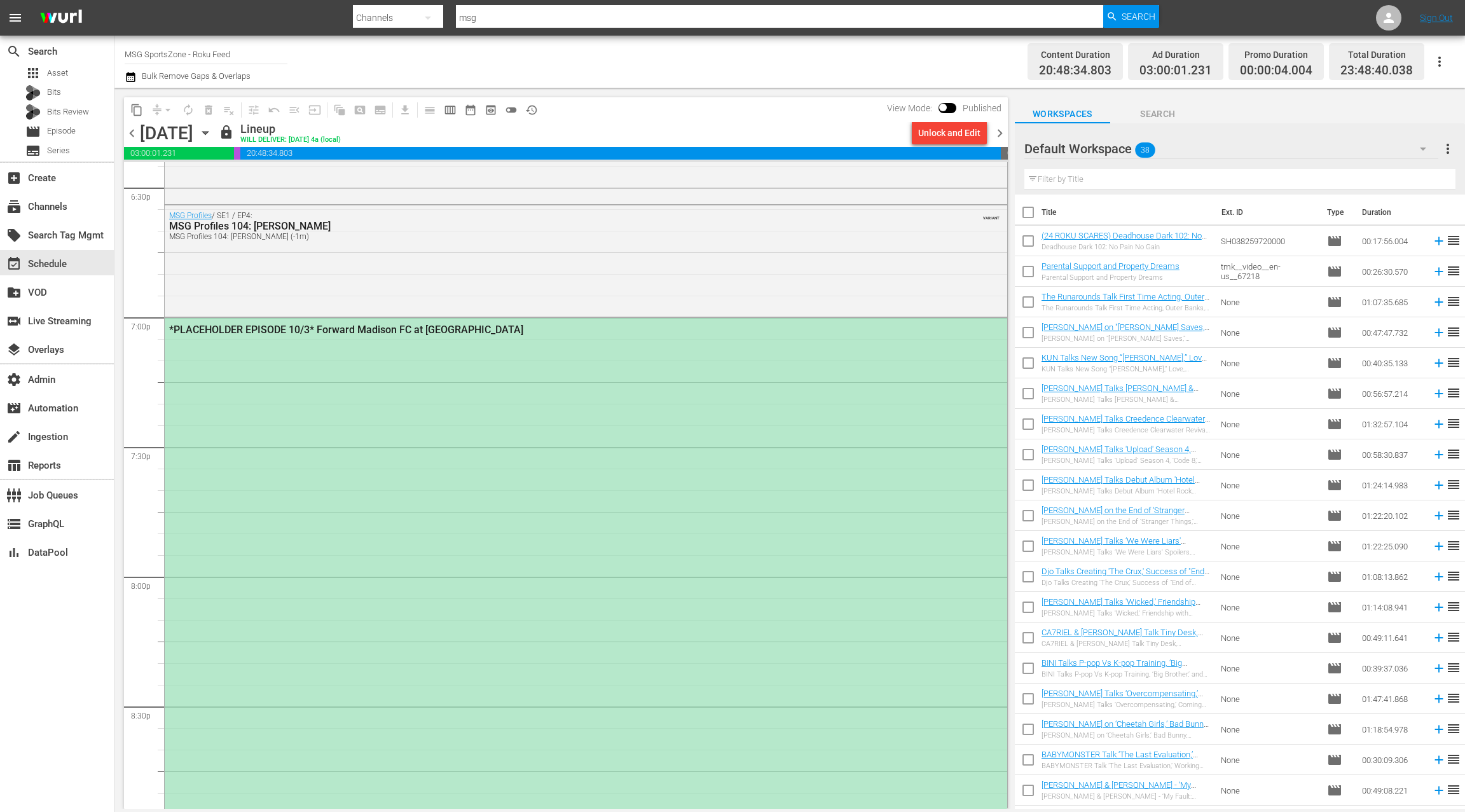
scroll to position [4819, 0]
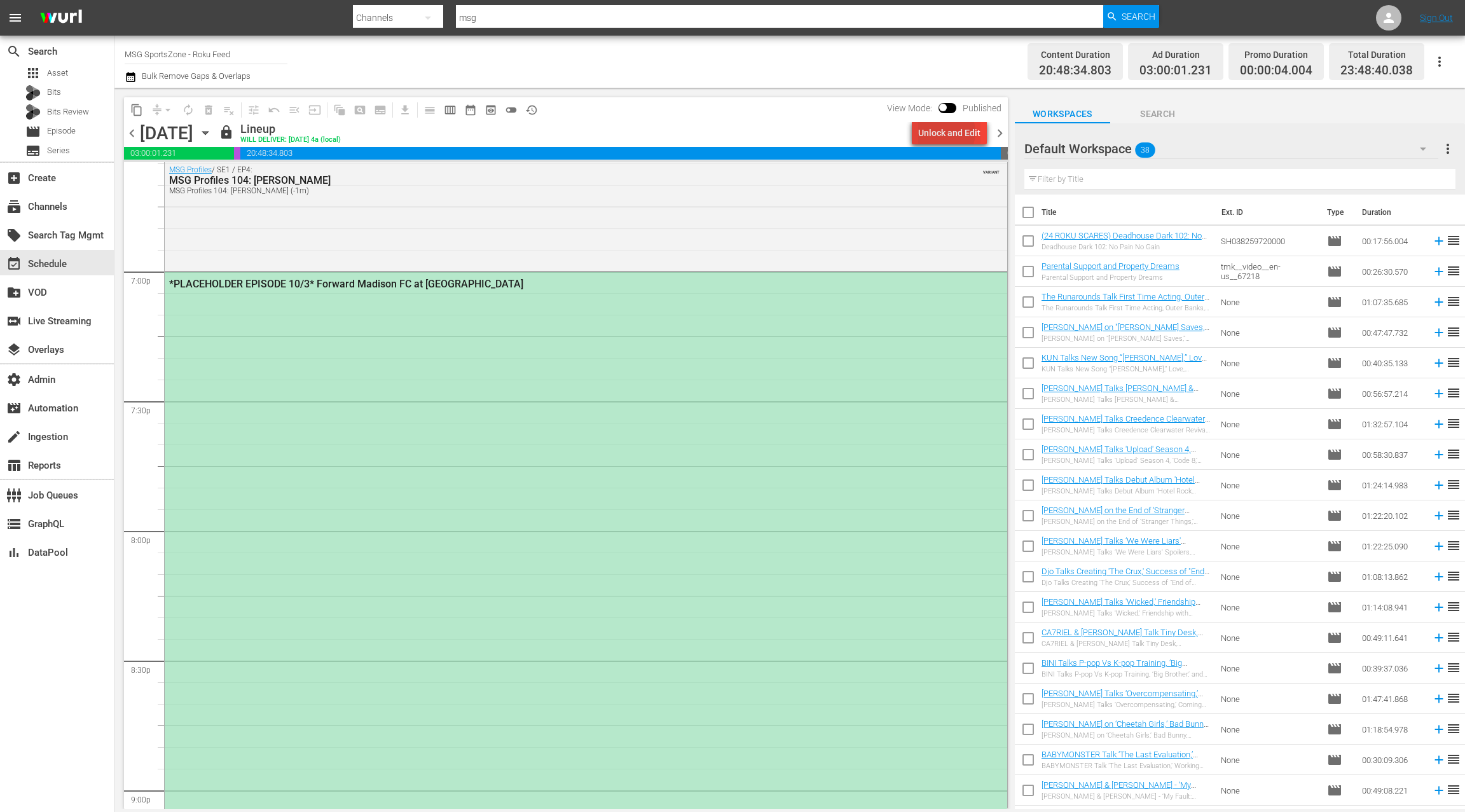
click at [944, 132] on div "Unlock and Edit" at bounding box center [949, 133] width 62 height 23
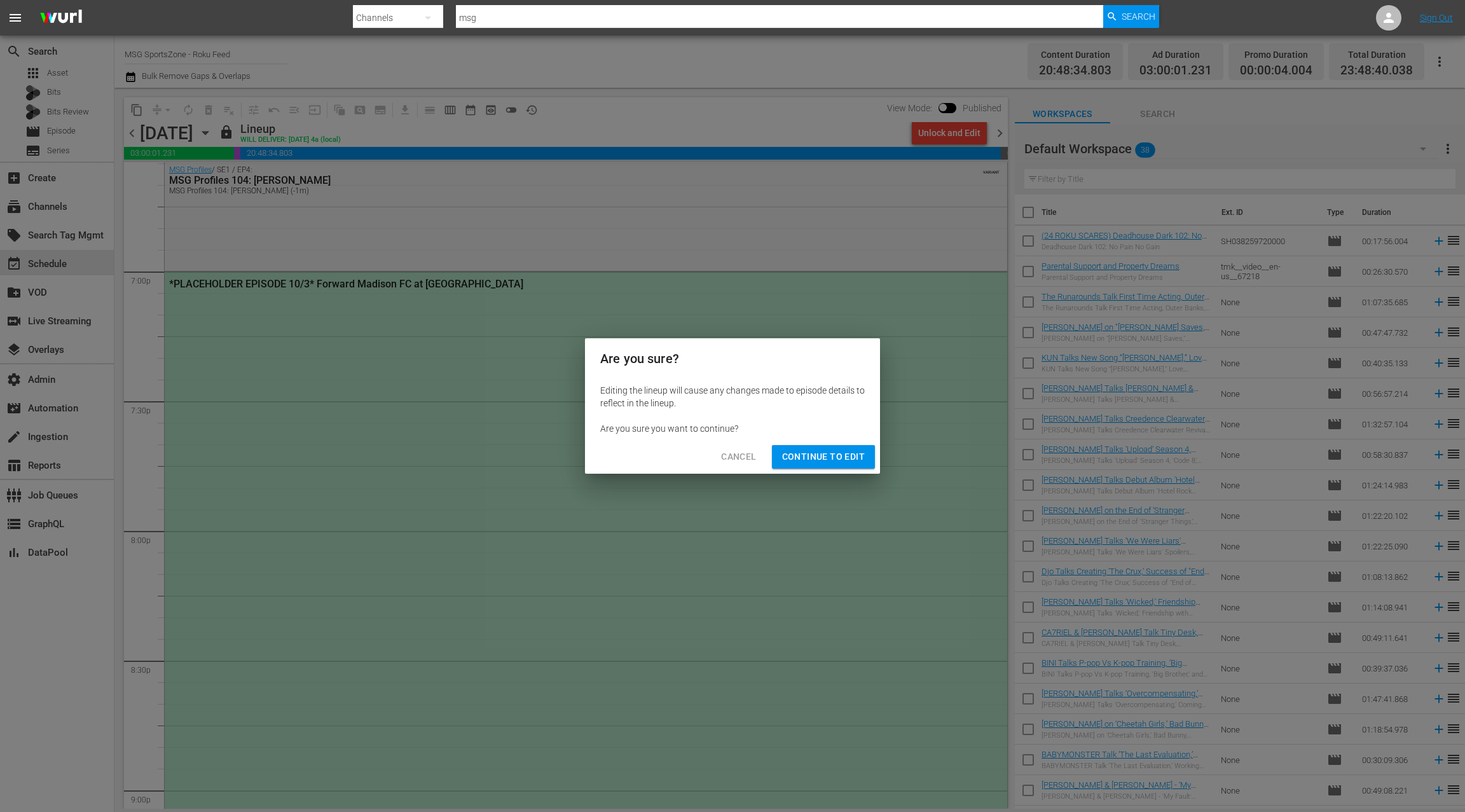
click at [825, 457] on span "Continue to Edit" at bounding box center [824, 457] width 83 height 16
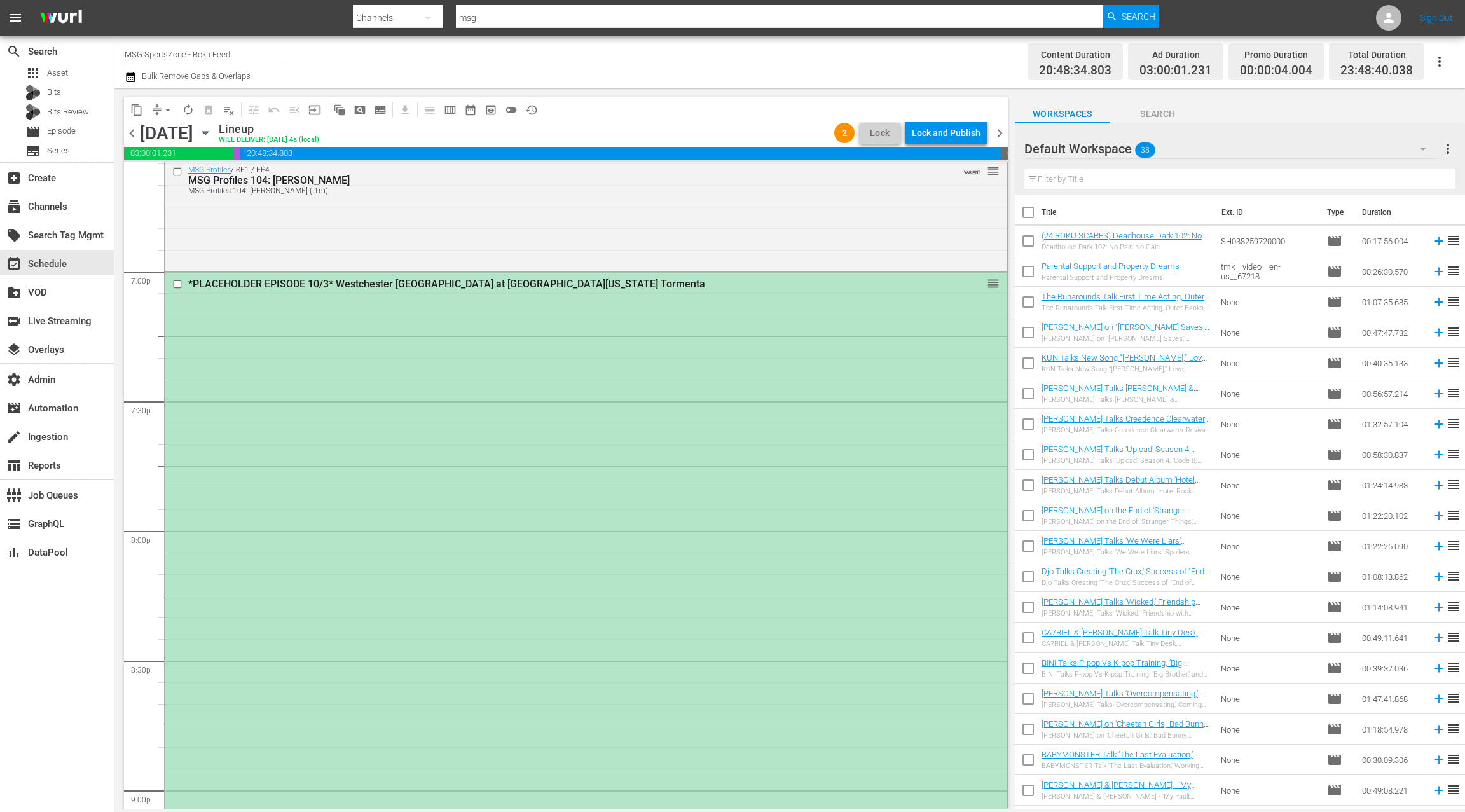
click at [503, 314] on div "*PLACEHOLDER EPISODE 10/3* Westchester SC at South Georgia Tormenta reorder" at bounding box center [586, 659] width 843 height 774
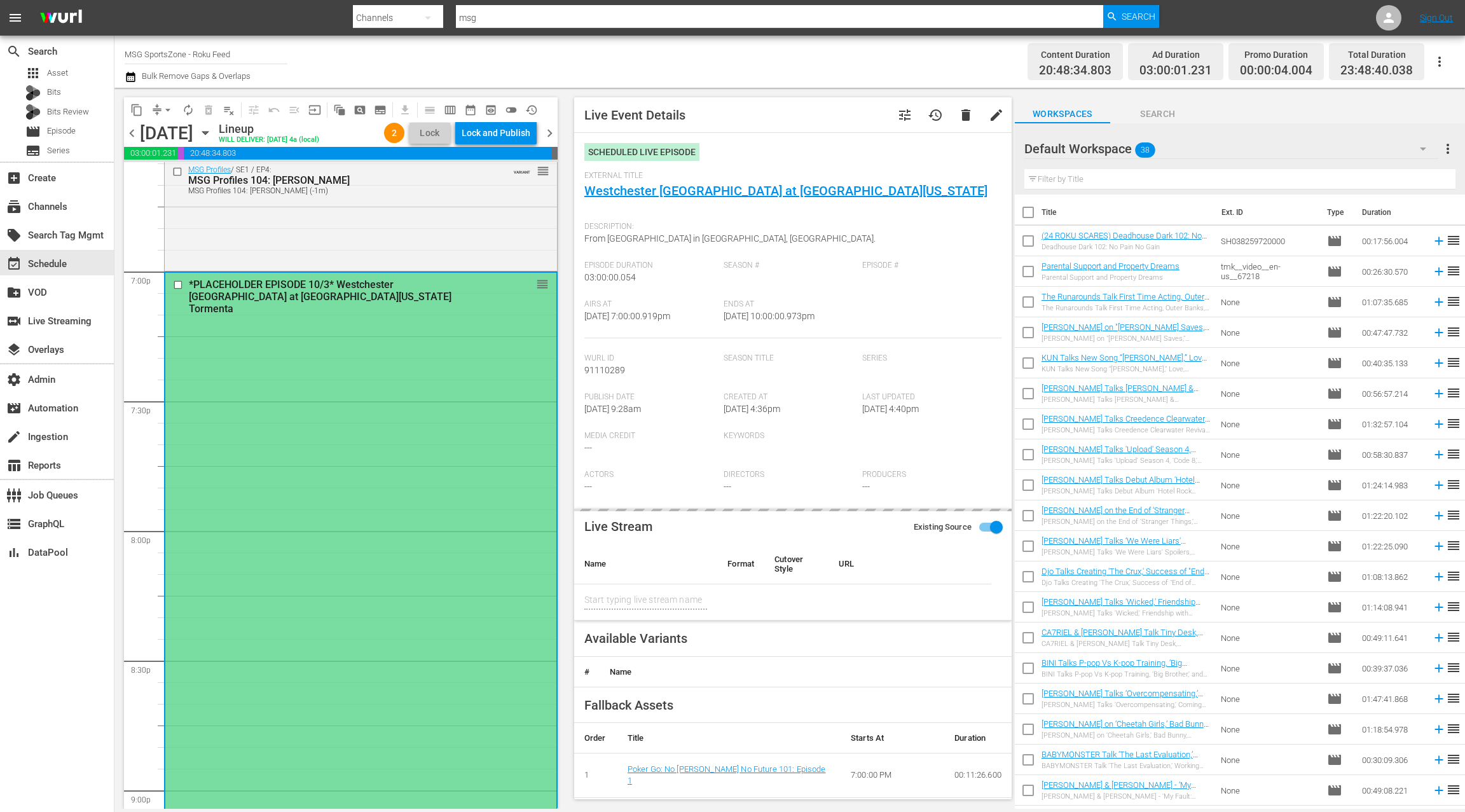
type input "Westchester SC at South Georgia Tormenta"
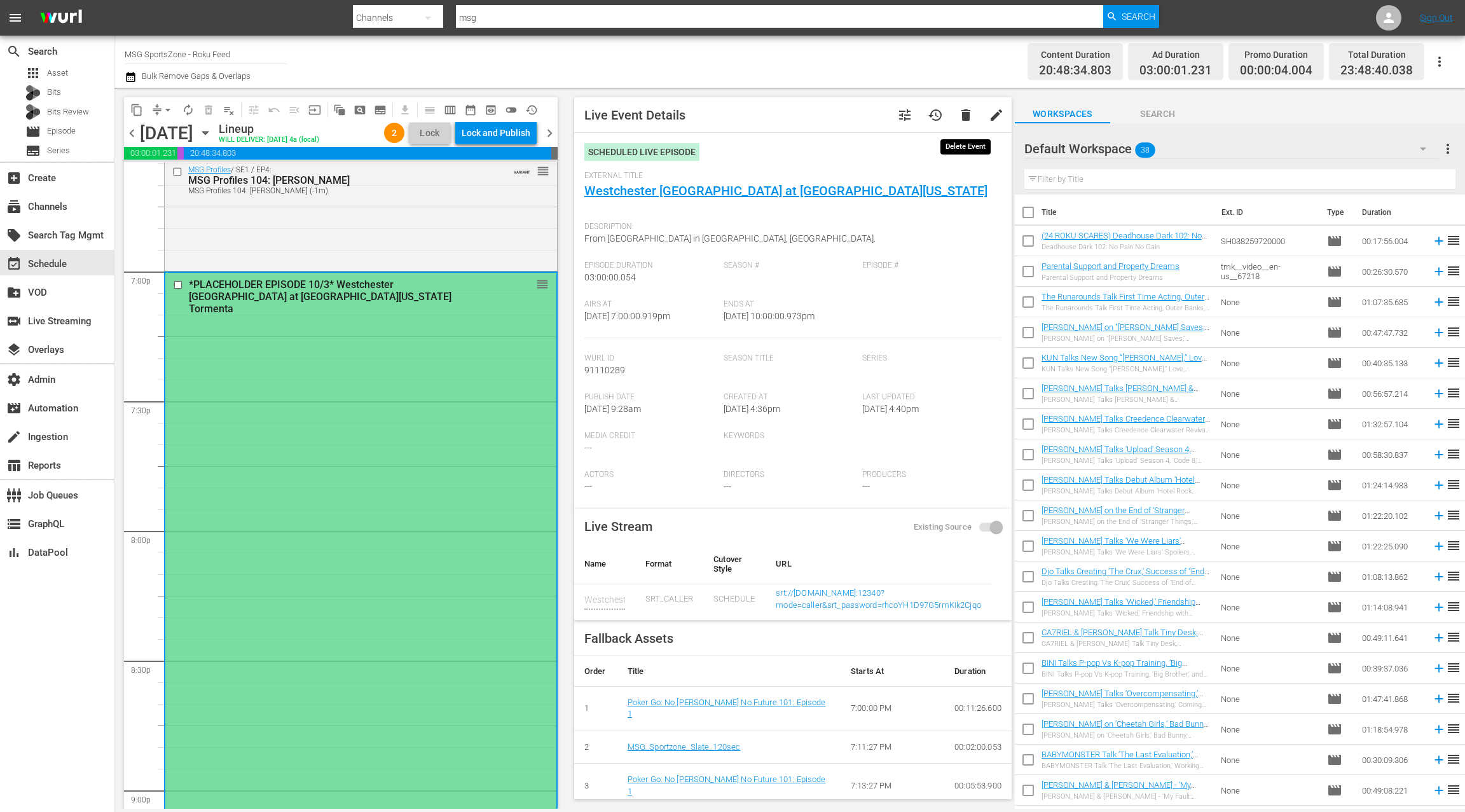
click at [967, 123] on button "delete" at bounding box center [965, 115] width 30 height 30
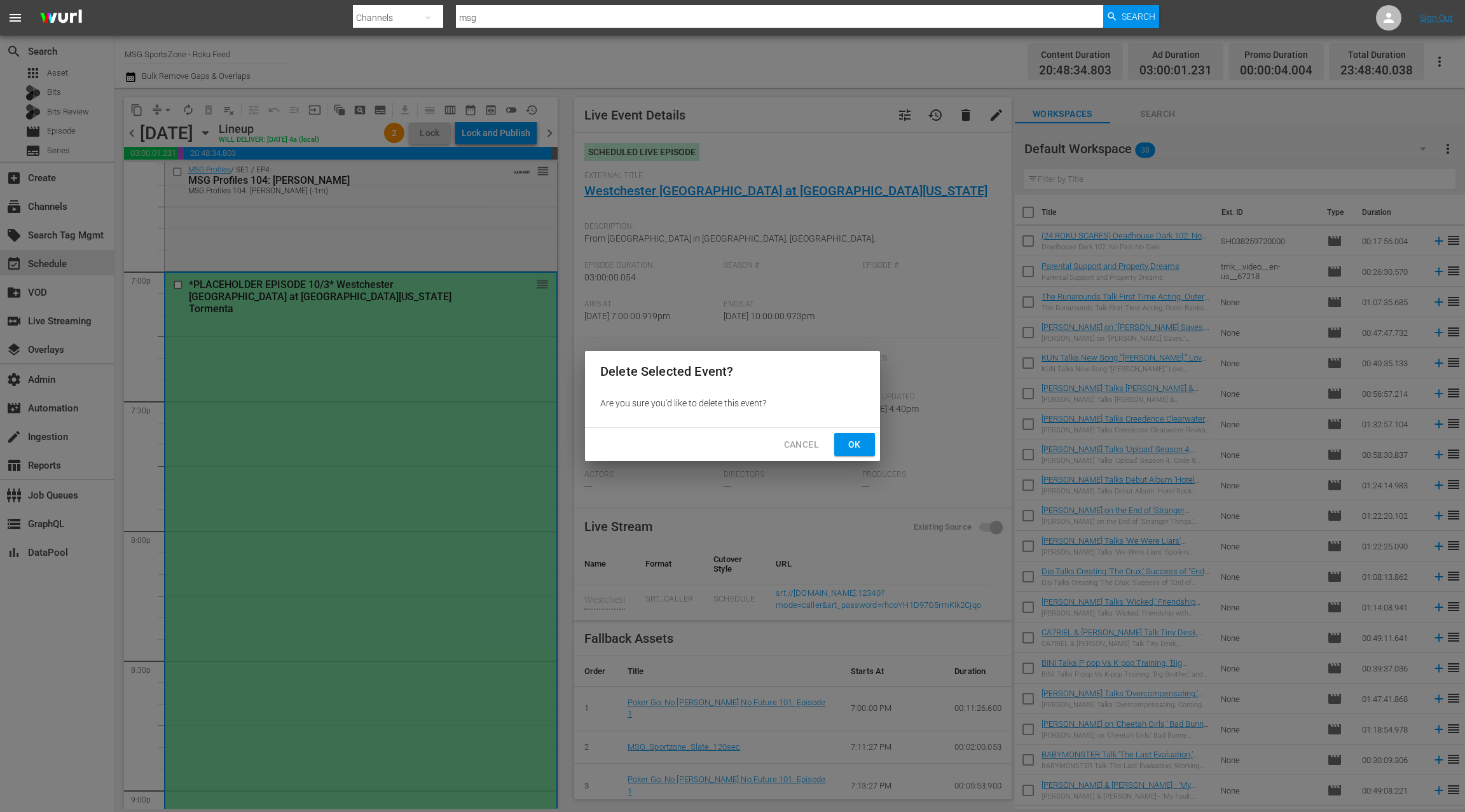
click at [862, 440] on span "Ok" at bounding box center [854, 444] width 20 height 16
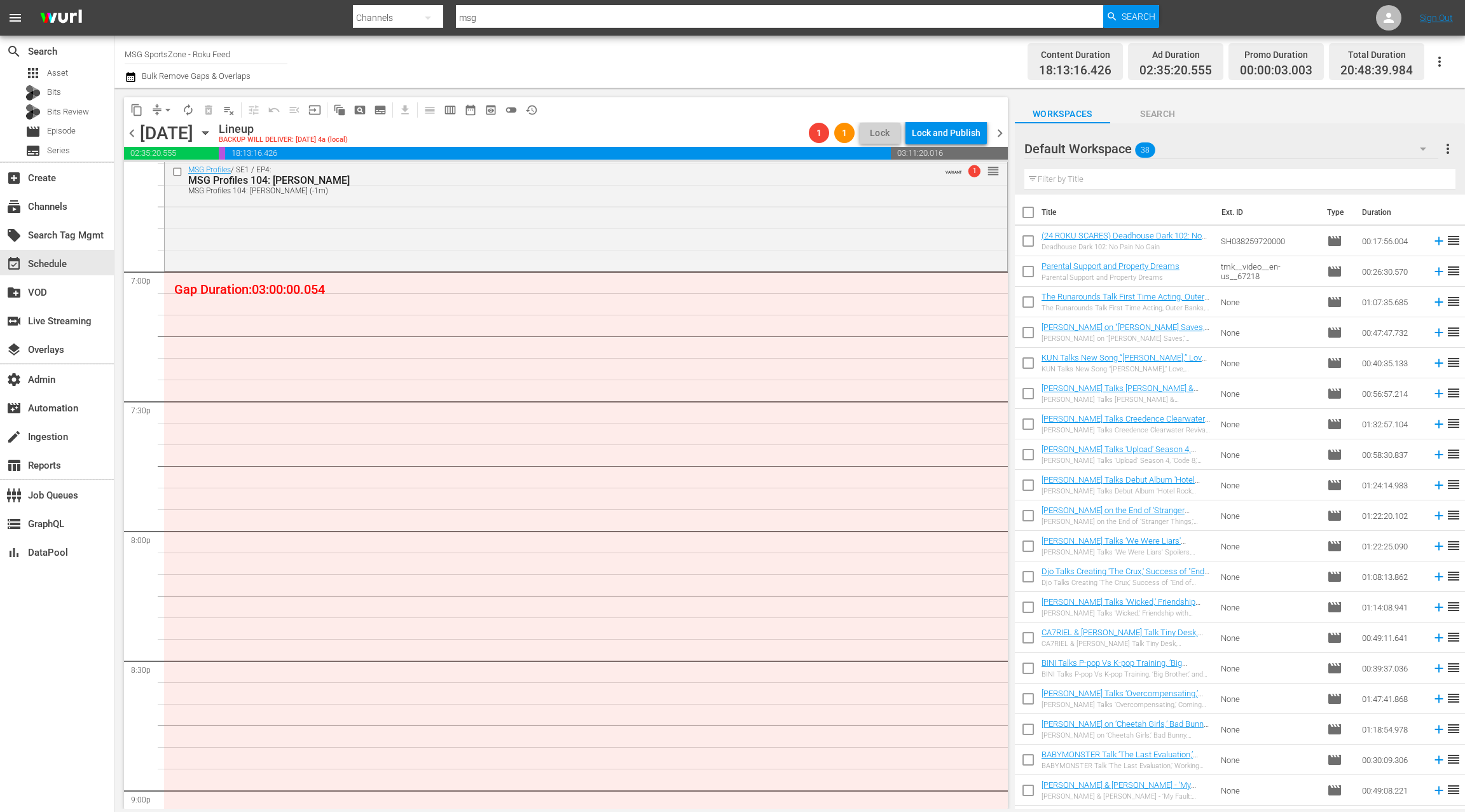
click at [1114, 179] on input "text" at bounding box center [1240, 179] width 431 height 20
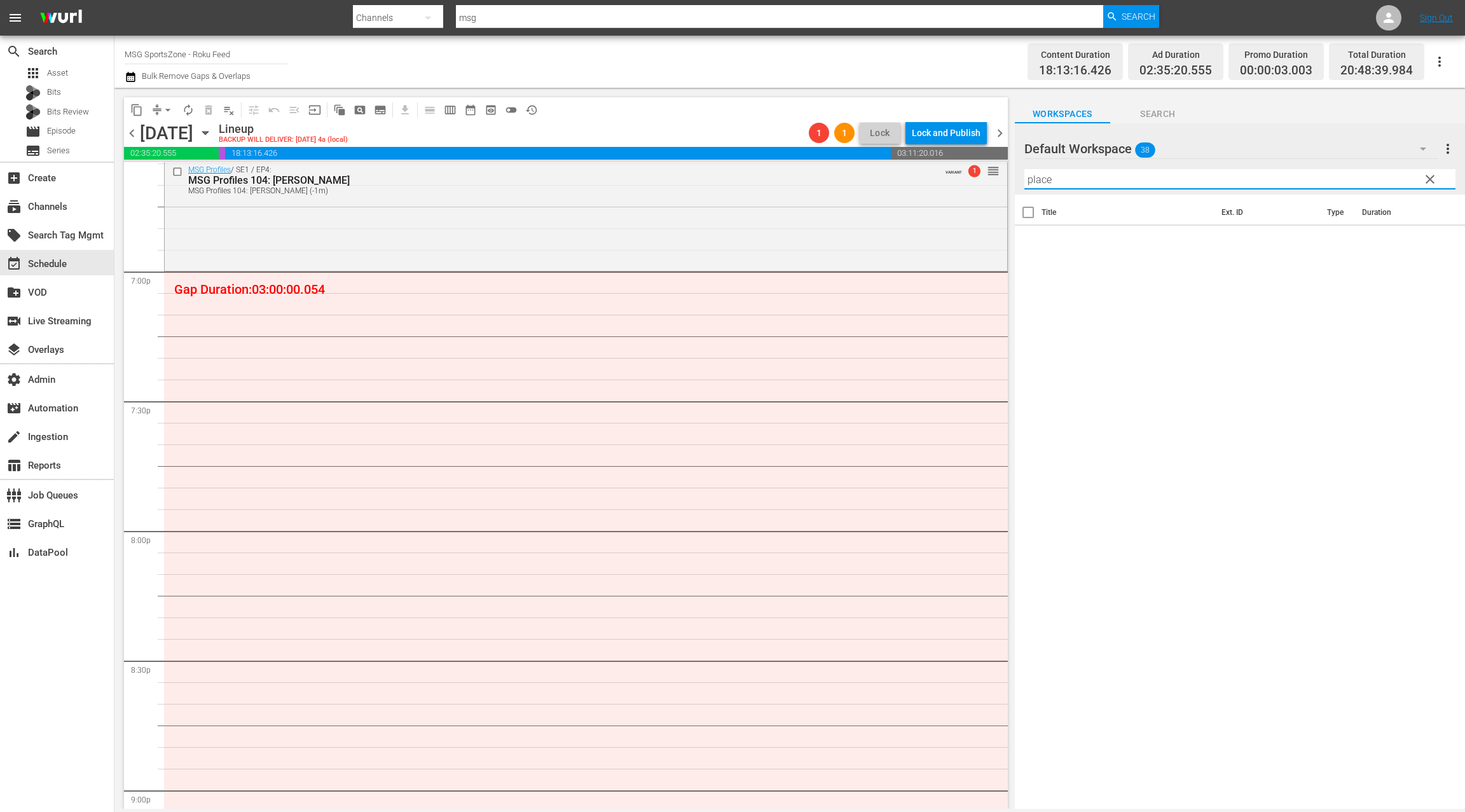
type input "place"
click at [1294, 154] on div "Default Workspace 38" at bounding box center [1231, 148] width 414 height 36
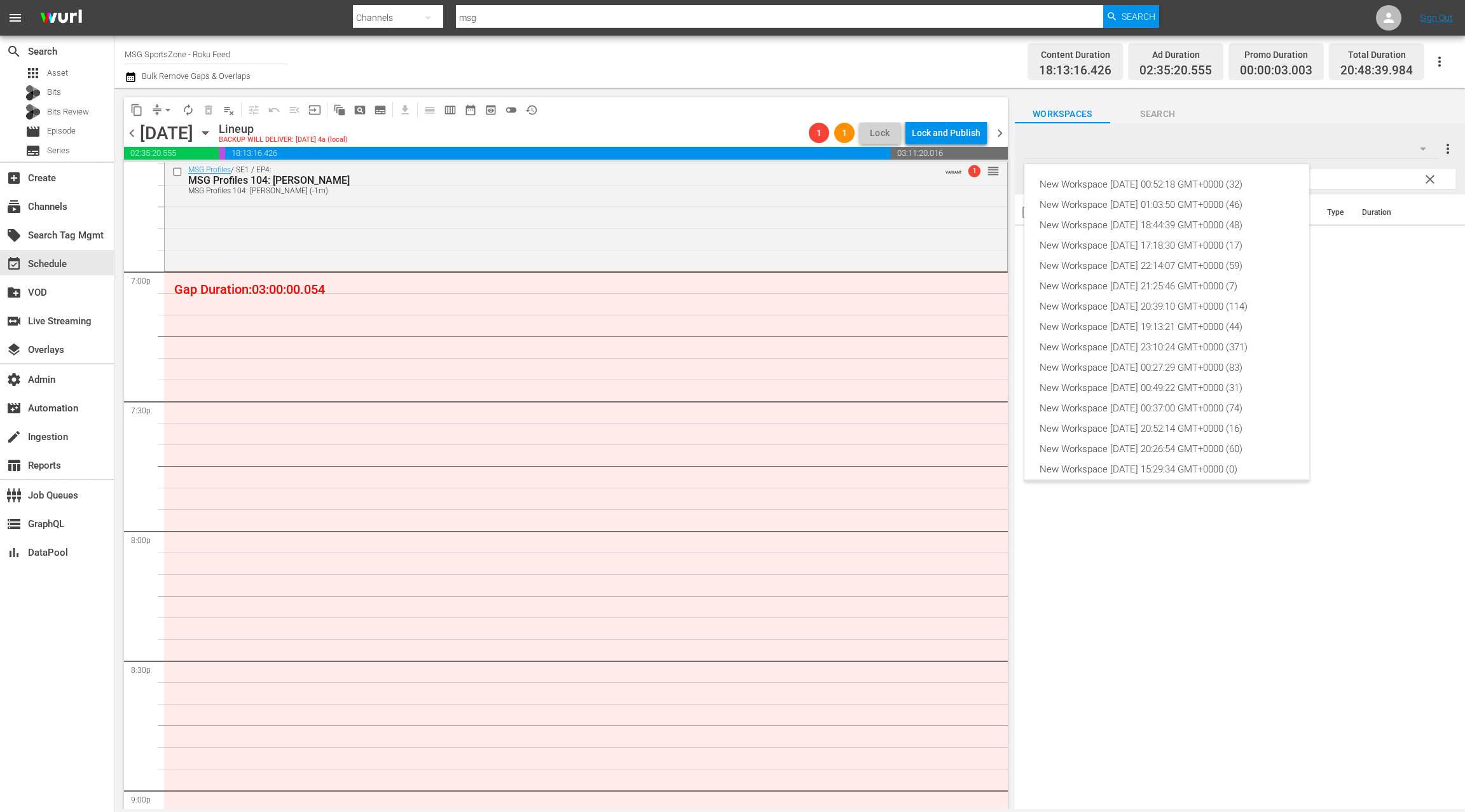
scroll to position [28, 0]
click at [1162, 457] on div "Default Workspace (38)" at bounding box center [1167, 461] width 254 height 20
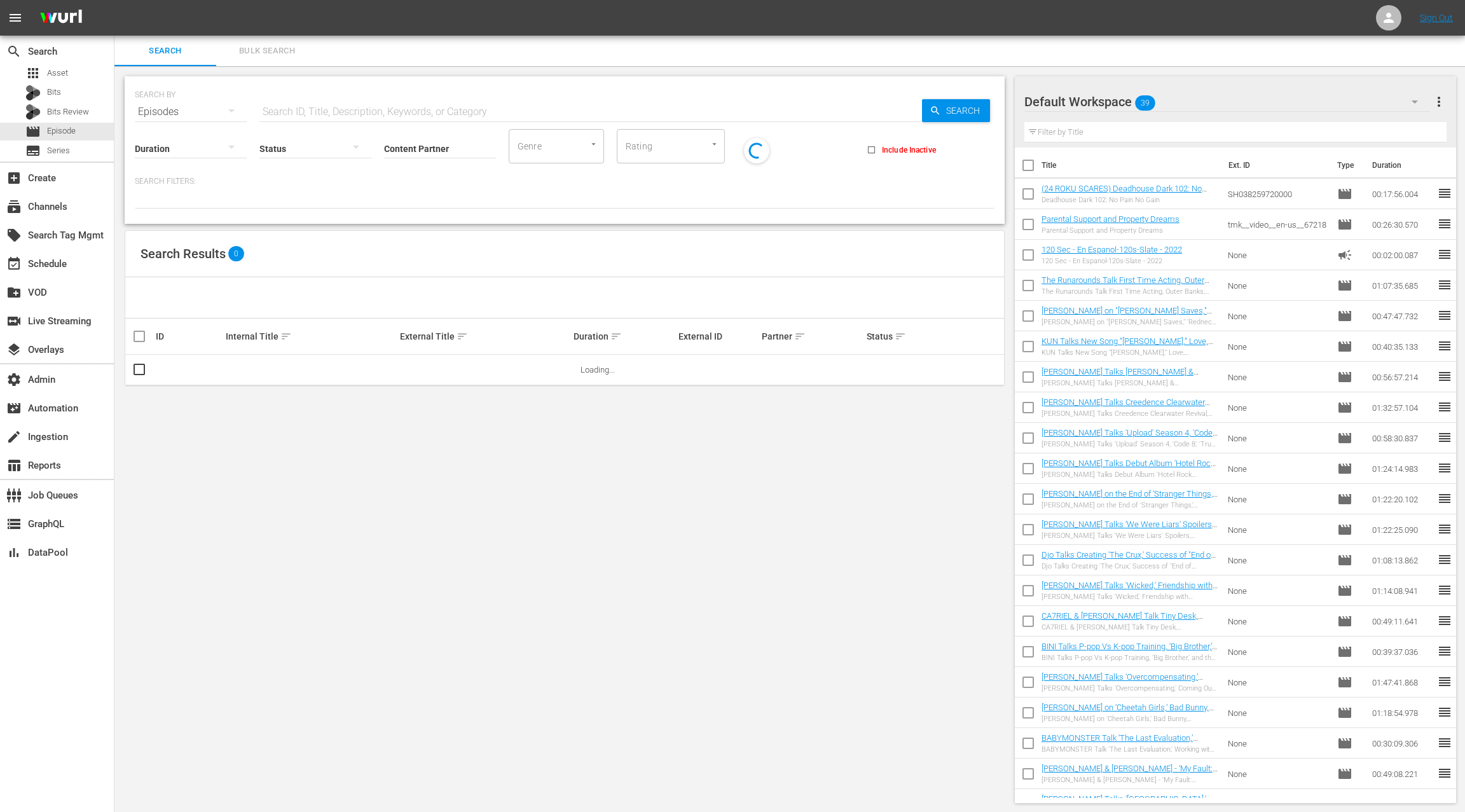
click at [277, 109] on input "text" at bounding box center [591, 111] width 663 height 30
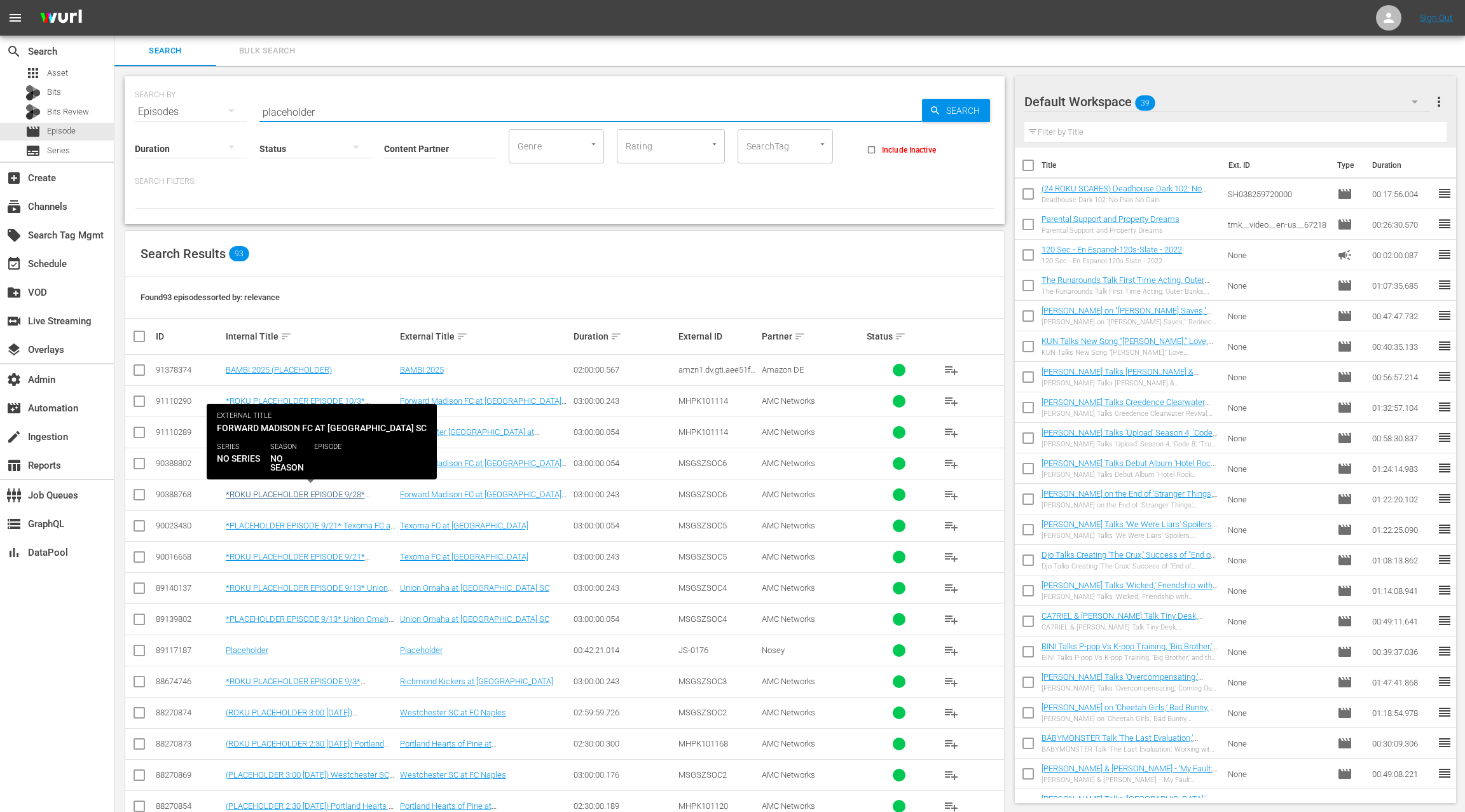
type input "placeholder"
click at [320, 491] on link "*ROKU PLACEHOLDER EPISODE 9/28* Forward Madison FC at [GEOGRAPHIC_DATA]" at bounding box center [307, 499] width 162 height 19
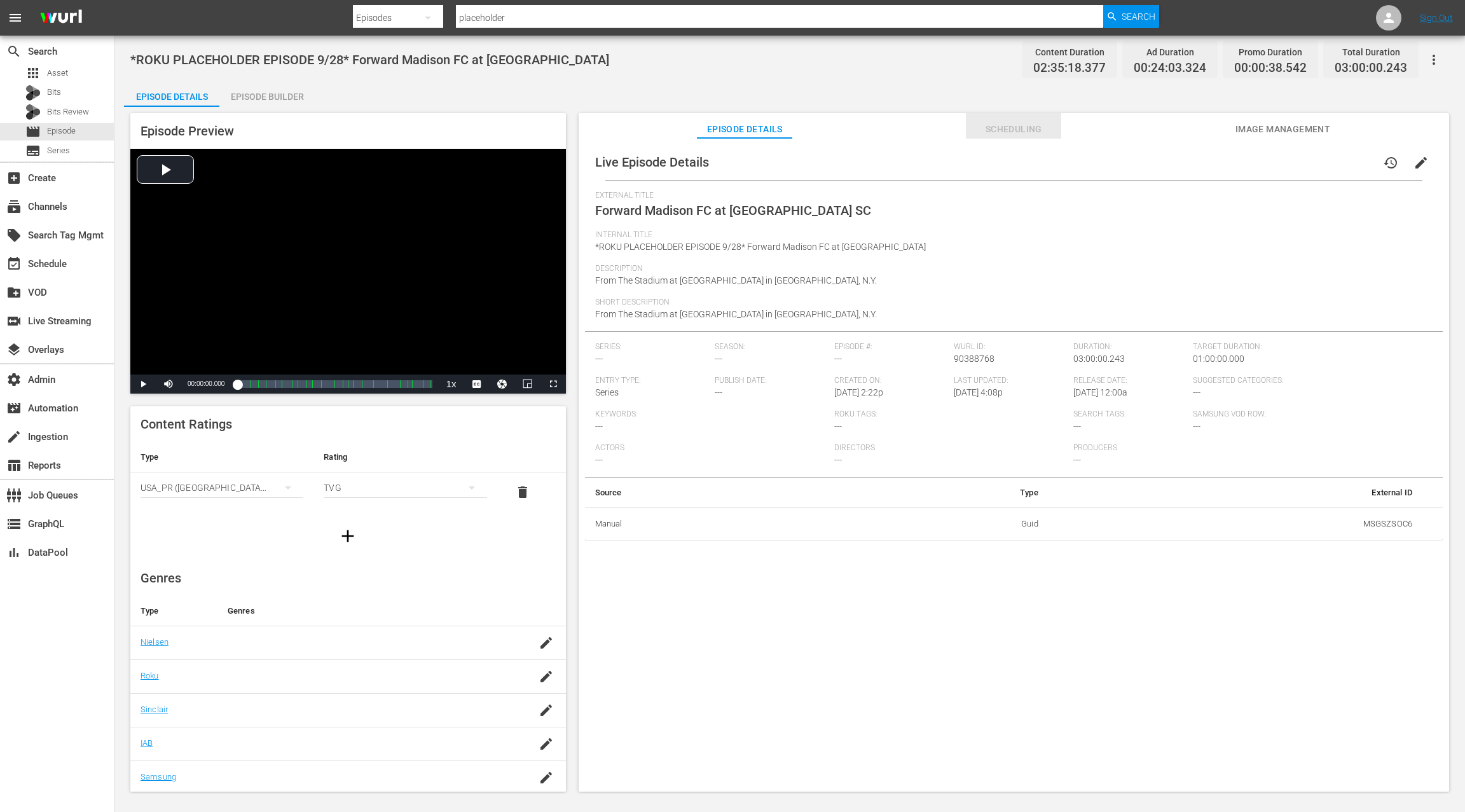
click at [1013, 134] on span "Scheduling" at bounding box center [1013, 129] width 95 height 16
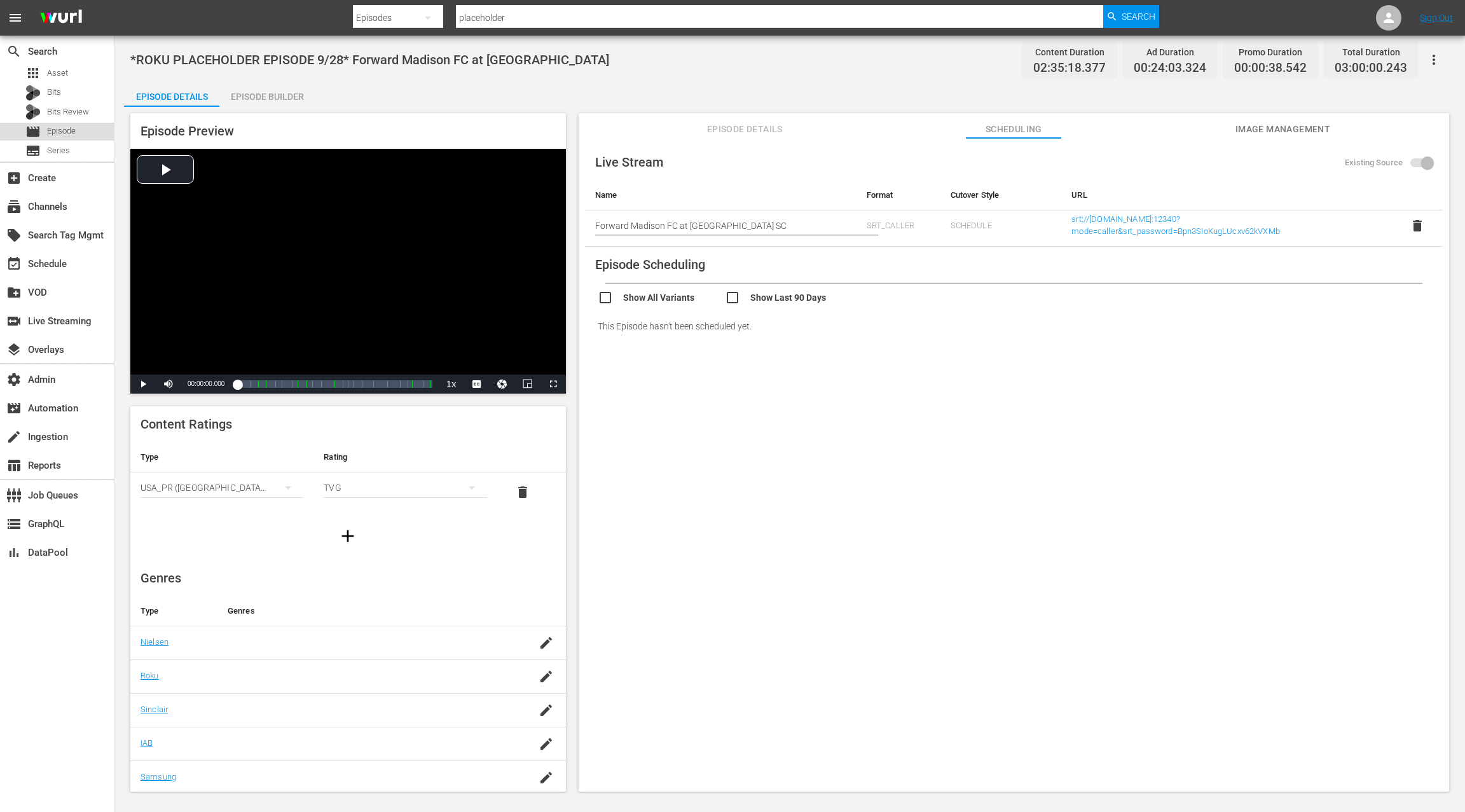
click at [67, 133] on span "Episode" at bounding box center [61, 131] width 28 height 13
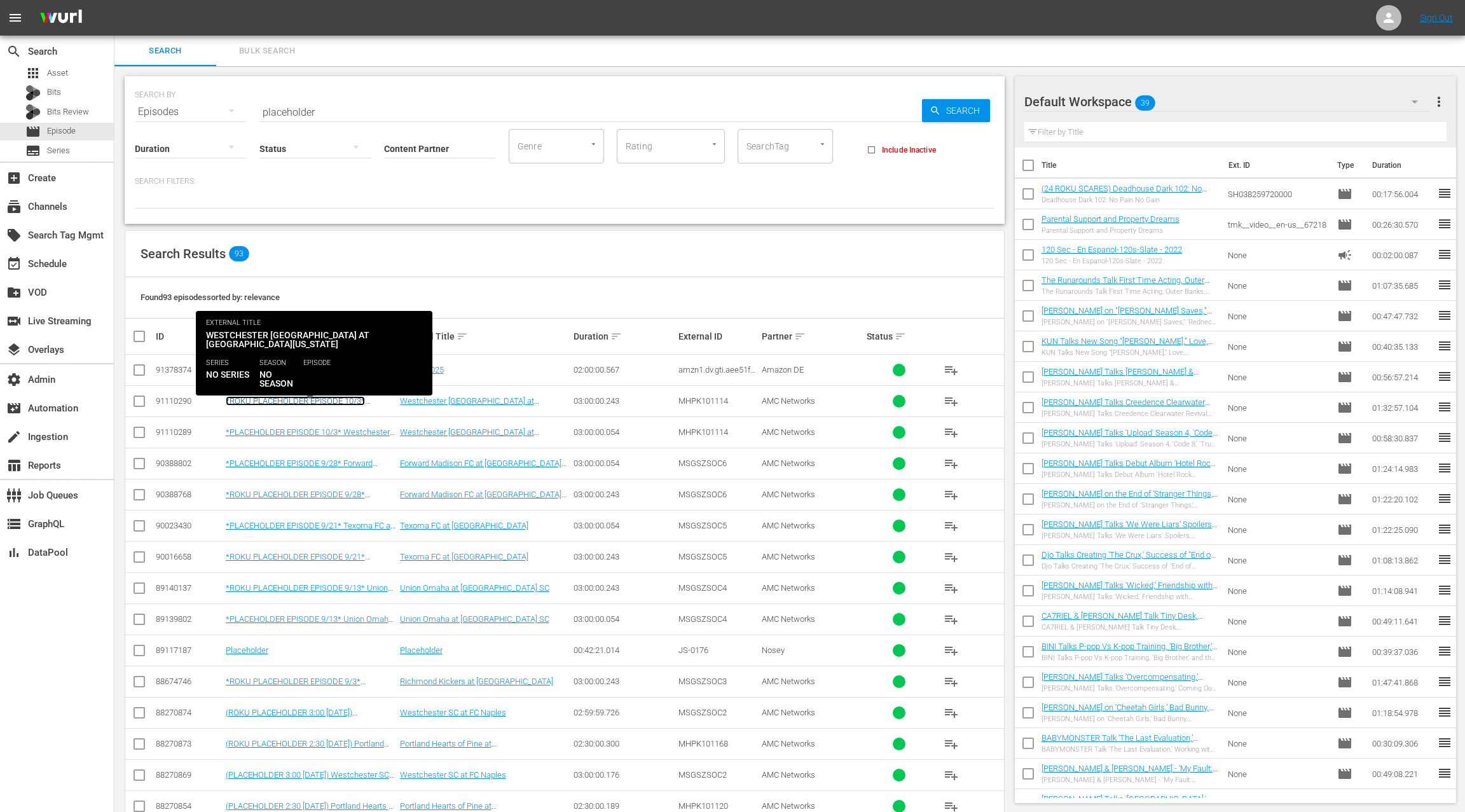
click at [325, 398] on link "*ROKU PLACEHOLDER EPISODE 10/3* Westchester [GEOGRAPHIC_DATA] at [GEOGRAPHIC_DA…" at bounding box center [303, 410] width 156 height 28
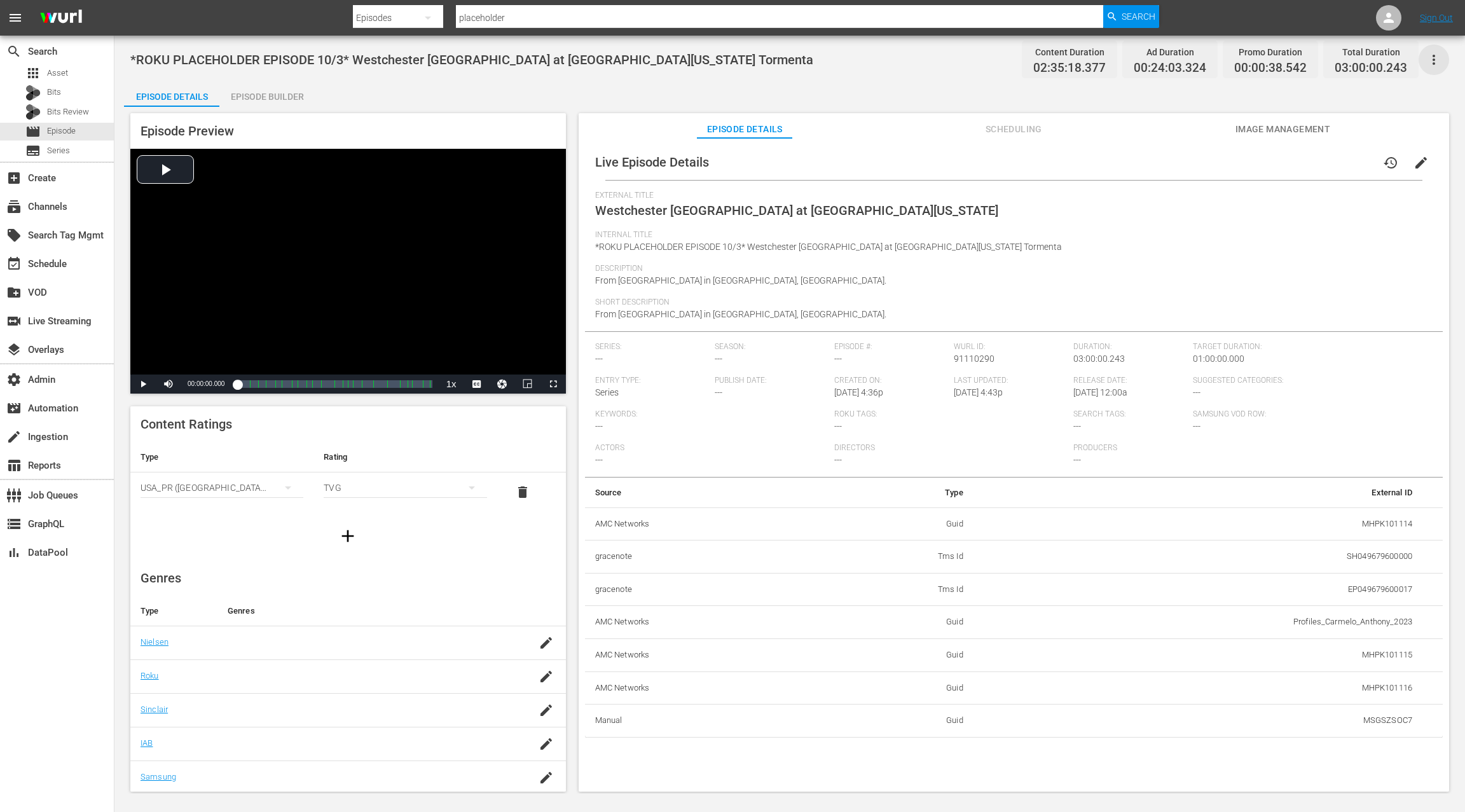
click at [1437, 58] on icon "button" at bounding box center [1434, 60] width 16 height 16
click at [1397, 63] on div "Add Episode to Workspace" at bounding box center [1343, 65] width 194 height 30
click at [1434, 58] on icon "button" at bounding box center [1434, 60] width 3 height 10
click at [1393, 65] on div "Add Episode to Workspace" at bounding box center [1343, 65] width 194 height 30
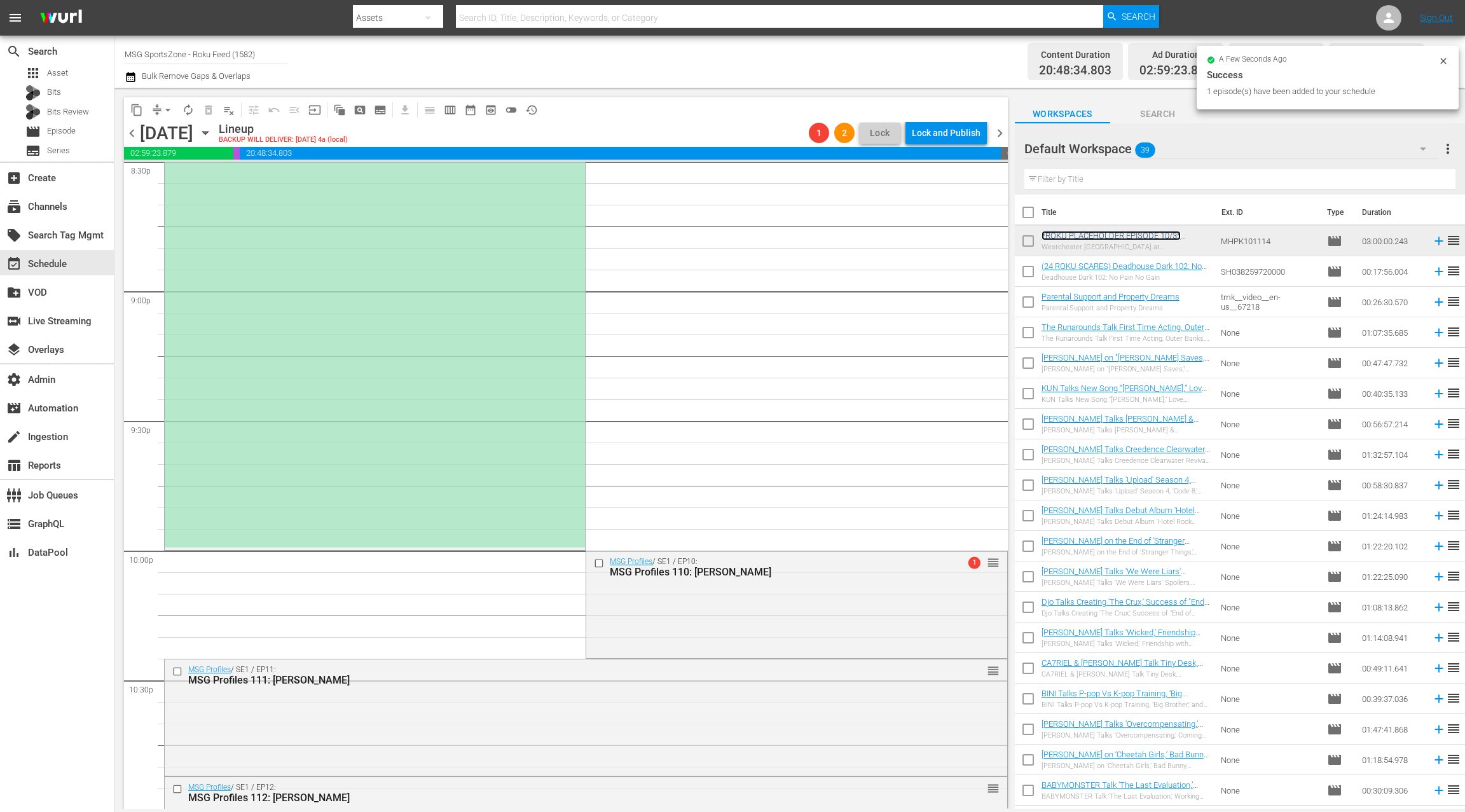
scroll to position [5484, 0]
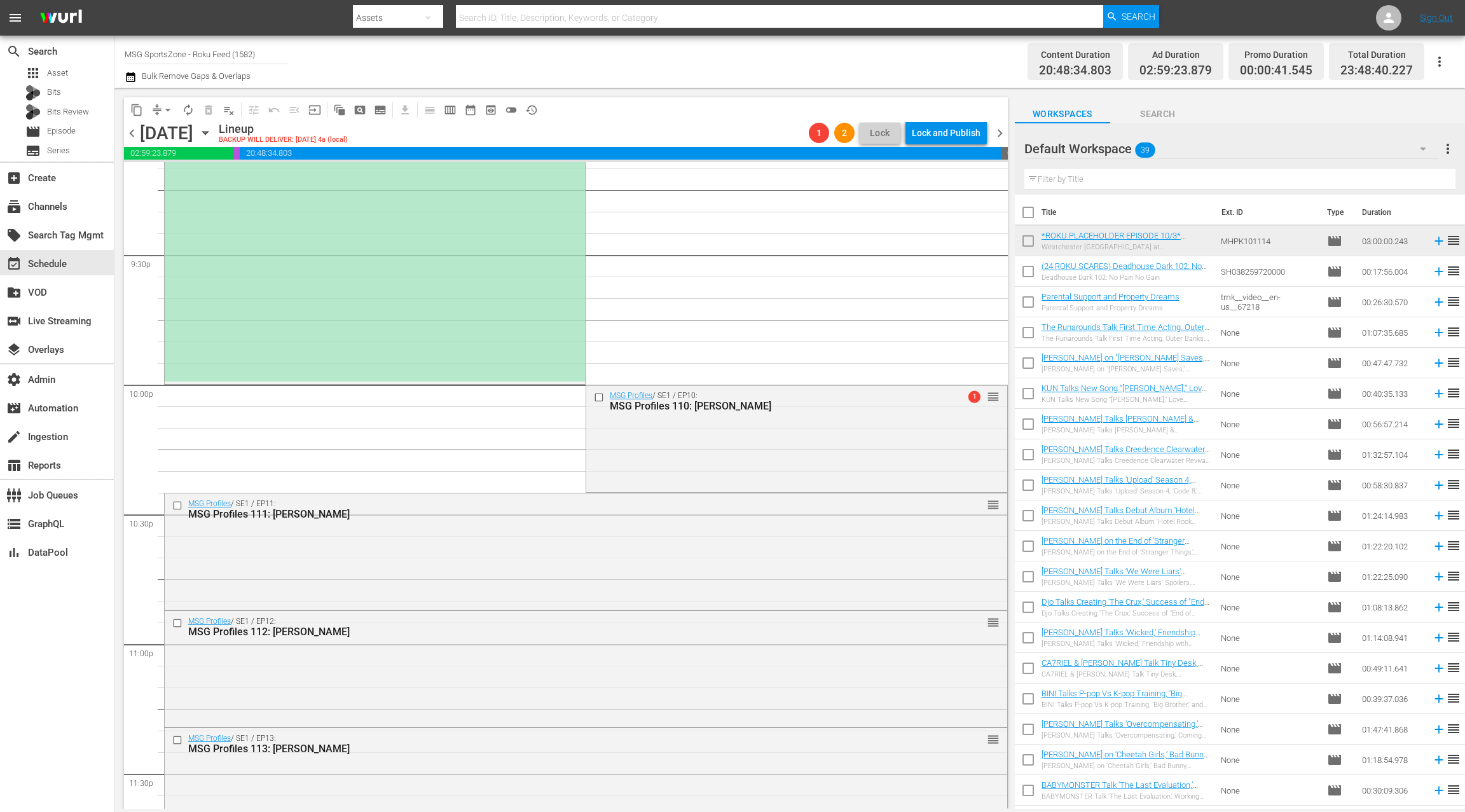
click at [1004, 138] on span "chevron_right" at bounding box center [1000, 133] width 16 height 16
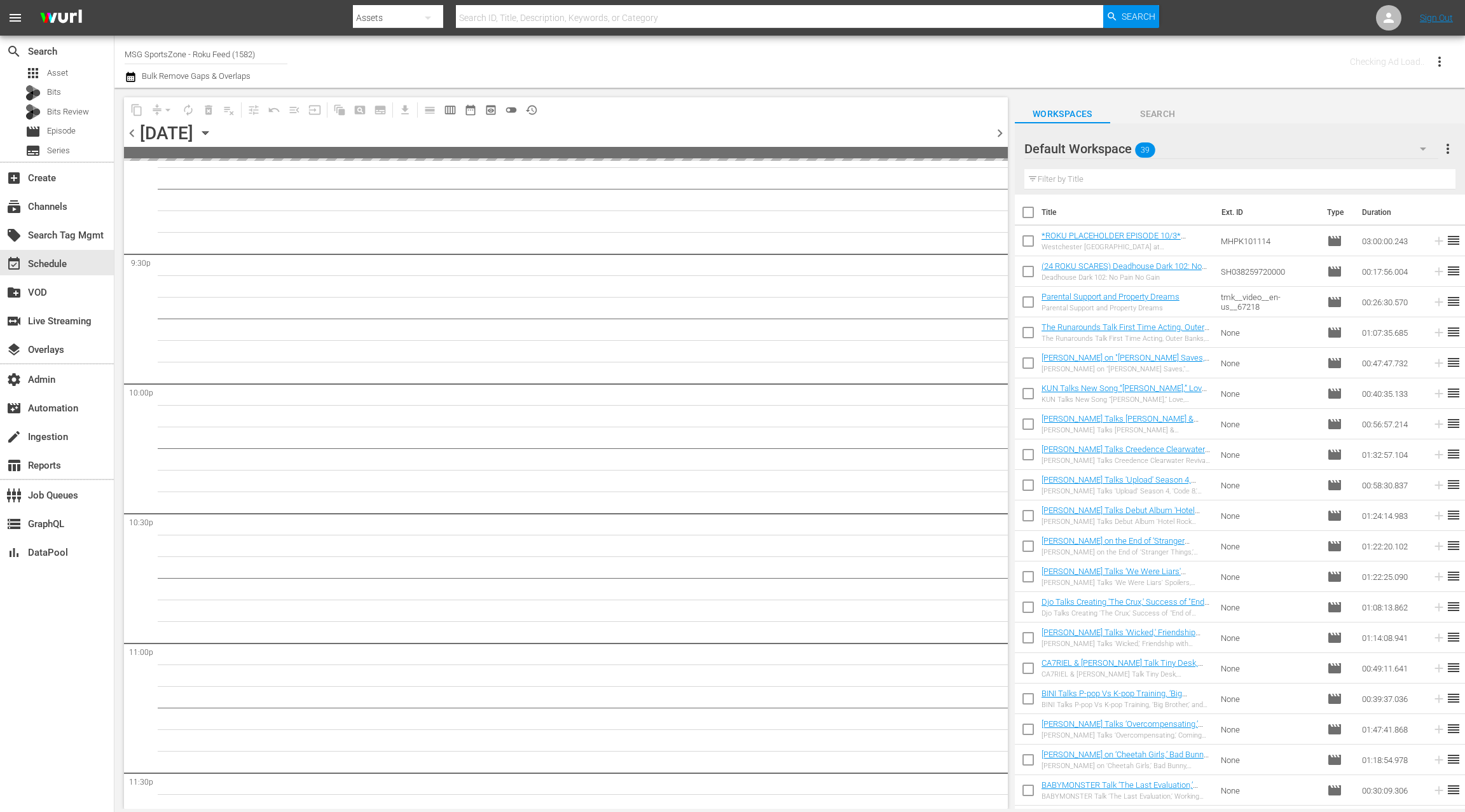
scroll to position [5577, 0]
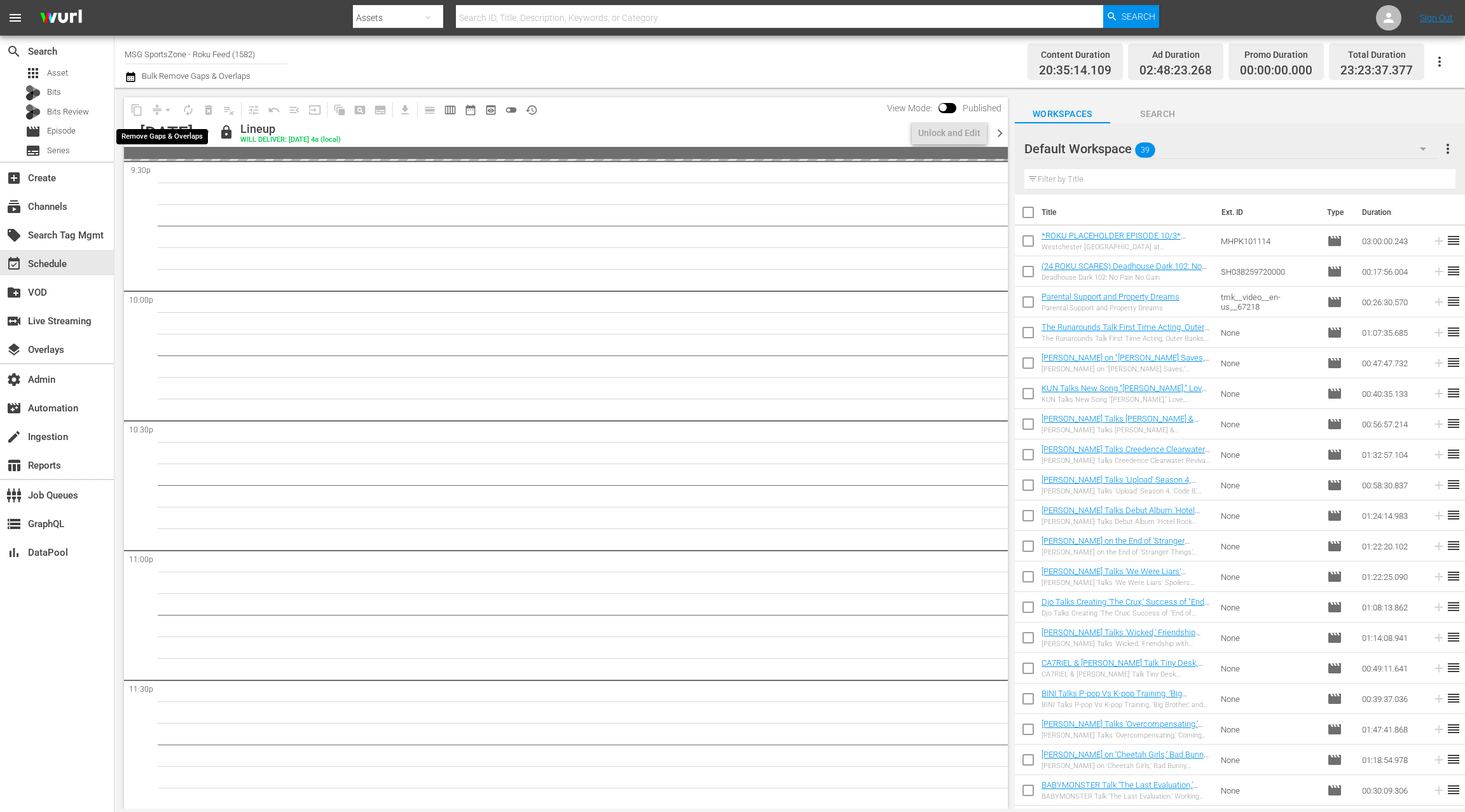
click at [164, 107] on div "arrow_drop_down" at bounding box center [168, 109] width 20 height 20
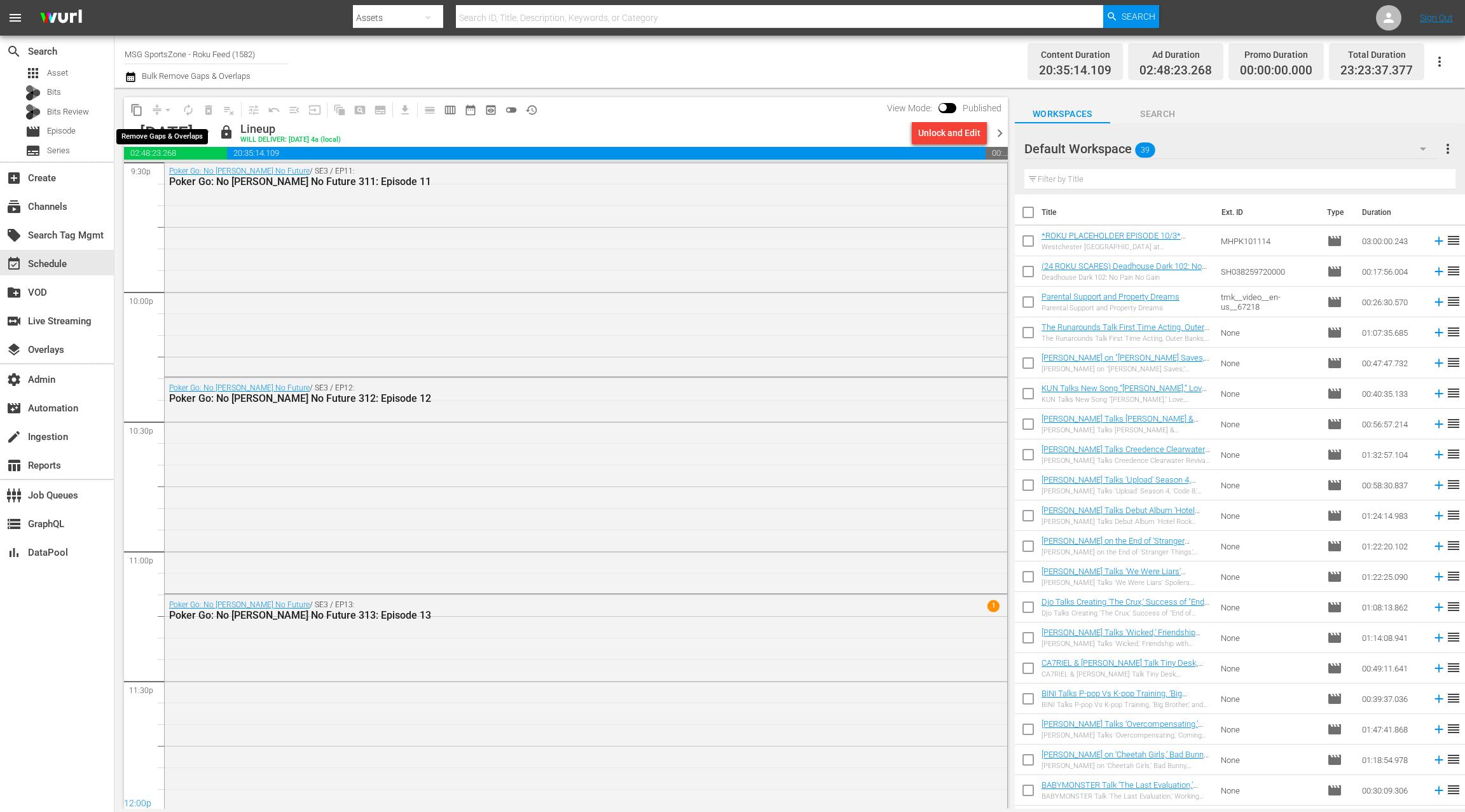
scroll to position [5397, 0]
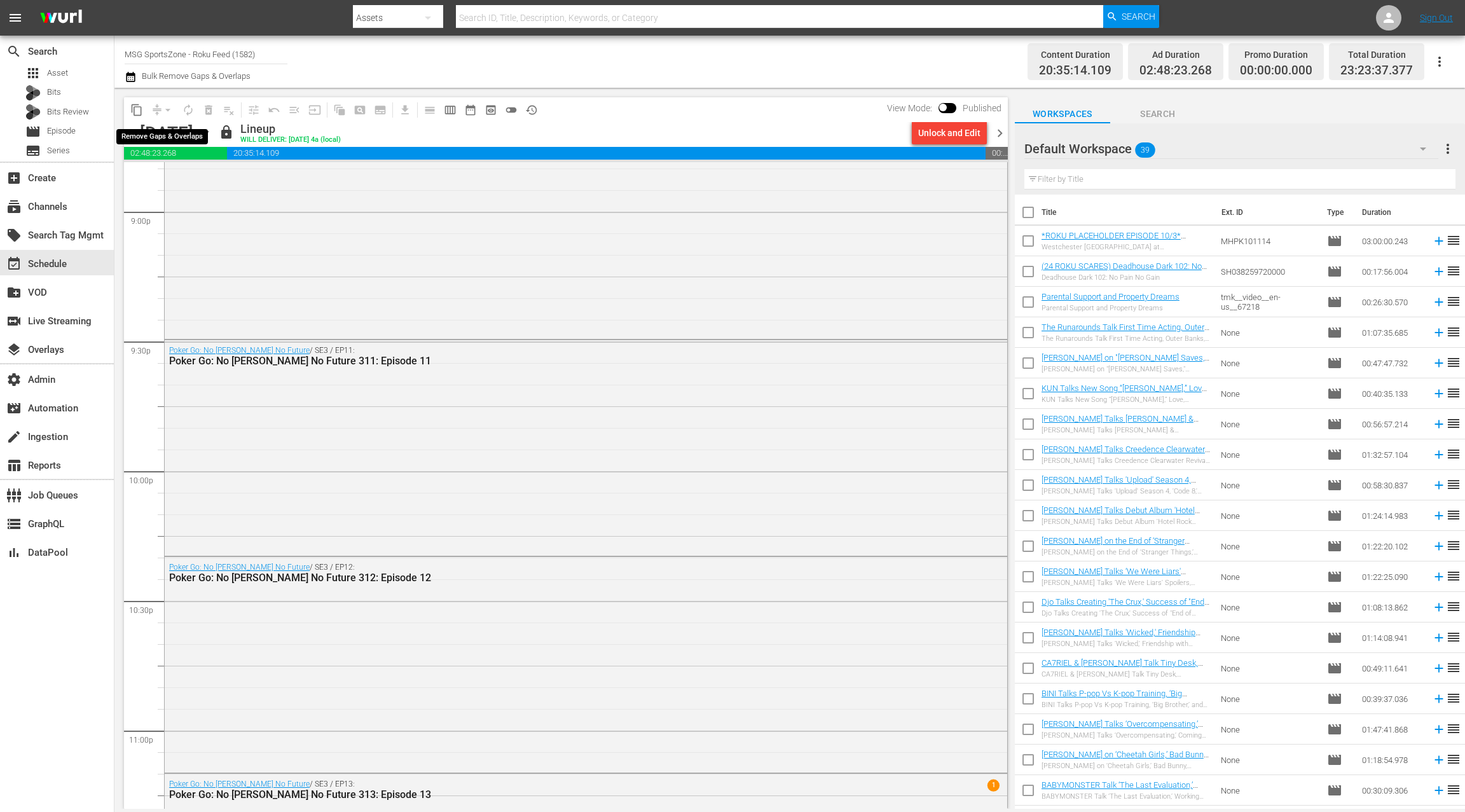
click at [164, 107] on div "arrow_drop_down" at bounding box center [168, 109] width 20 height 20
click at [926, 133] on div "Unlock and Edit" at bounding box center [949, 133] width 62 height 23
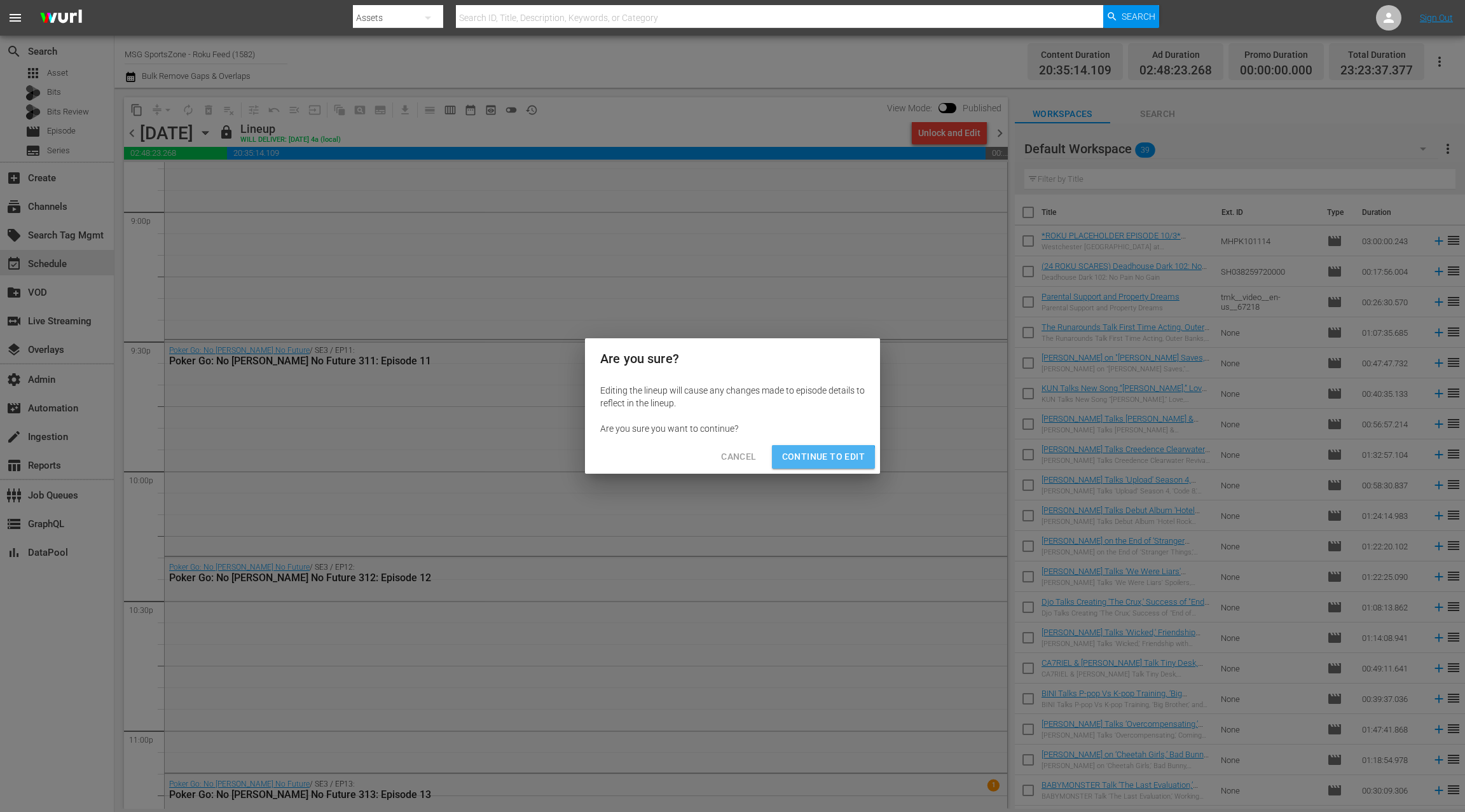
click at [816, 461] on span "Continue to Edit" at bounding box center [824, 457] width 83 height 16
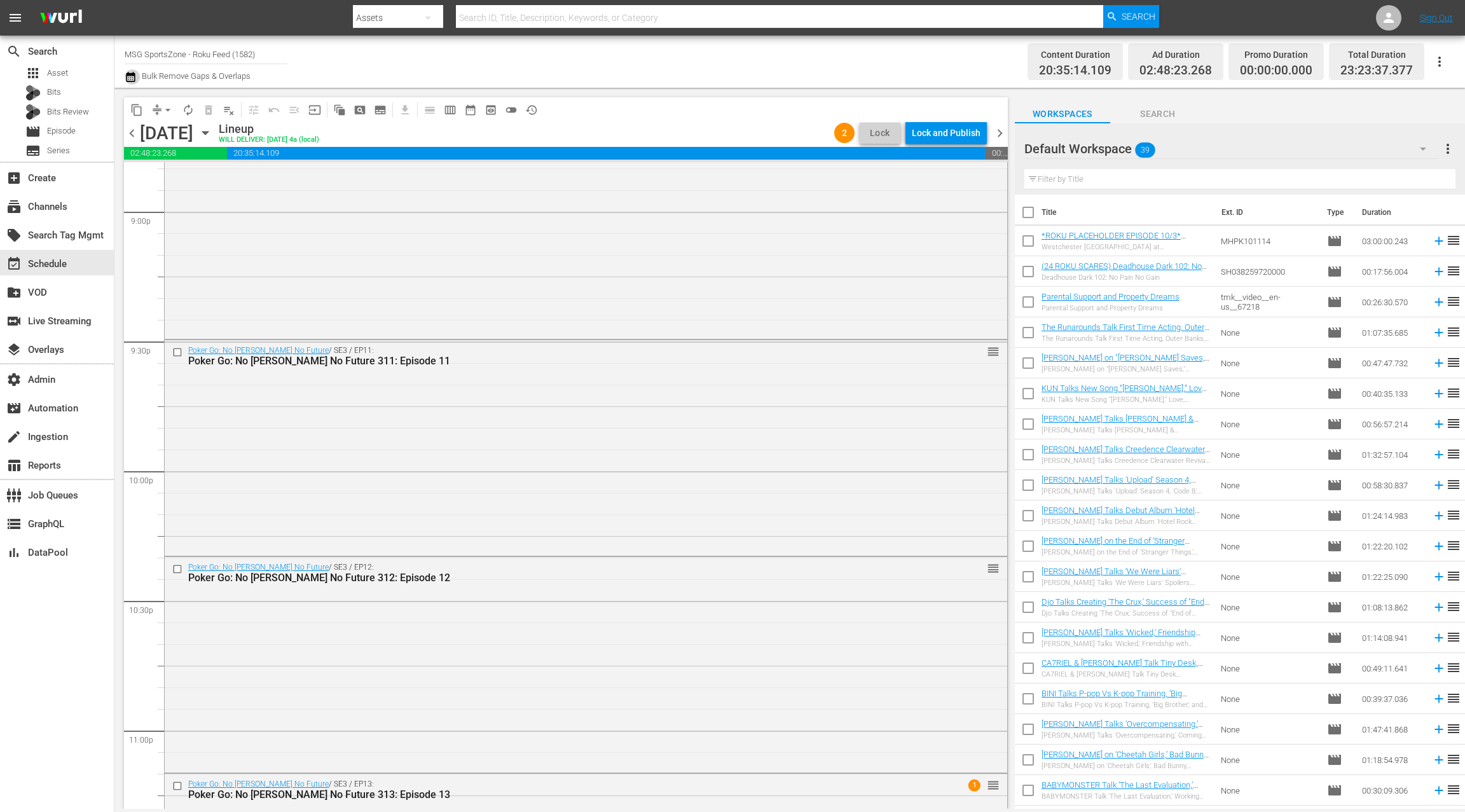
click at [130, 76] on icon "button" at bounding box center [131, 77] width 12 height 16
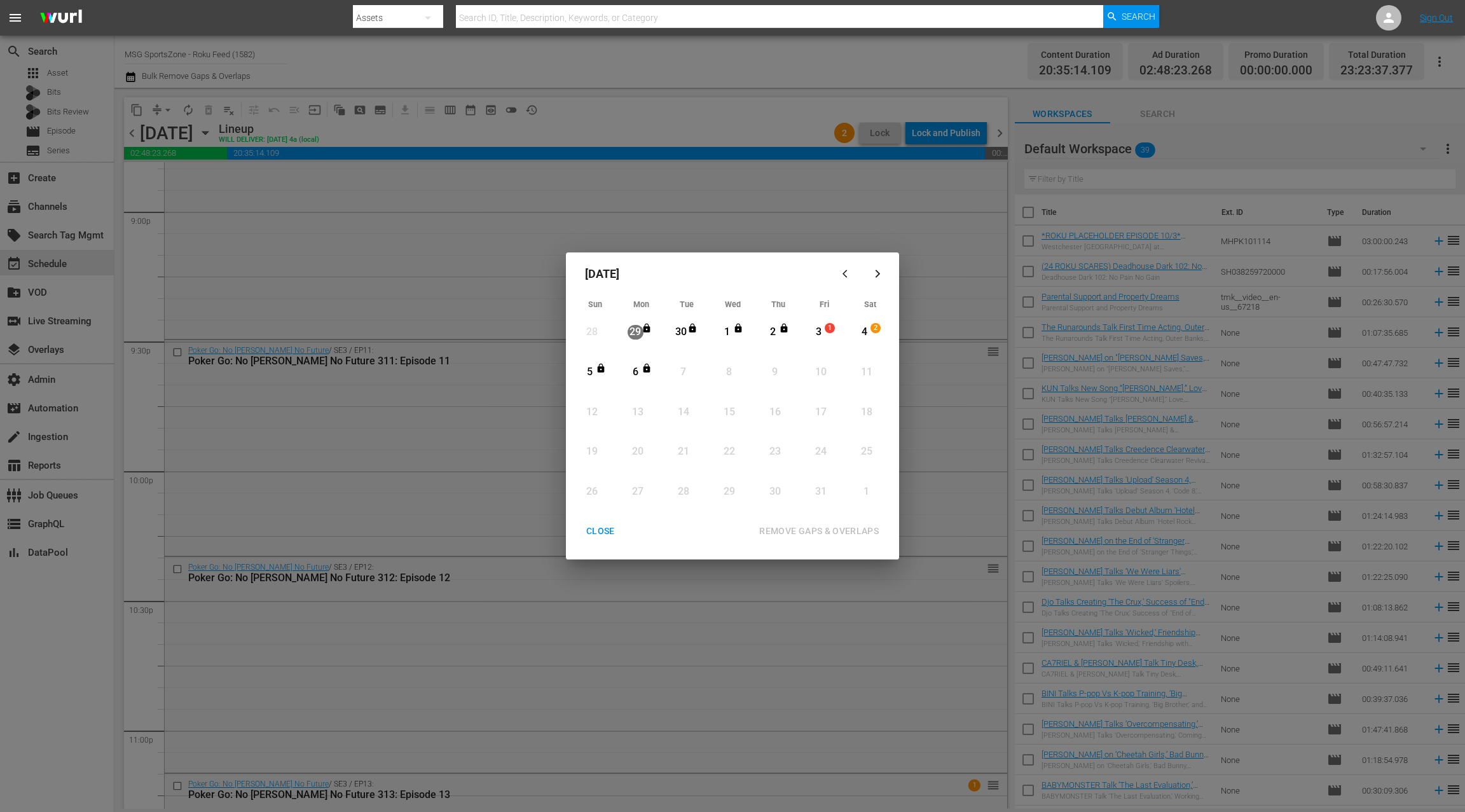
drag, startPoint x: 819, startPoint y: 335, endPoint x: 716, endPoint y: 371, distance: 109.1
click at [819, 335] on div "3" at bounding box center [819, 332] width 16 height 15
drag, startPoint x: 644, startPoint y: 376, endPoint x: 668, endPoint y: 388, distance: 26.8
click at [645, 376] on div "Month View" at bounding box center [648, 372] width 10 height 14
drag, startPoint x: 795, startPoint y: 525, endPoint x: 791, endPoint y: 516, distance: 9.8
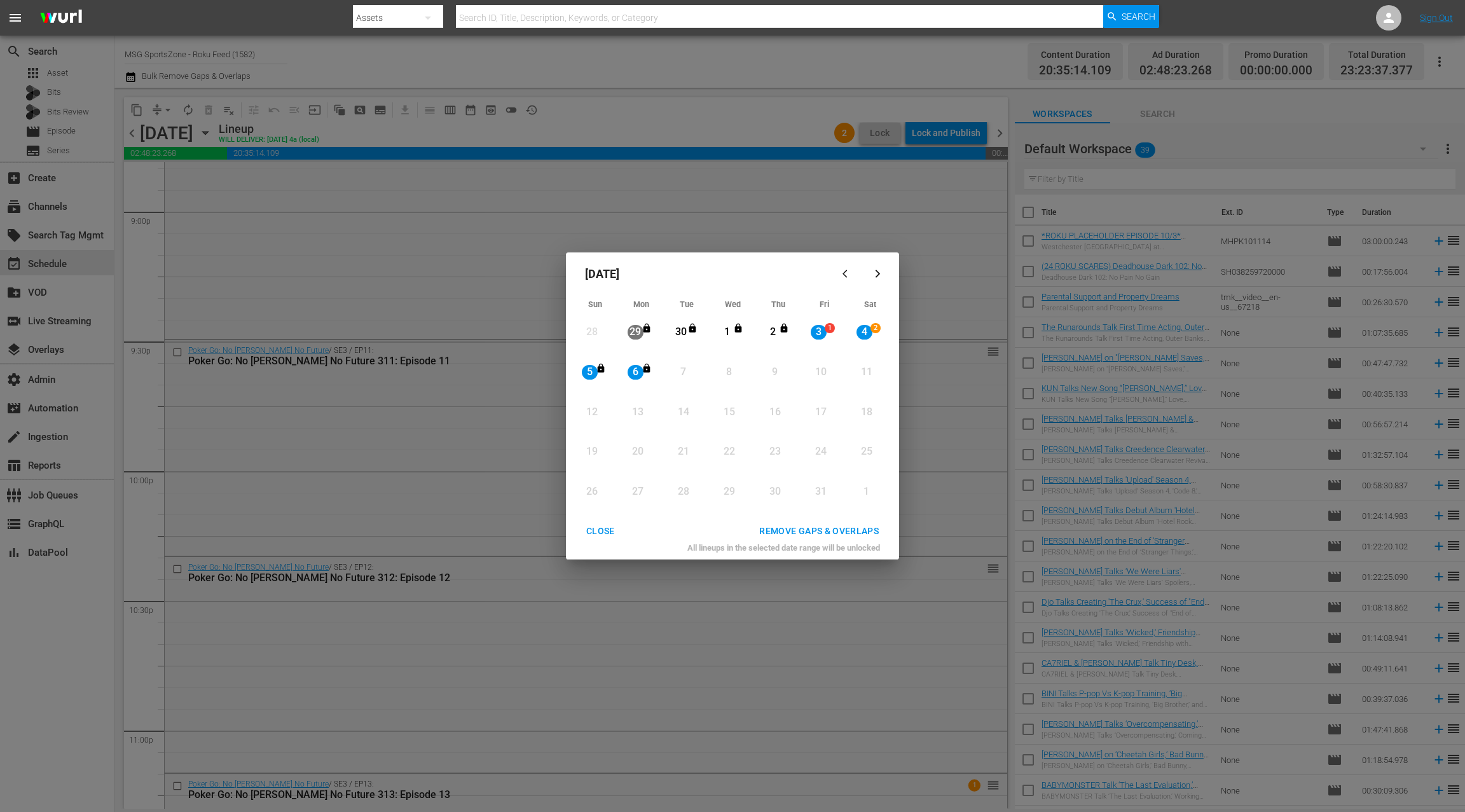
click at [795, 523] on div "REMOVE GAPS & OVERLAPS" at bounding box center [819, 531] width 140 height 16
click at [598, 530] on div "CLOSE" at bounding box center [600, 531] width 49 height 16
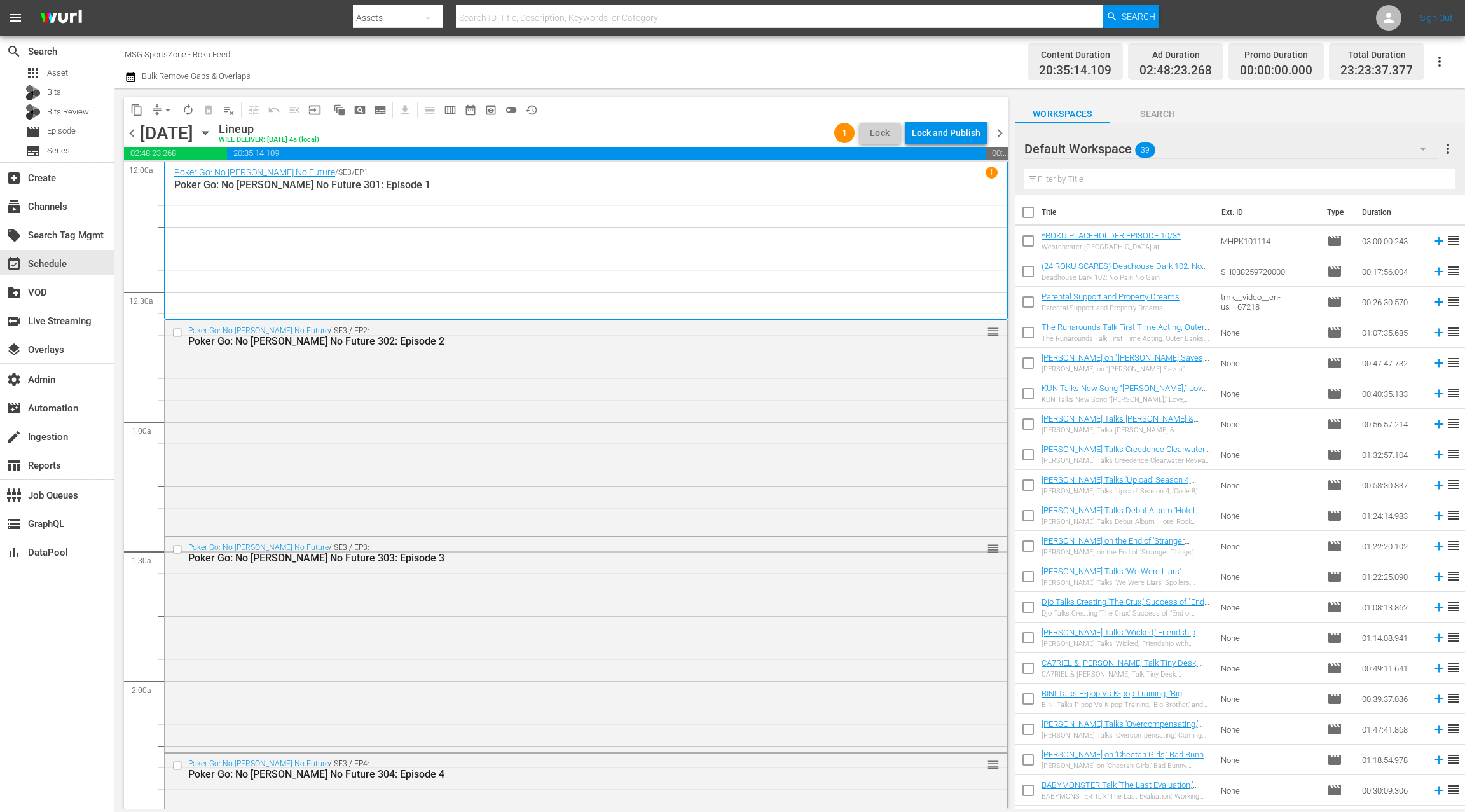
click at [134, 133] on span "chevron_left" at bounding box center [132, 133] width 16 height 16
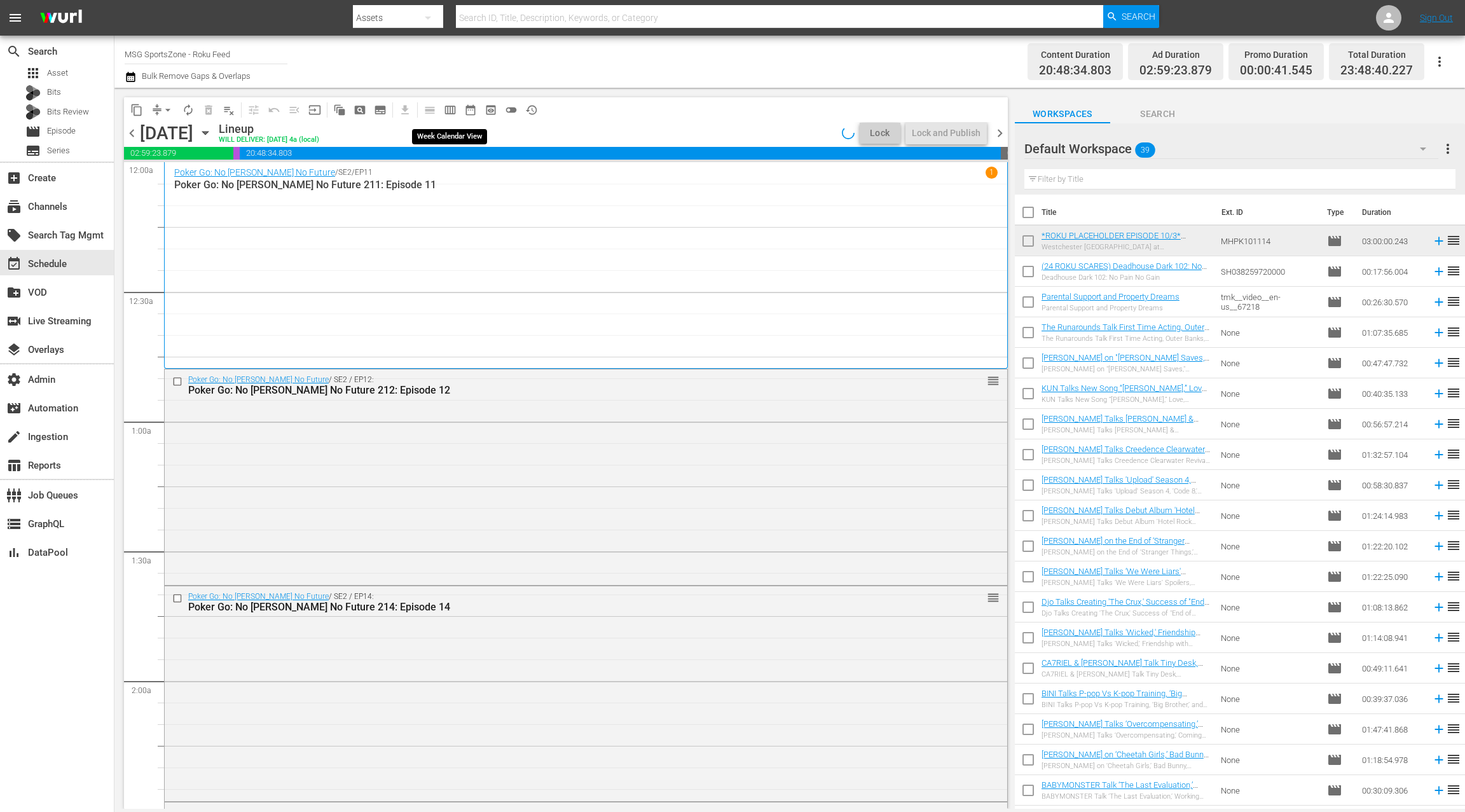
click at [450, 109] on span "calendar_view_week_outlined" at bounding box center [450, 110] width 13 height 13
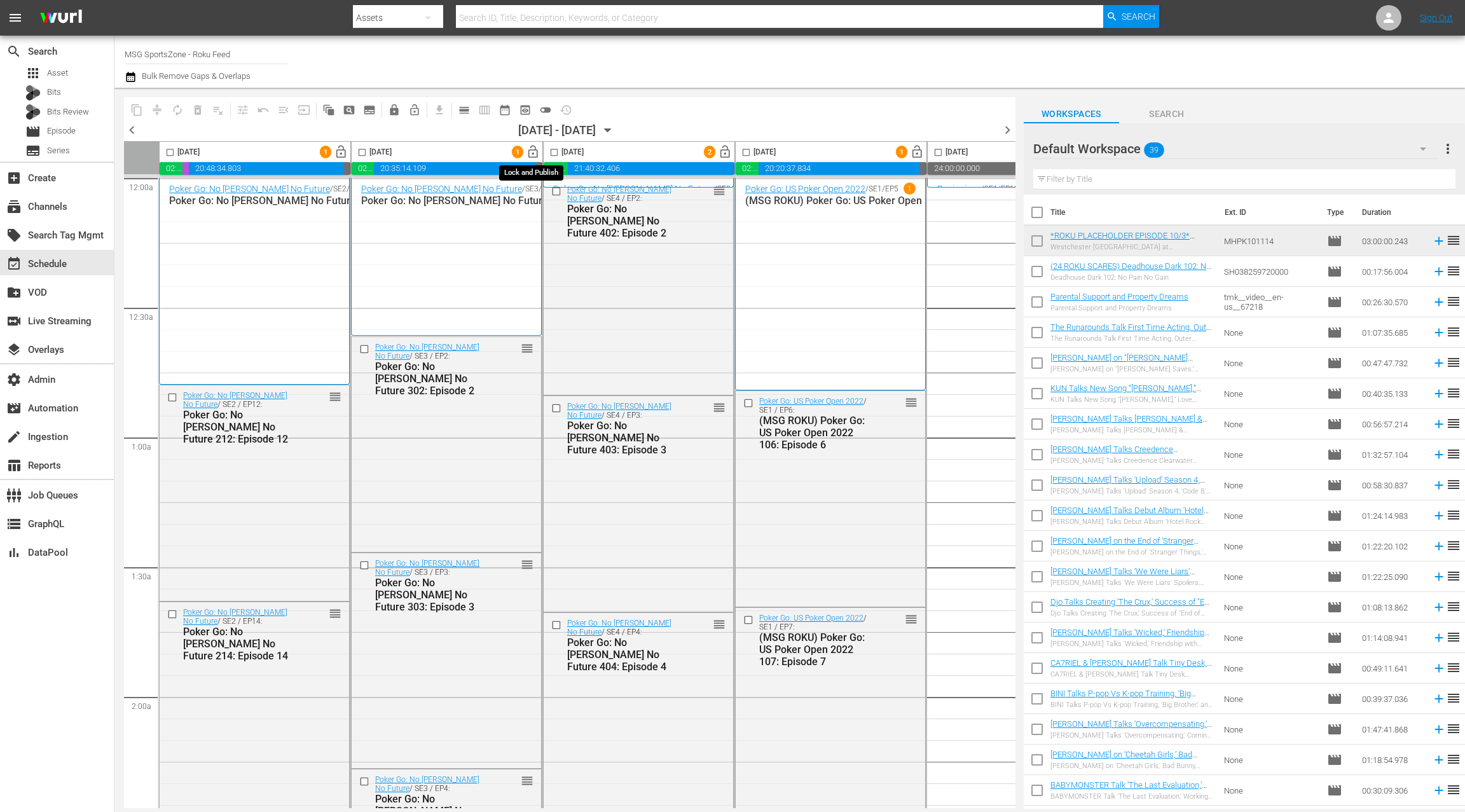
click at [532, 155] on span "lock_open" at bounding box center [533, 152] width 15 height 15
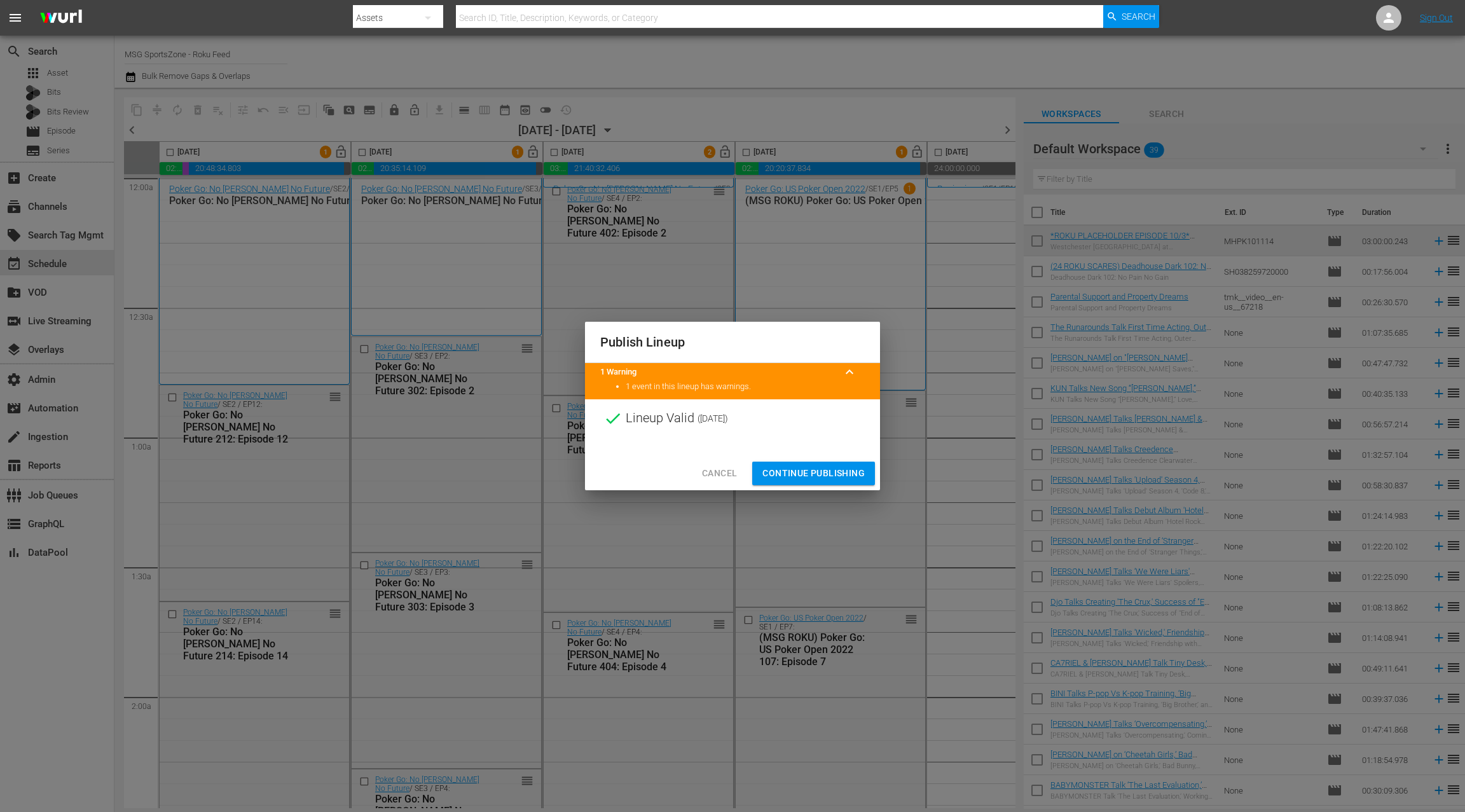
click at [826, 476] on span "Continue Publishing" at bounding box center [813, 473] width 102 height 16
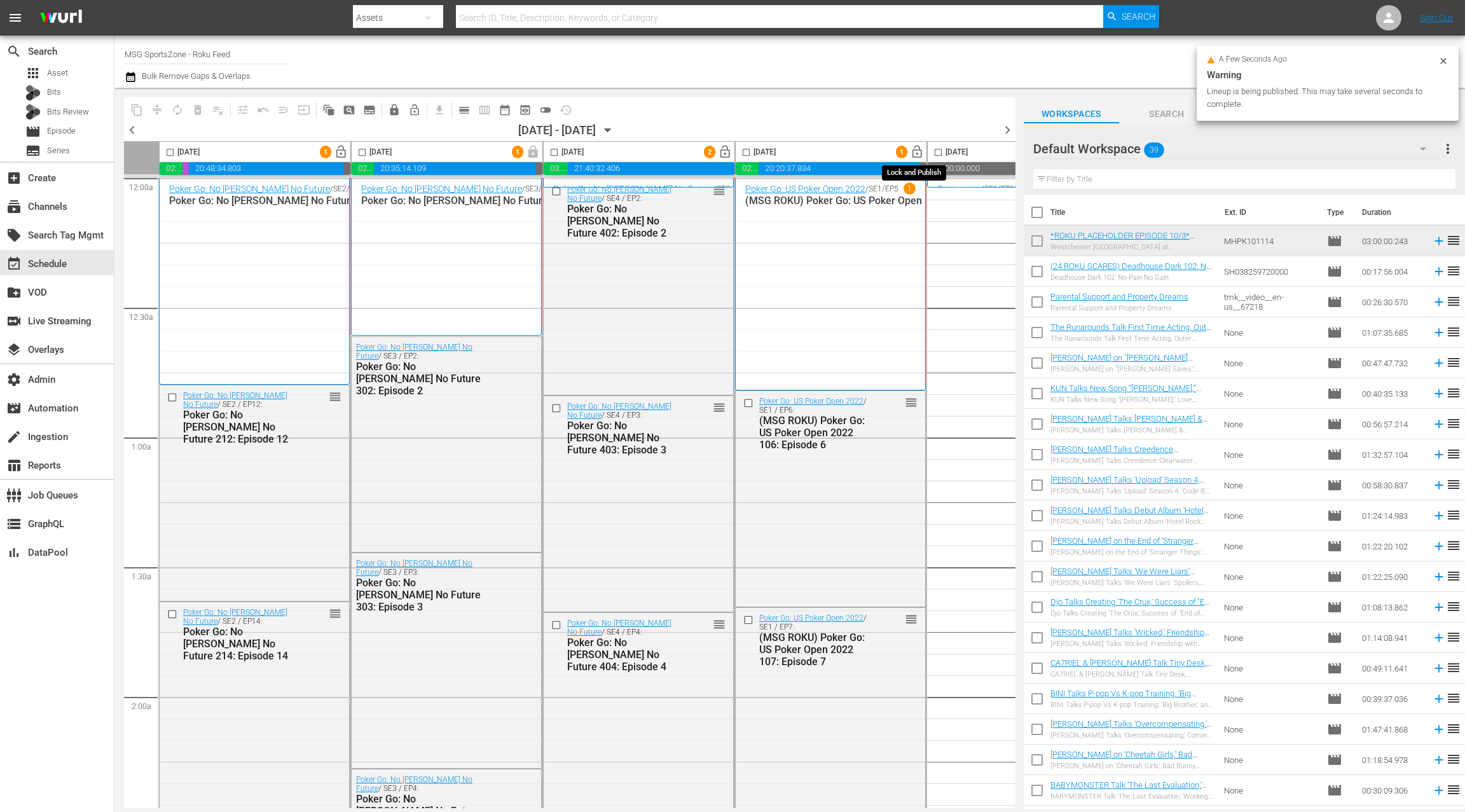
click at [924, 153] on button "lock_open" at bounding box center [917, 152] width 19 height 19
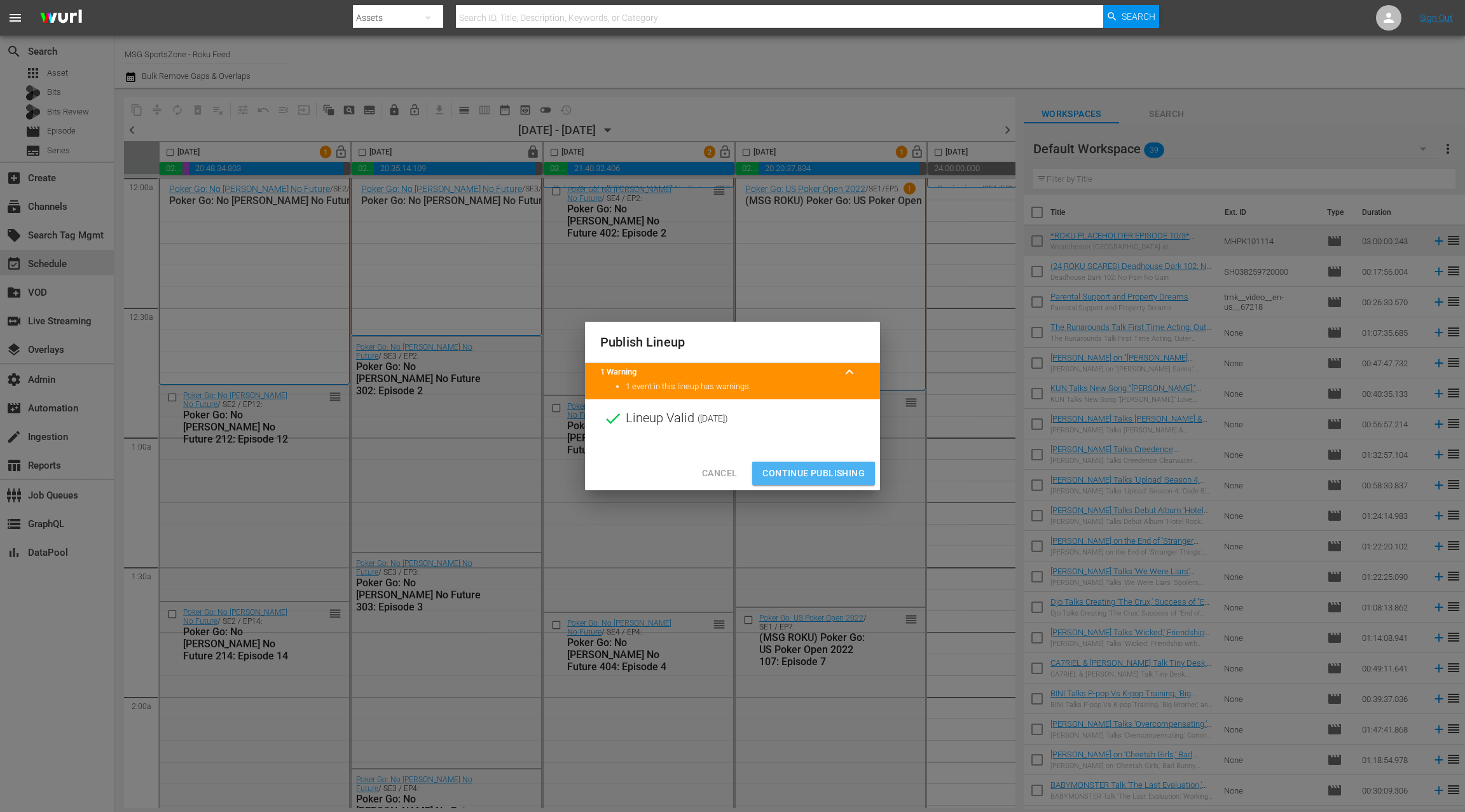
click at [821, 476] on span "Continue Publishing" at bounding box center [813, 473] width 102 height 16
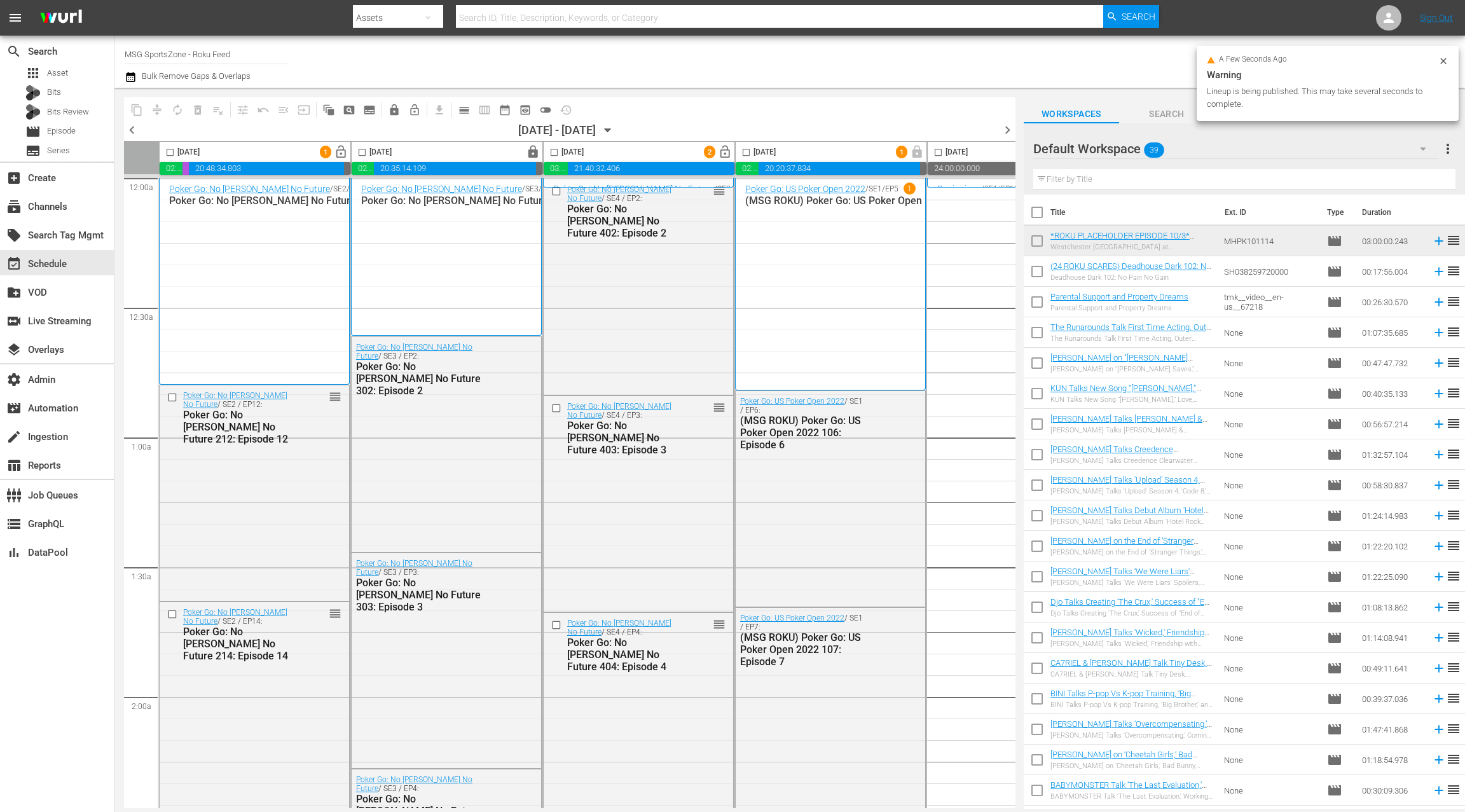
click at [339, 153] on span "lock_open" at bounding box center [341, 152] width 15 height 15
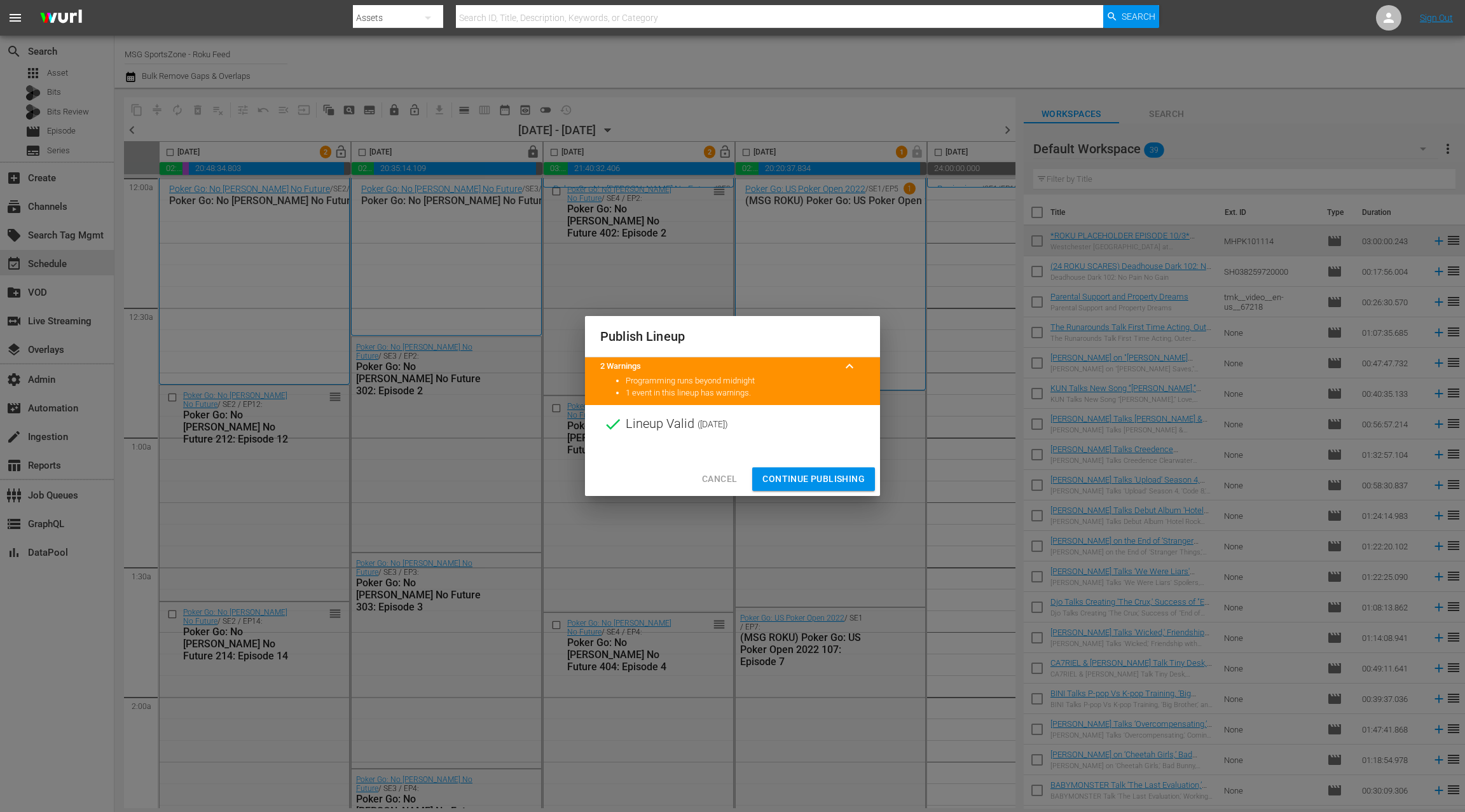
click at [817, 479] on span "Continue Publishing" at bounding box center [813, 479] width 102 height 16
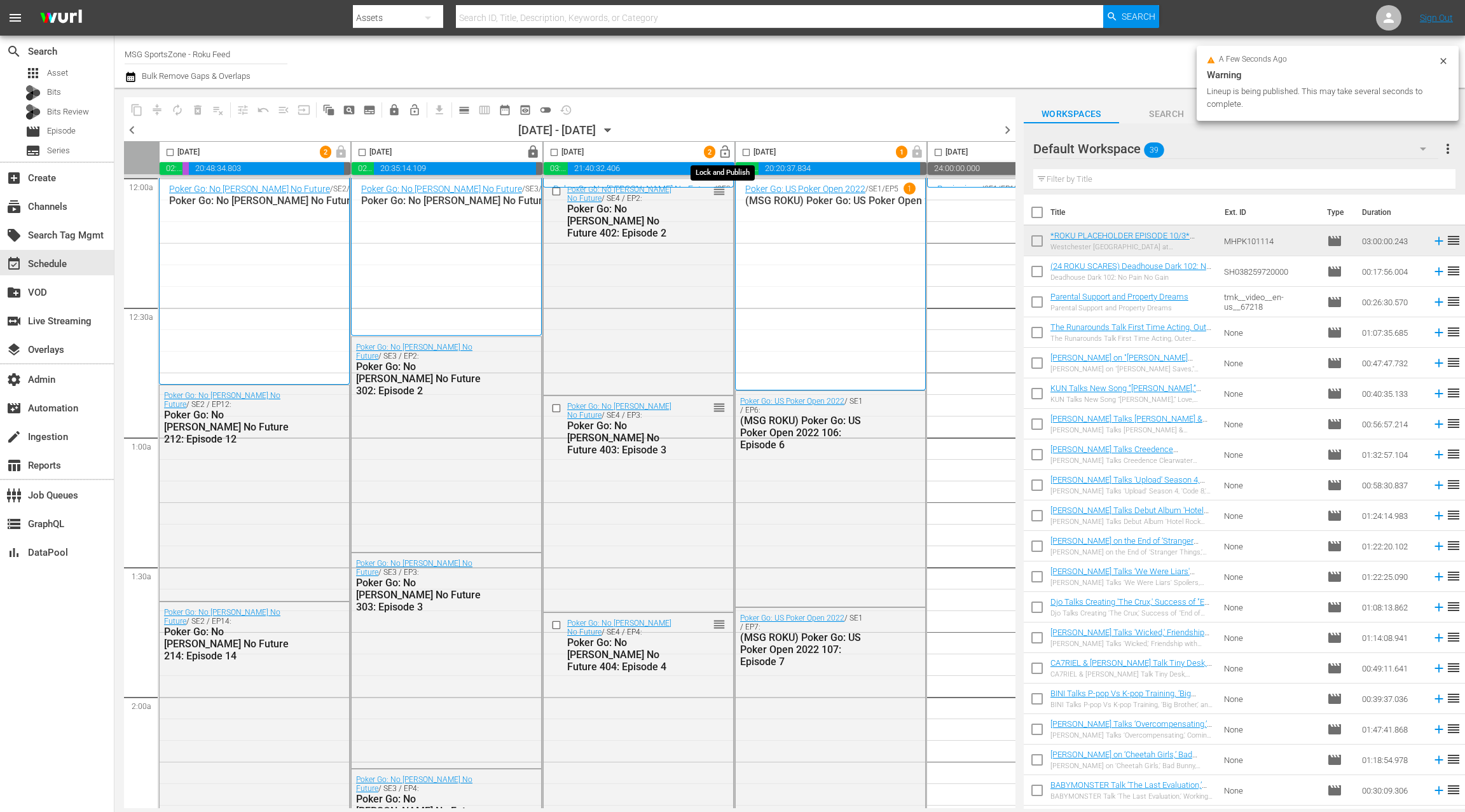
click at [723, 154] on span "lock_open" at bounding box center [725, 152] width 15 height 15
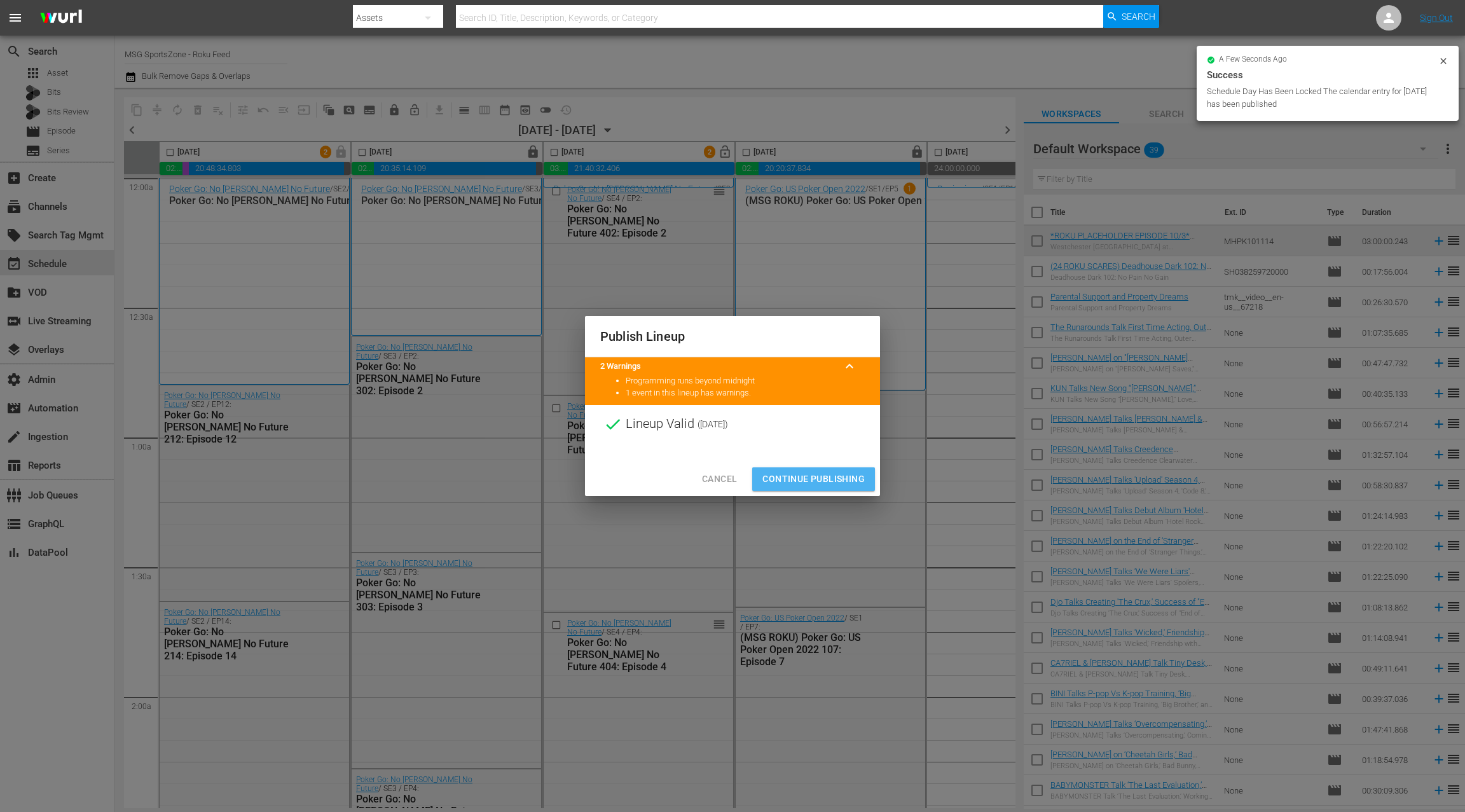
click at [796, 476] on span "Continue Publishing" at bounding box center [813, 479] width 102 height 16
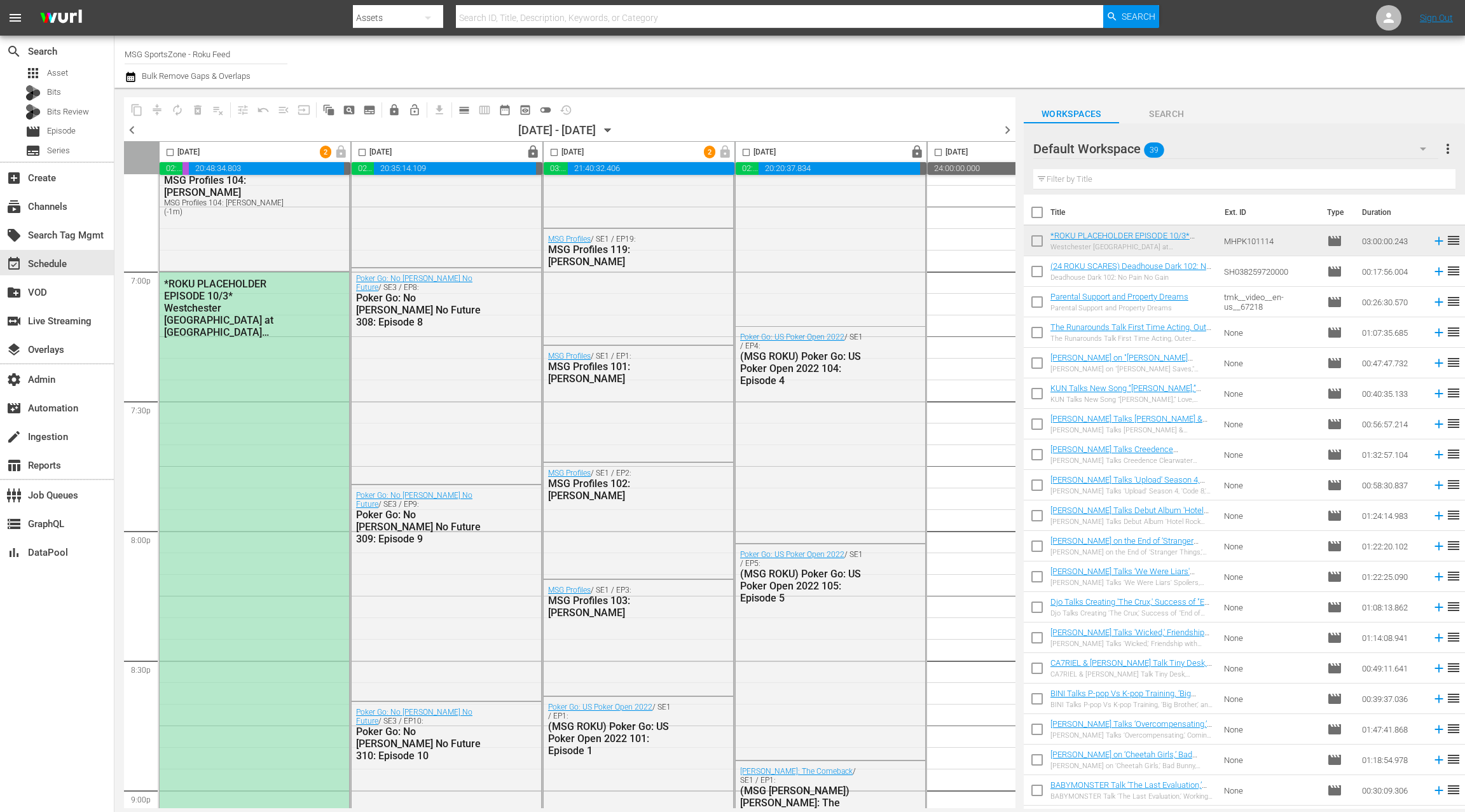
scroll to position [4900, 0]
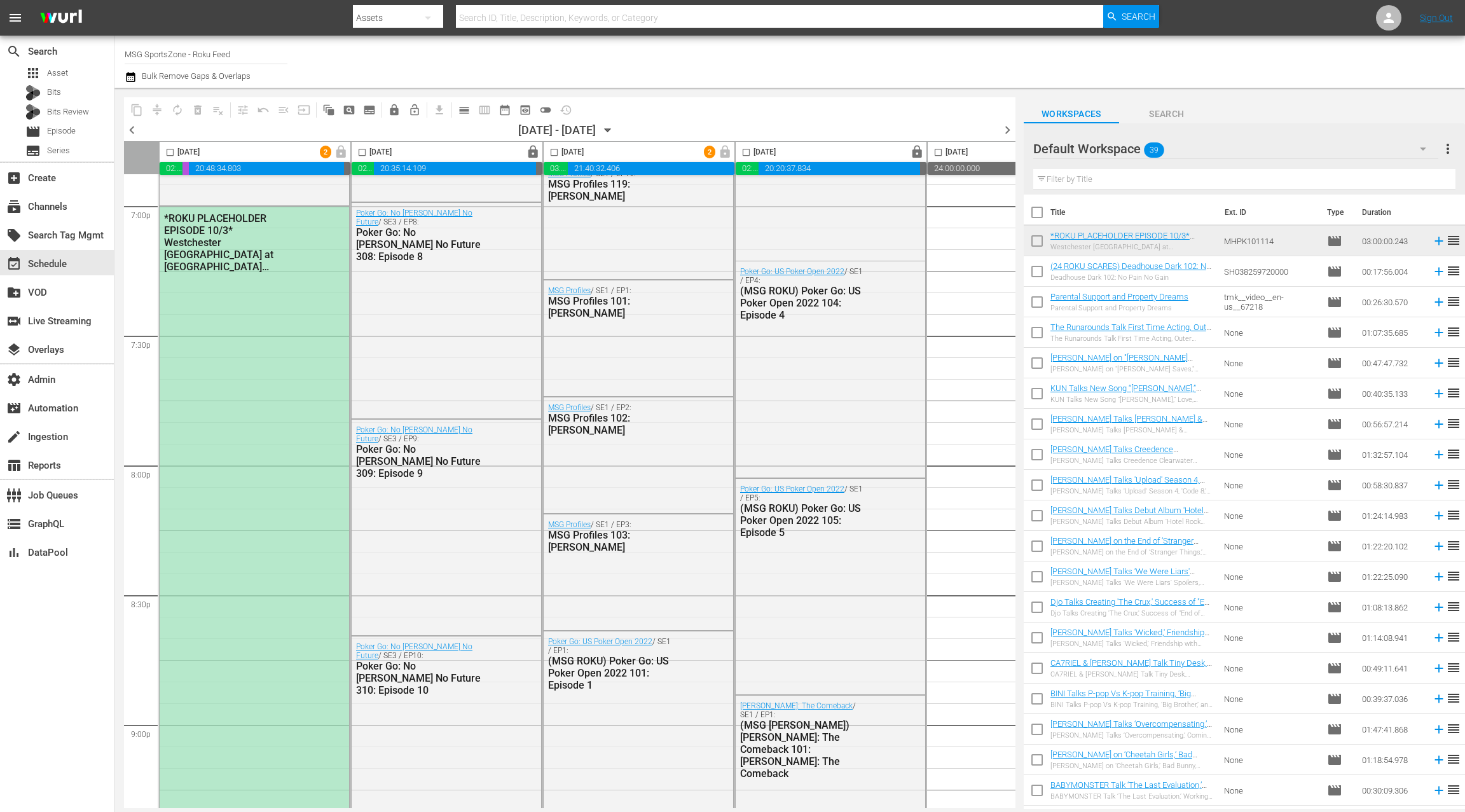
click at [312, 380] on div "*ROKU PLACEHOLDER EPISODE 10/3* Westchester SC at South Georgia Tormenta" at bounding box center [254, 593] width 190 height 774
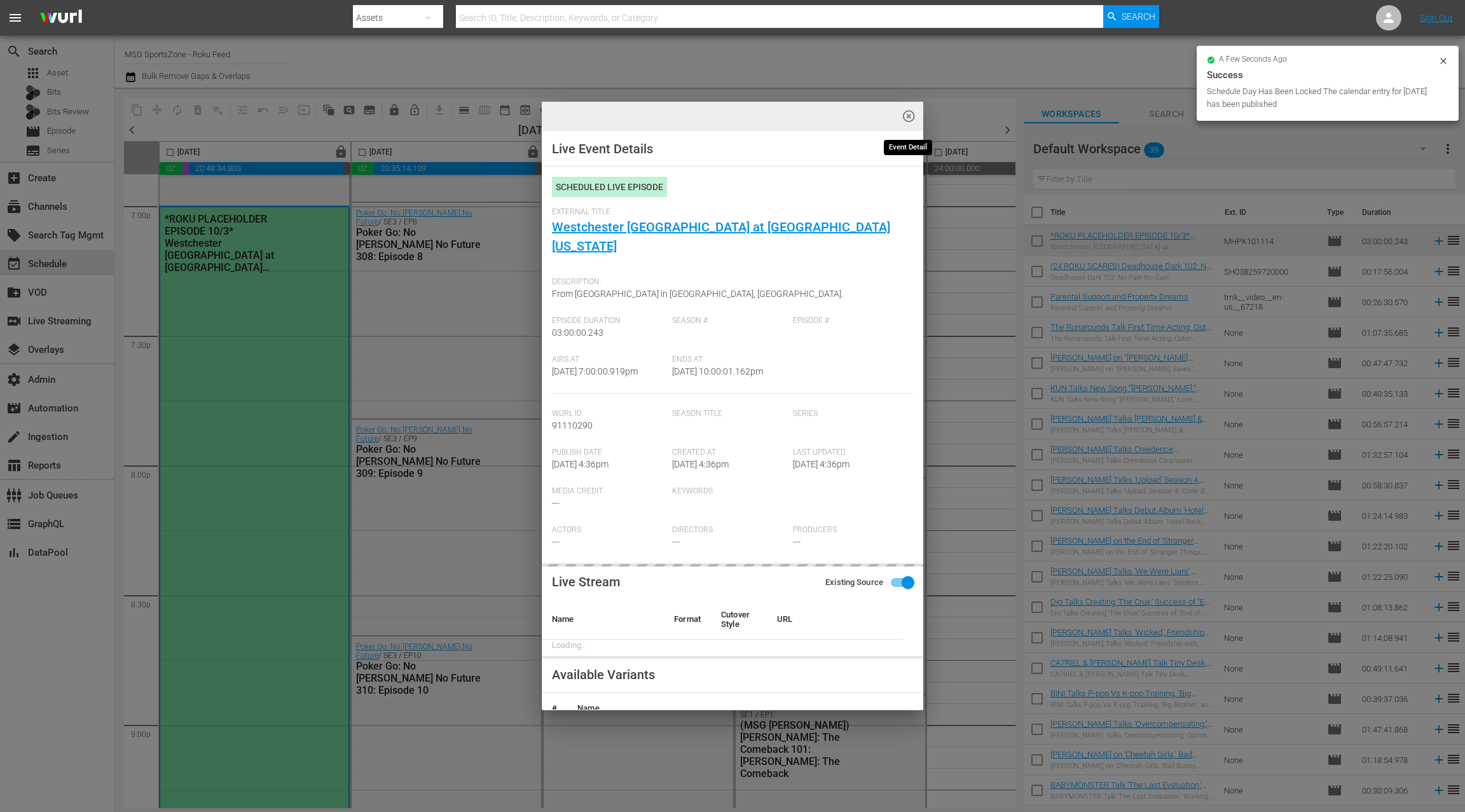
click at [912, 115] on span "highlight_off_icon" at bounding box center [909, 116] width 15 height 15
